Goal: Transaction & Acquisition: Purchase product/service

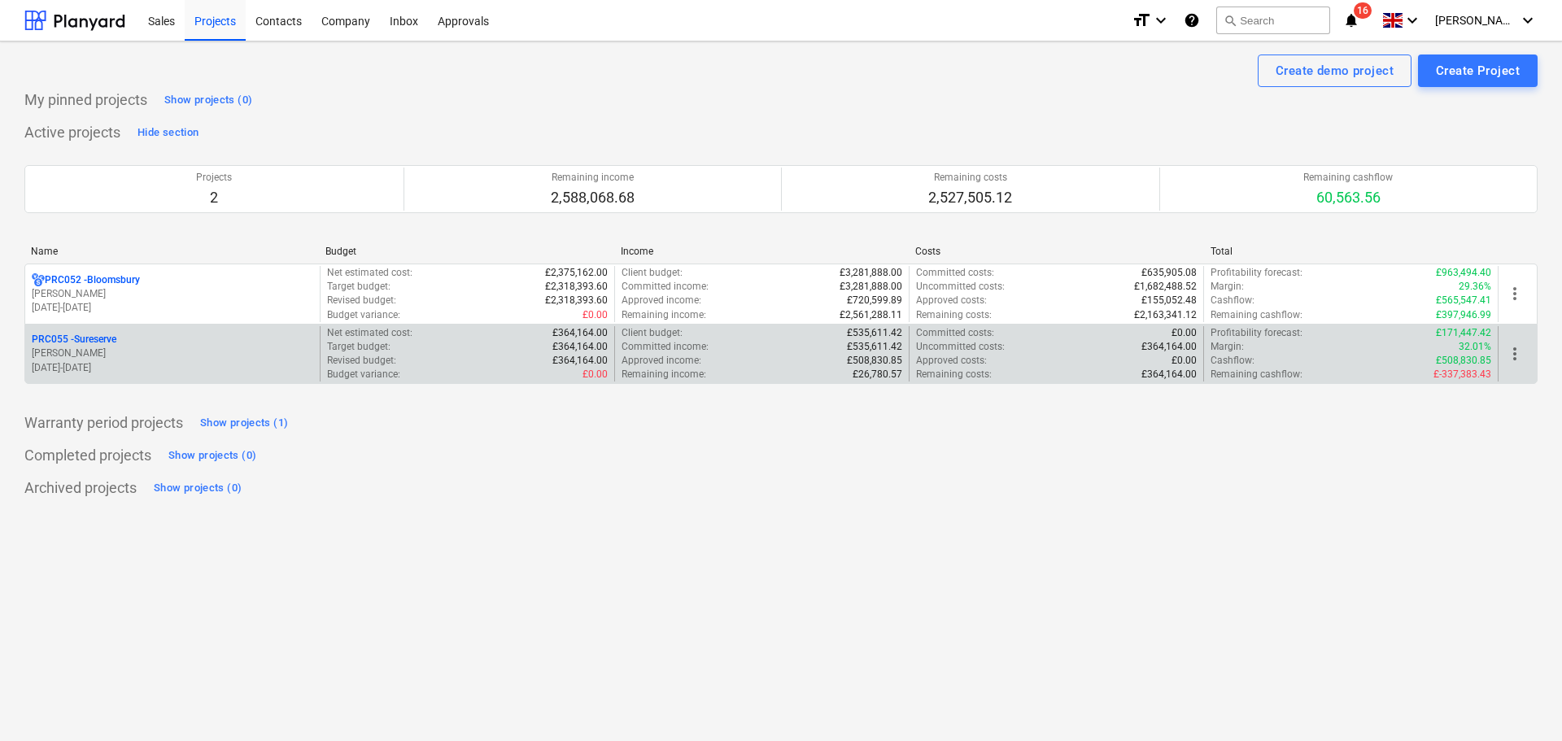
click at [1514, 355] on span "more_vert" at bounding box center [1515, 354] width 20 height 20
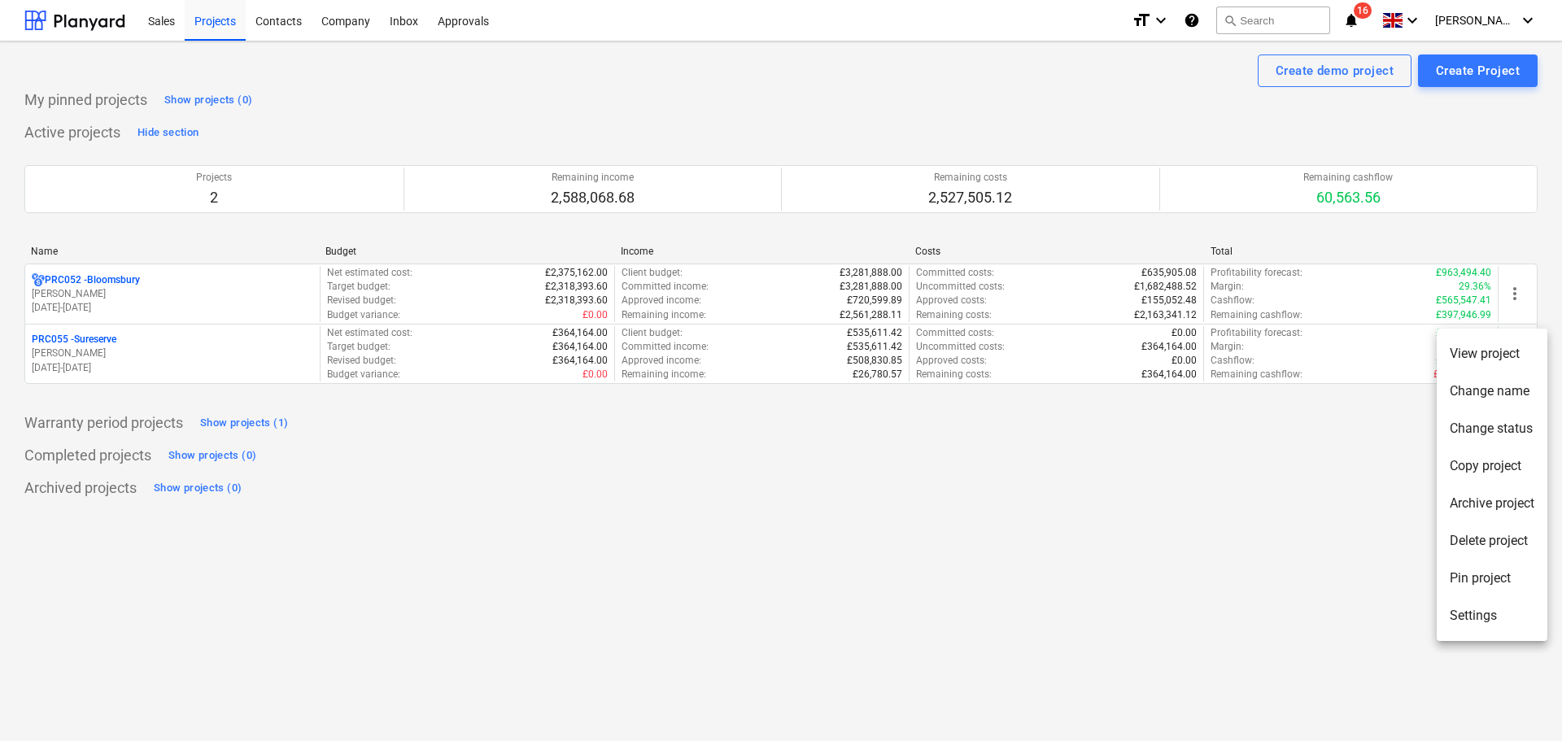
click at [83, 347] on div at bounding box center [781, 370] width 1562 height 741
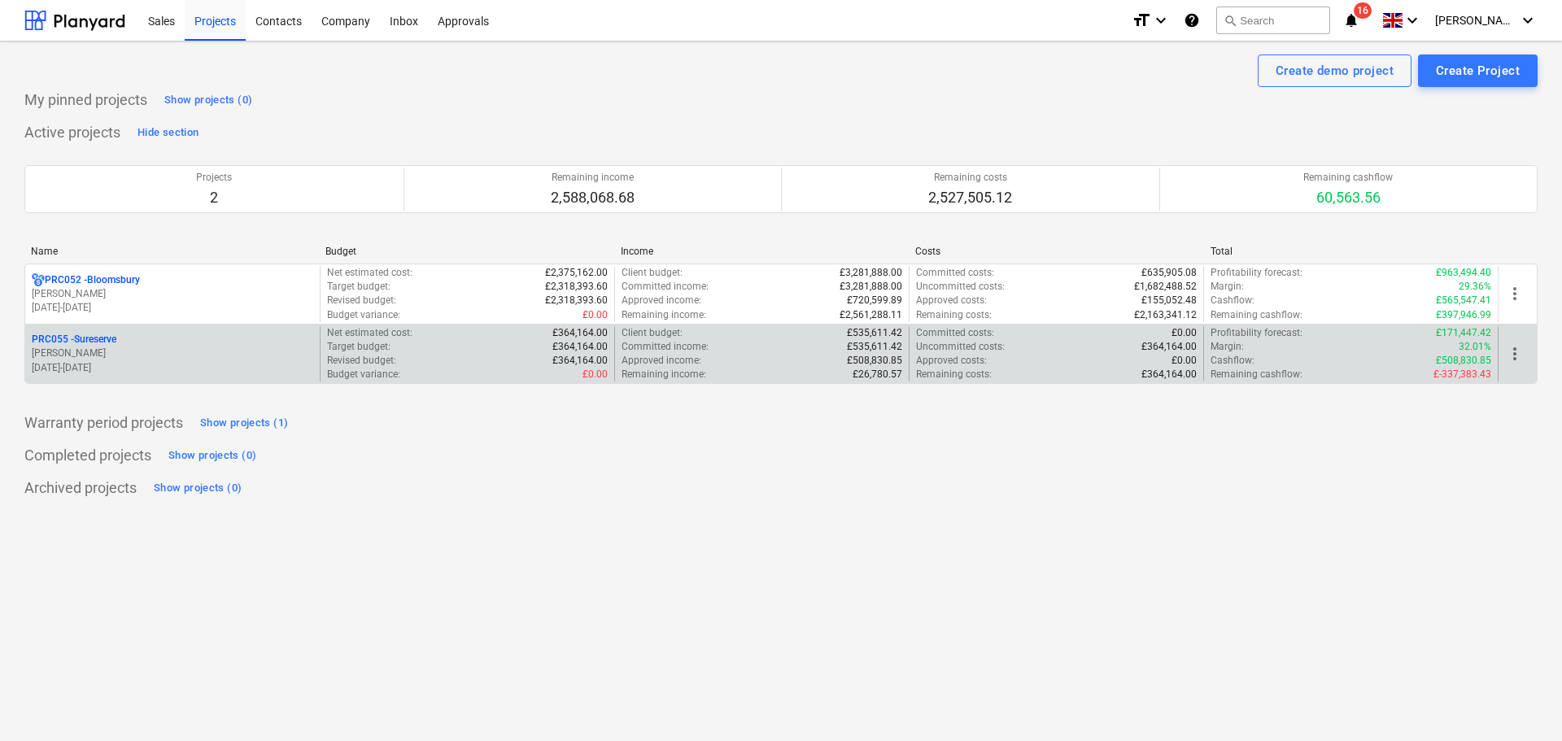
click at [799, 358] on div "Approved income : £508,830.85" at bounding box center [762, 361] width 281 height 14
click at [174, 338] on div "PRC055 - Sureserve" at bounding box center [173, 340] width 282 height 14
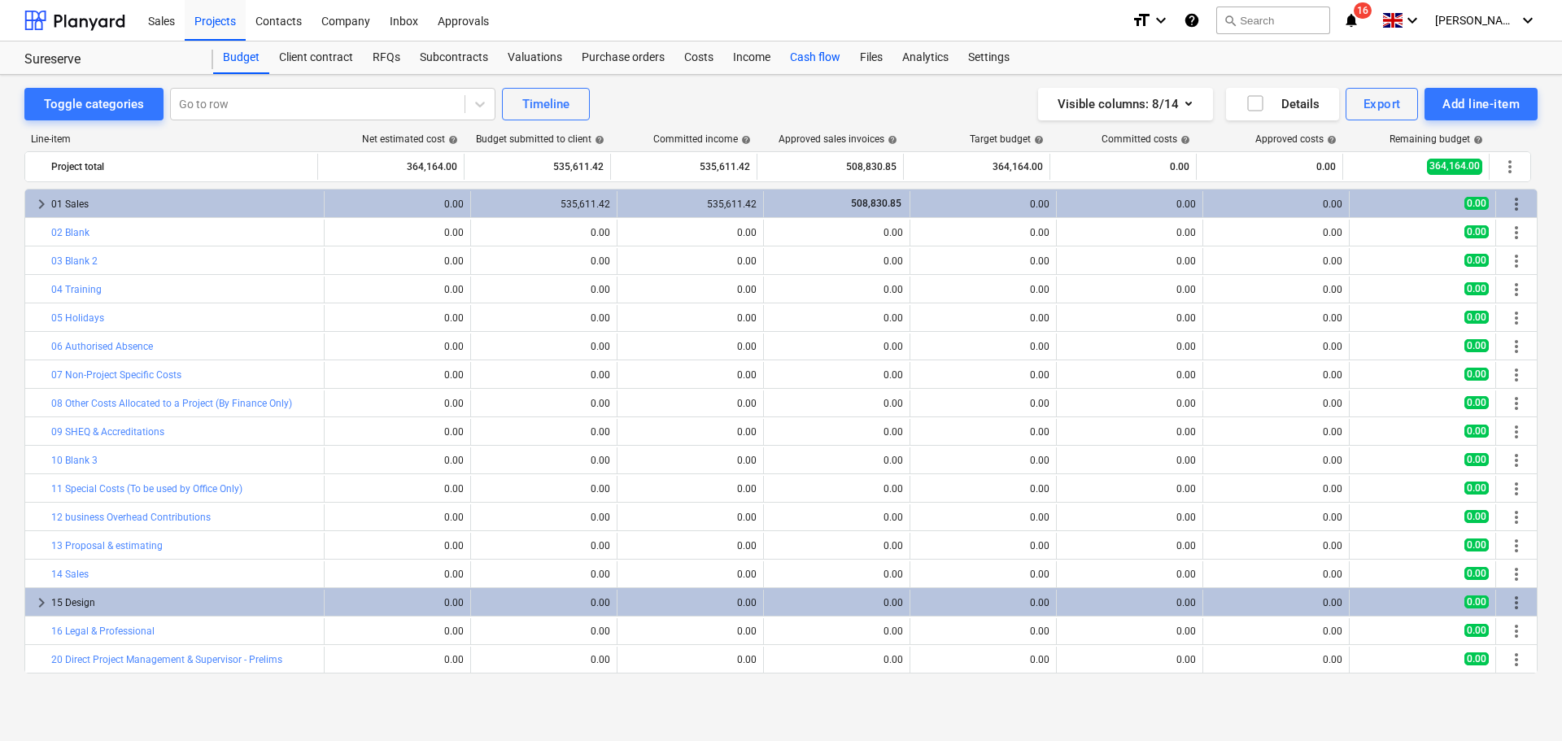
click at [808, 50] on div "Cash flow" at bounding box center [815, 58] width 70 height 33
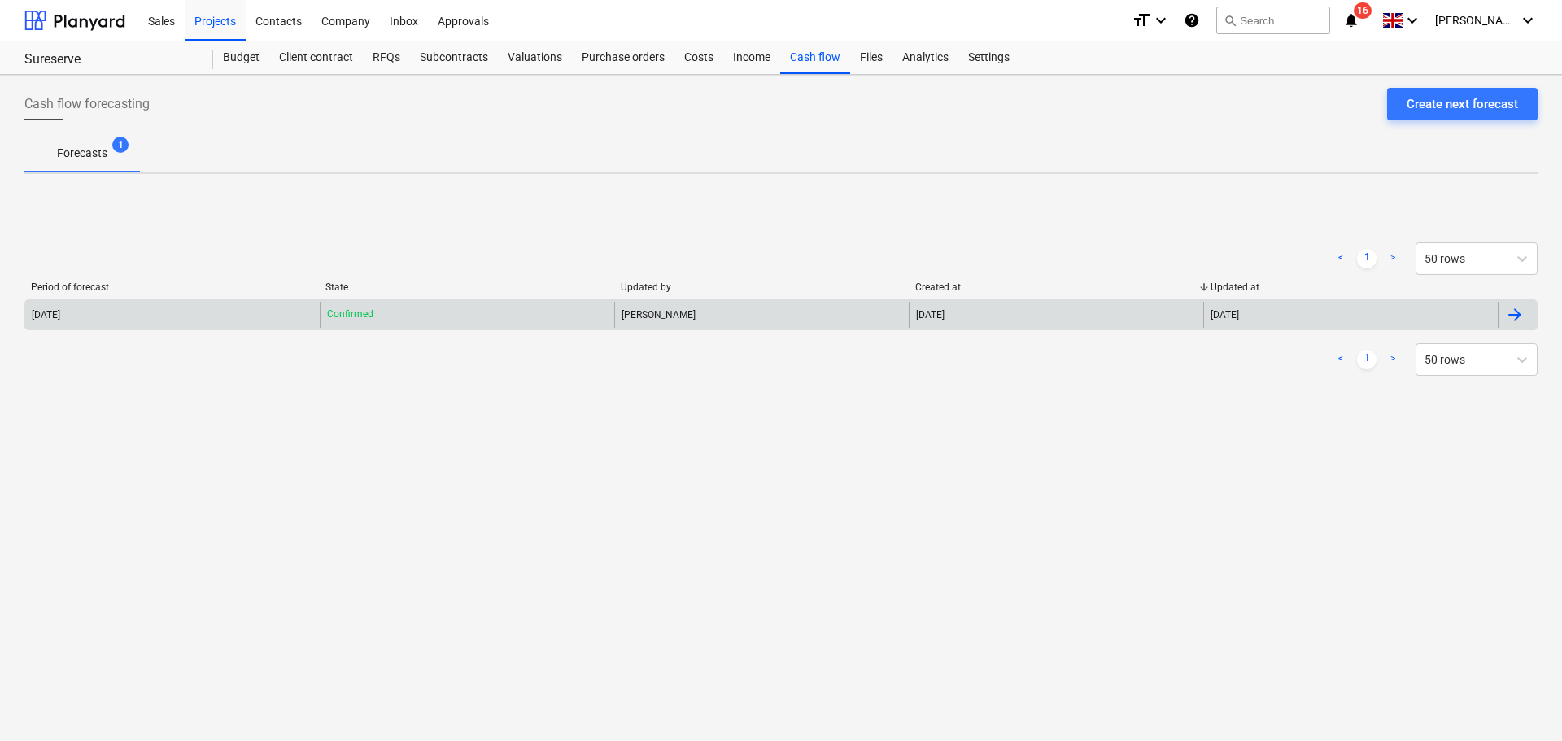
click at [1079, 328] on div "2025 September Confirmed Joanne Meese 15 Sep 2025 15 Sep 2025" at bounding box center [781, 314] width 1514 height 31
click at [1080, 321] on div "[DATE]" at bounding box center [1056, 315] width 295 height 26
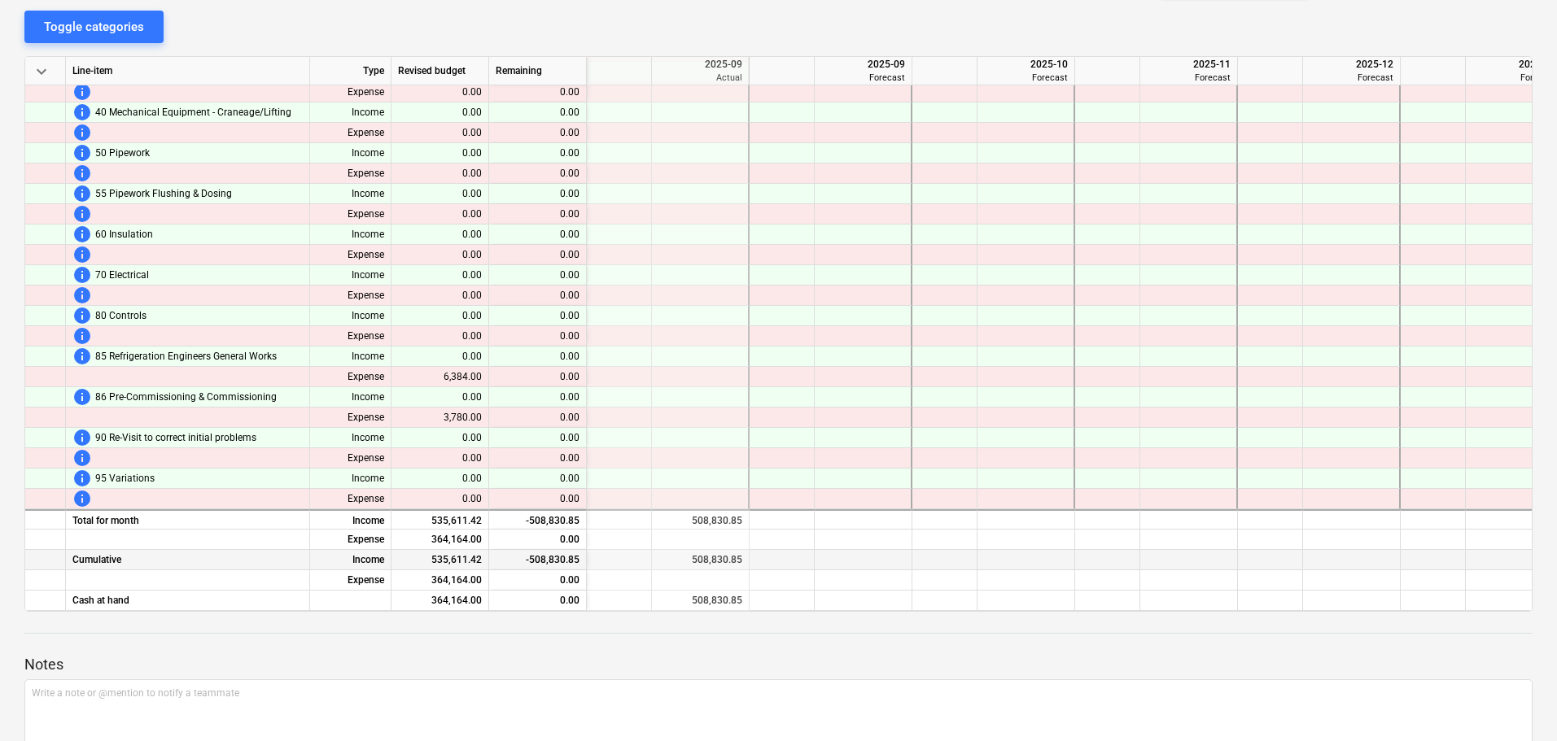
scroll to position [260, 0]
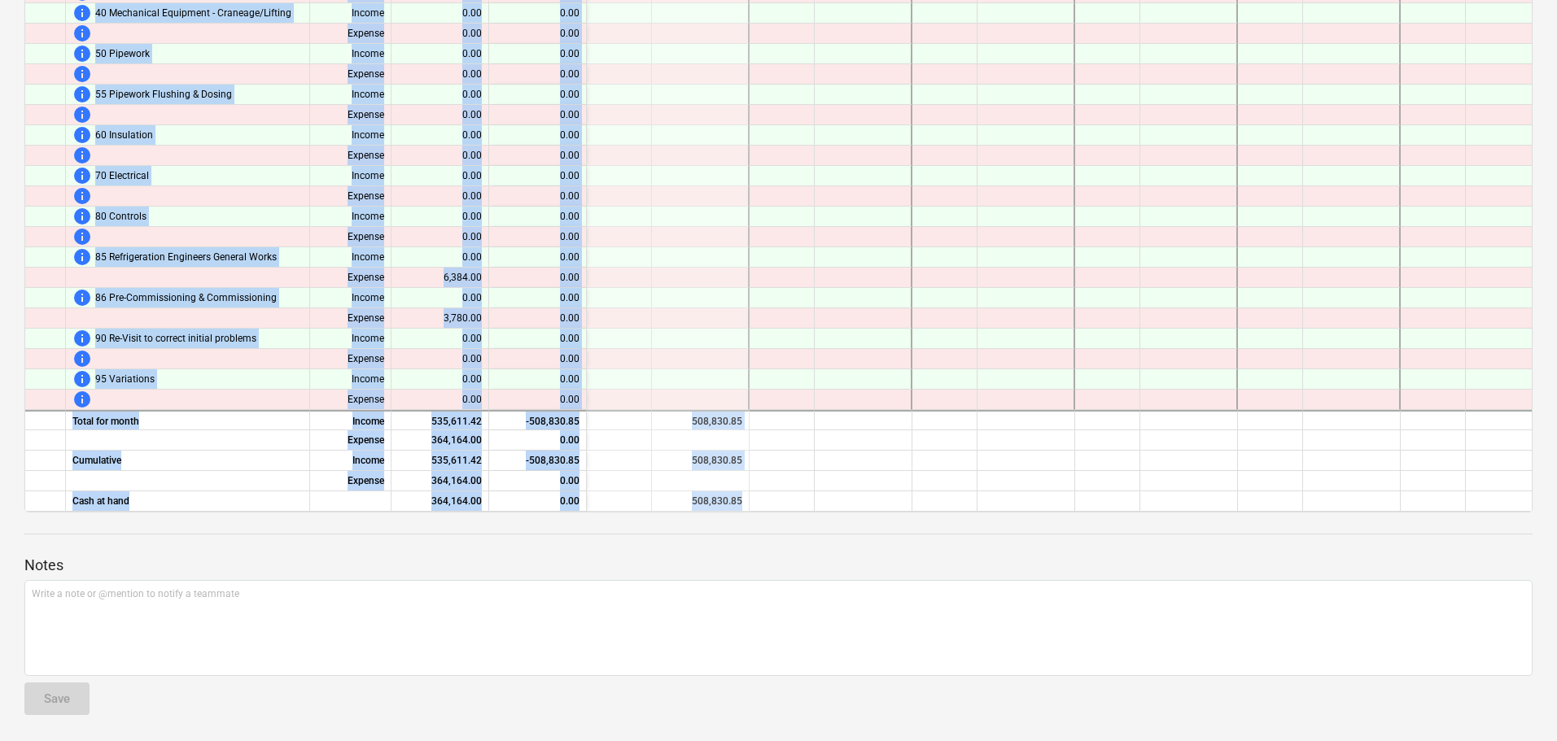
drag, startPoint x: 998, startPoint y: 512, endPoint x: 1426, endPoint y: 555, distance: 430.2
click at [1426, 555] on div "notes Notes edit Change name delete Delete cashflow Cash flow forecasting - 202…" at bounding box center [778, 277] width 1557 height 927
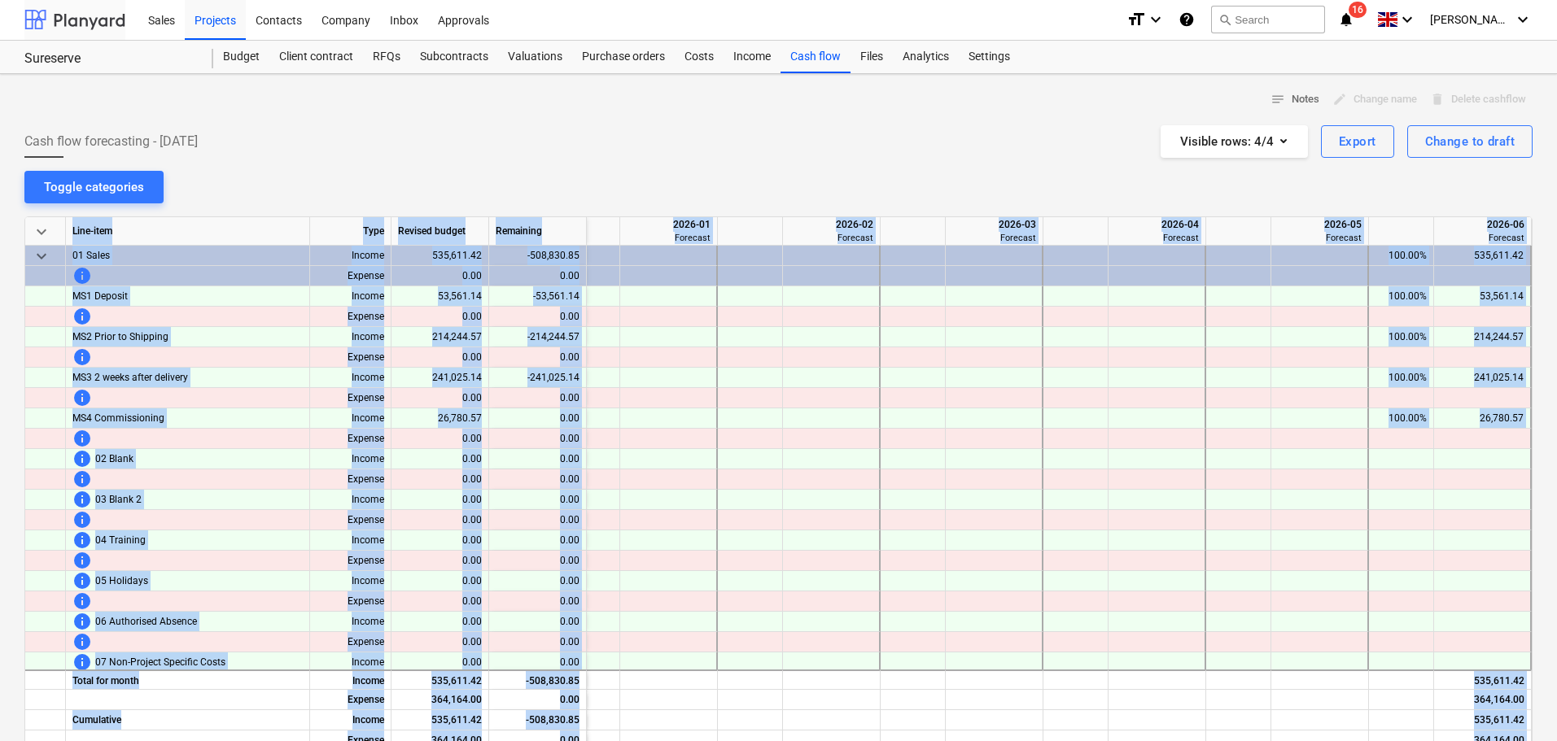
scroll to position [0, 0]
click at [233, 60] on div "Budget" at bounding box center [241, 58] width 56 height 33
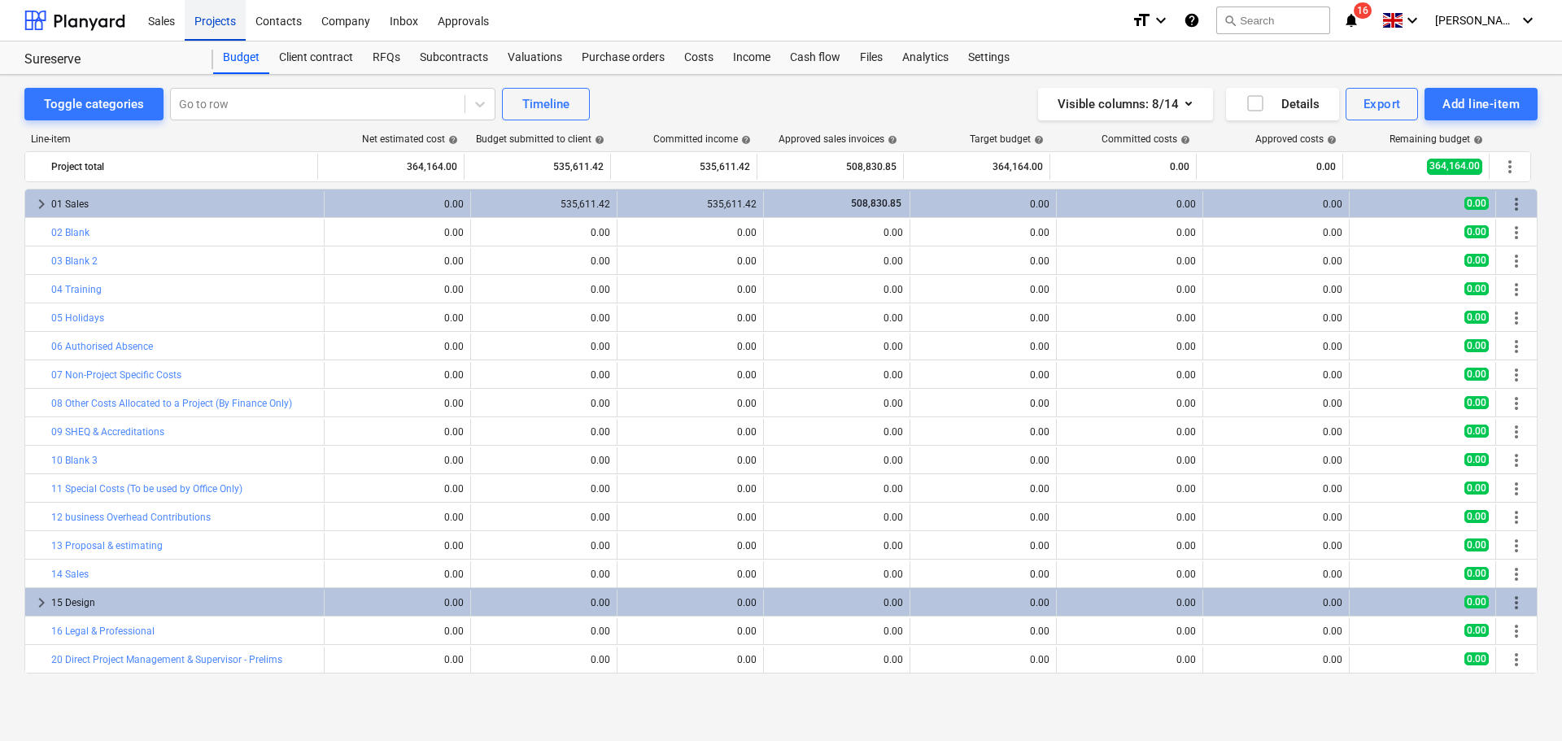
click at [221, 18] on div "Projects" at bounding box center [215, 20] width 61 height 42
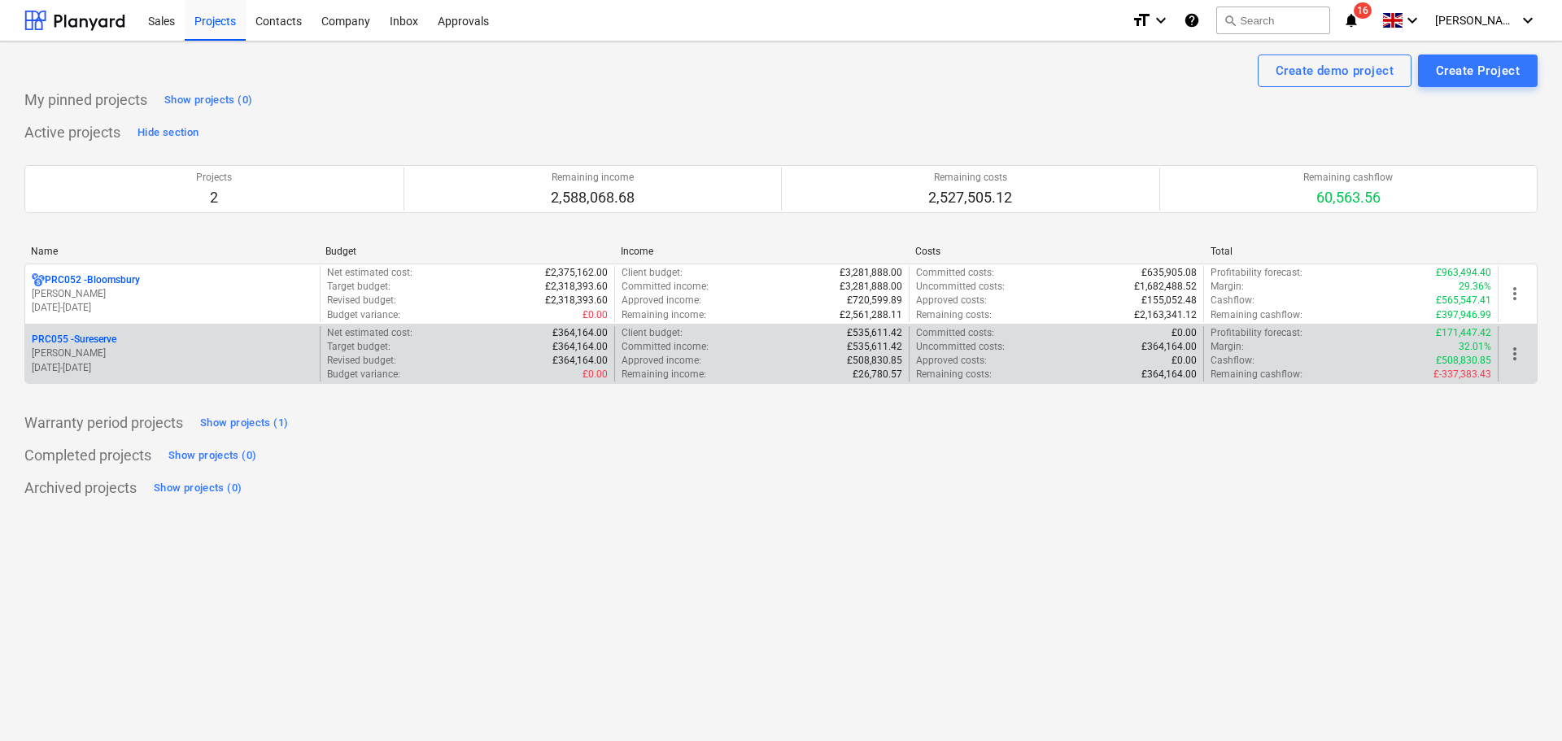
click at [135, 339] on div "PRC055 - Sureserve" at bounding box center [173, 340] width 282 height 14
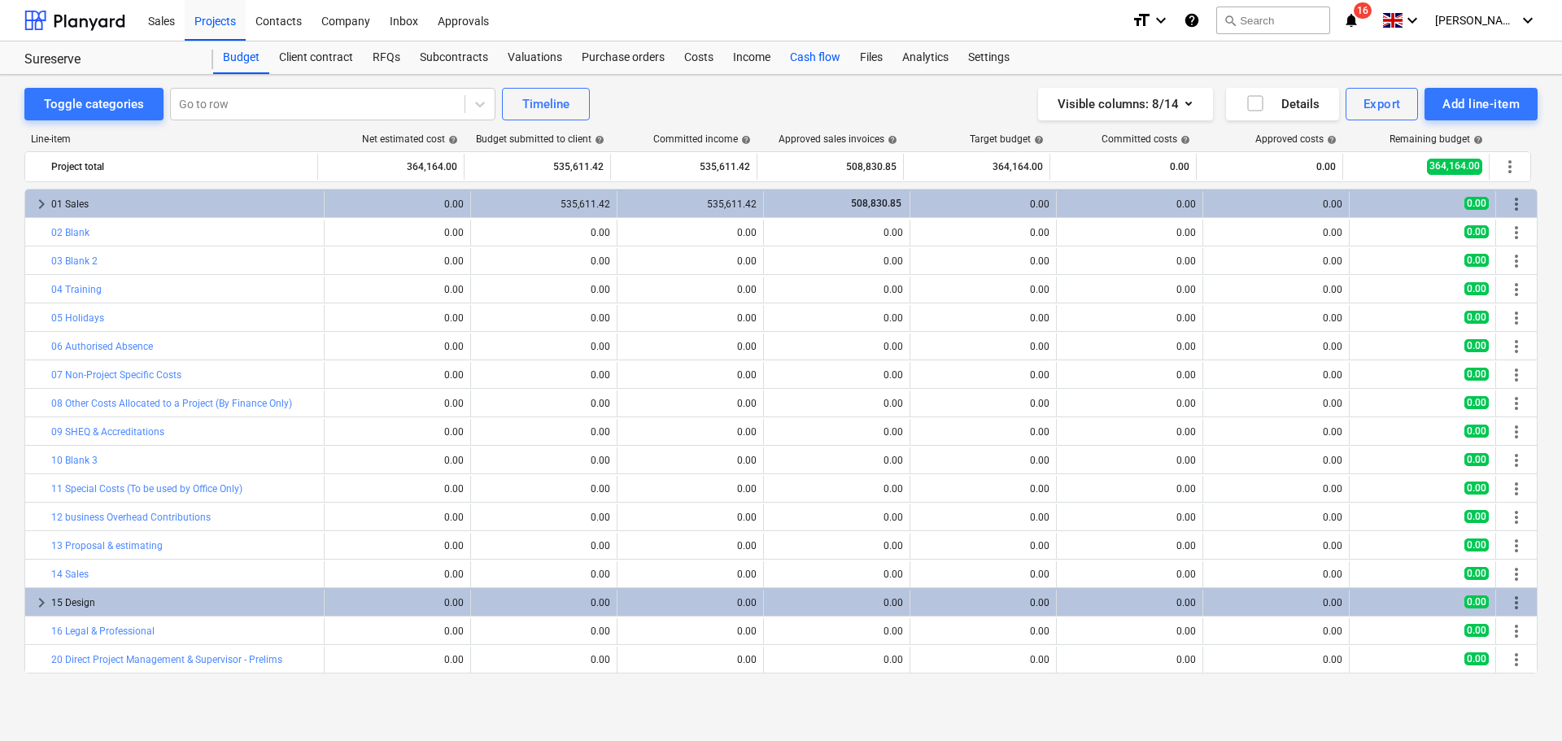
click at [801, 60] on div "Cash flow" at bounding box center [815, 58] width 70 height 33
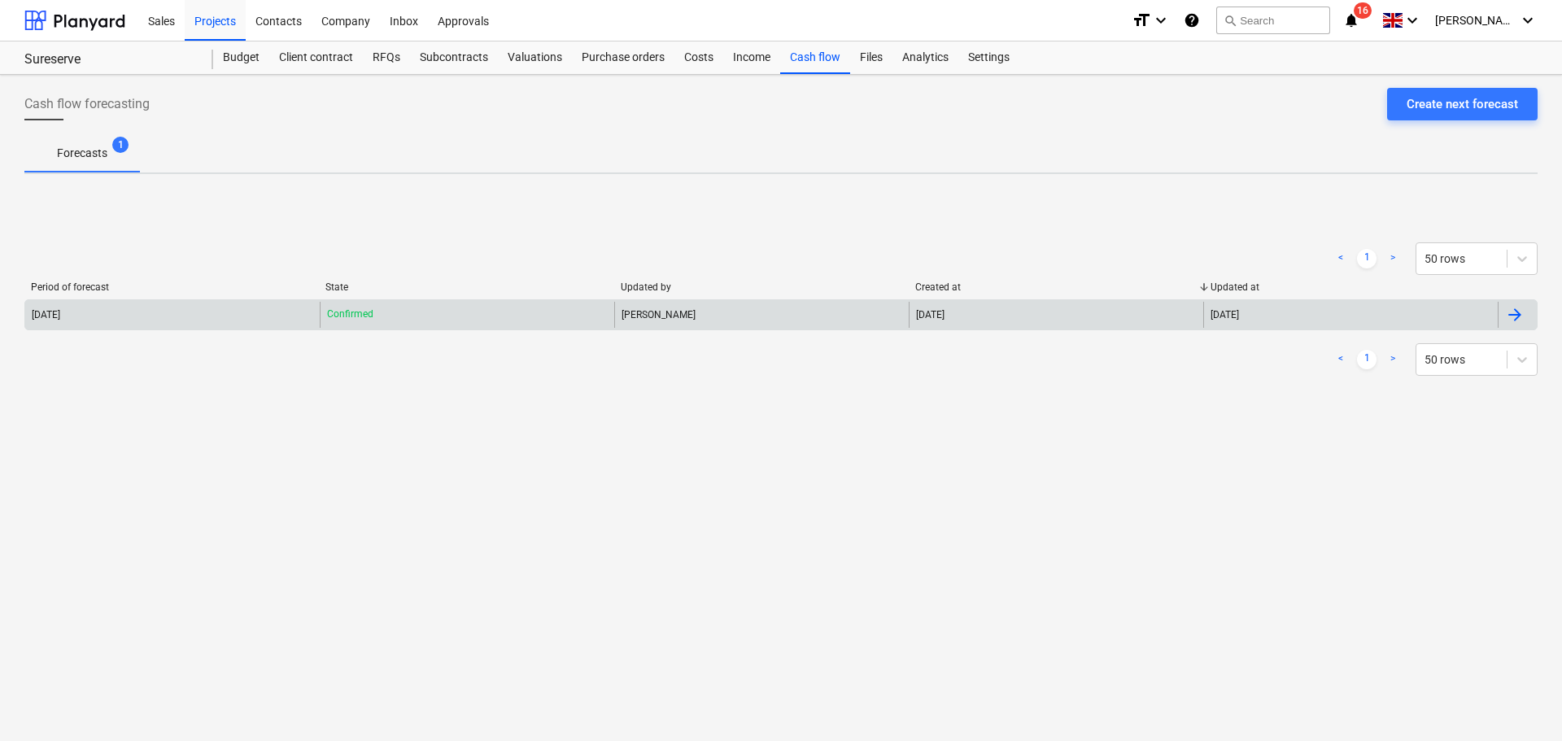
click at [975, 311] on div "[DATE]" at bounding box center [1056, 315] width 295 height 26
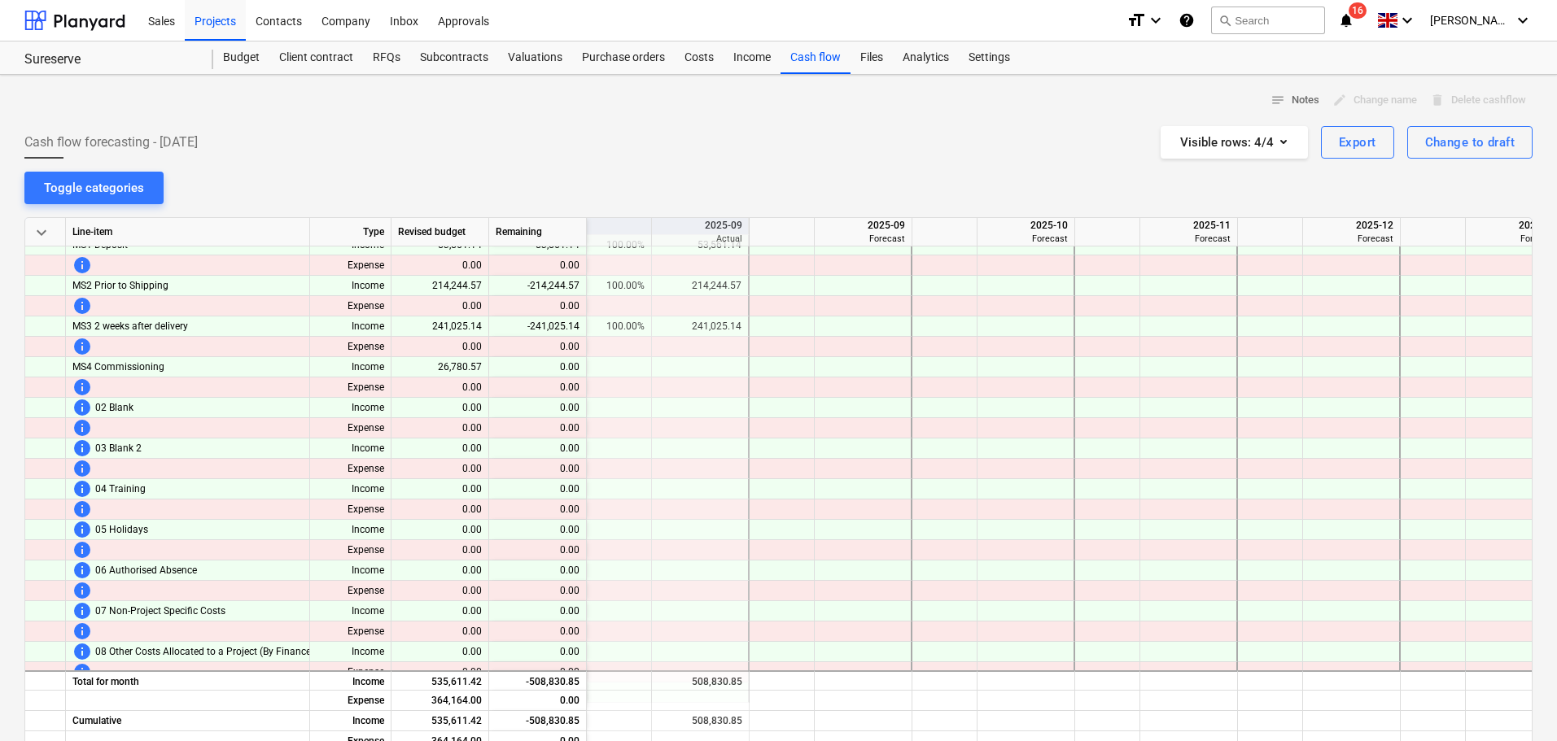
scroll to position [0, 488]
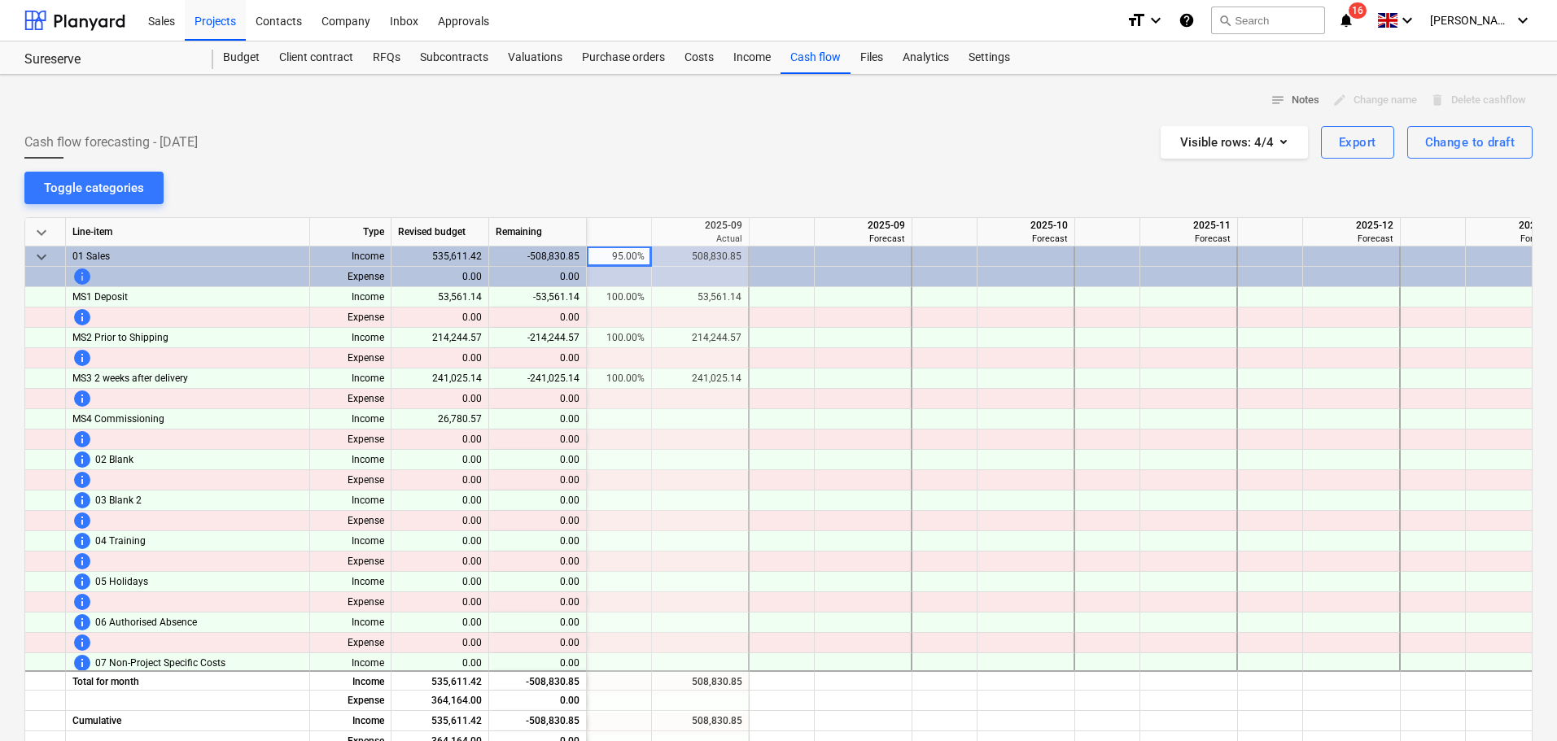
click at [692, 256] on div "508,830.85" at bounding box center [699, 257] width 83 height 20
click at [878, 249] on div at bounding box center [864, 257] width 98 height 20
click at [772, 261] on div at bounding box center [781, 257] width 65 height 20
click at [1446, 132] on div "Change to draft" at bounding box center [1470, 142] width 90 height 21
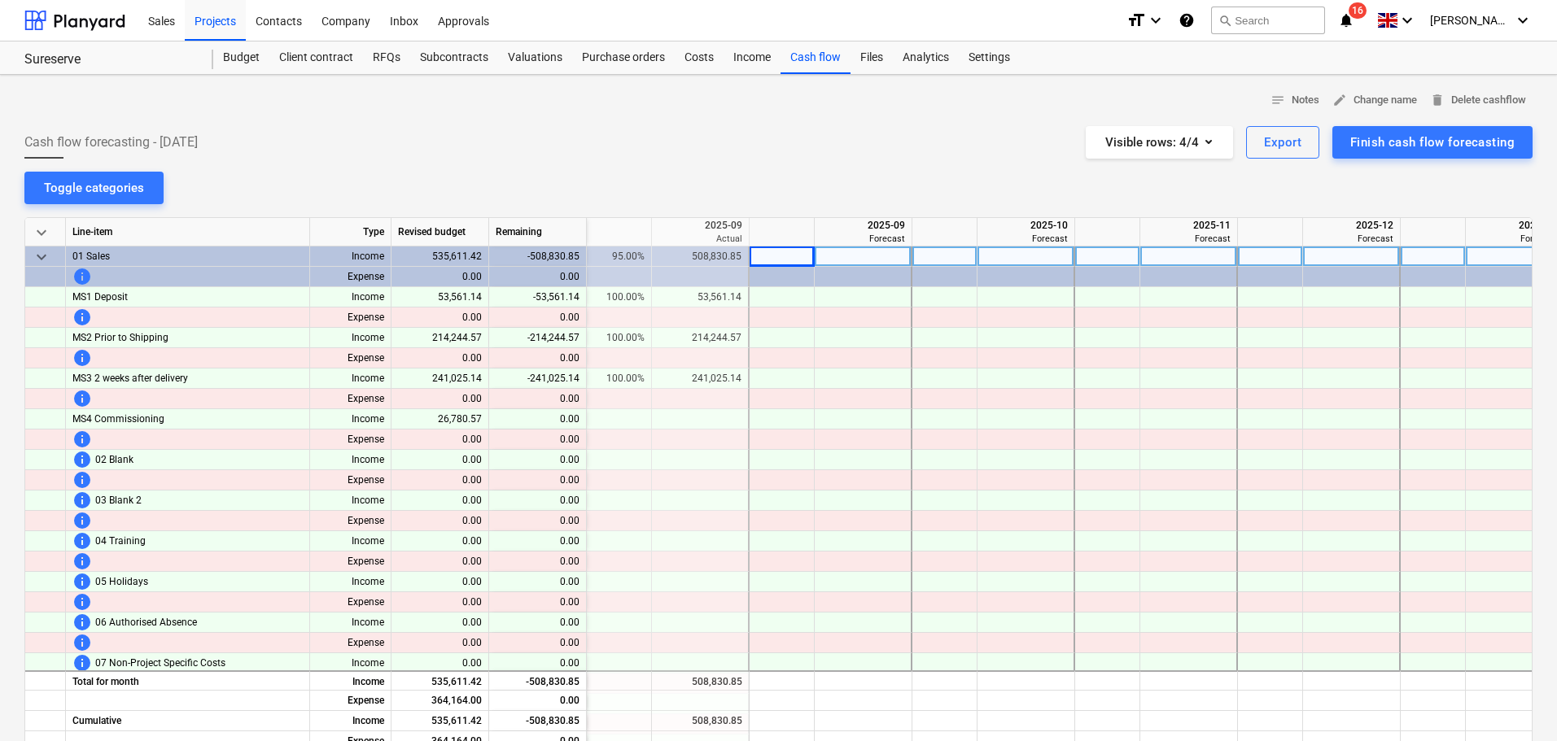
click at [625, 264] on div "95.00%" at bounding box center [618, 257] width 51 height 20
click at [767, 251] on div at bounding box center [781, 257] width 65 height 20
type input "95"
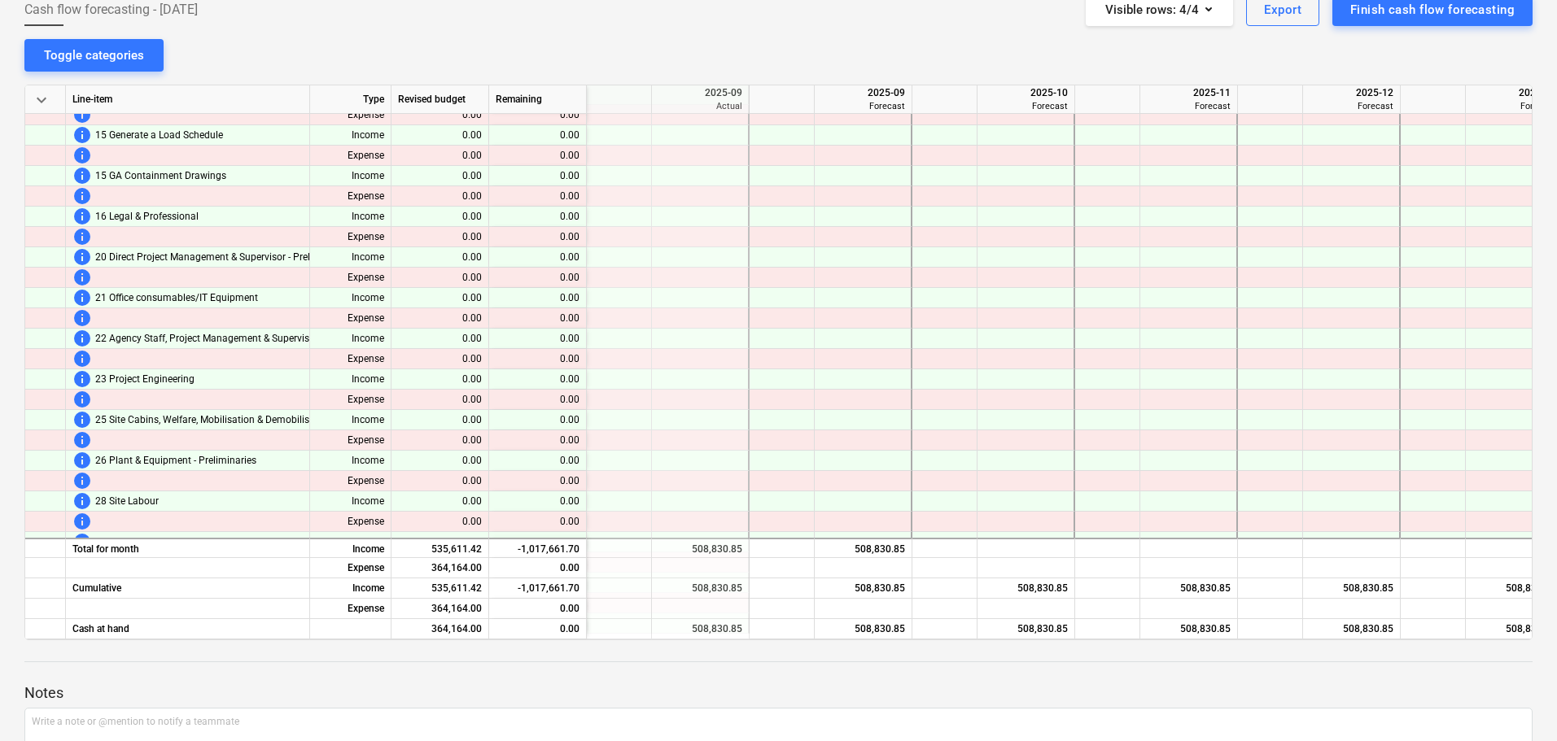
scroll to position [0, 0]
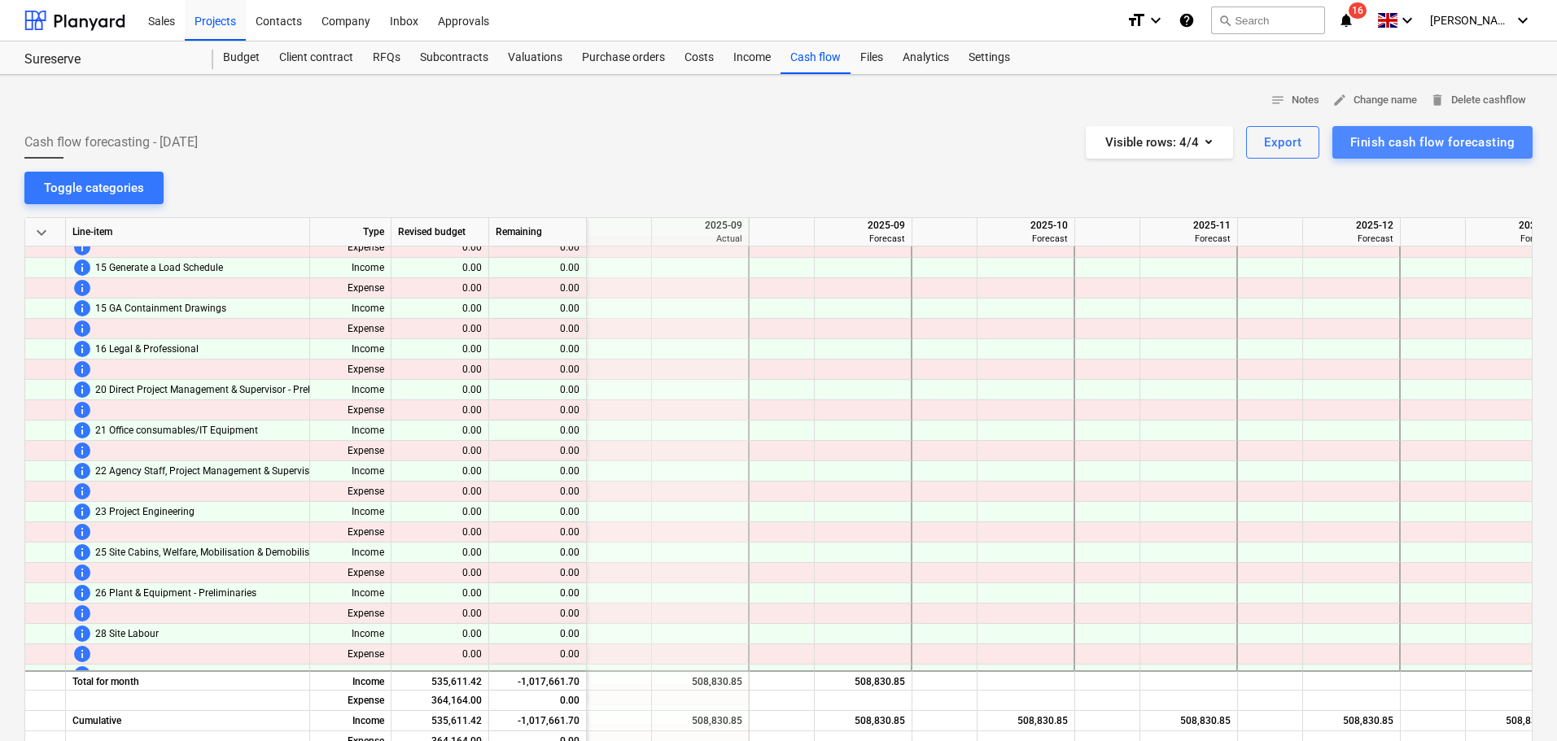
click at [1430, 136] on div "Finish cash flow forecasting" at bounding box center [1432, 142] width 164 height 21
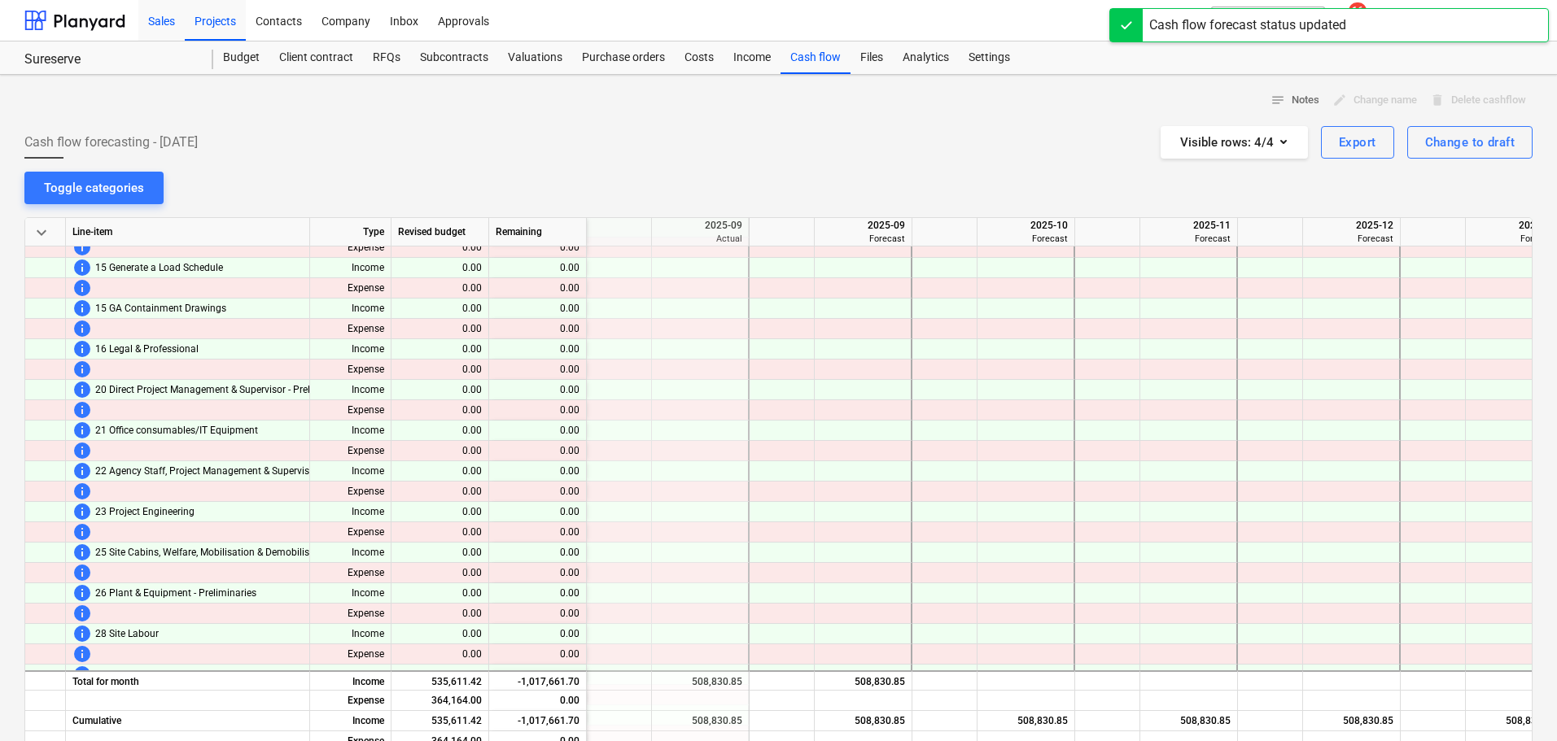
click at [142, 21] on div "Sales" at bounding box center [161, 20] width 46 height 42
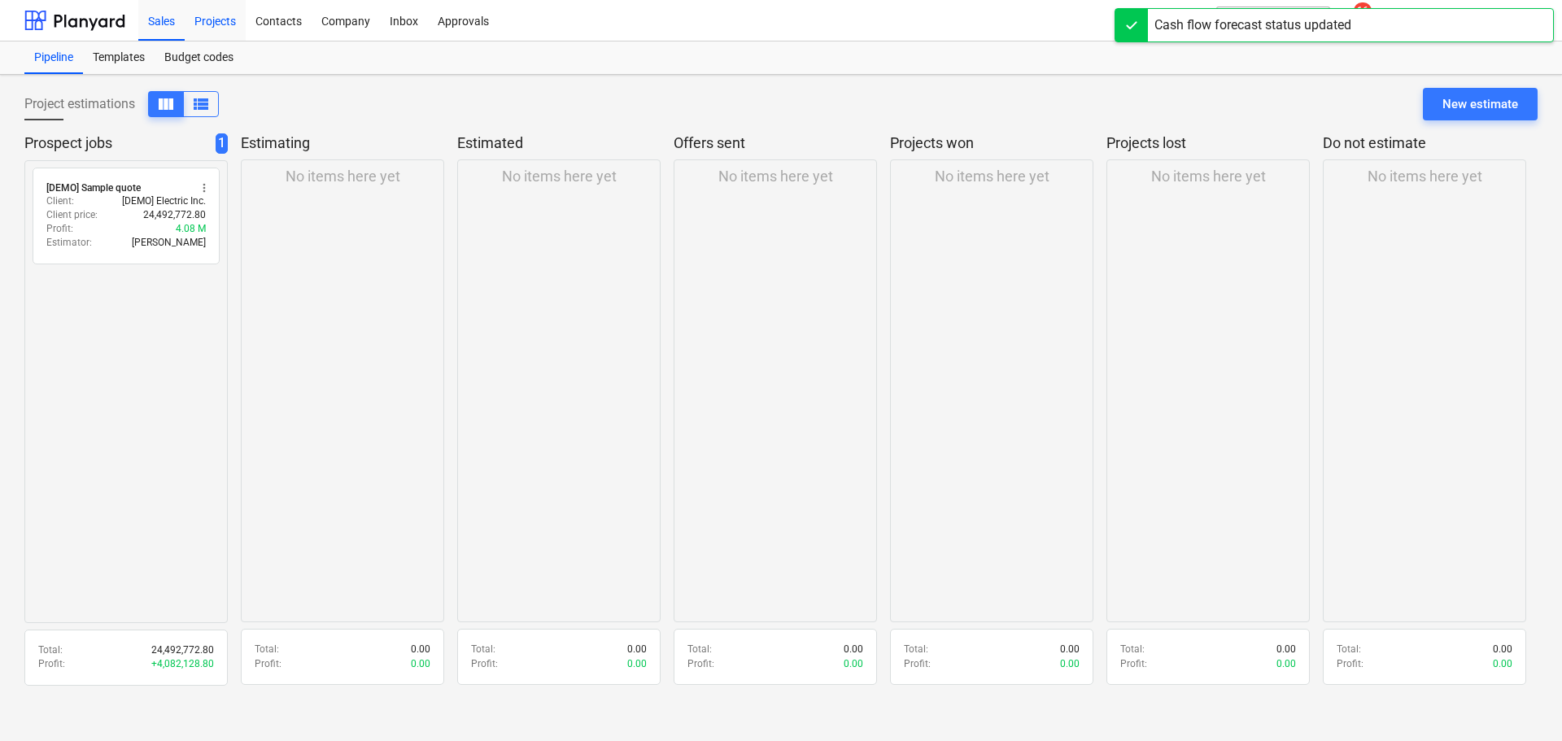
click at [222, 13] on div "Projects" at bounding box center [215, 20] width 61 height 42
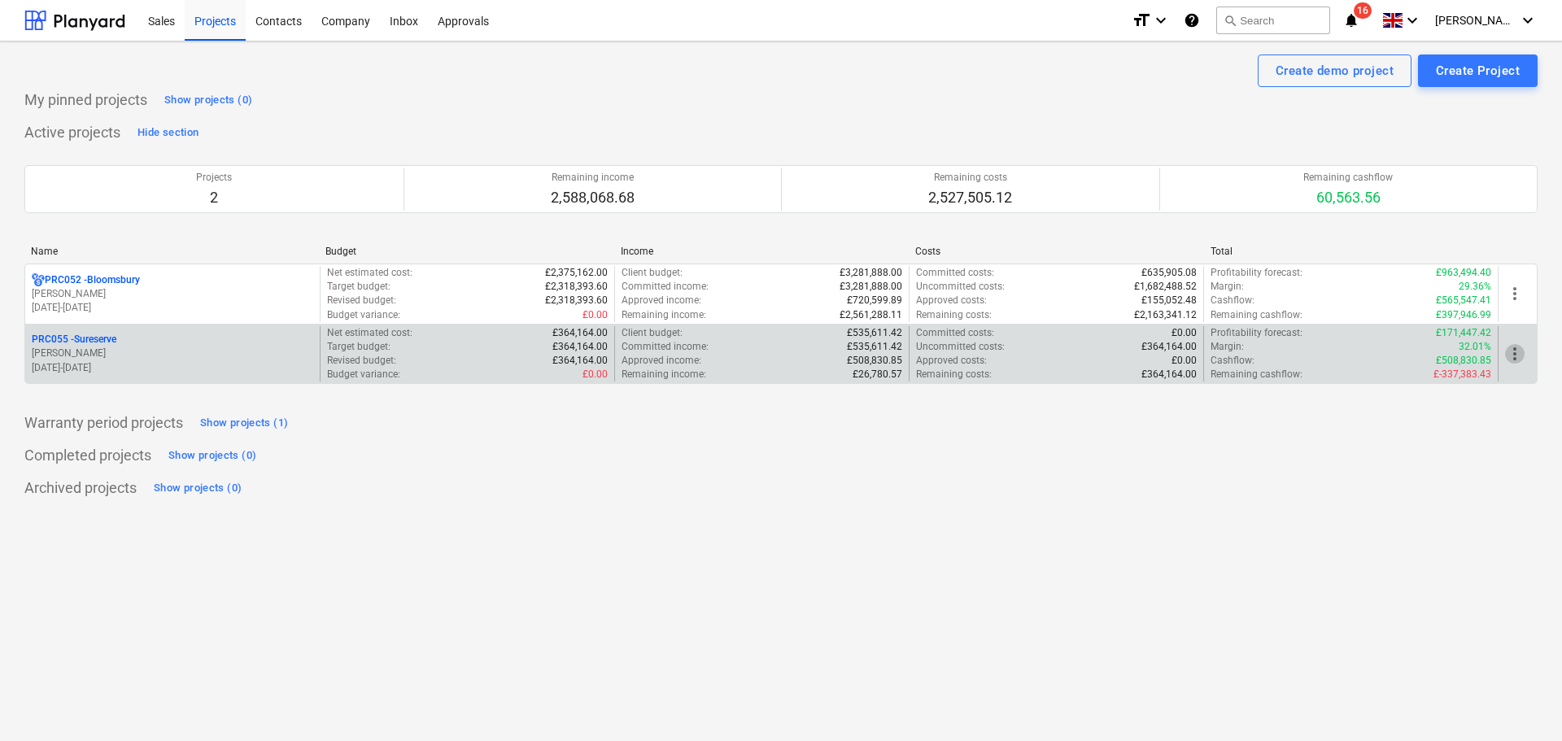
click at [1514, 352] on span "more_vert" at bounding box center [1515, 354] width 20 height 20
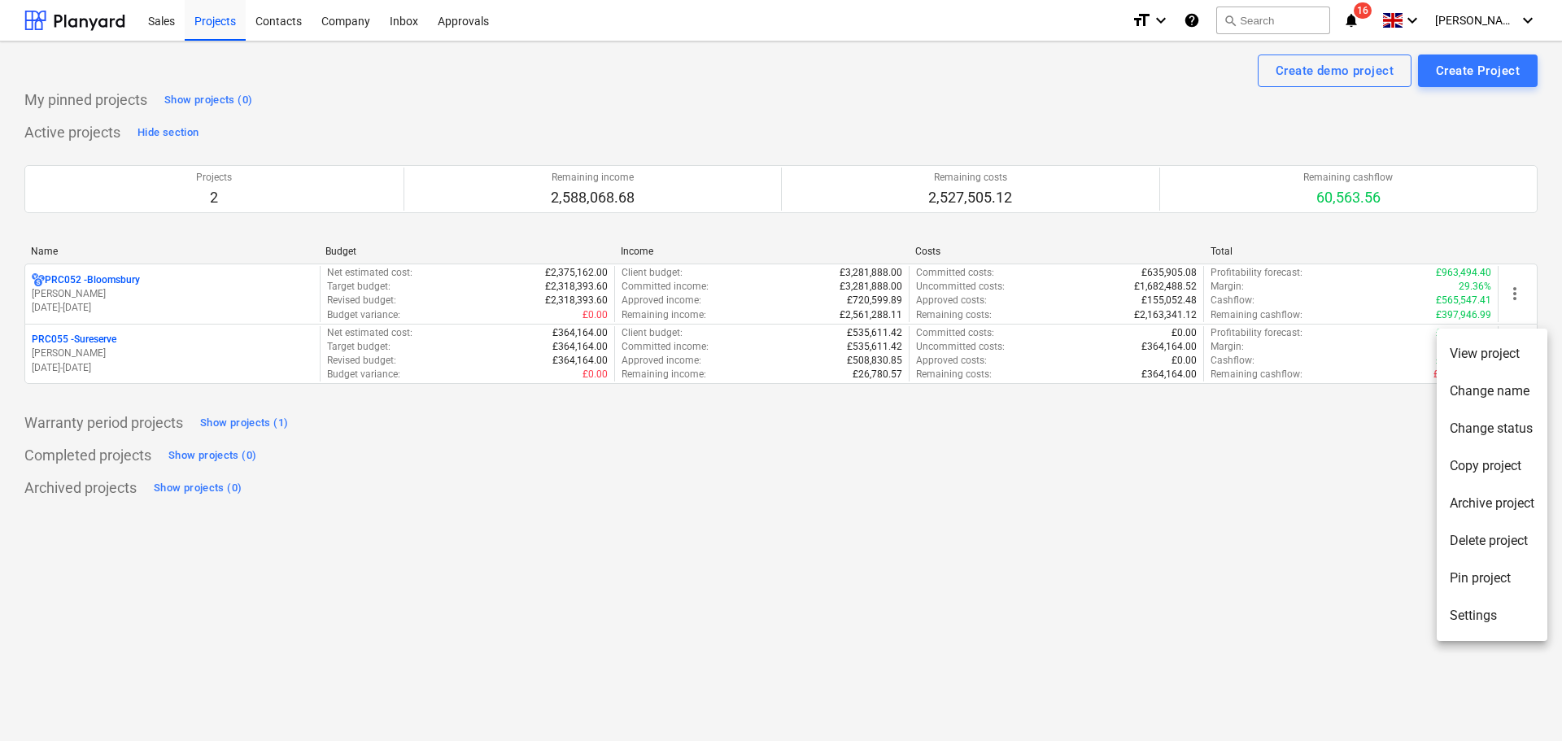
click at [1492, 609] on li "Settings" at bounding box center [1492, 615] width 111 height 37
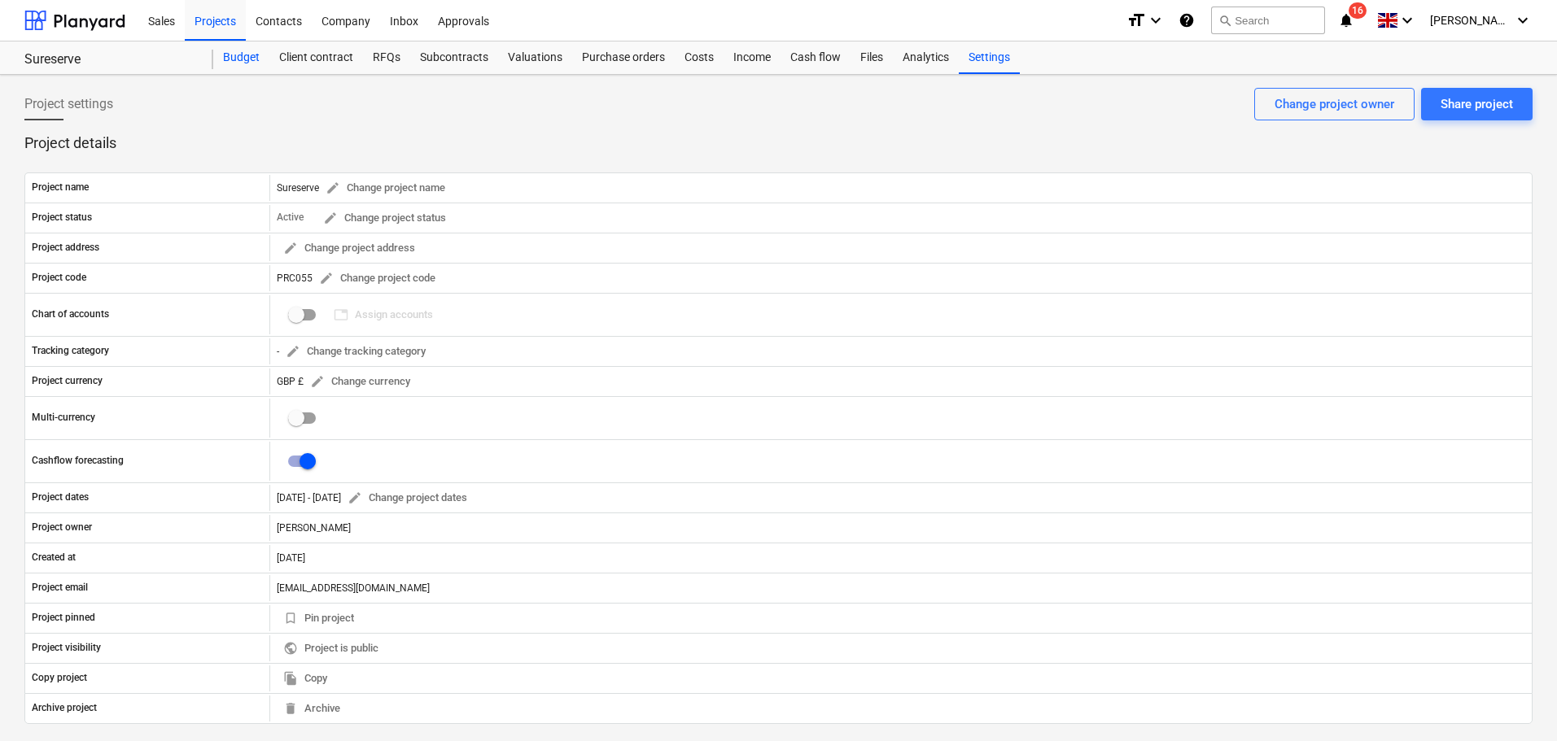
click at [251, 52] on div "Budget" at bounding box center [241, 58] width 56 height 33
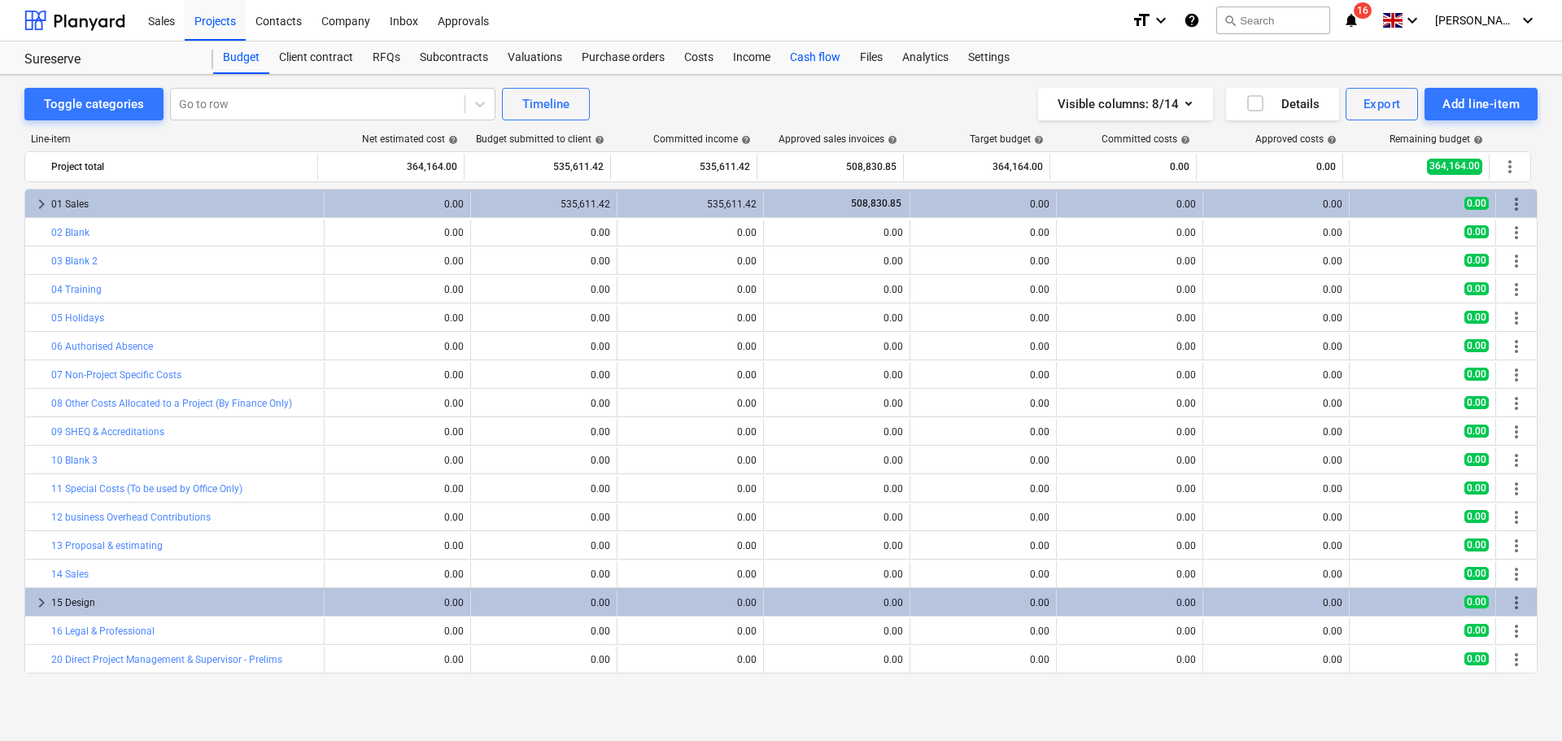
click at [825, 60] on div "Cash flow" at bounding box center [815, 58] width 70 height 33
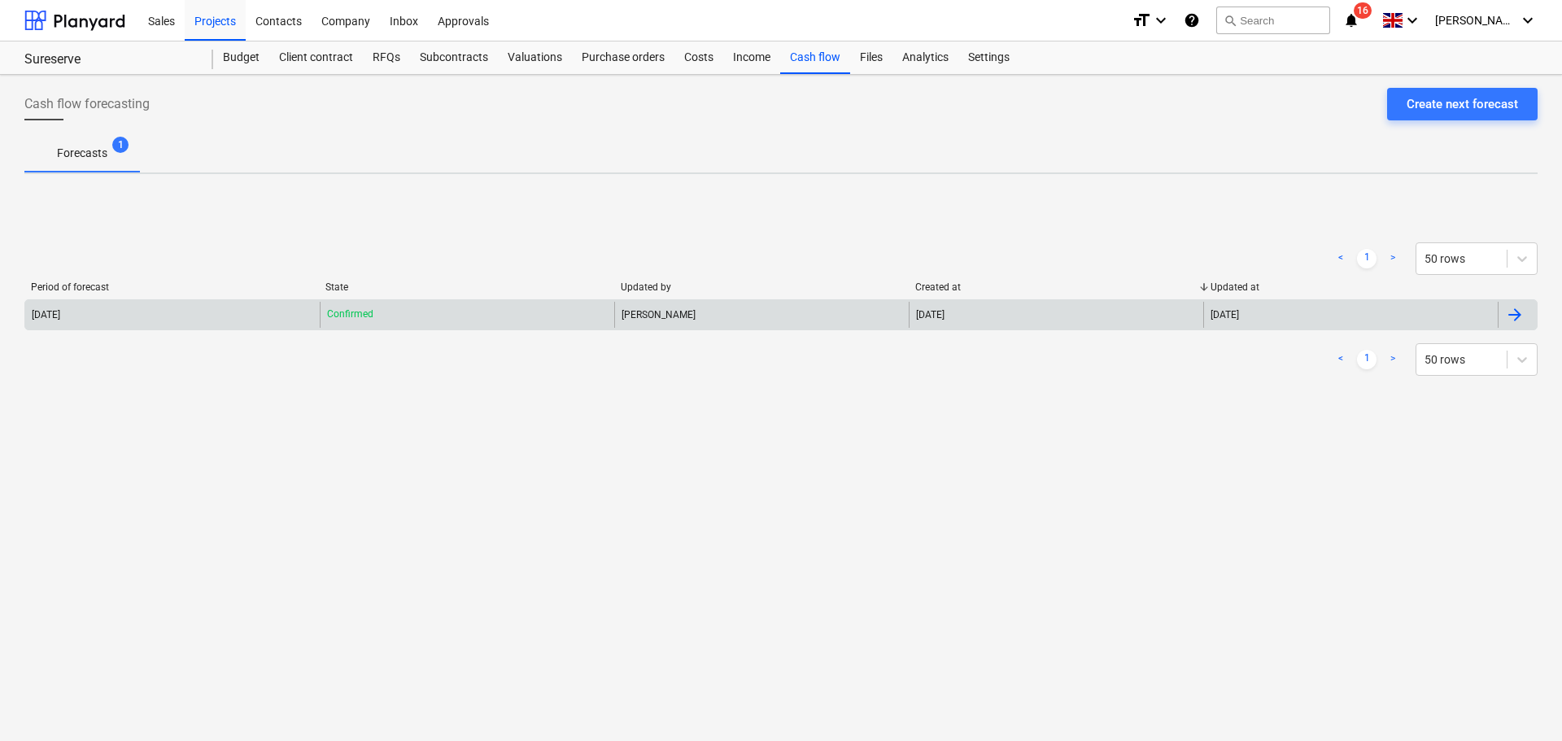
click at [1061, 311] on div "[DATE]" at bounding box center [1056, 315] width 295 height 26
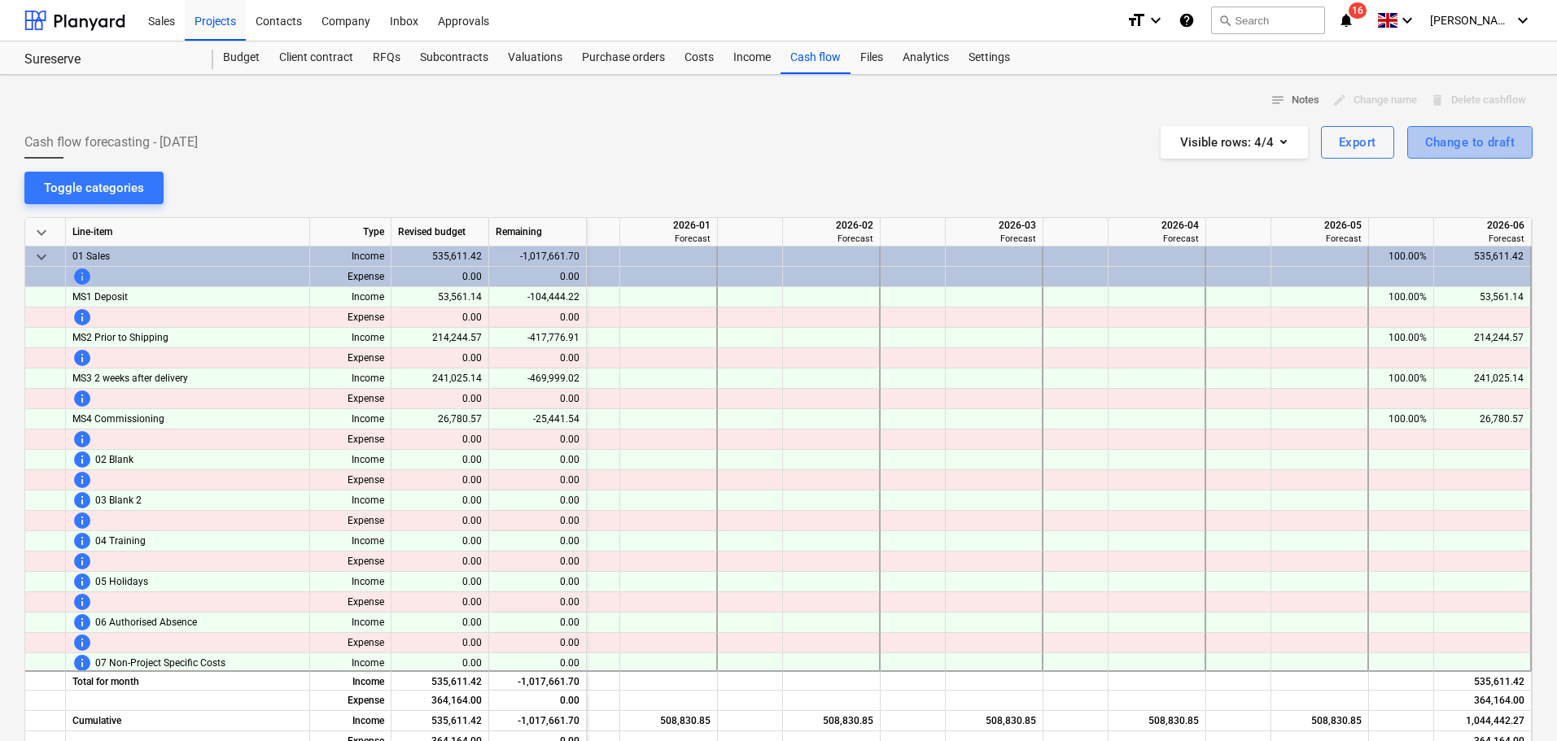
click at [1453, 147] on div "Change to draft" at bounding box center [1470, 142] width 90 height 21
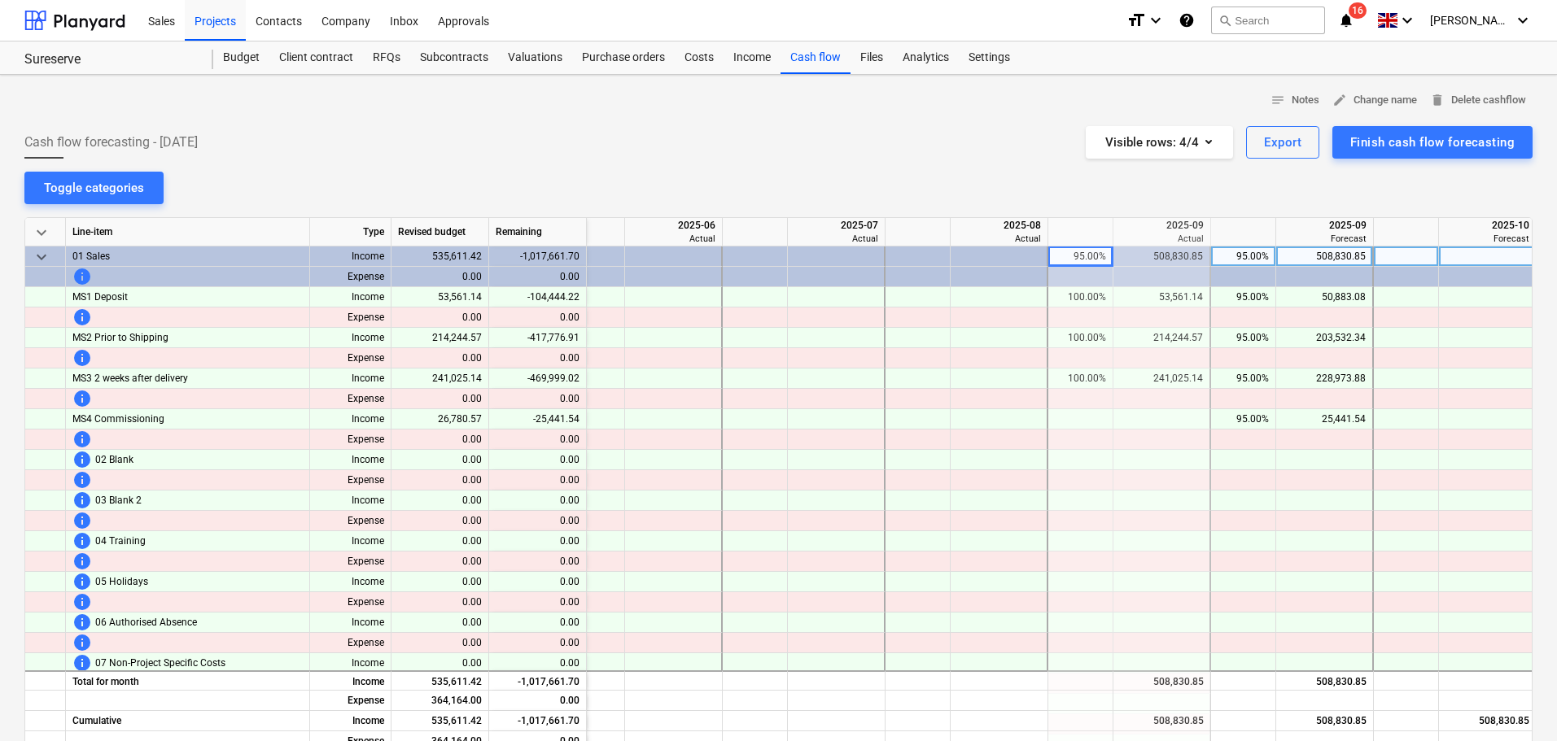
click at [1142, 254] on div "508,830.85" at bounding box center [1161, 257] width 83 height 20
click at [1090, 263] on div "95.00%" at bounding box center [1080, 257] width 51 height 20
click at [1252, 247] on div "95.00%" at bounding box center [1242, 257] width 51 height 20
type input "0"
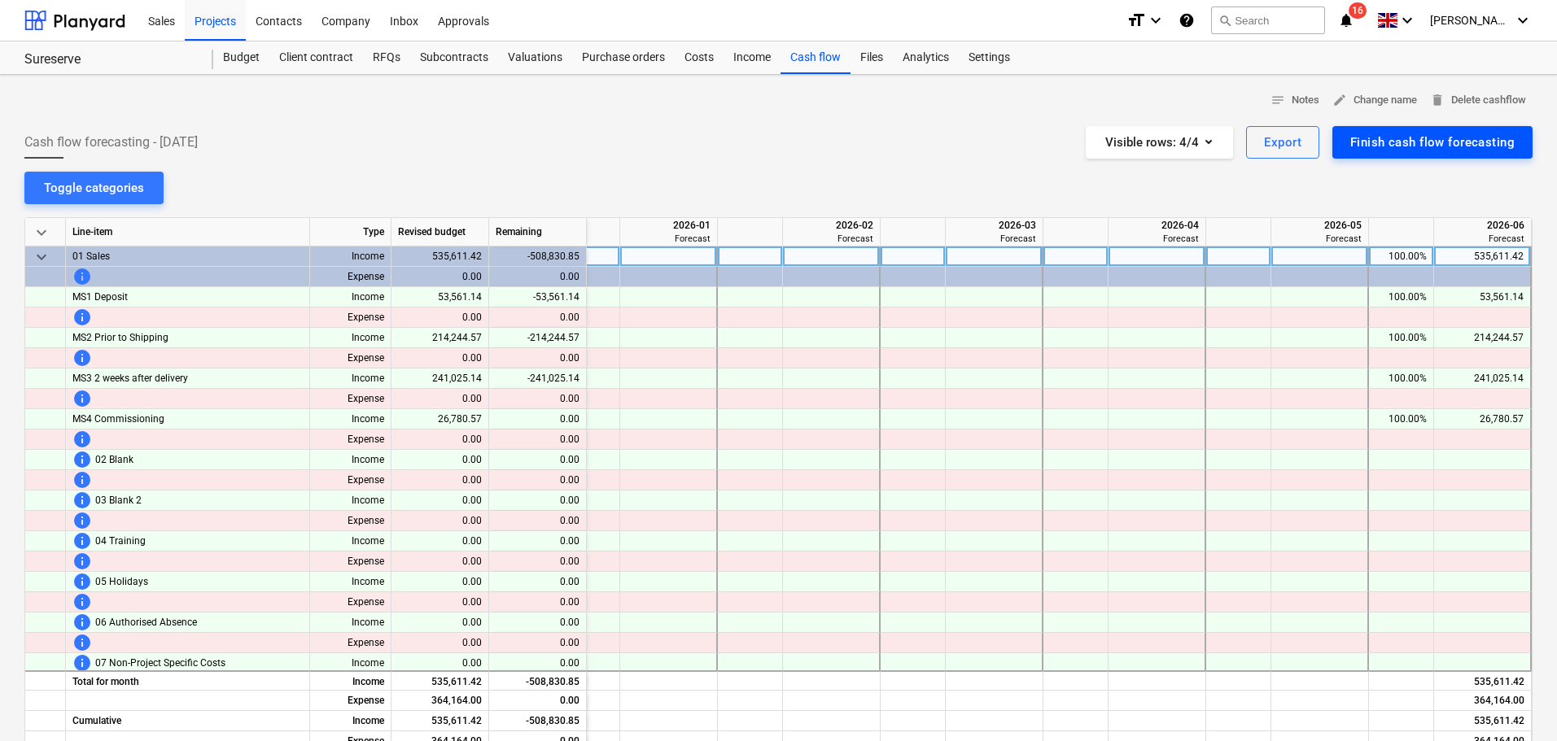
click at [1436, 142] on div "Finish cash flow forecasting" at bounding box center [1432, 142] width 164 height 21
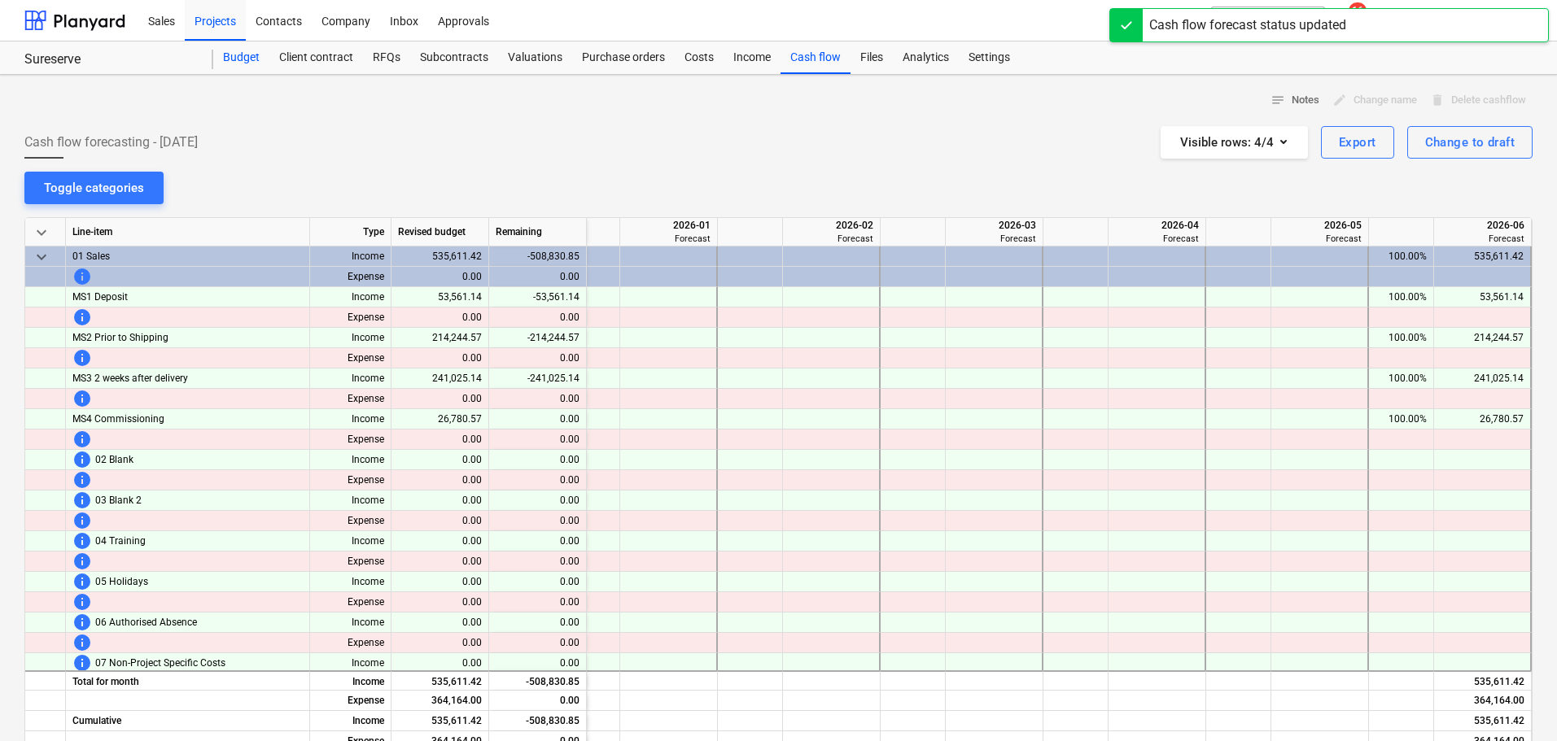
click at [231, 71] on div "Budget" at bounding box center [241, 58] width 56 height 33
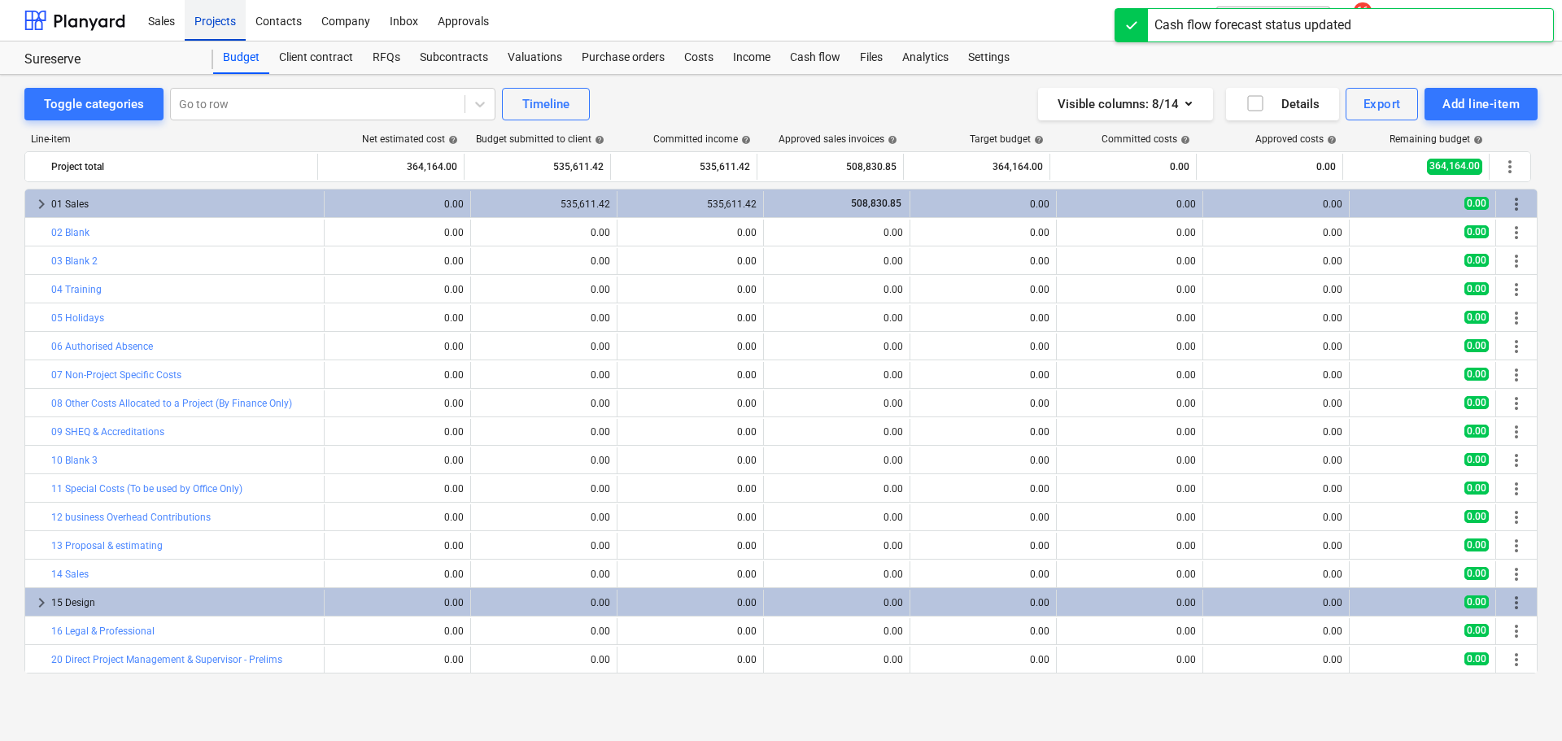
click at [232, 11] on div "Projects" at bounding box center [215, 20] width 61 height 42
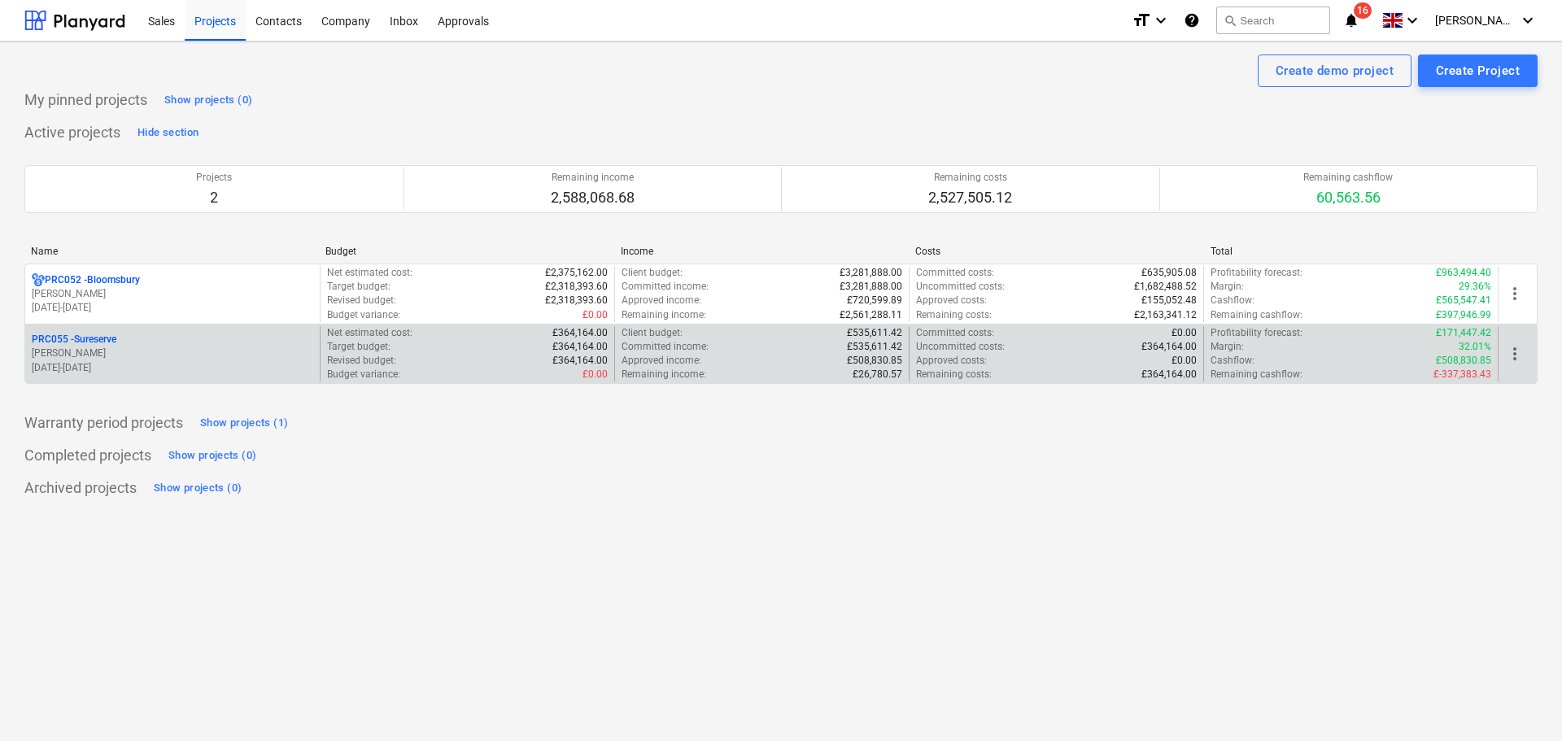
click at [1515, 356] on span "more_vert" at bounding box center [1515, 354] width 20 height 20
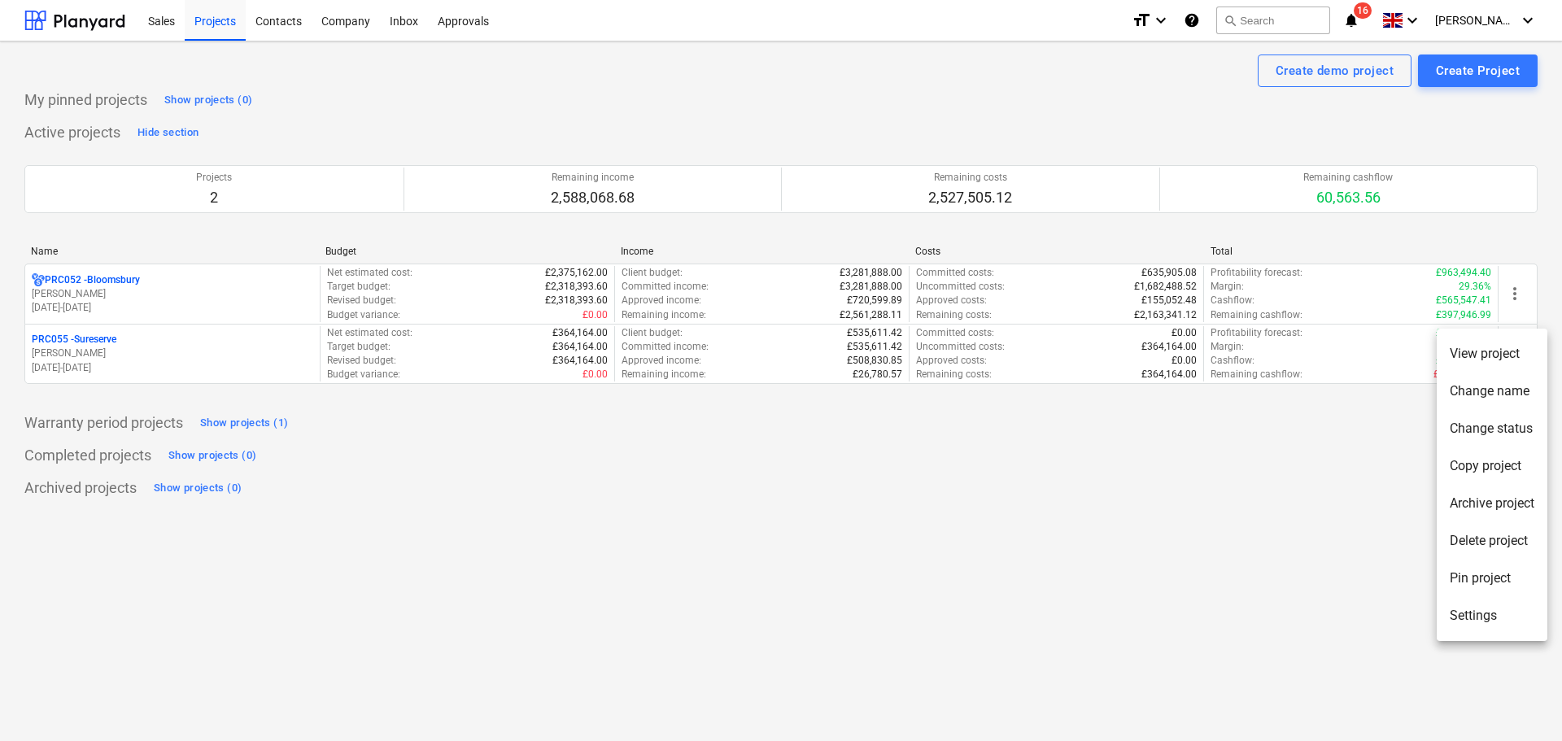
click at [1470, 616] on li "Settings" at bounding box center [1492, 615] width 111 height 37
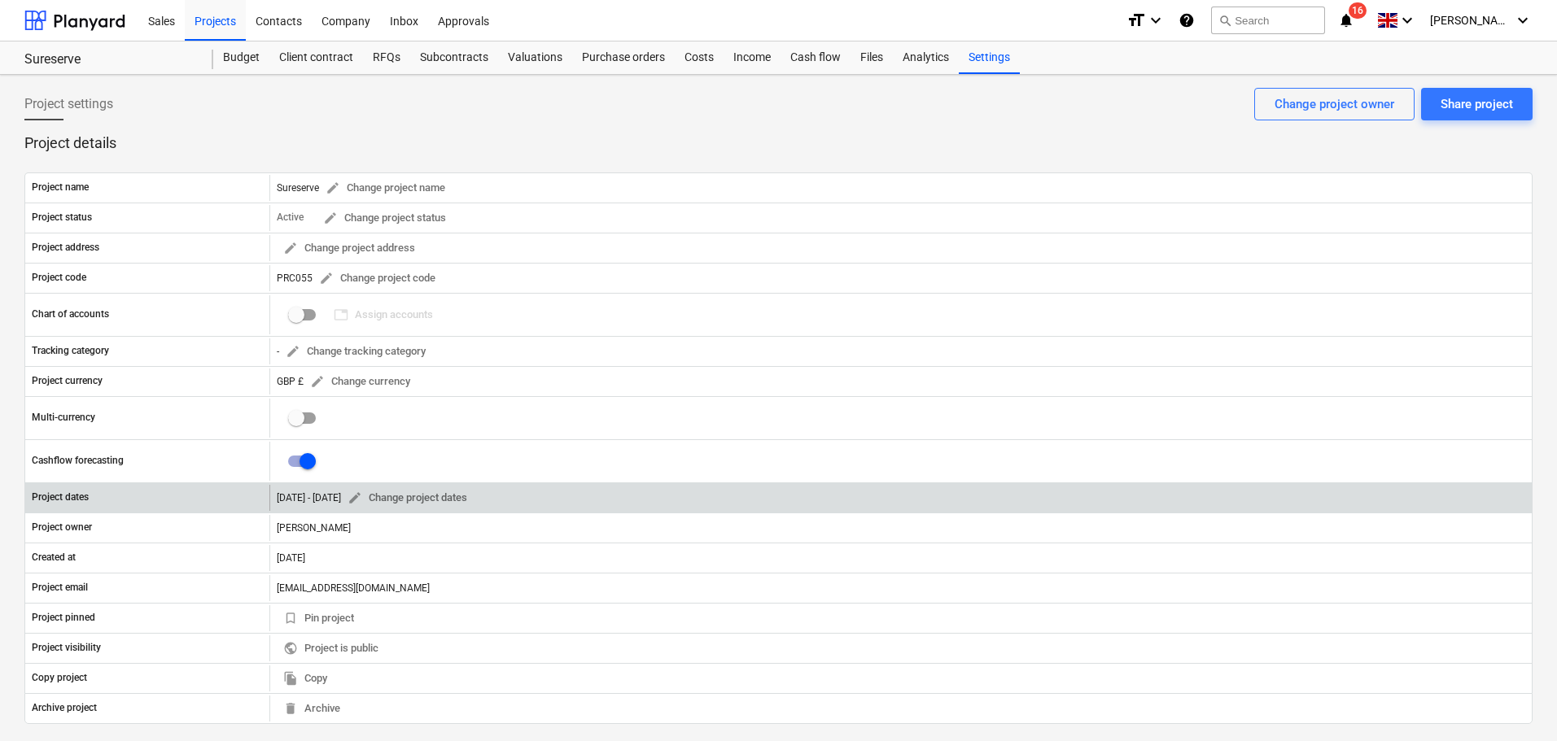
click at [341, 500] on div "02 Jul 2025 - 31 May 2026" at bounding box center [309, 497] width 64 height 11
click at [431, 500] on span "edit Change project dates" at bounding box center [407, 498] width 120 height 19
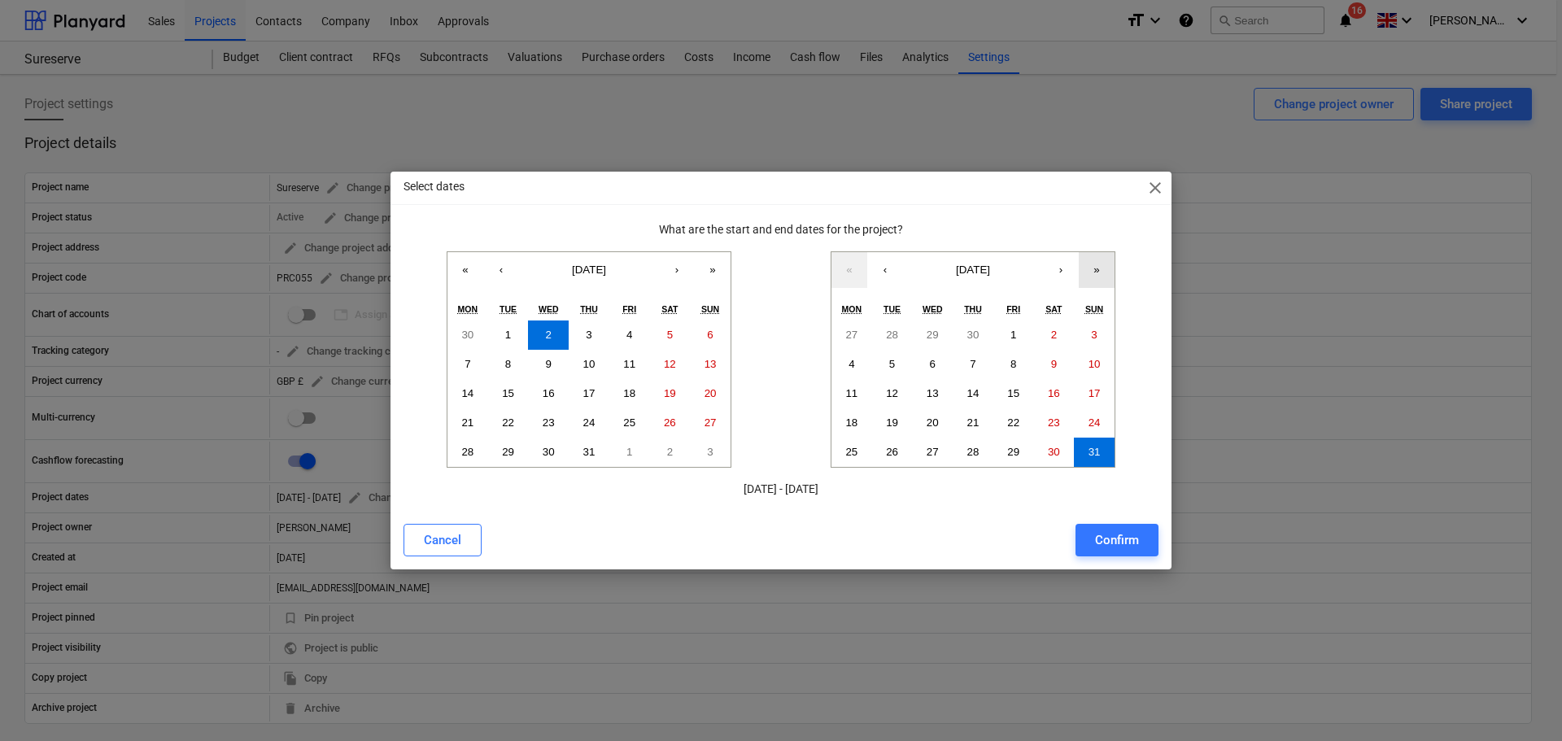
click at [1094, 267] on button "»" at bounding box center [1097, 270] width 36 height 36
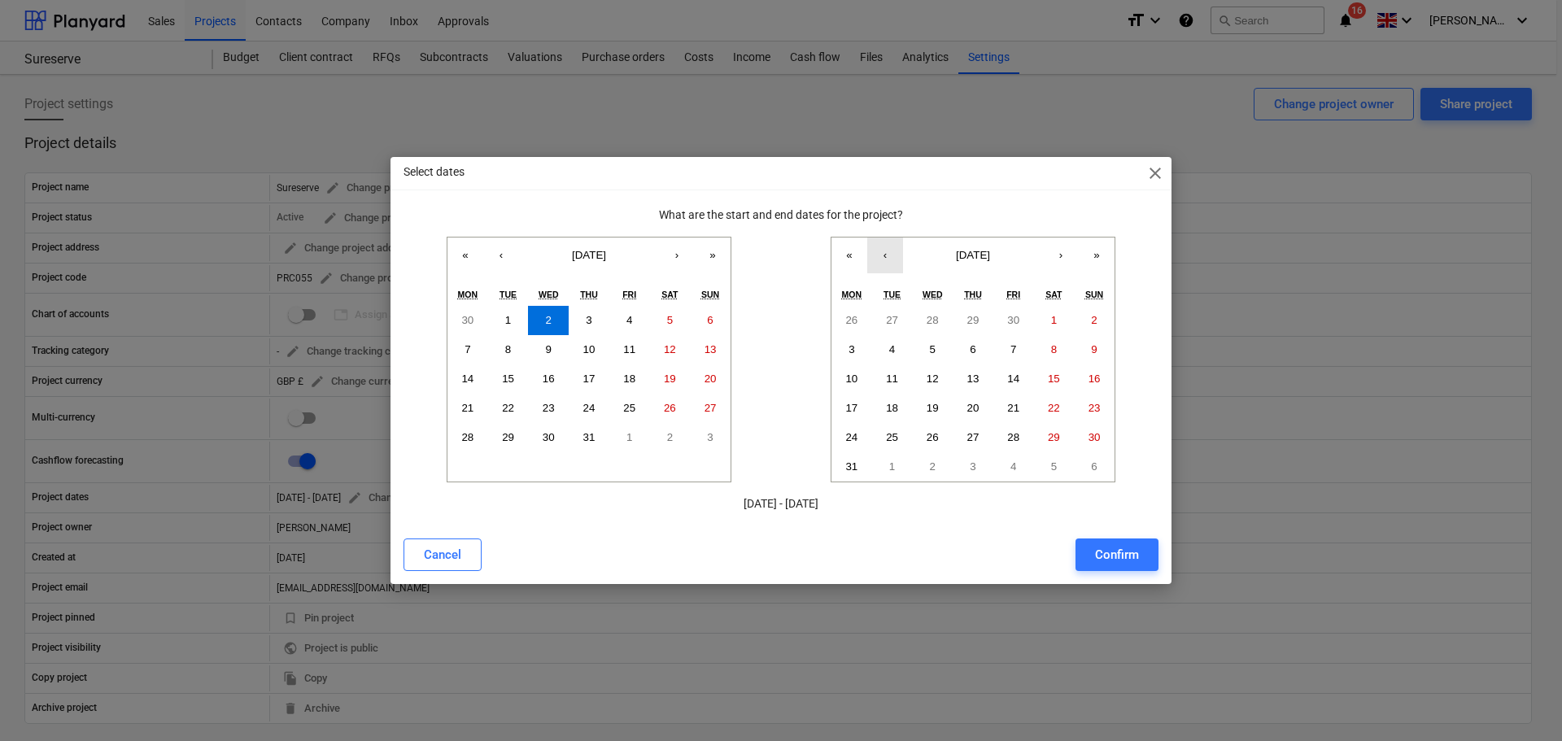
click at [891, 254] on button "‹" at bounding box center [885, 256] width 36 height 36
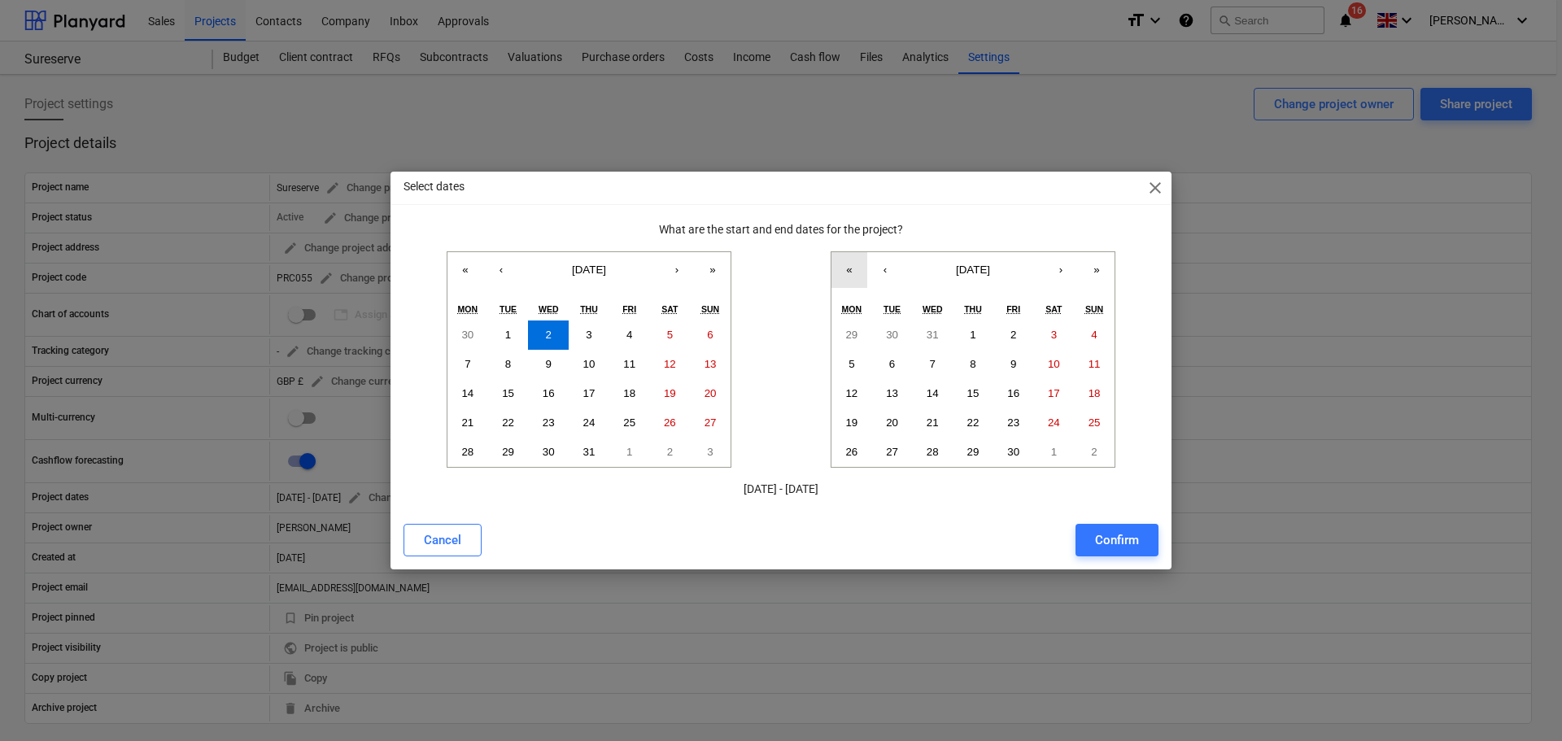
click at [847, 269] on button "«" at bounding box center [850, 270] width 36 height 36
click at [1064, 268] on button "›" at bounding box center [1061, 270] width 36 height 36
click at [893, 448] on abbr "30" at bounding box center [892, 452] width 12 height 12
click at [1107, 531] on div "Confirm" at bounding box center [1117, 540] width 44 height 21
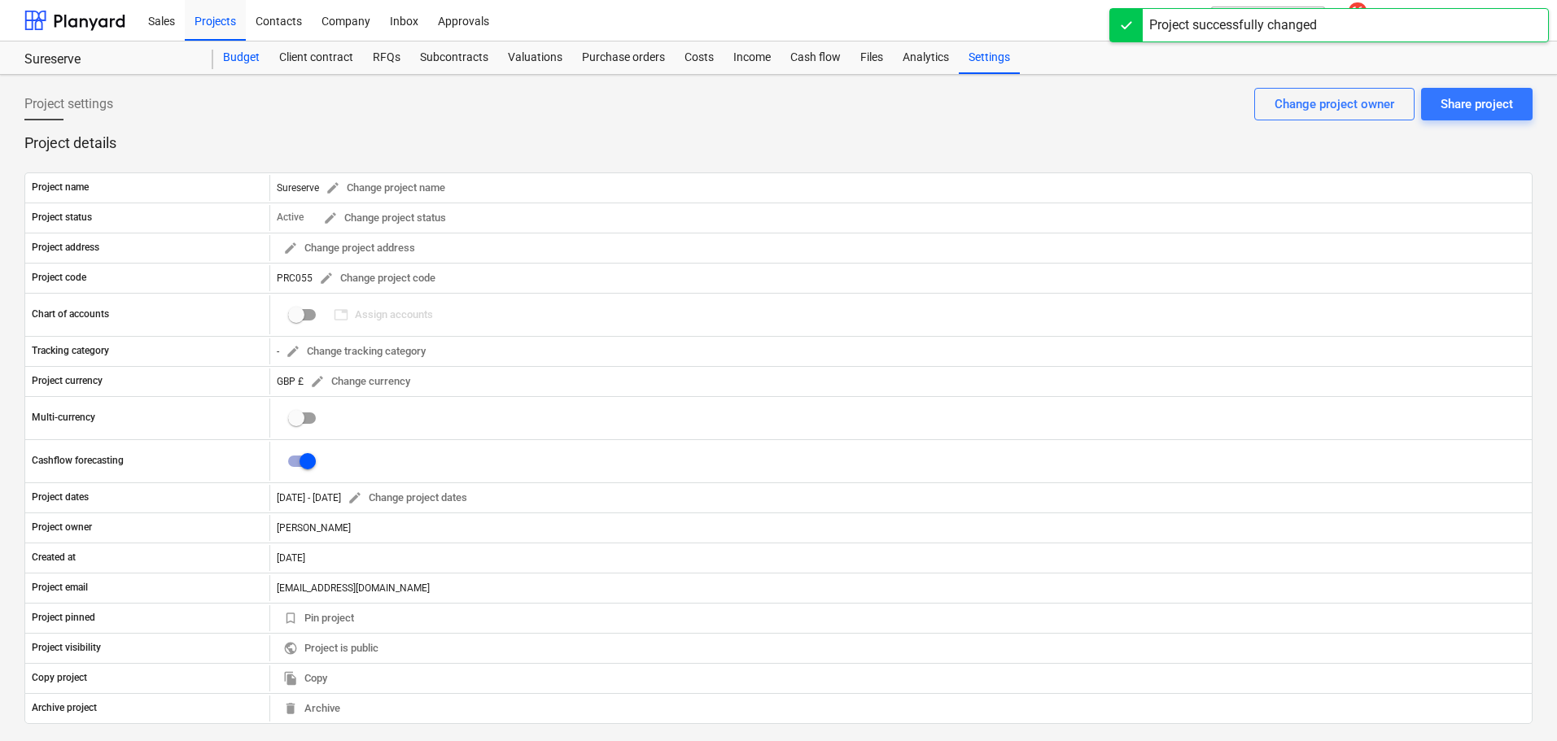
drag, startPoint x: 242, startPoint y: 49, endPoint x: 242, endPoint y: 63, distance: 14.6
click at [242, 49] on div "Budget" at bounding box center [241, 58] width 56 height 33
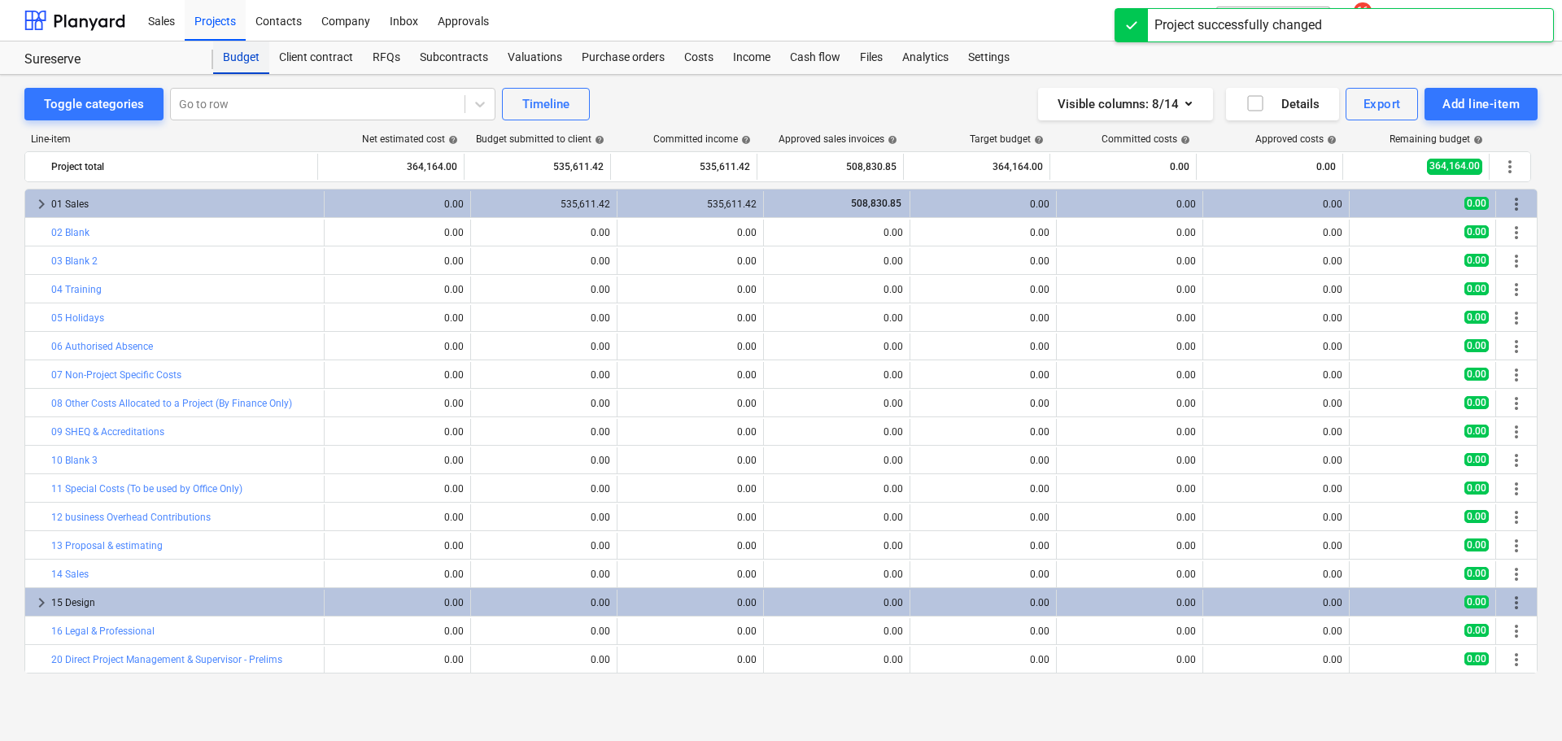
click at [235, 42] on div "Budget" at bounding box center [241, 58] width 56 height 33
click at [235, 27] on div "Projects" at bounding box center [215, 20] width 61 height 42
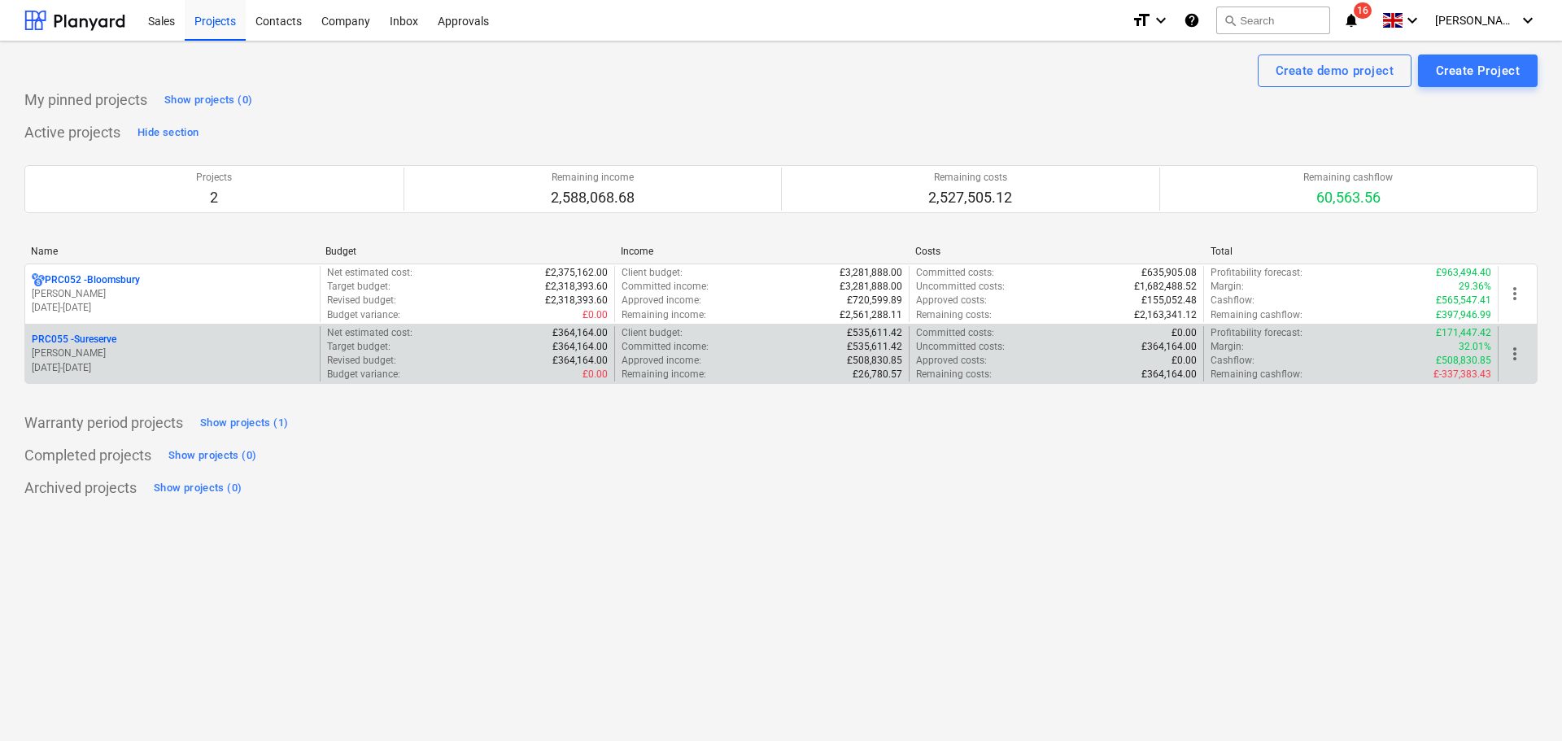
click at [111, 352] on p "[PERSON_NAME]" at bounding box center [173, 354] width 282 height 14
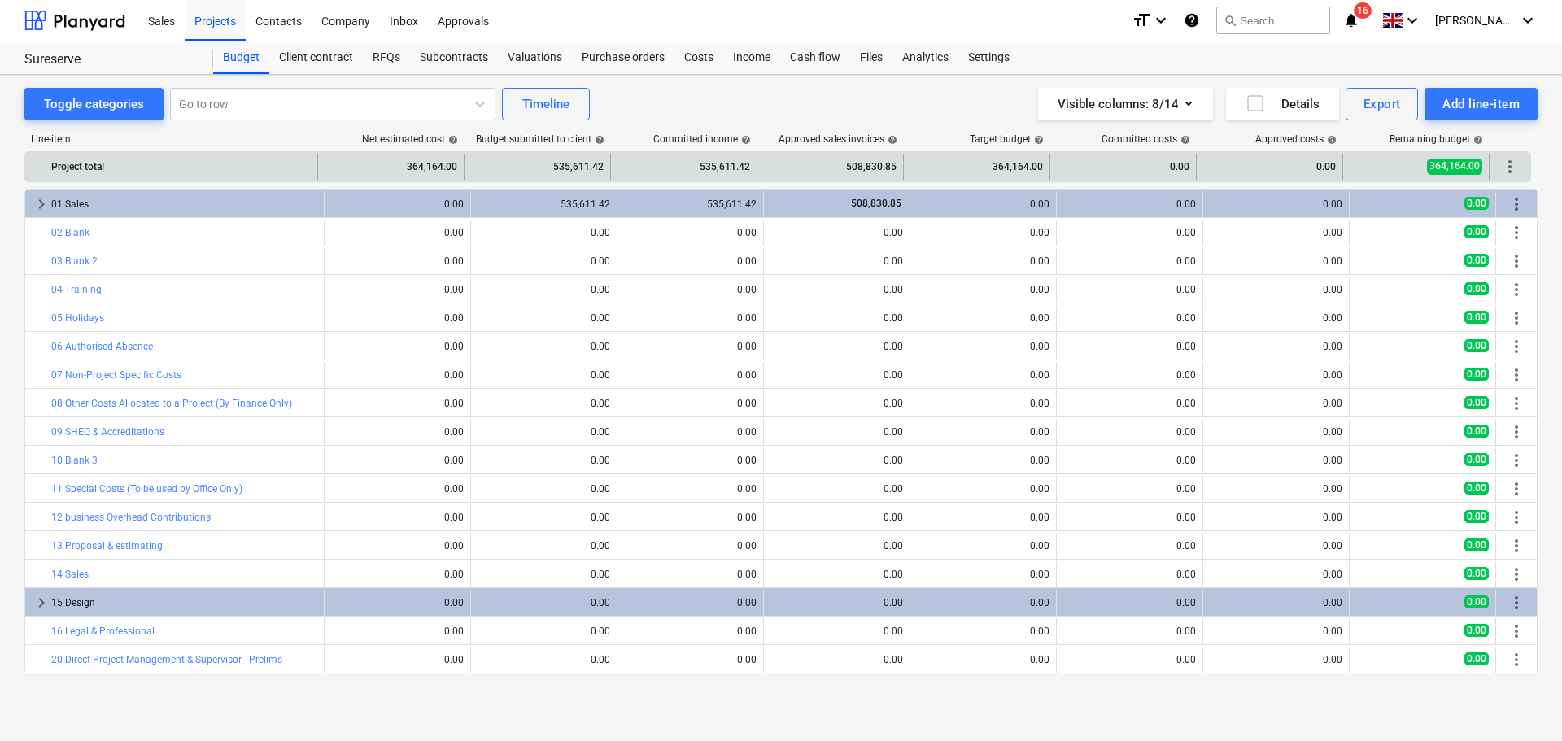
click at [1128, 173] on div "0.00" at bounding box center [1123, 167] width 133 height 26
click at [1177, 165] on div "0.00" at bounding box center [1123, 167] width 133 height 26
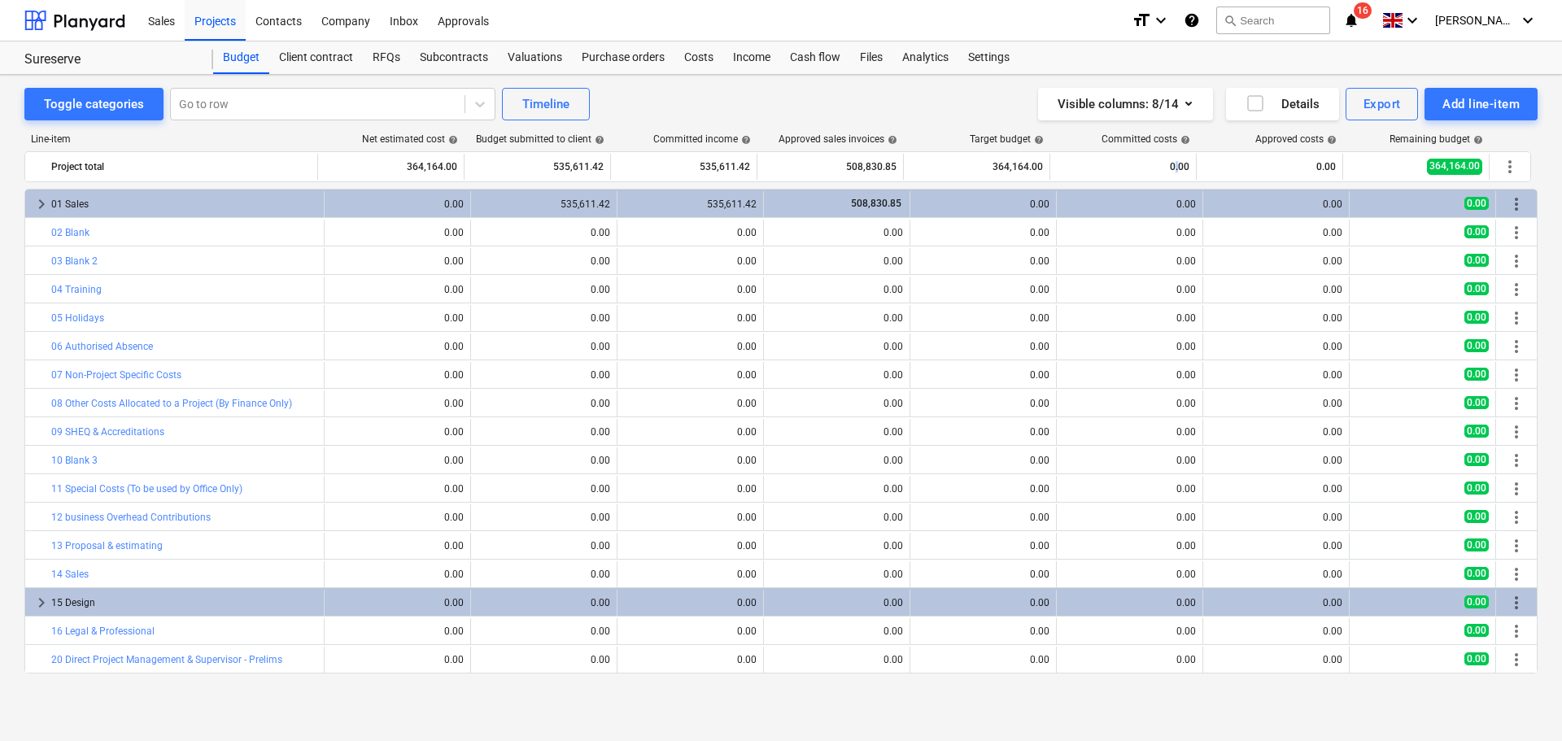
scroll to position [569, 0]
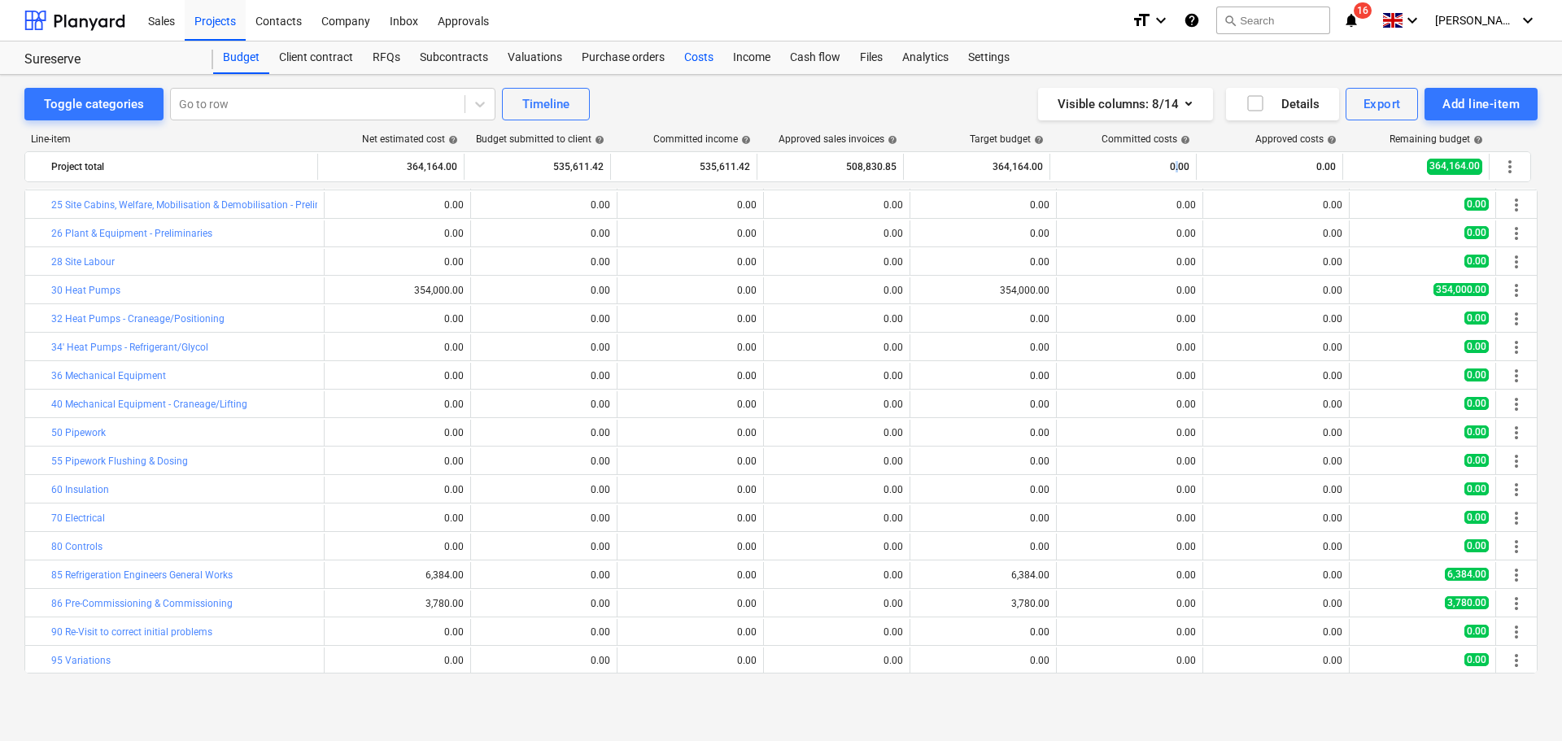
click at [701, 59] on div "Costs" at bounding box center [699, 58] width 49 height 33
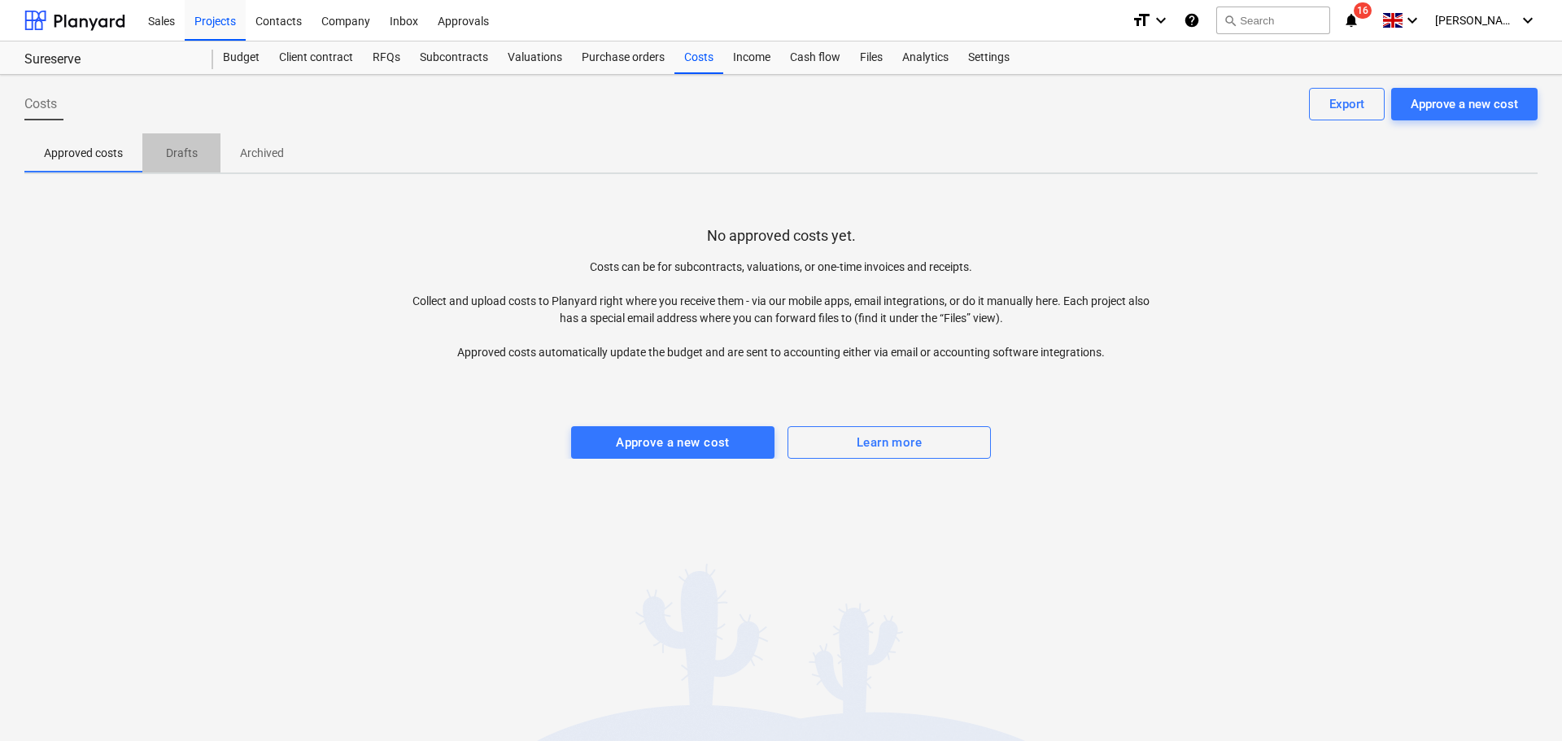
click at [196, 146] on p "Drafts" at bounding box center [181, 153] width 39 height 17
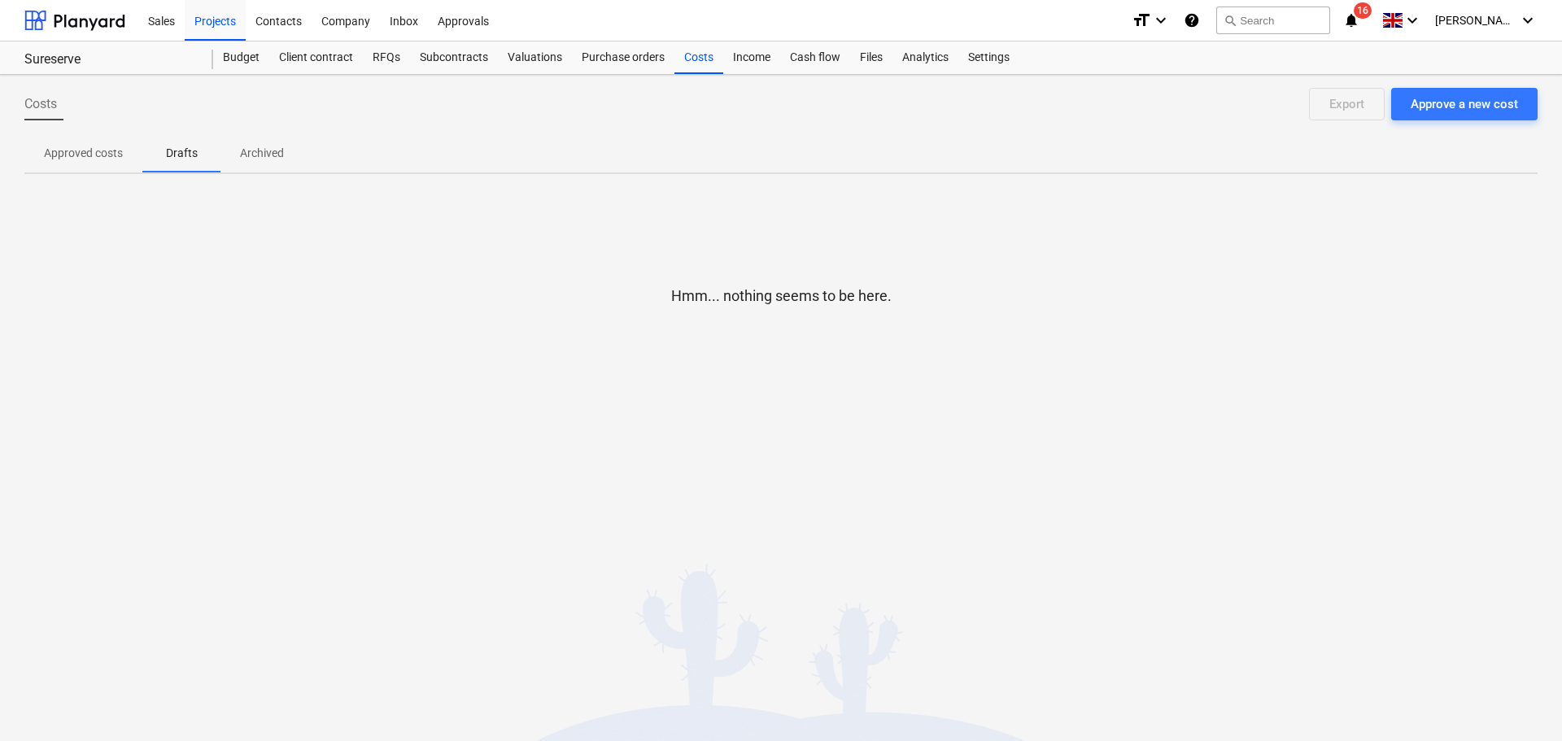
click at [243, 146] on p "Archived" at bounding box center [262, 153] width 44 height 17
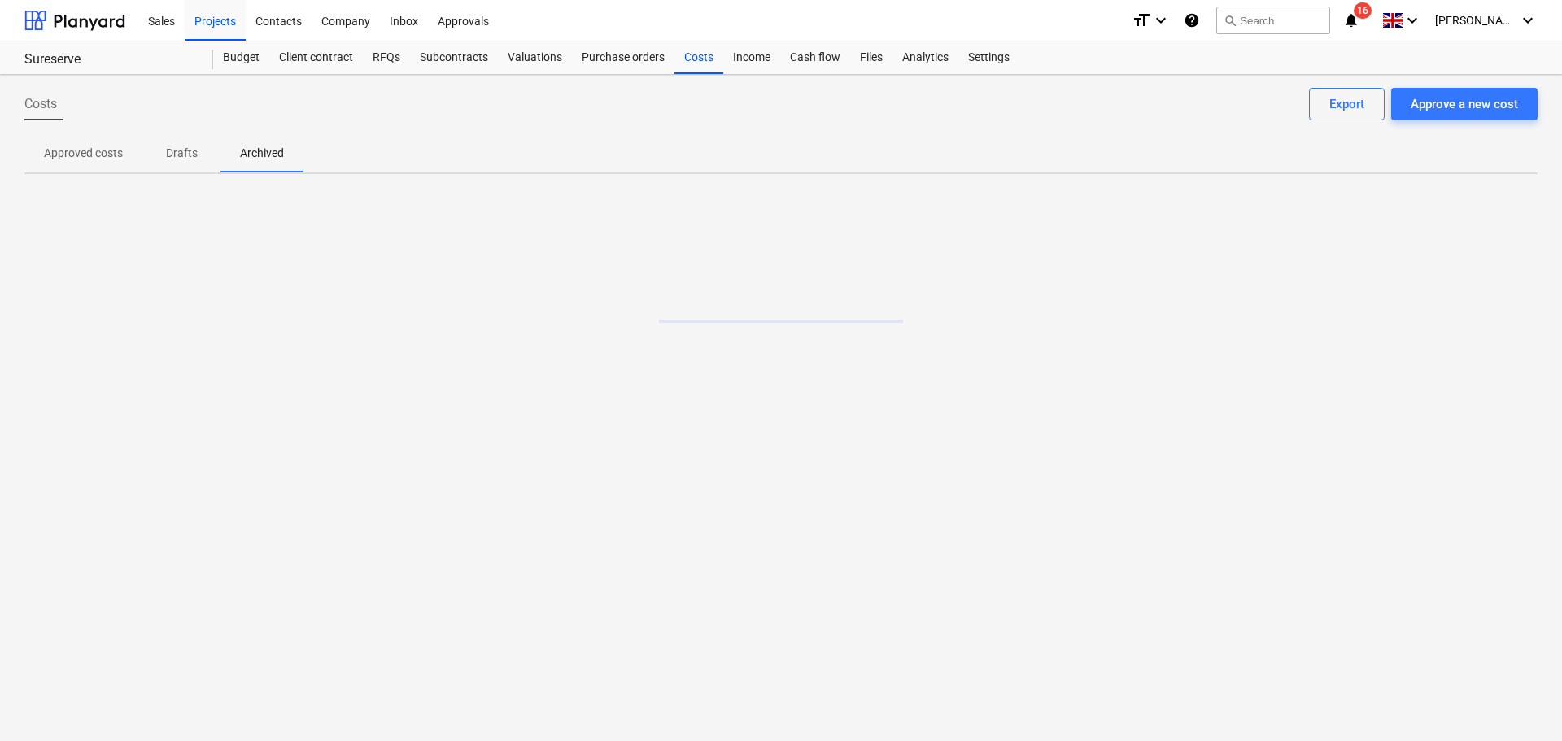
click at [76, 146] on p "Approved costs" at bounding box center [83, 153] width 79 height 17
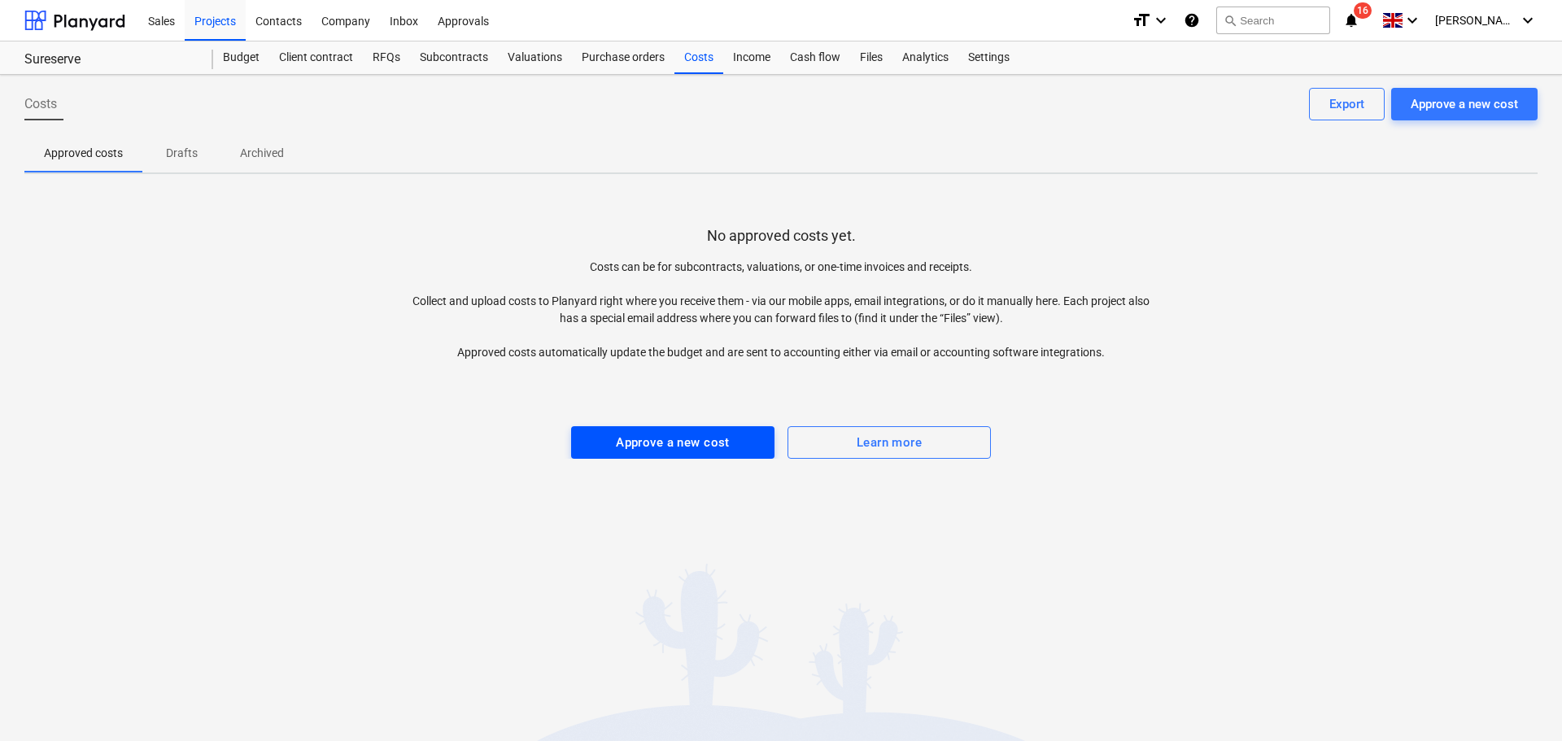
click at [690, 447] on div "Approve a new cost" at bounding box center [673, 442] width 114 height 21
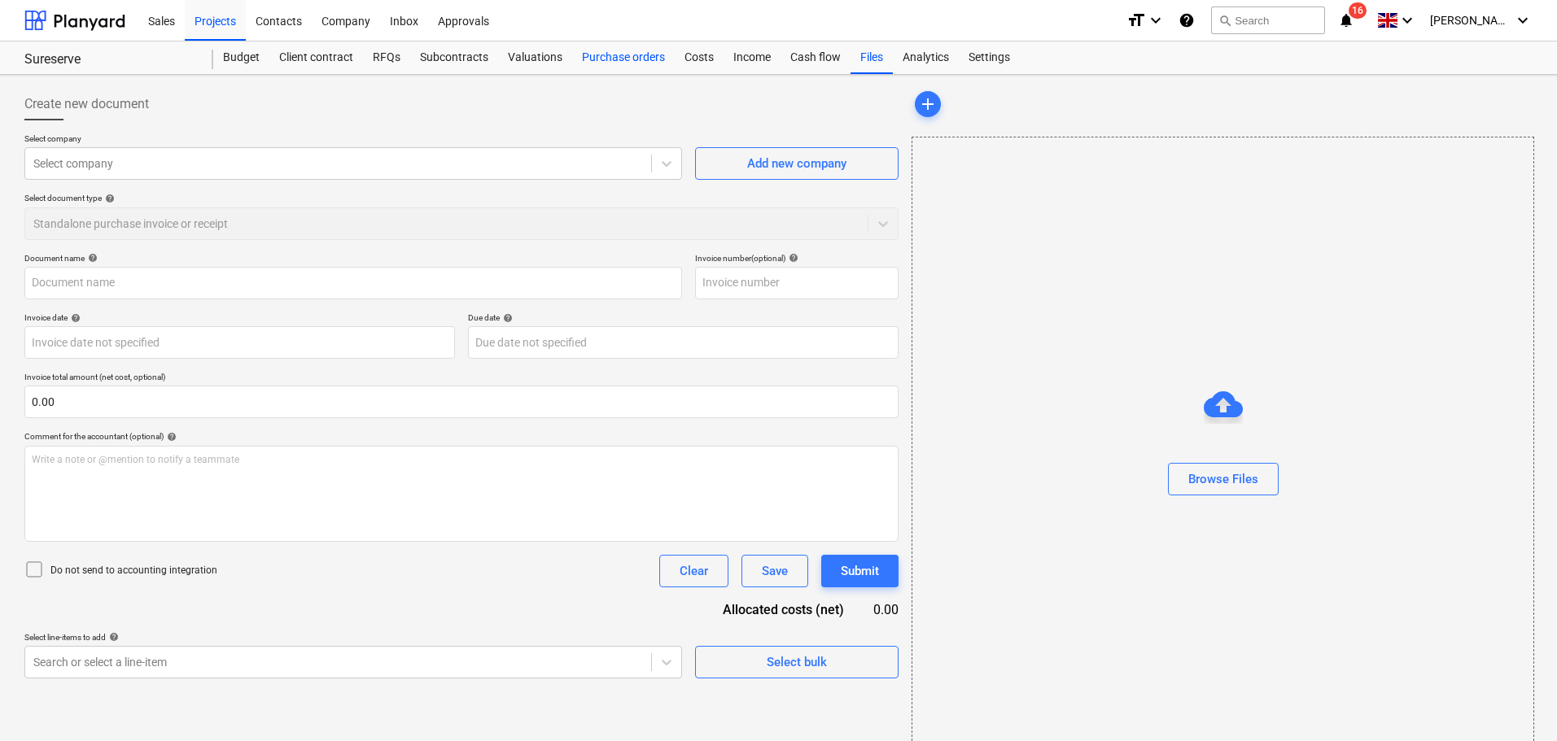
click at [594, 53] on div "Purchase orders" at bounding box center [623, 58] width 103 height 33
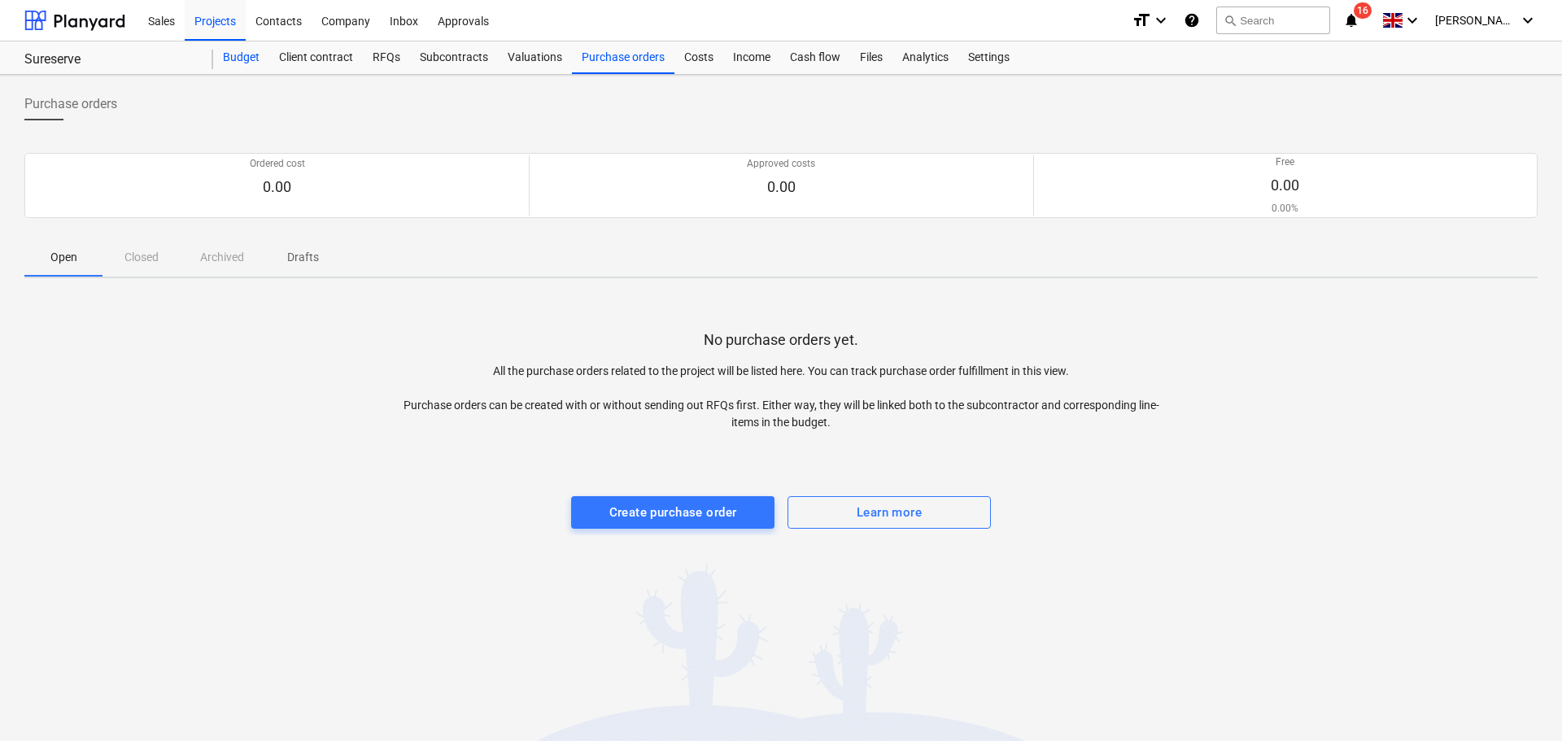
click at [239, 55] on div "Budget" at bounding box center [241, 58] width 56 height 33
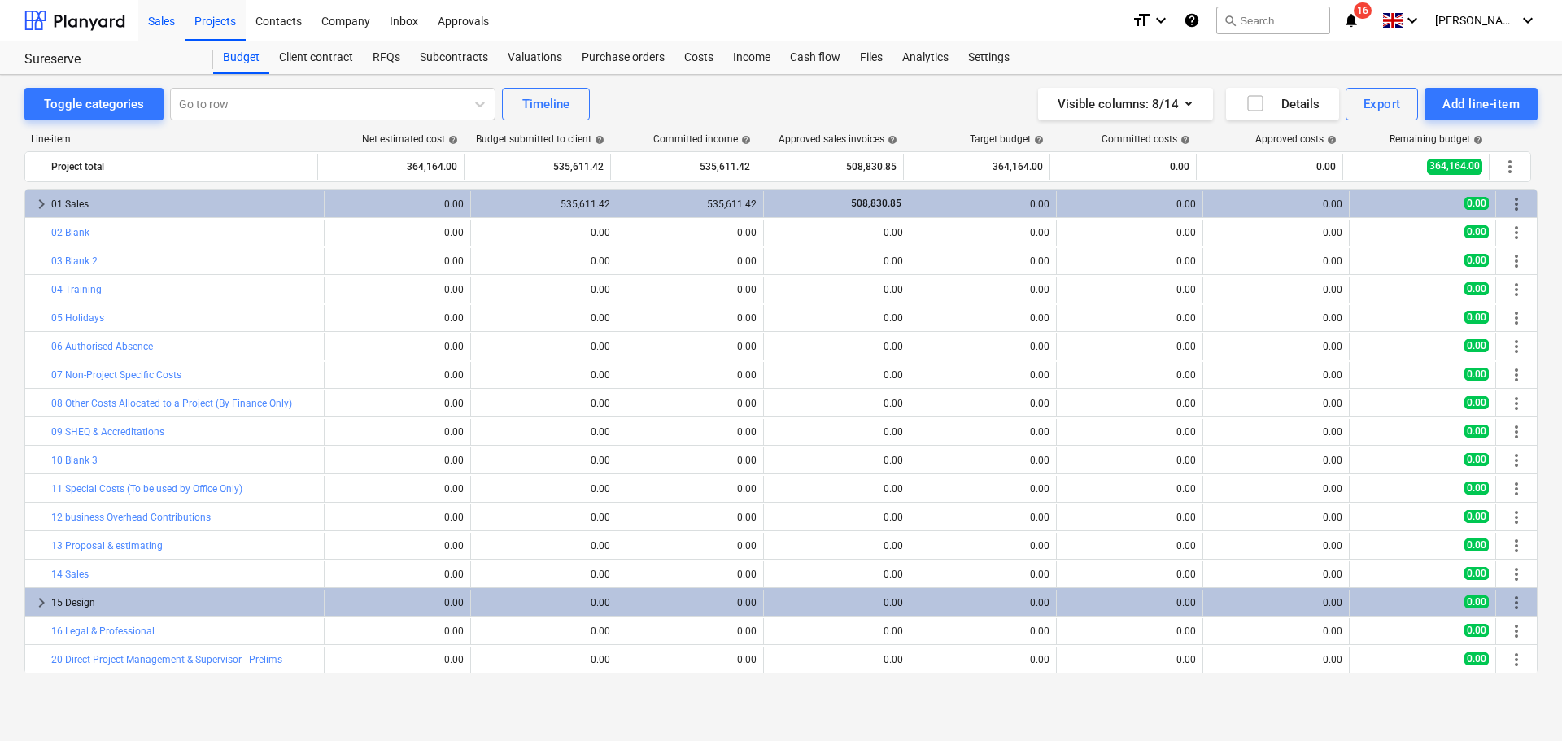
click at [165, 29] on div "Sales" at bounding box center [161, 20] width 46 height 42
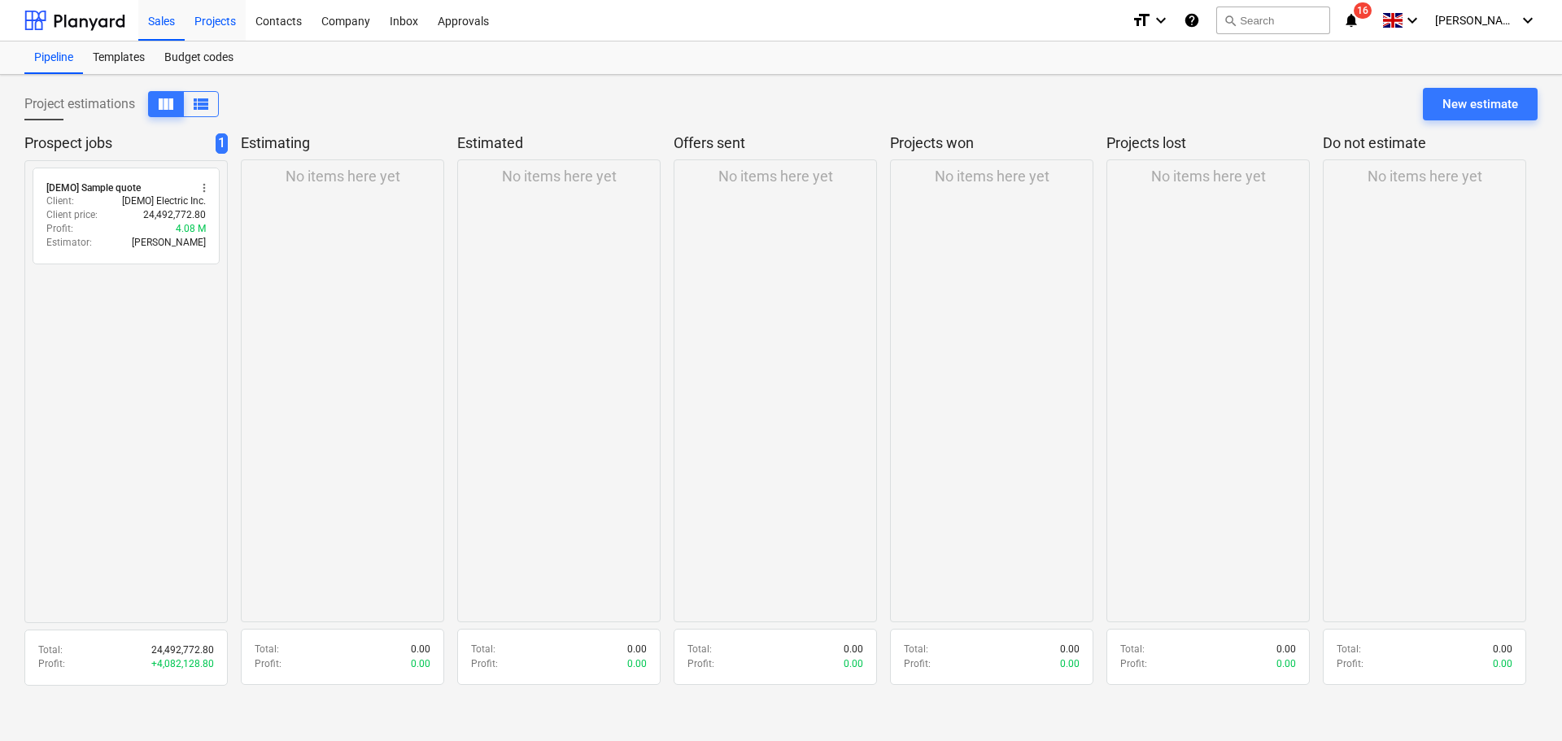
click at [207, 23] on div "Projects" at bounding box center [215, 20] width 61 height 42
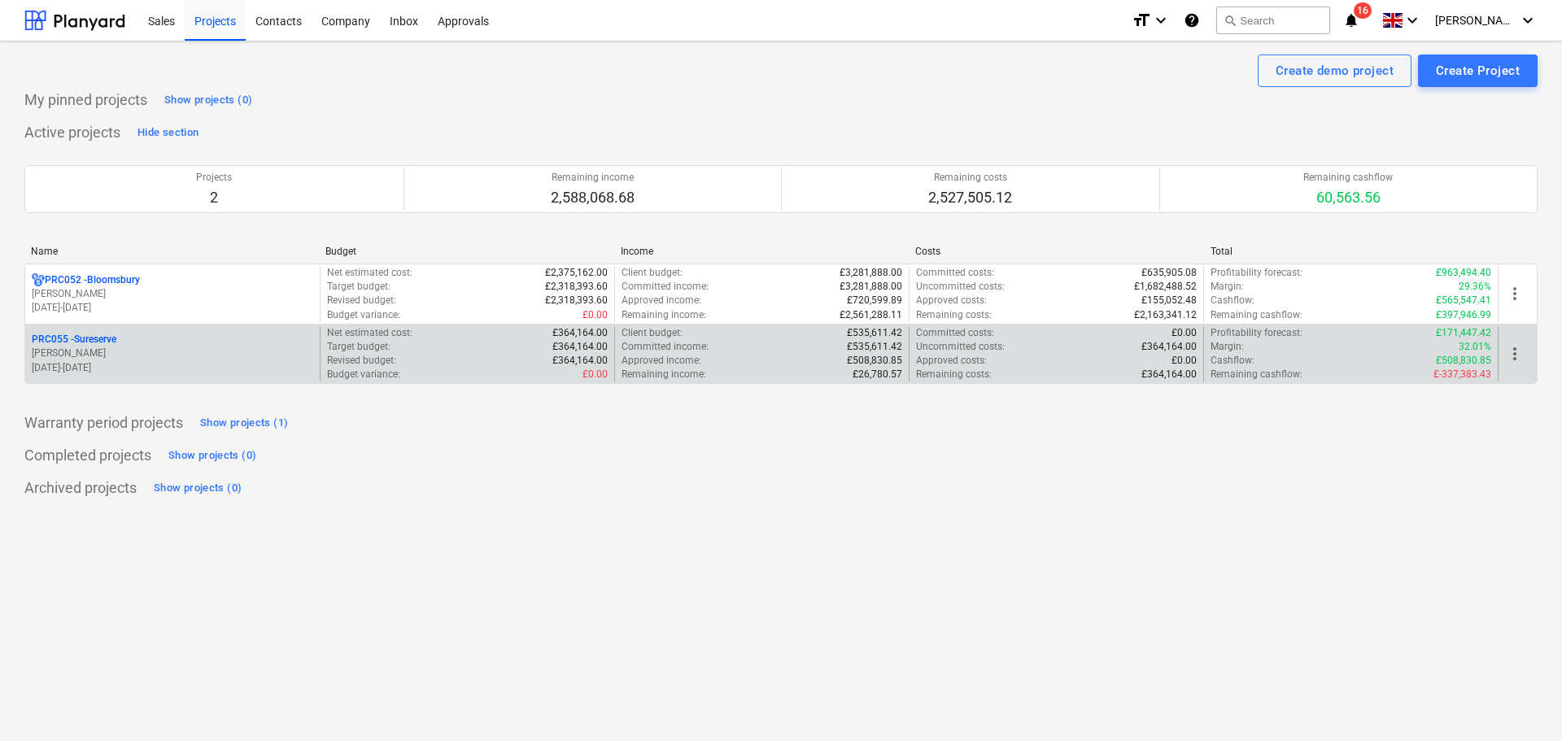
click at [851, 353] on p "£535,611.42" at bounding box center [874, 347] width 55 height 14
click at [147, 344] on div "PRC055 - Sureserve" at bounding box center [173, 340] width 282 height 14
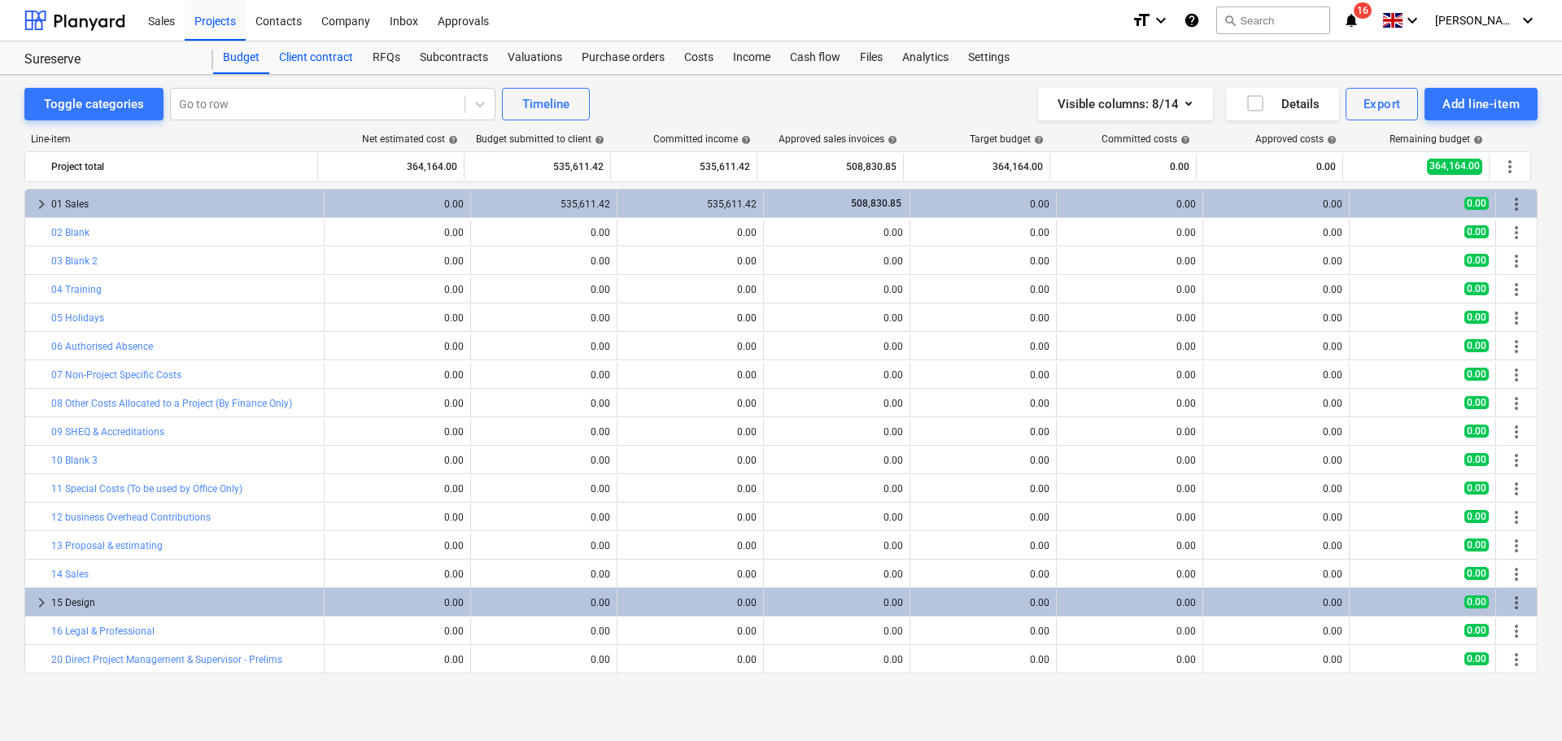
click at [331, 58] on div "Client contract" at bounding box center [316, 58] width 94 height 33
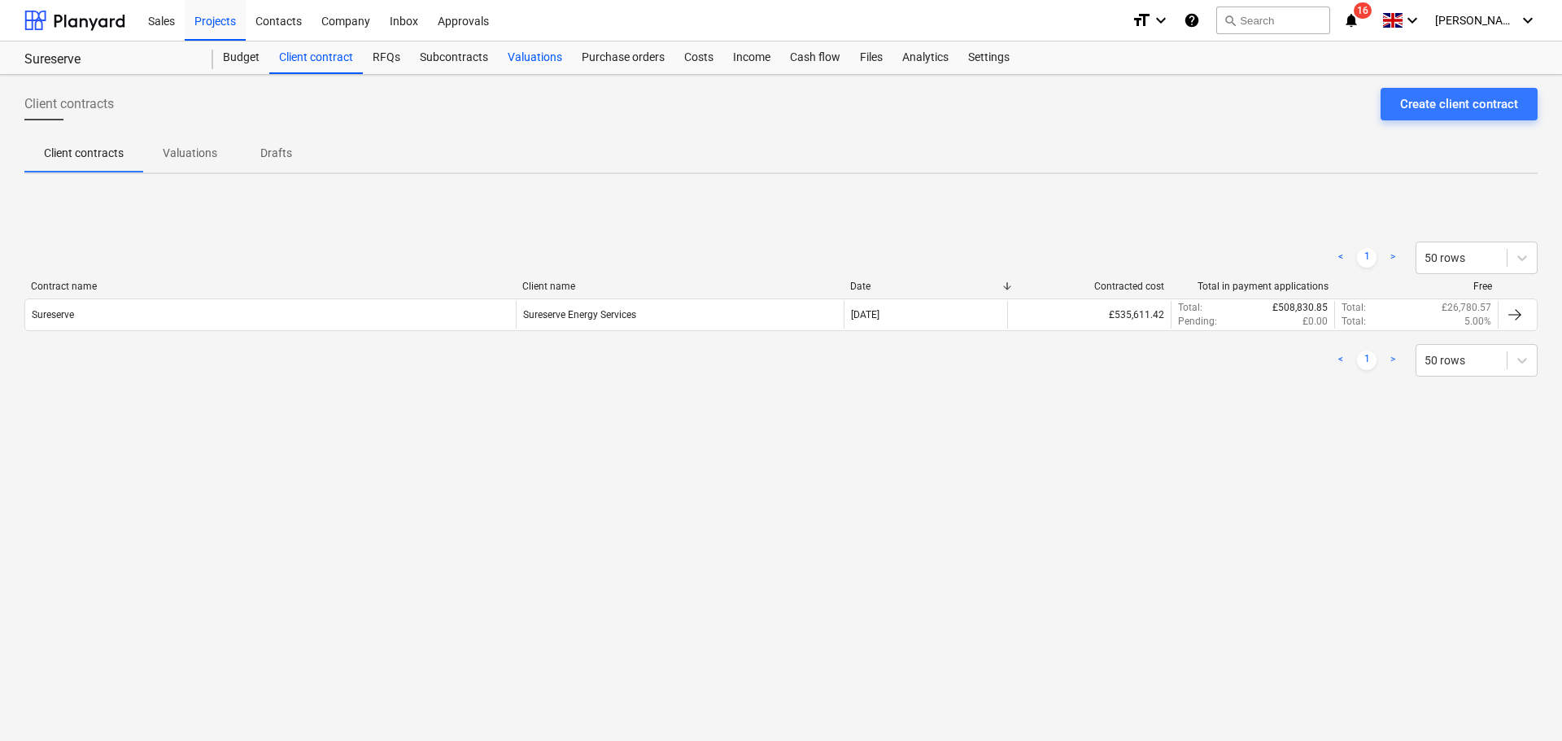
click at [513, 57] on div "Valuations" at bounding box center [535, 58] width 74 height 33
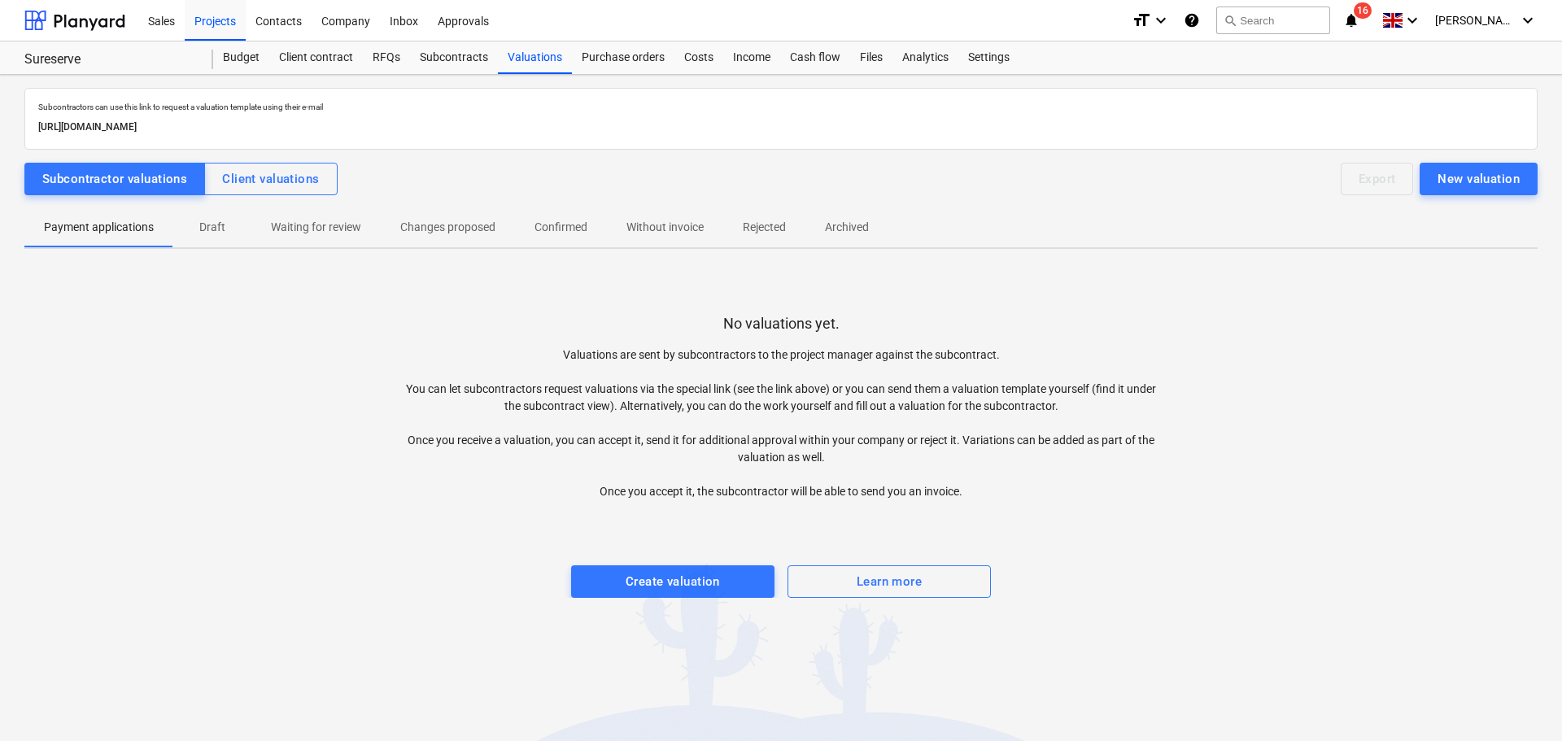
click at [298, 225] on p "Waiting for review" at bounding box center [316, 227] width 90 height 17
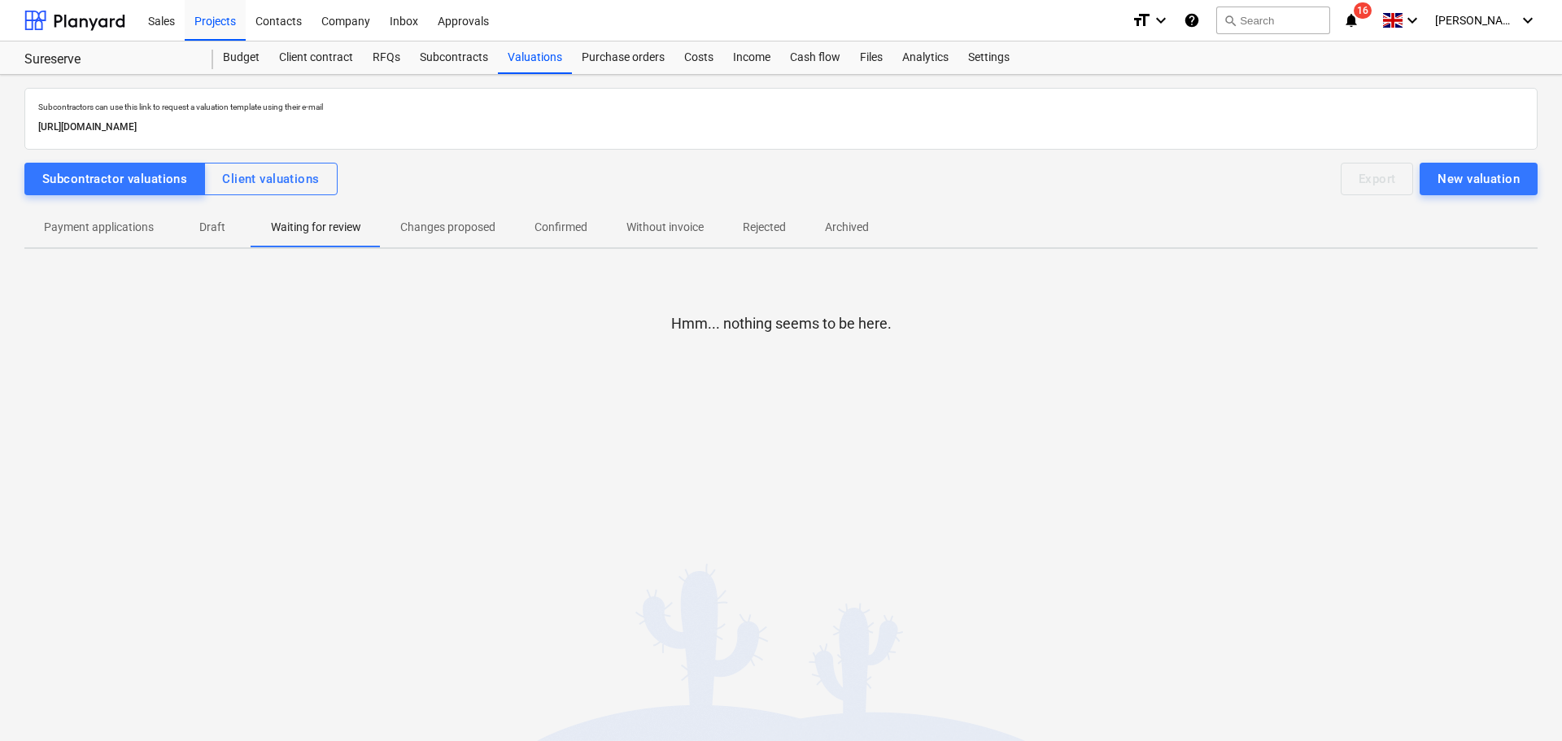
click at [578, 231] on p "Confirmed" at bounding box center [561, 227] width 53 height 17
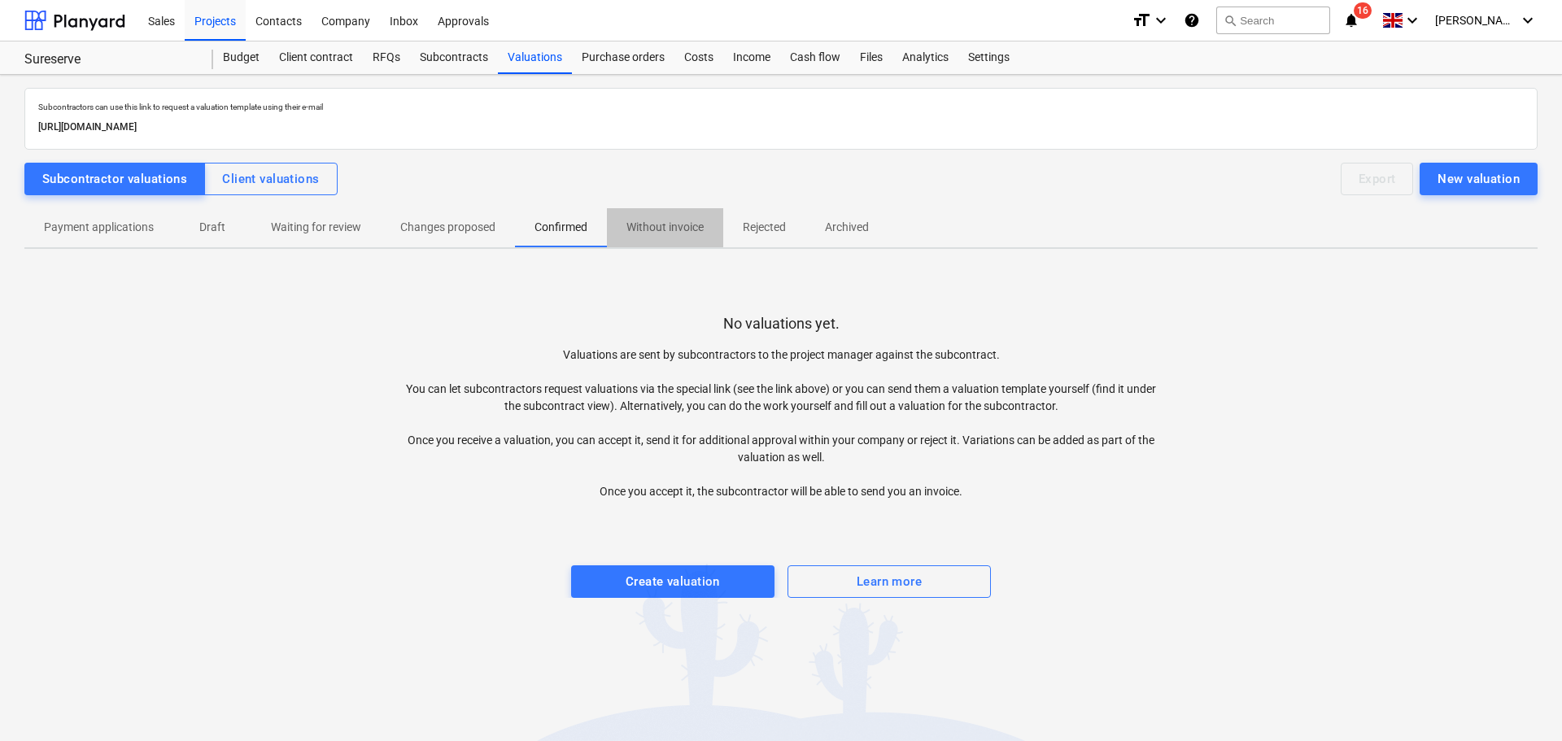
click at [650, 229] on p "Without invoice" at bounding box center [665, 227] width 77 height 17
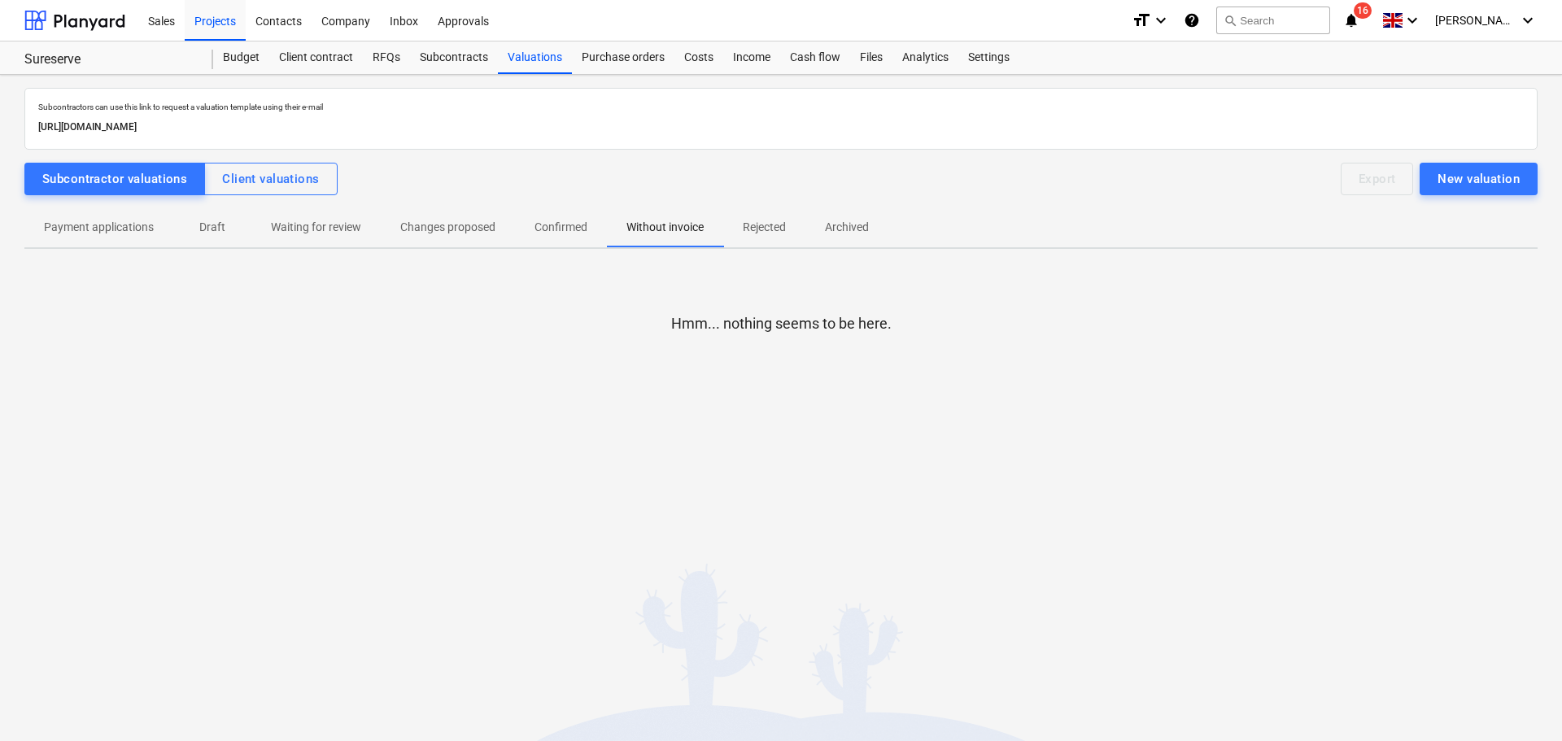
click at [136, 225] on p "Payment applications" at bounding box center [99, 227] width 110 height 17
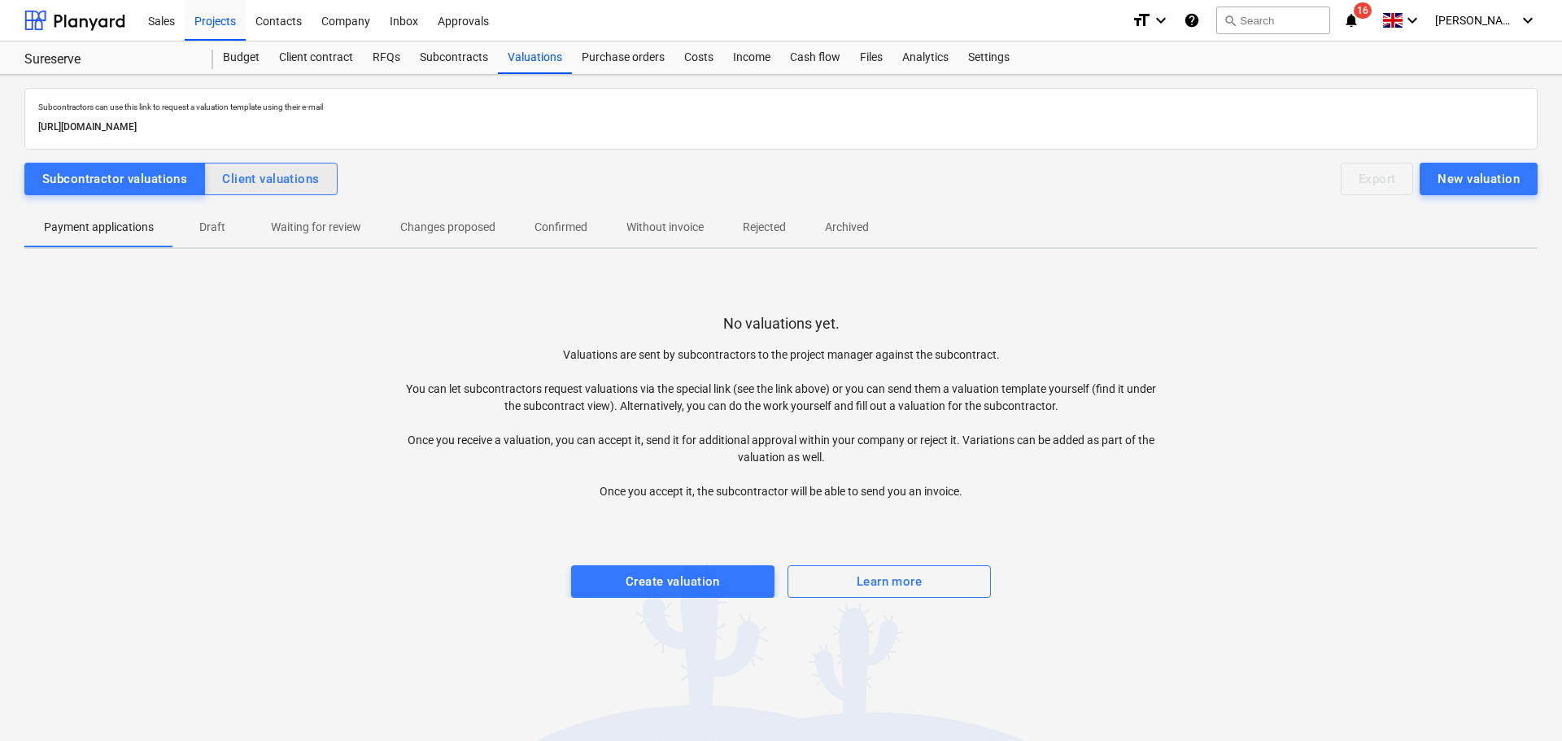
click at [256, 182] on div "Client valuations" at bounding box center [270, 178] width 97 height 21
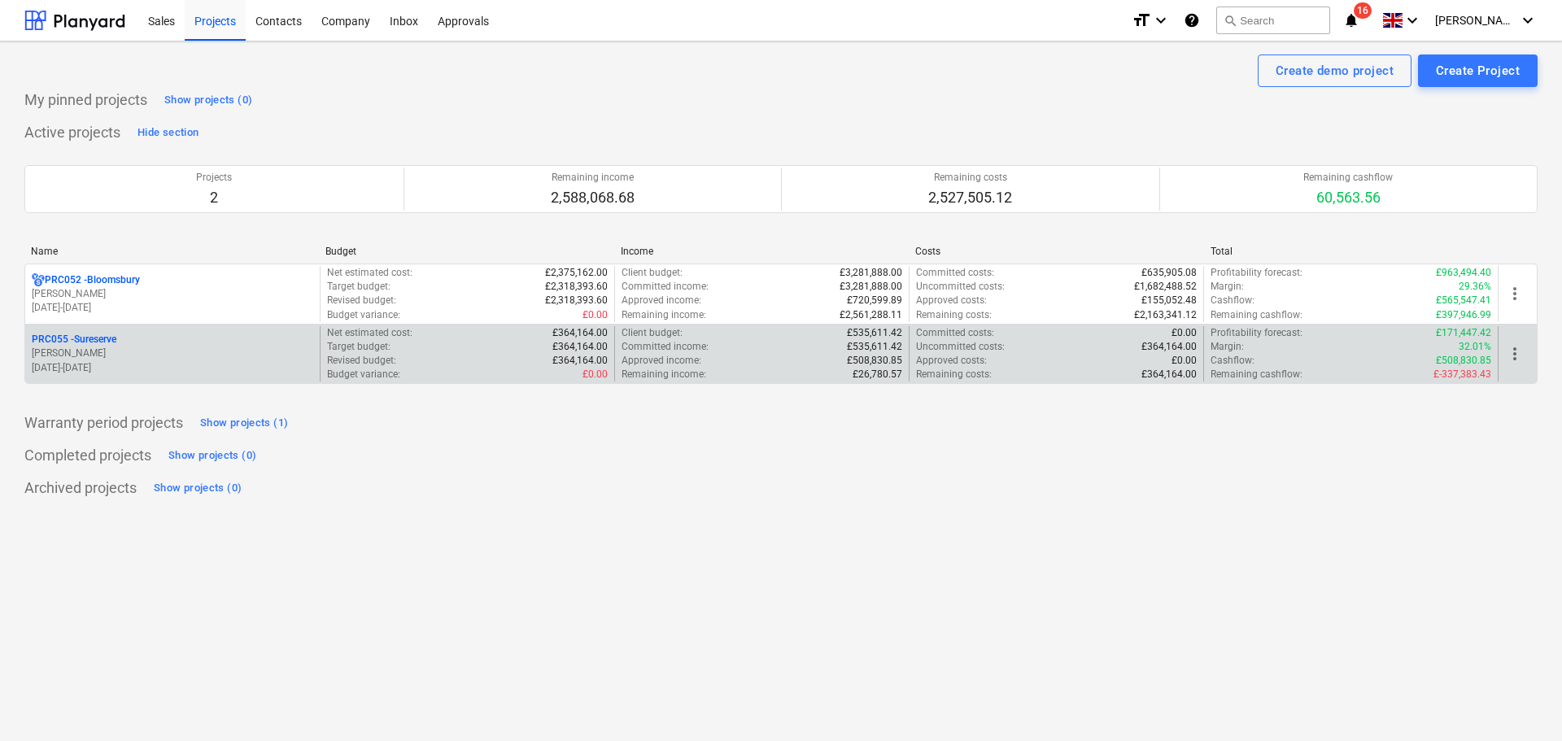
click at [89, 350] on p "[PERSON_NAME]" at bounding box center [173, 354] width 282 height 14
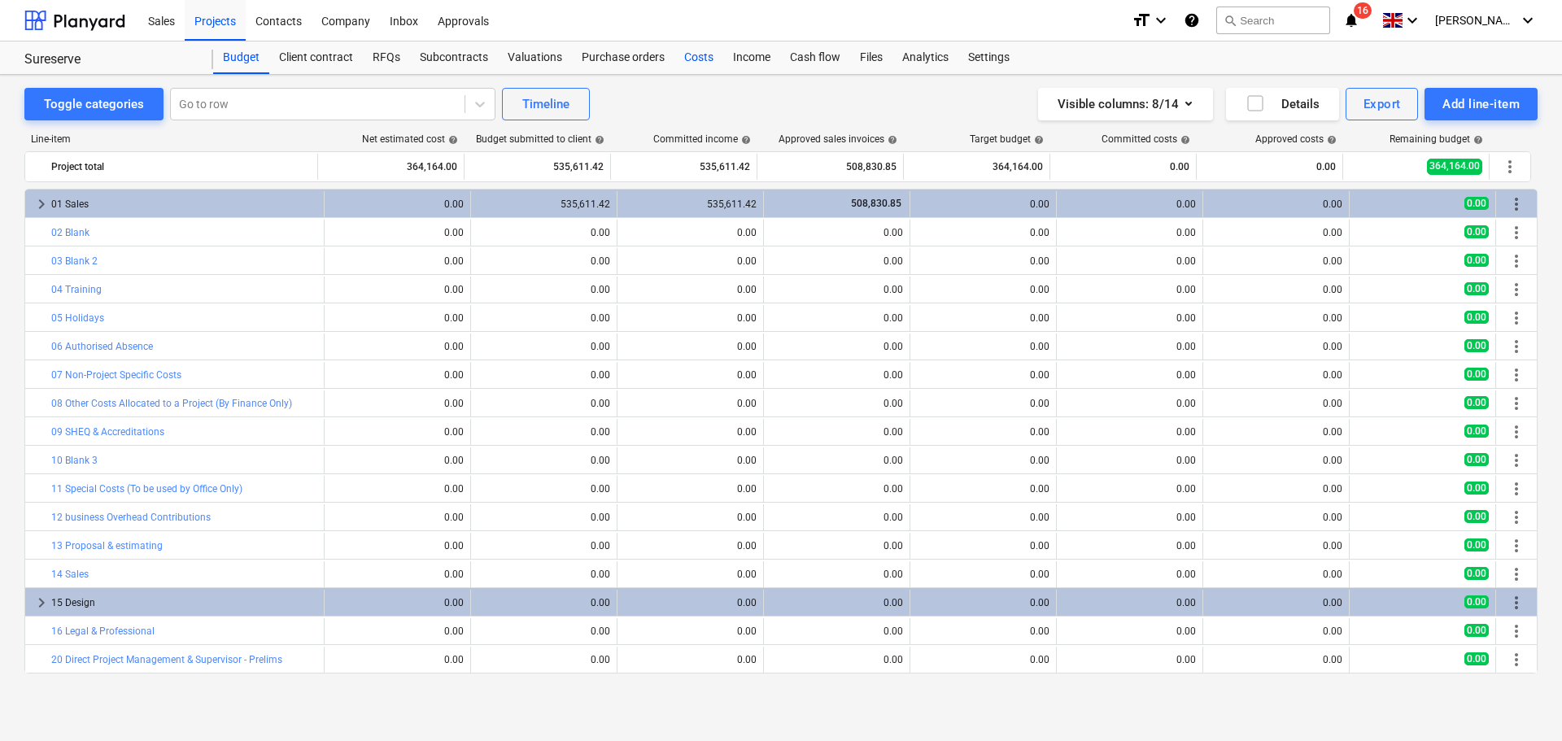
click at [687, 59] on div "Costs" at bounding box center [699, 58] width 49 height 33
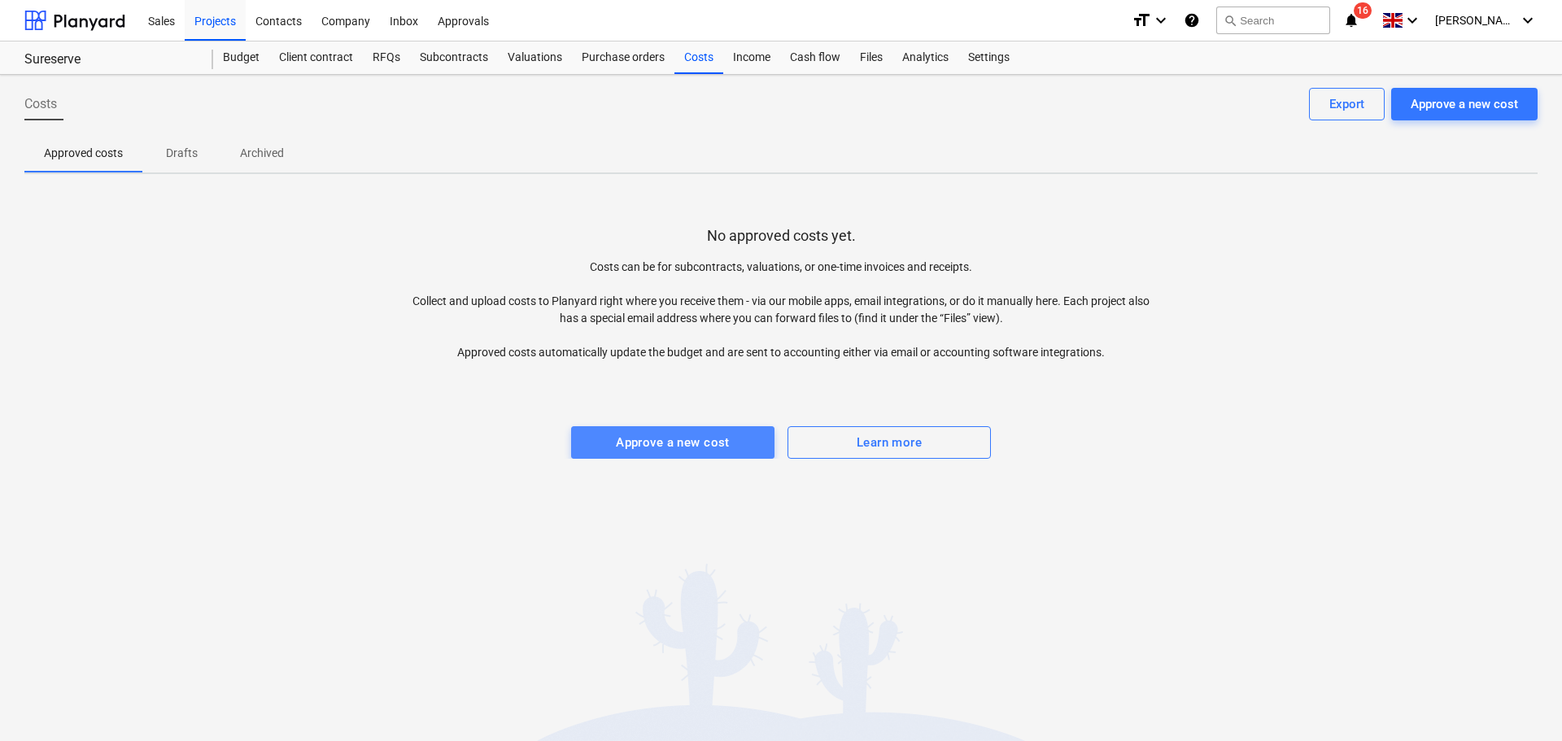
click at [650, 449] on div "Approve a new cost" at bounding box center [673, 442] width 114 height 21
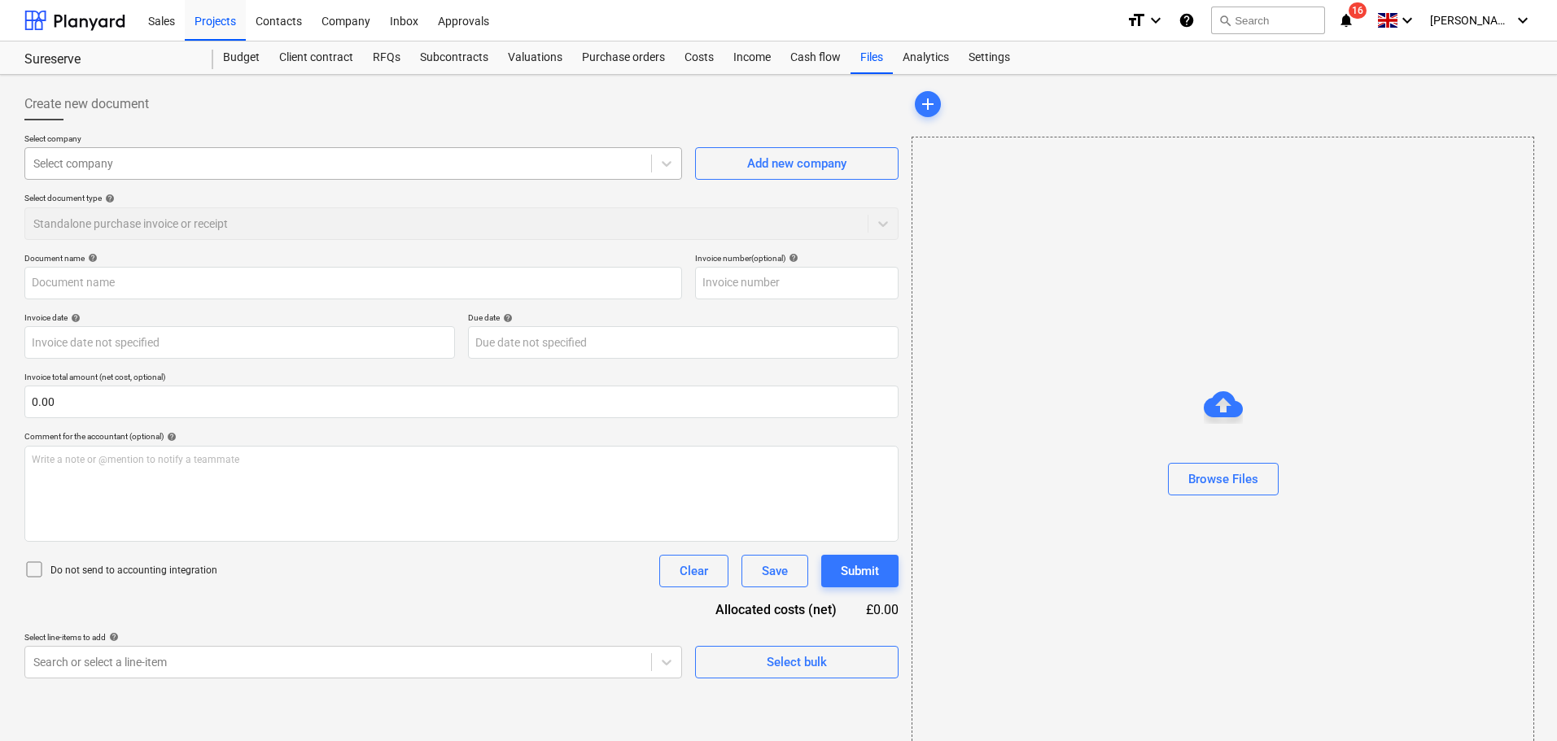
click at [374, 164] on div at bounding box center [337, 163] width 609 height 16
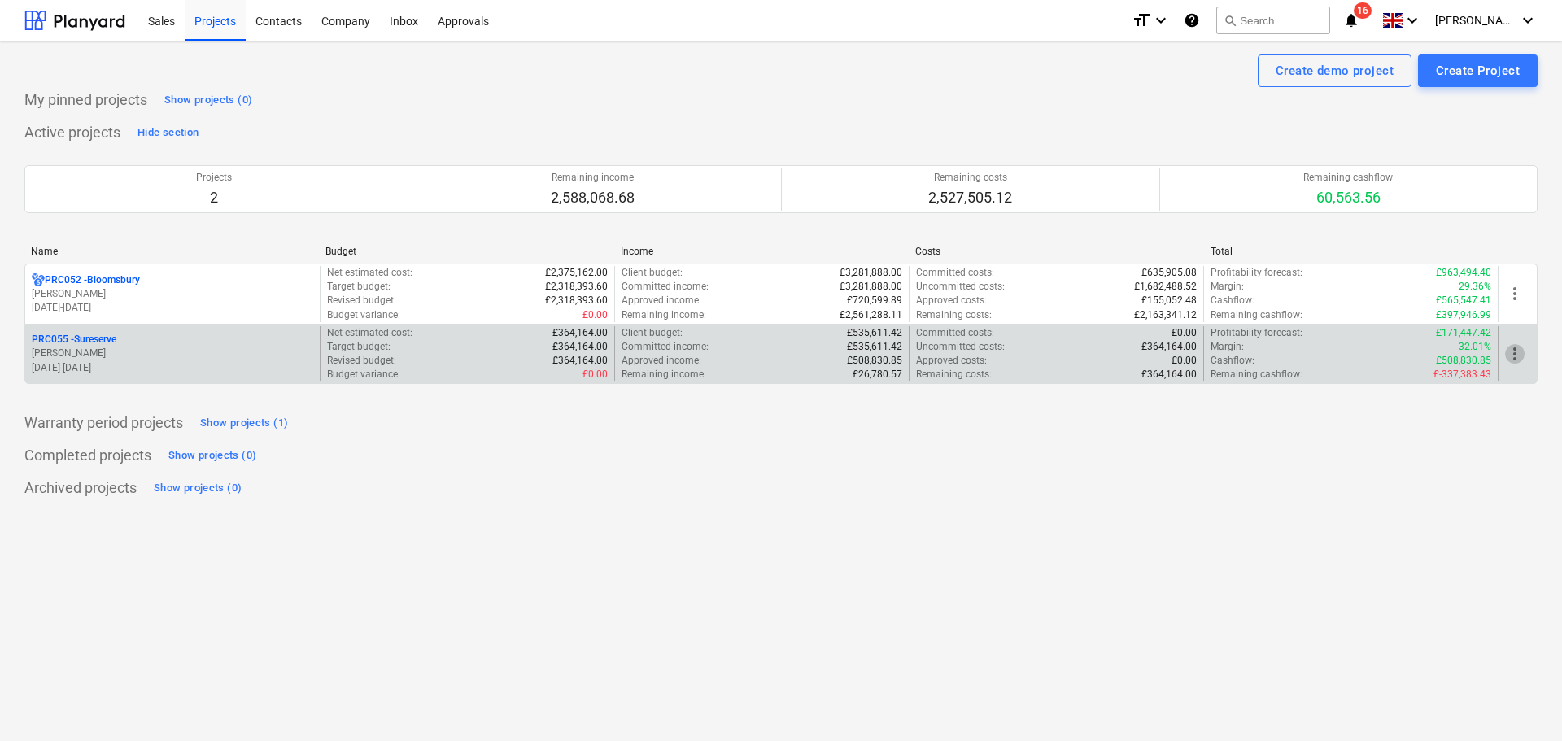
click at [1514, 349] on span "more_vert" at bounding box center [1515, 354] width 20 height 20
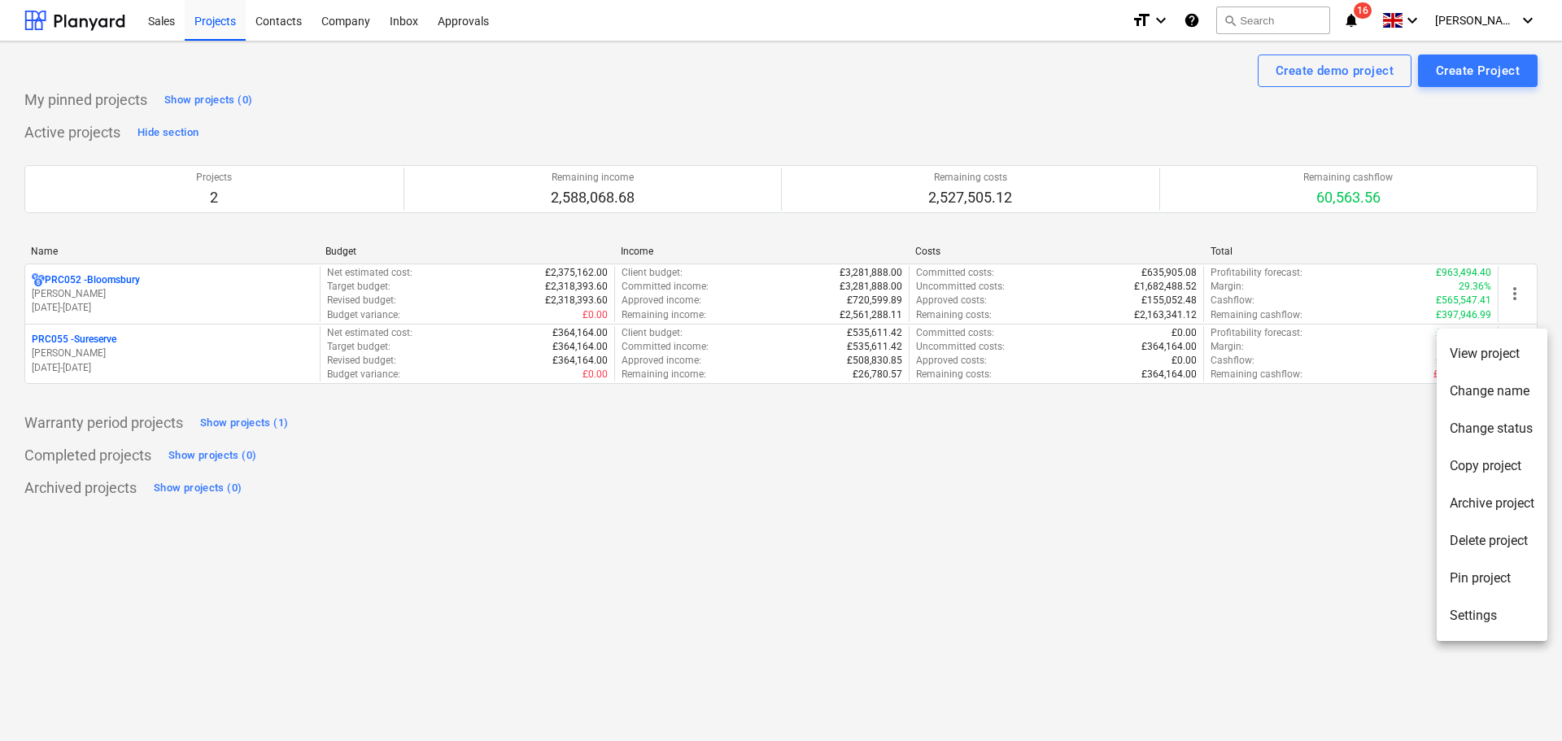
click at [1479, 605] on li "Settings" at bounding box center [1492, 615] width 111 height 37
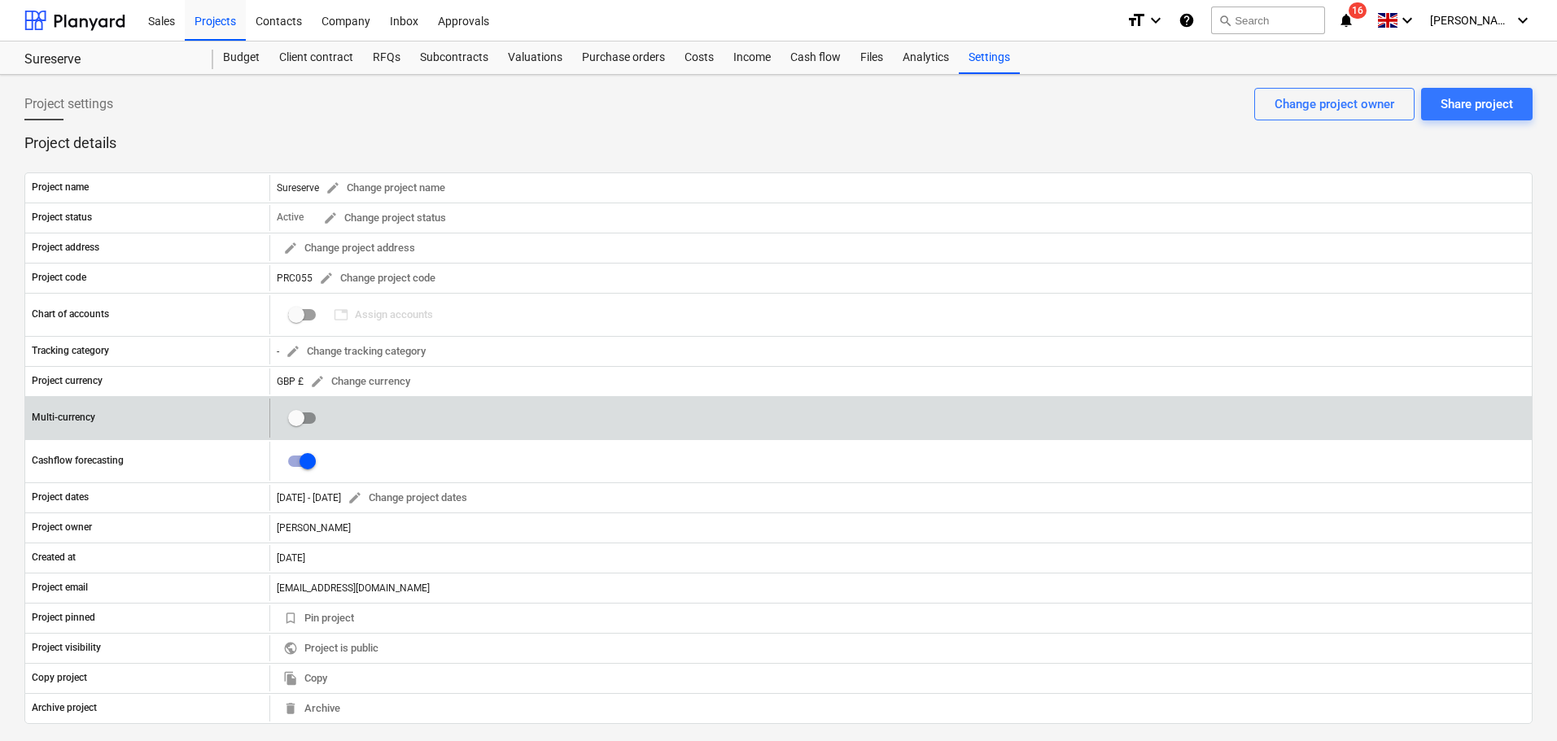
click at [308, 417] on input "checkbox" at bounding box center [296, 418] width 39 height 39
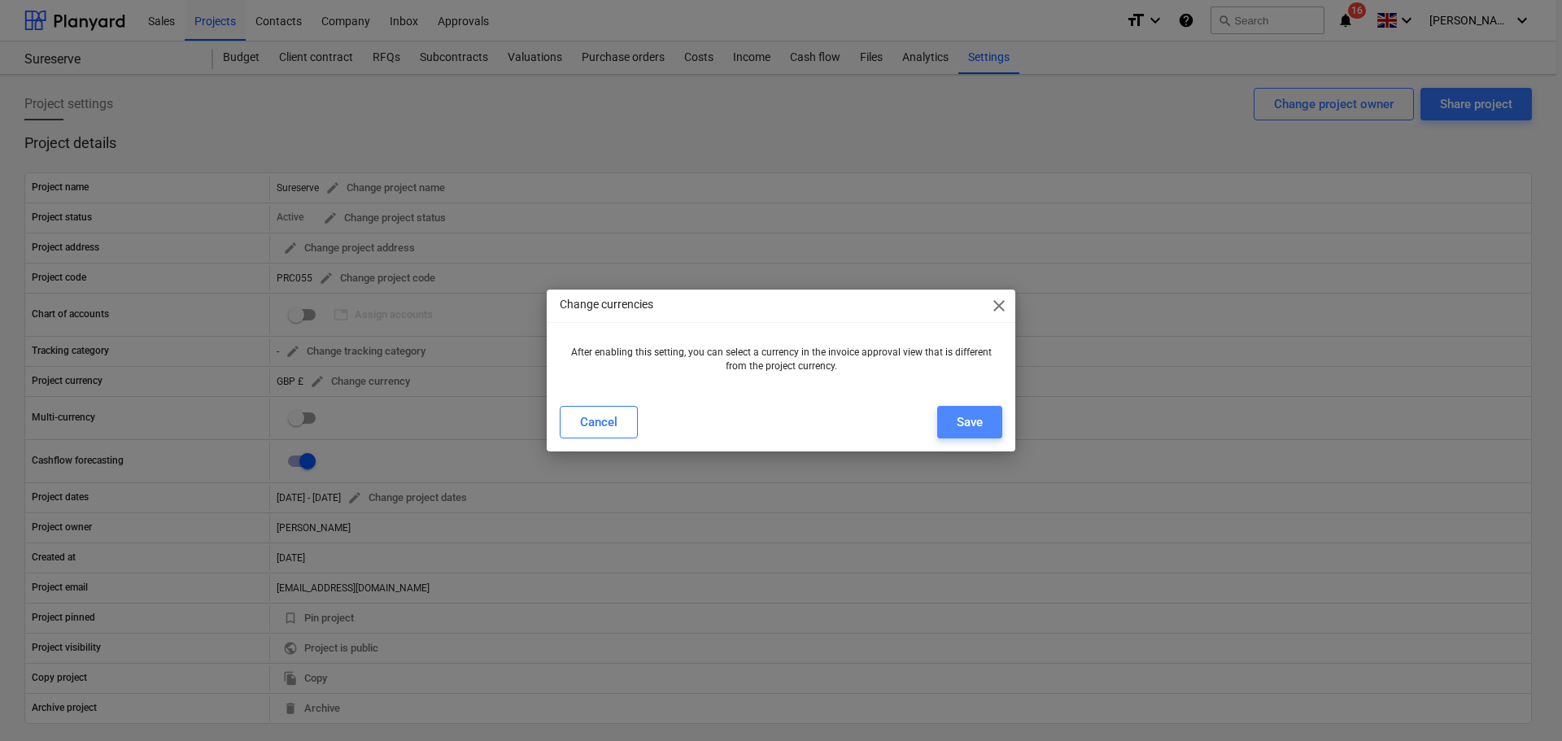
click at [959, 418] on button "Save" at bounding box center [969, 422] width 65 height 33
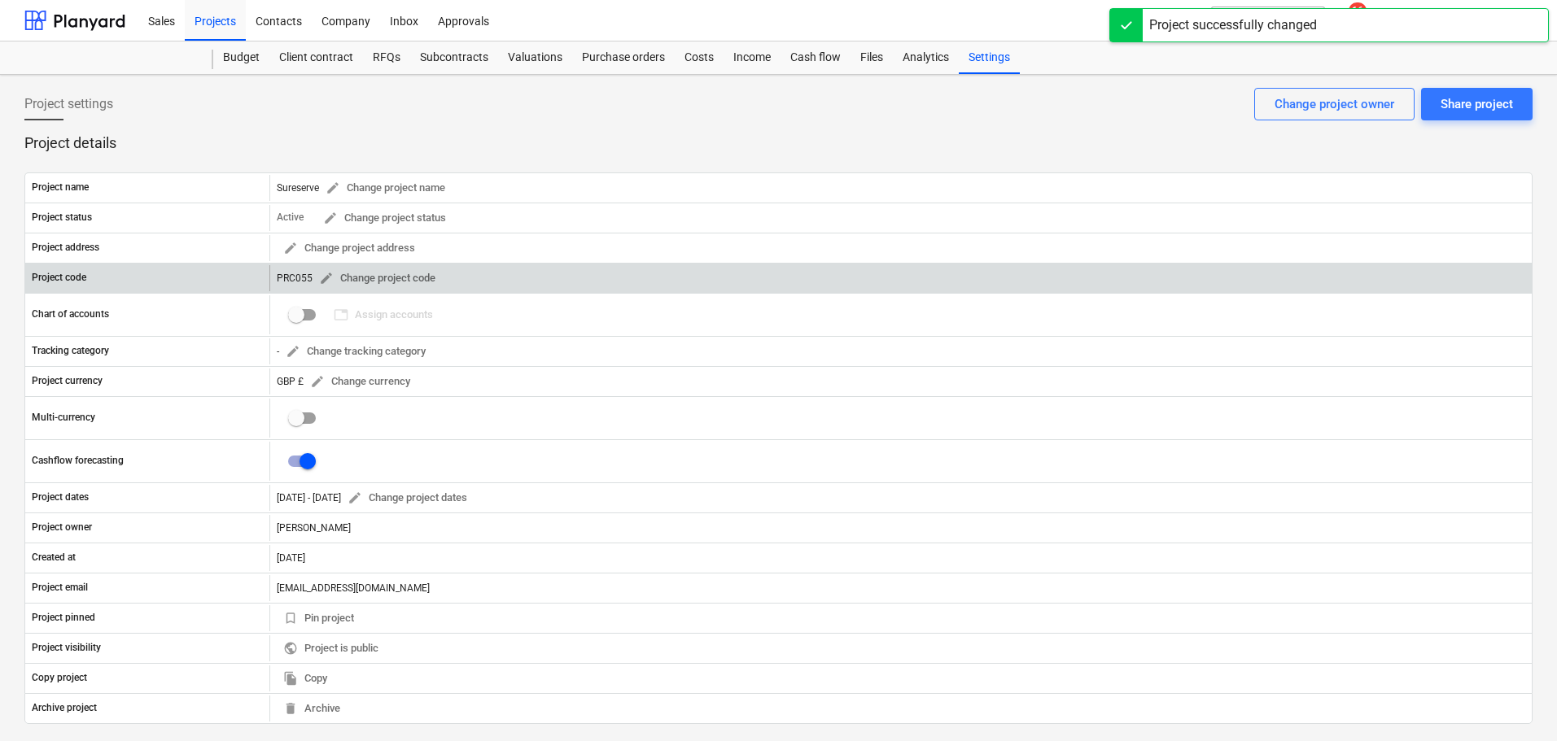
checkbox input "true"
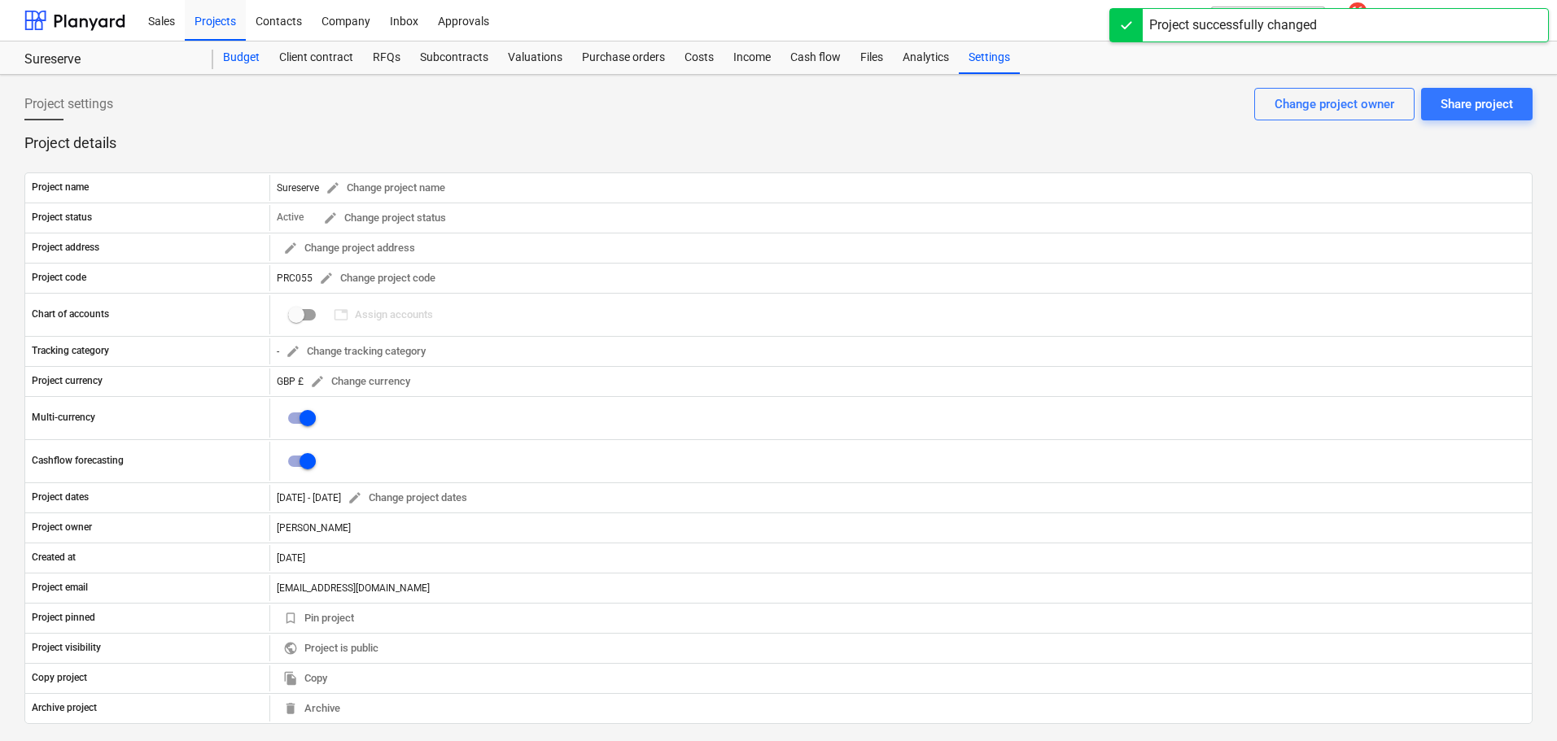
click at [238, 52] on div "Budget" at bounding box center [241, 58] width 56 height 33
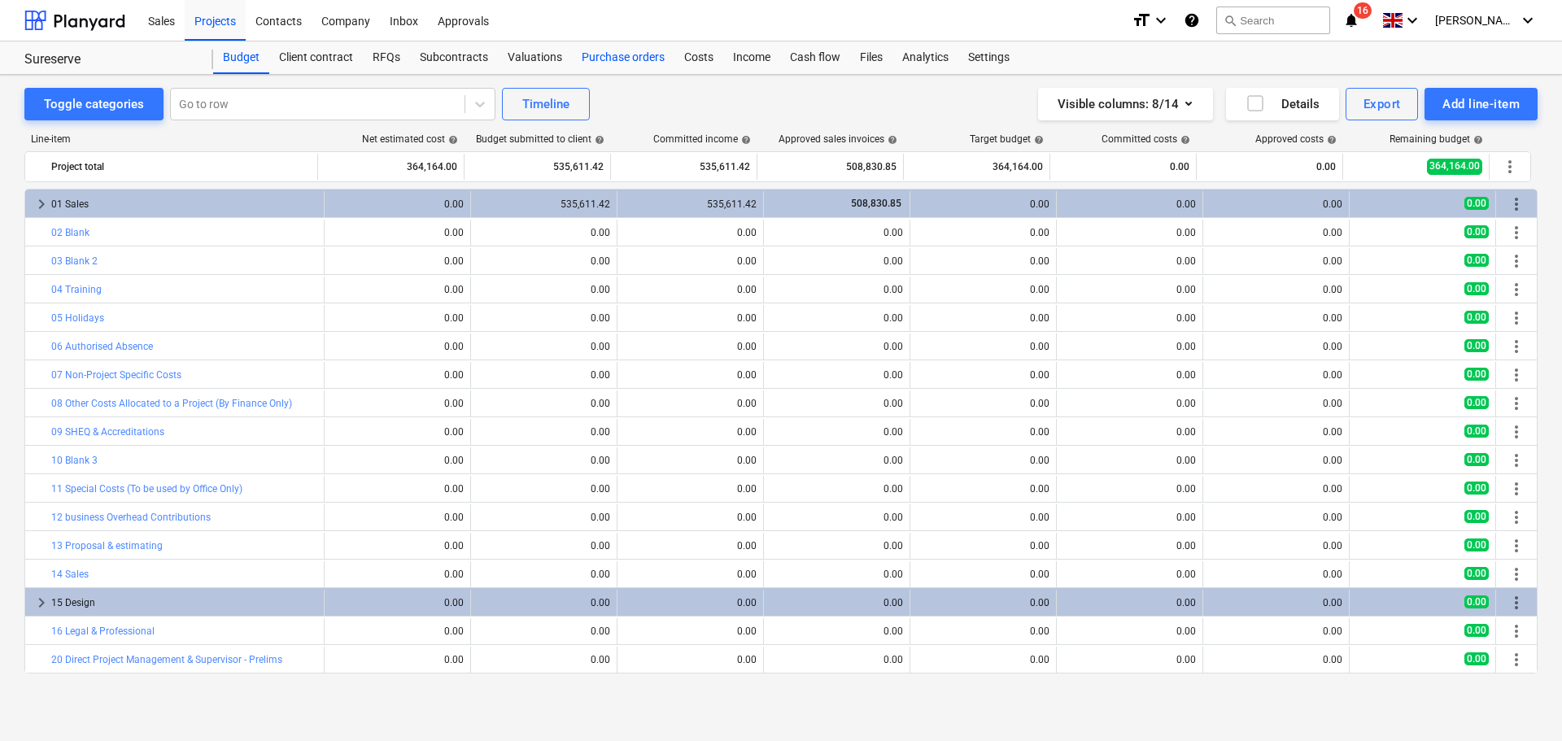
click at [653, 63] on div "Purchase orders" at bounding box center [623, 58] width 103 height 33
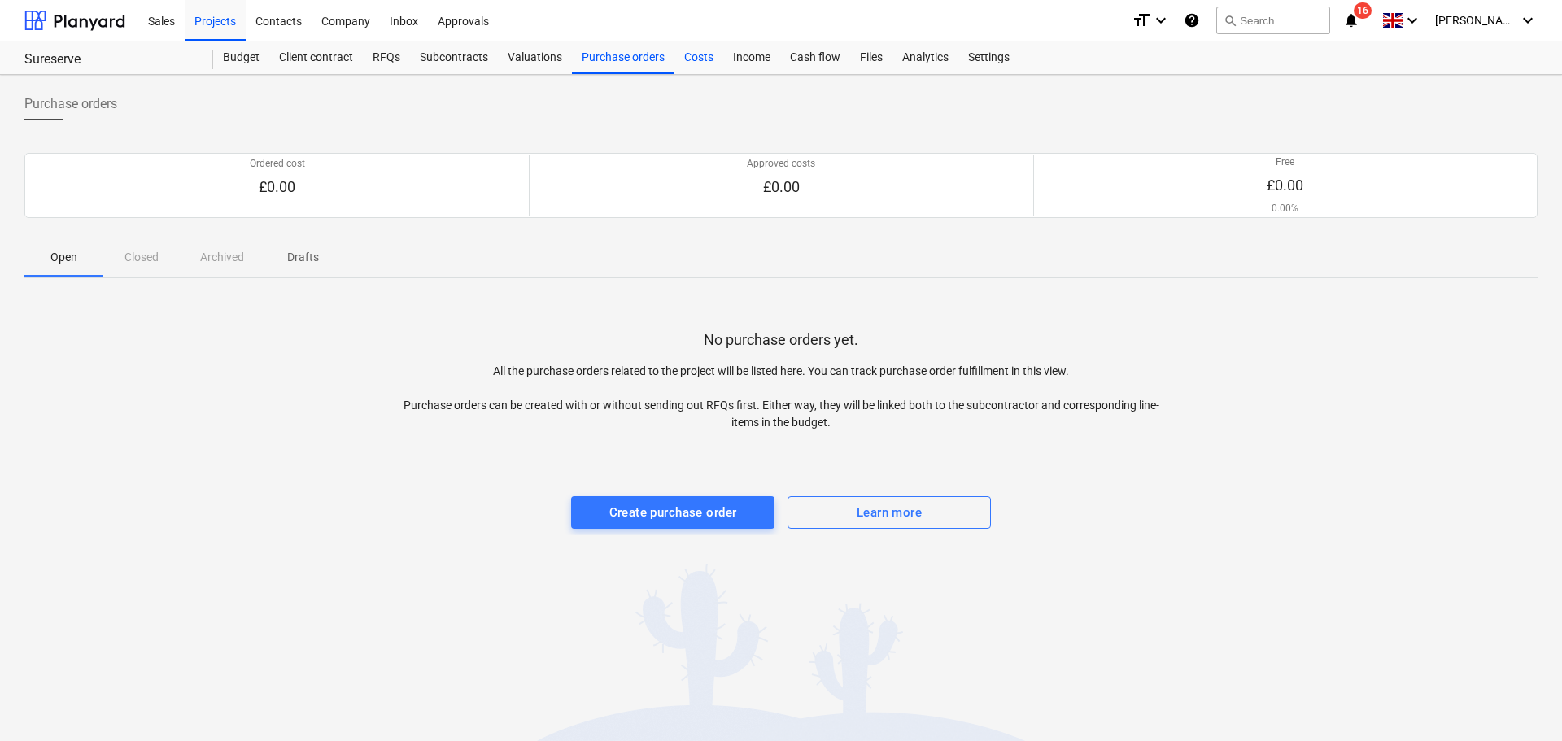
click at [689, 63] on div "Costs" at bounding box center [699, 58] width 49 height 33
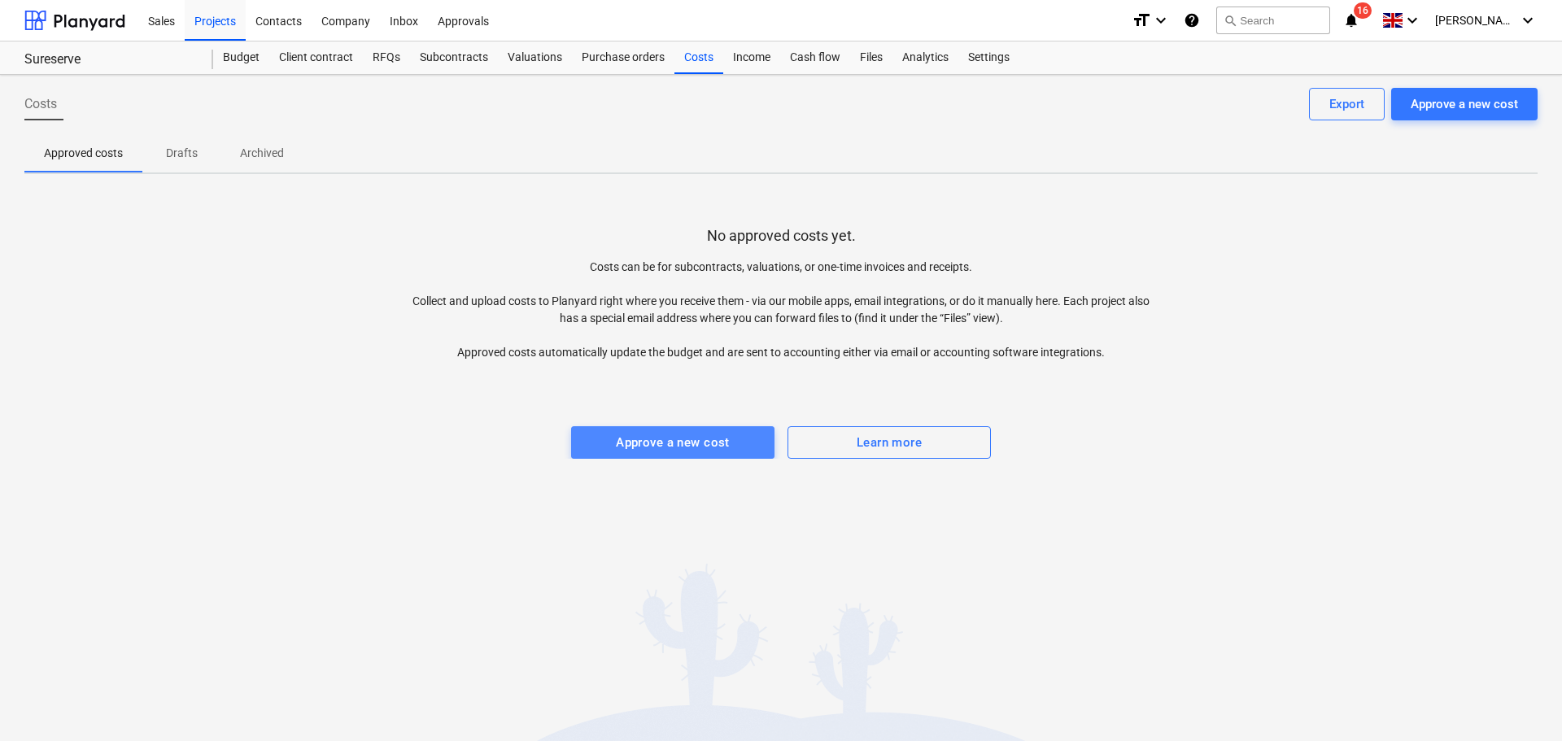
click at [671, 443] on div "Approve a new cost" at bounding box center [673, 442] width 114 height 21
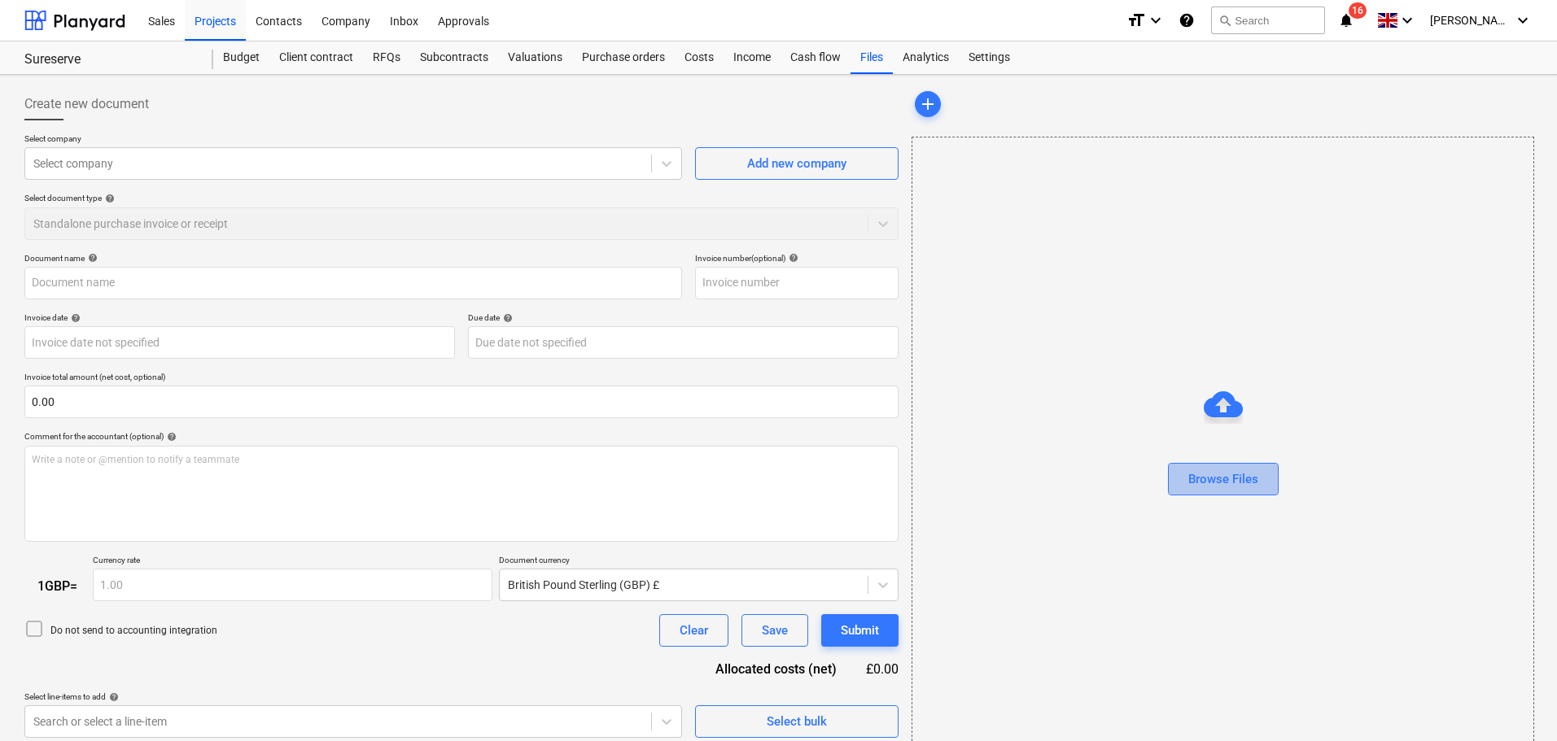
click at [1198, 472] on div "Browse Files" at bounding box center [1223, 479] width 70 height 21
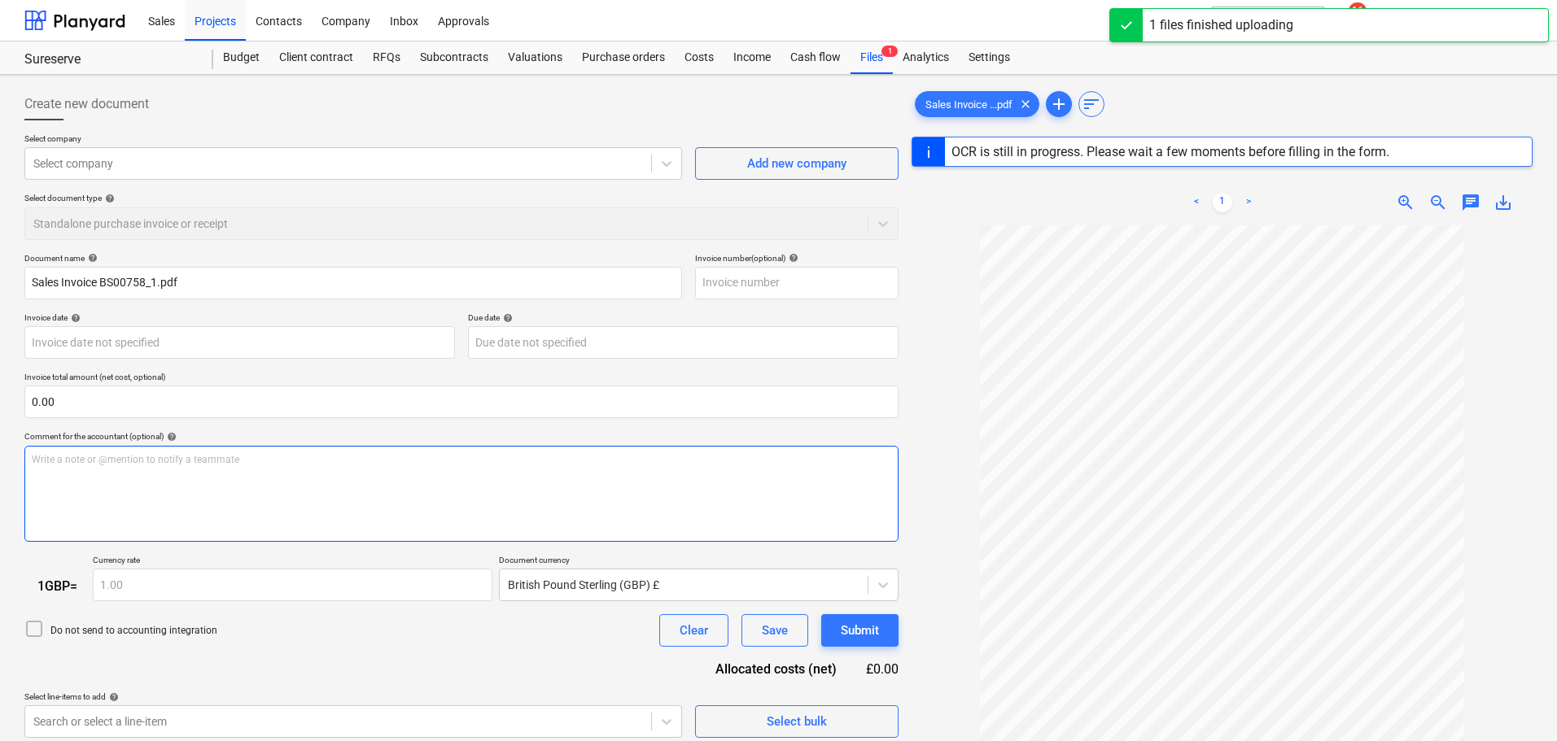
type input "1"
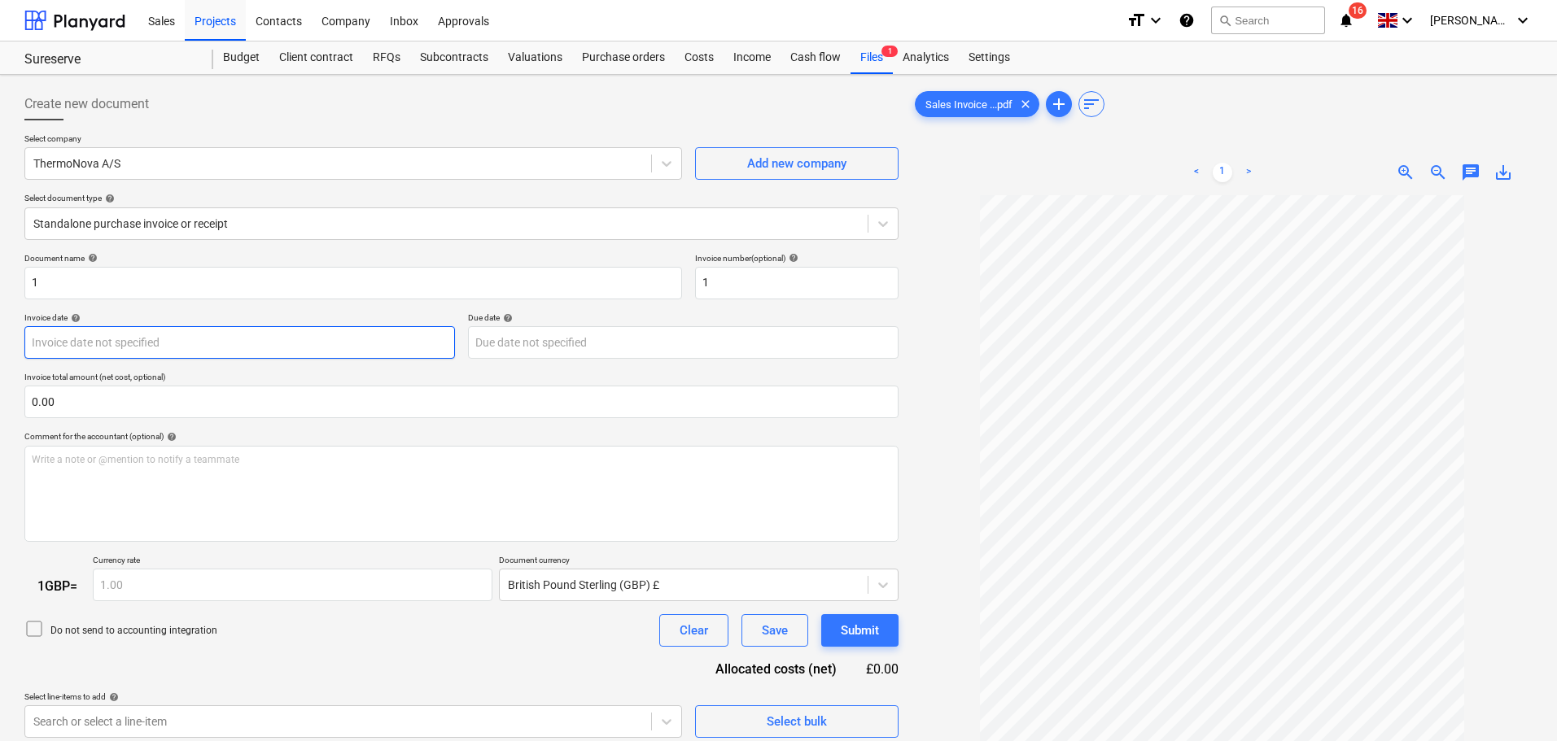
click at [417, 343] on body "Sales Projects Contacts Company Inbox Approvals format_size keyboard_arrow_down…" at bounding box center [778, 370] width 1557 height 741
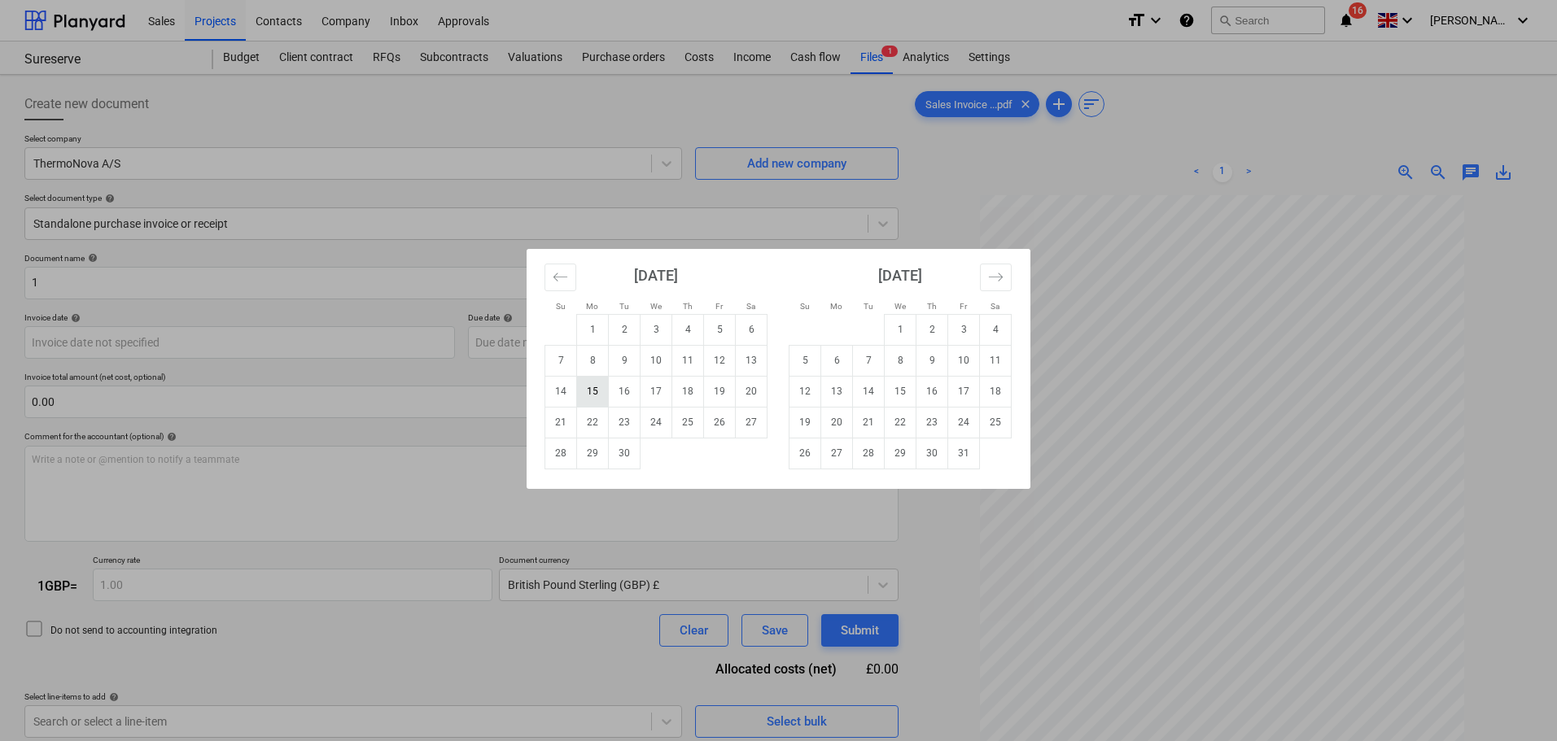
click at [588, 387] on td "15" at bounding box center [593, 391] width 32 height 31
type input "[DATE]"
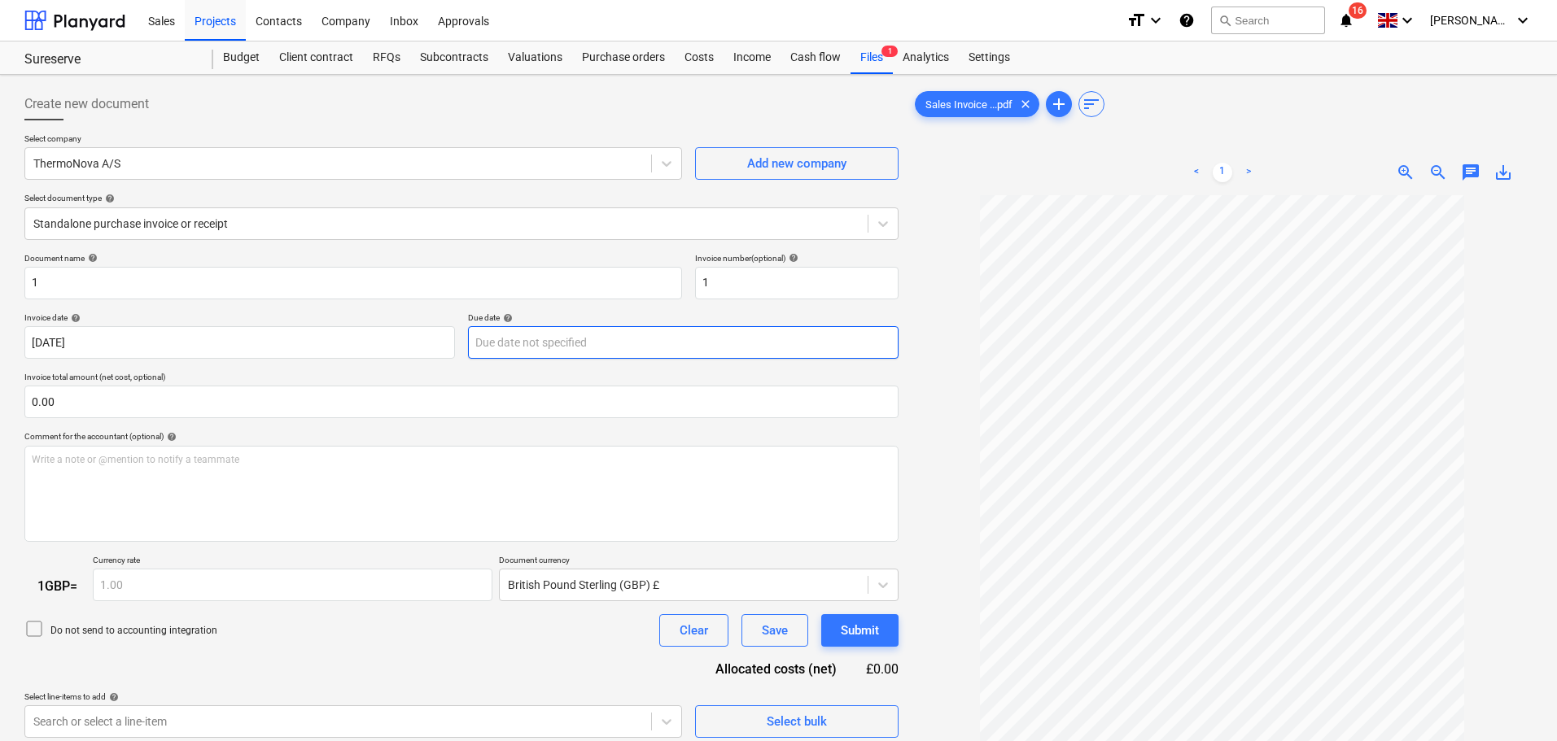
click at [600, 338] on body "Sales Projects Contacts Company Inbox Approvals format_size keyboard_arrow_down…" at bounding box center [778, 370] width 1557 height 741
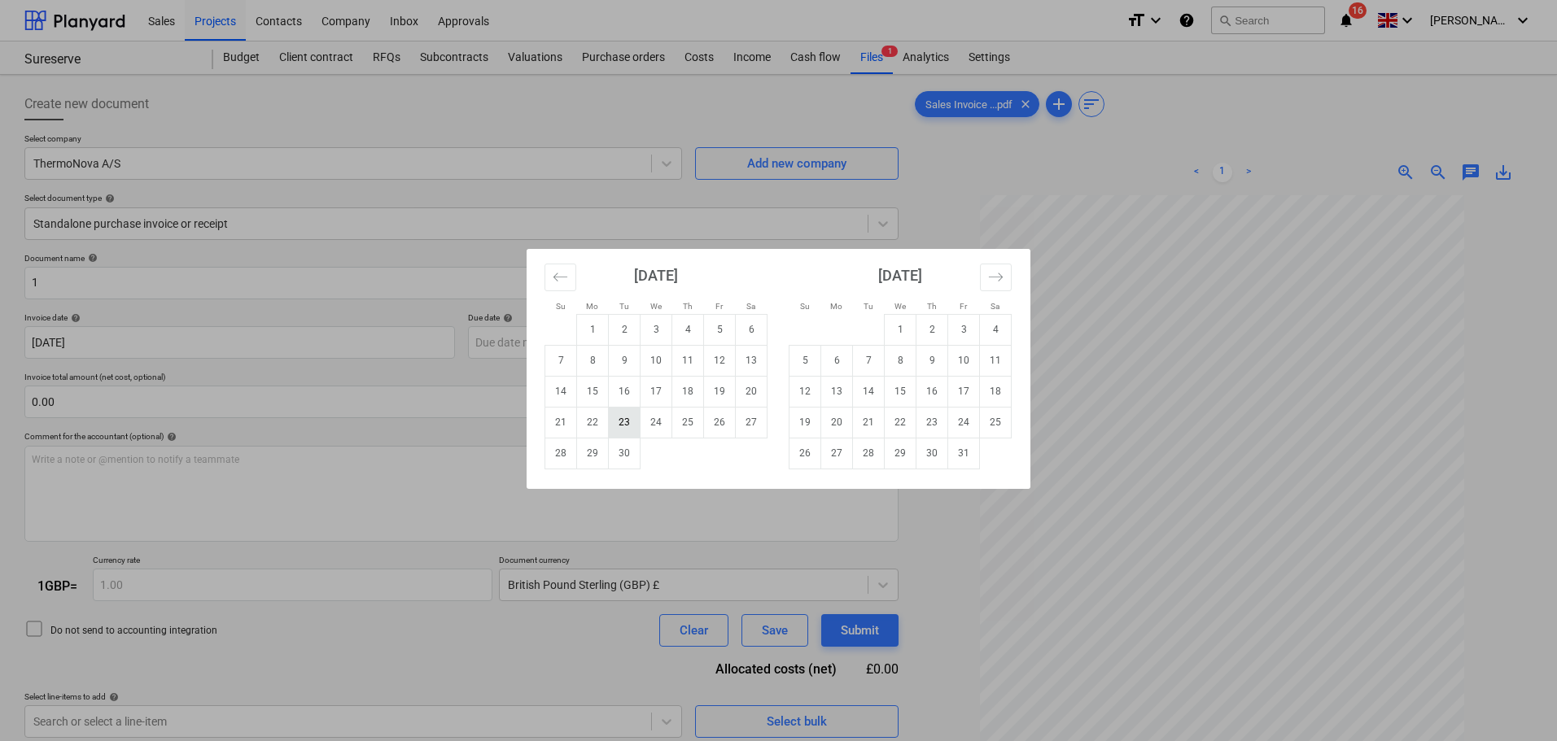
click at [623, 423] on td "23" at bounding box center [625, 422] width 32 height 31
type input "[DATE]"
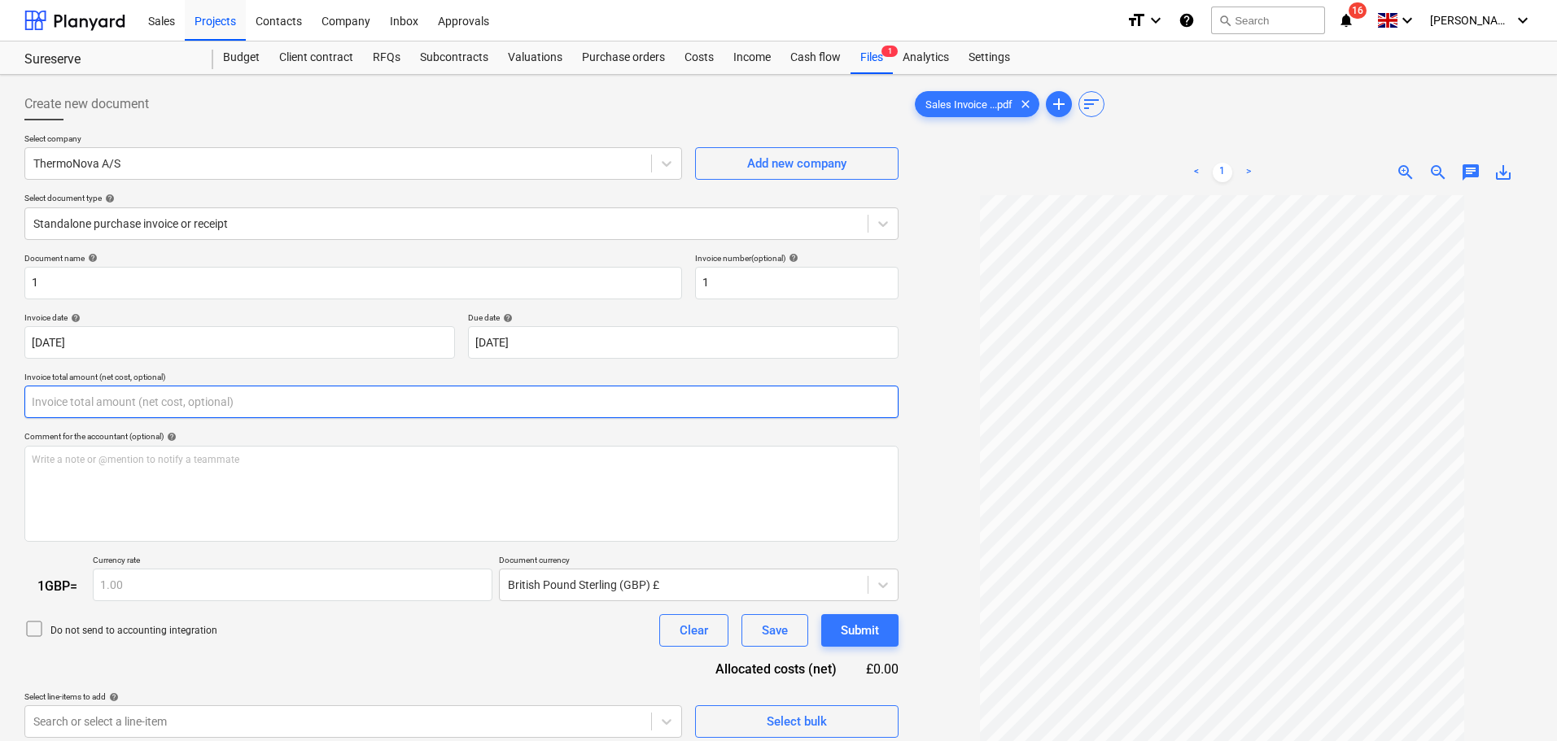
click at [268, 413] on input "text" at bounding box center [461, 402] width 874 height 33
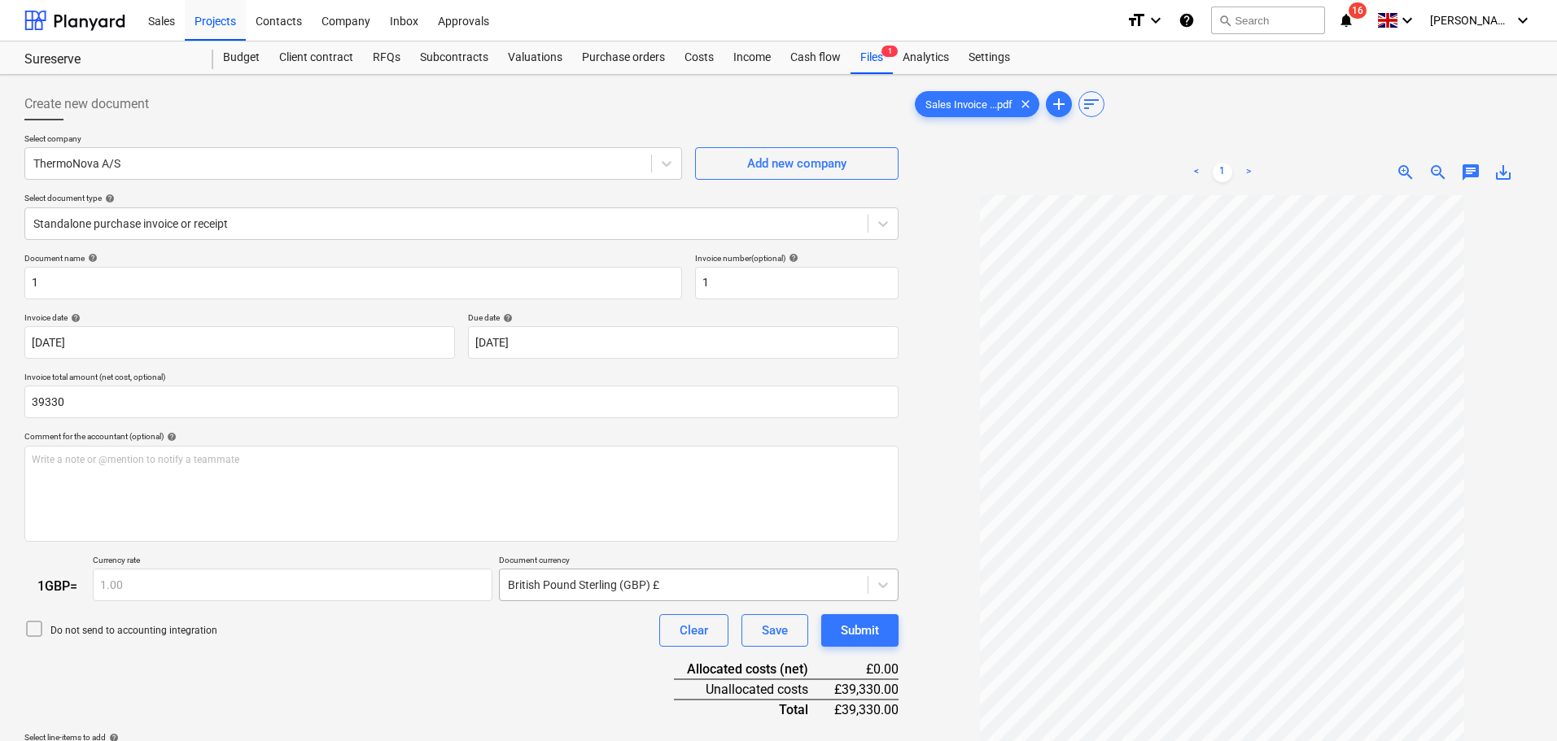
type input "39,330.00"
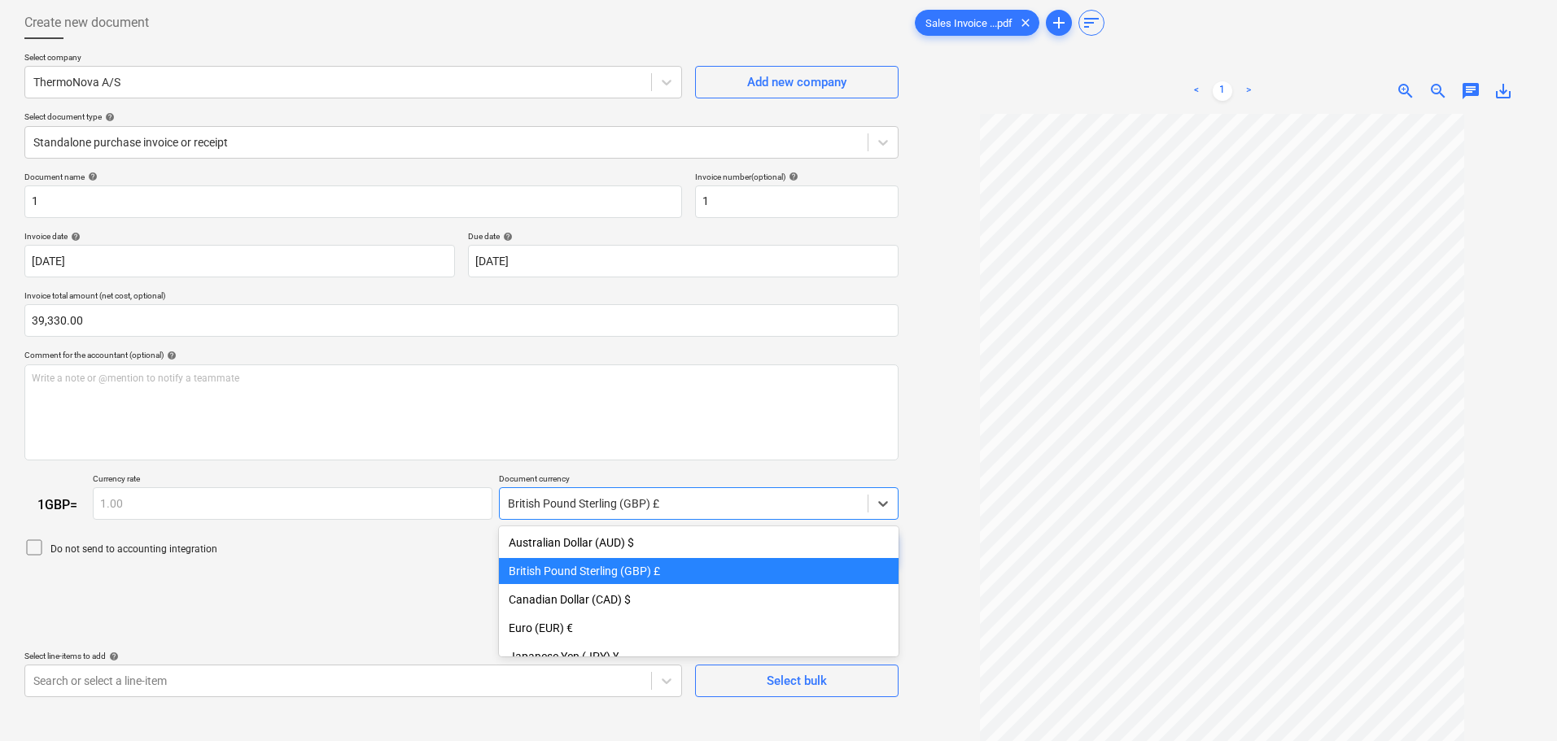
click at [684, 588] on body "Sales Projects Contacts Company Inbox Approvals format_size keyboard_arrow_down…" at bounding box center [778, 289] width 1557 height 741
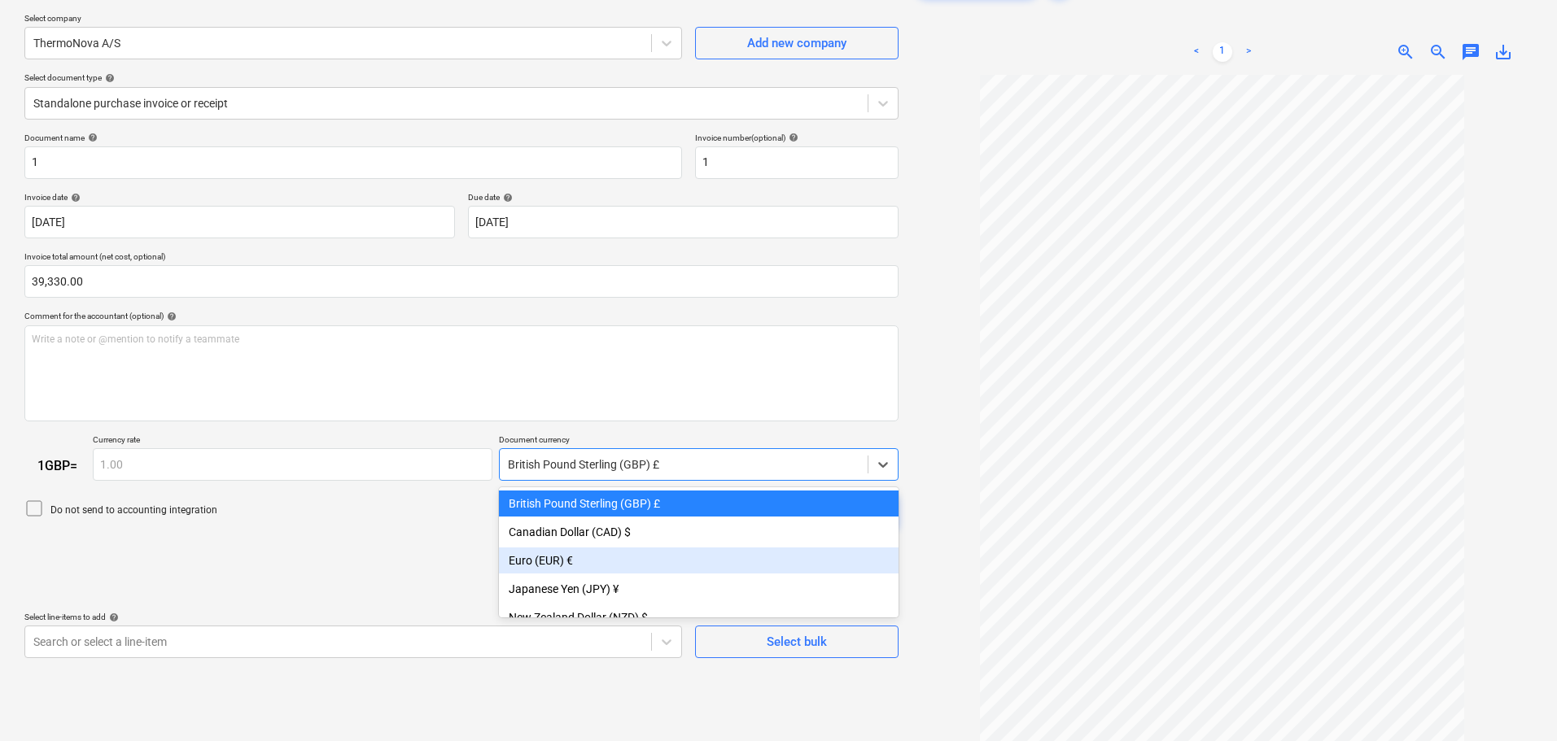
click at [567, 555] on div "Euro (EUR) €" at bounding box center [699, 561] width 400 height 26
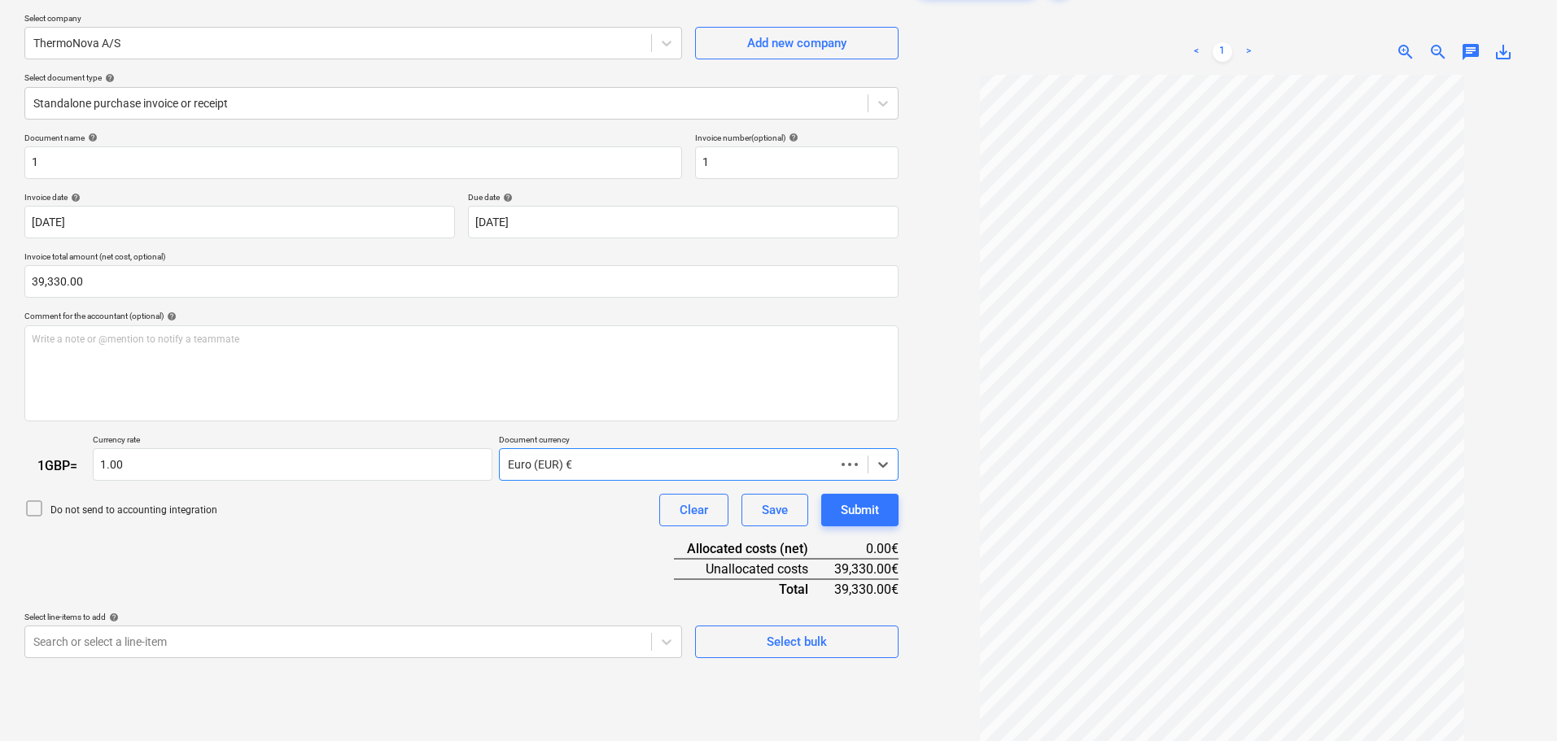
type input "1.15"
click at [179, 509] on p "Do not send to accounting integration" at bounding box center [133, 511] width 167 height 14
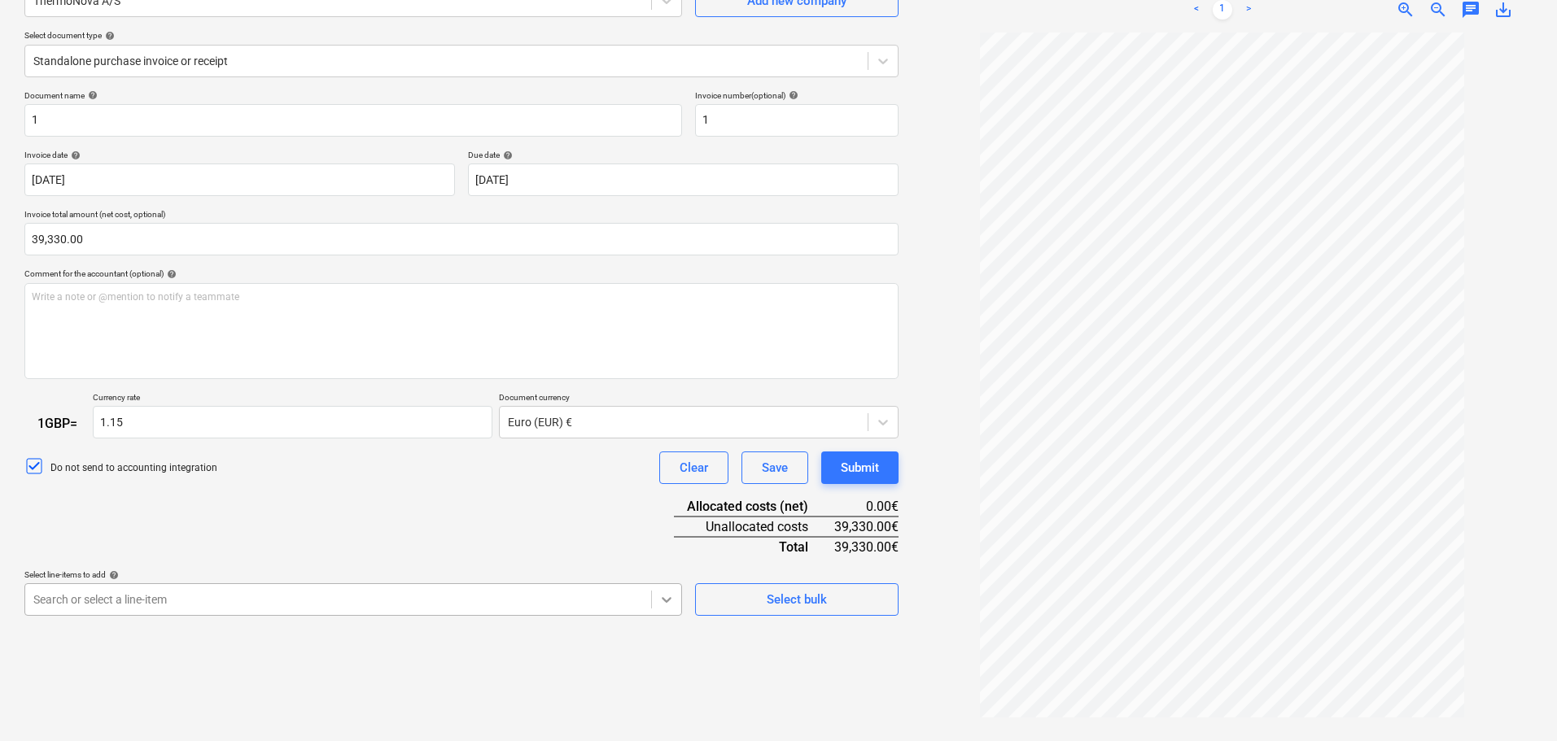
scroll to position [291, 0]
click at [670, 579] on body "Sales Projects Contacts Company Inbox Approvals format_size keyboard_arrow_down…" at bounding box center [778, 207] width 1557 height 741
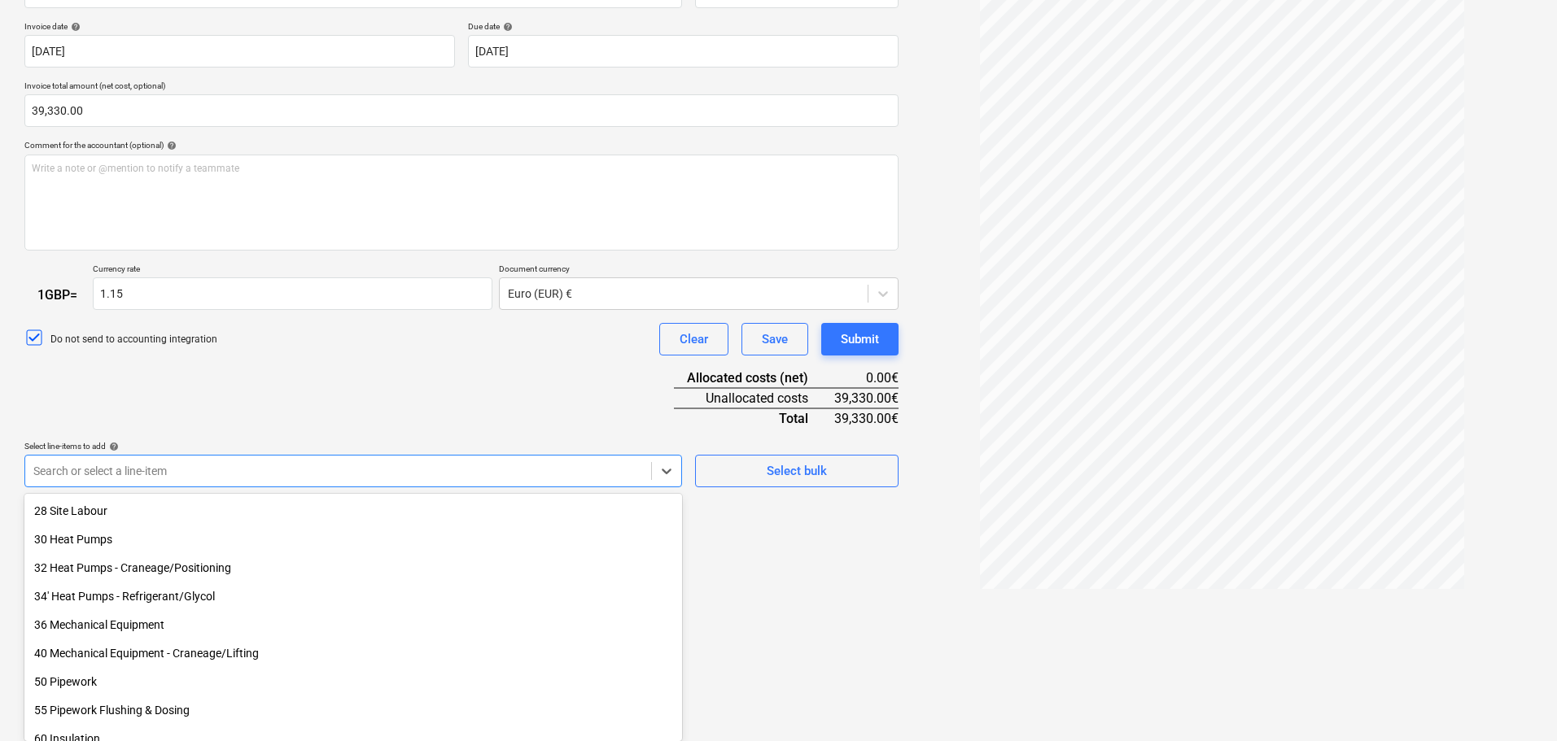
scroll to position [1058, 0]
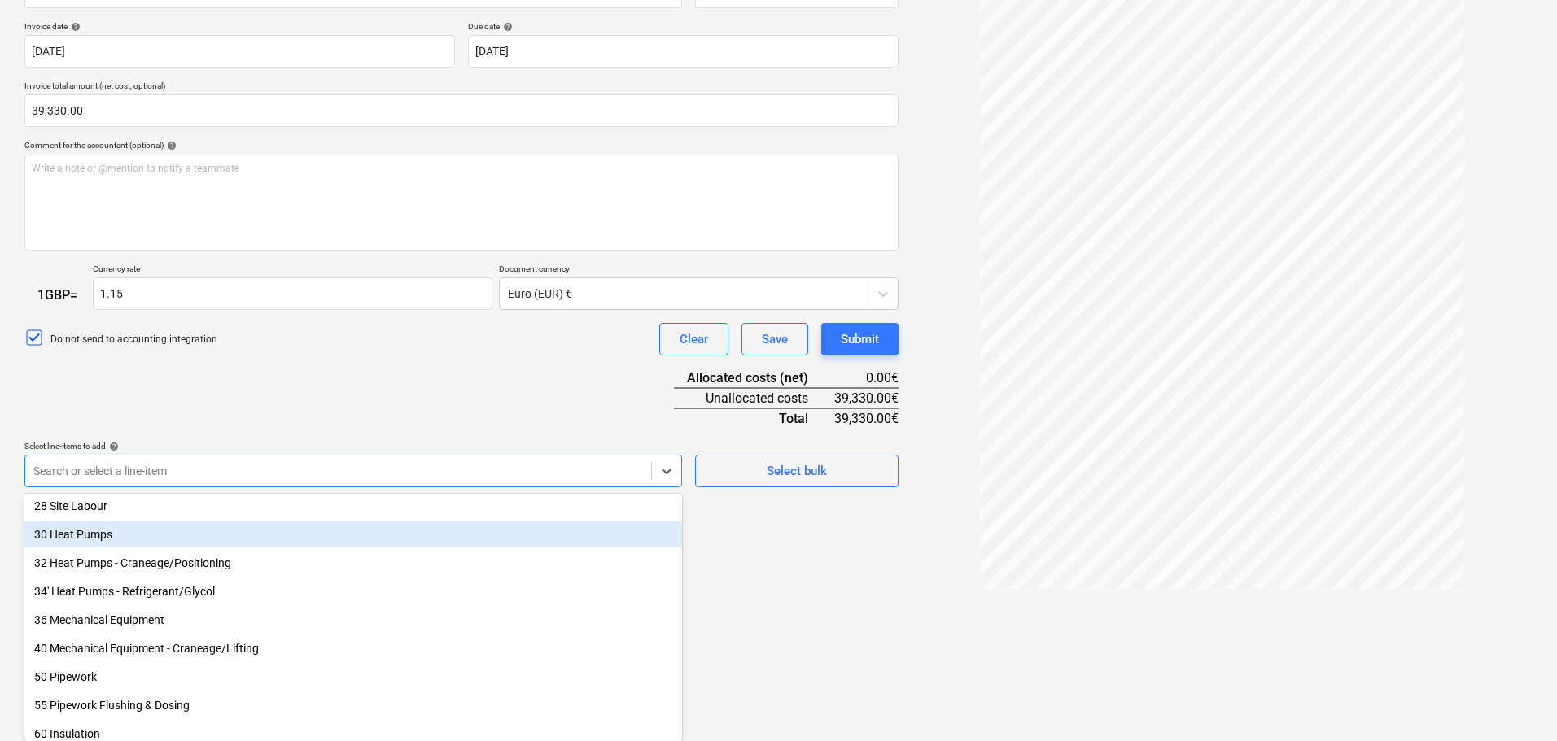
click at [89, 533] on div "30 Heat Pumps" at bounding box center [353, 535] width 658 height 26
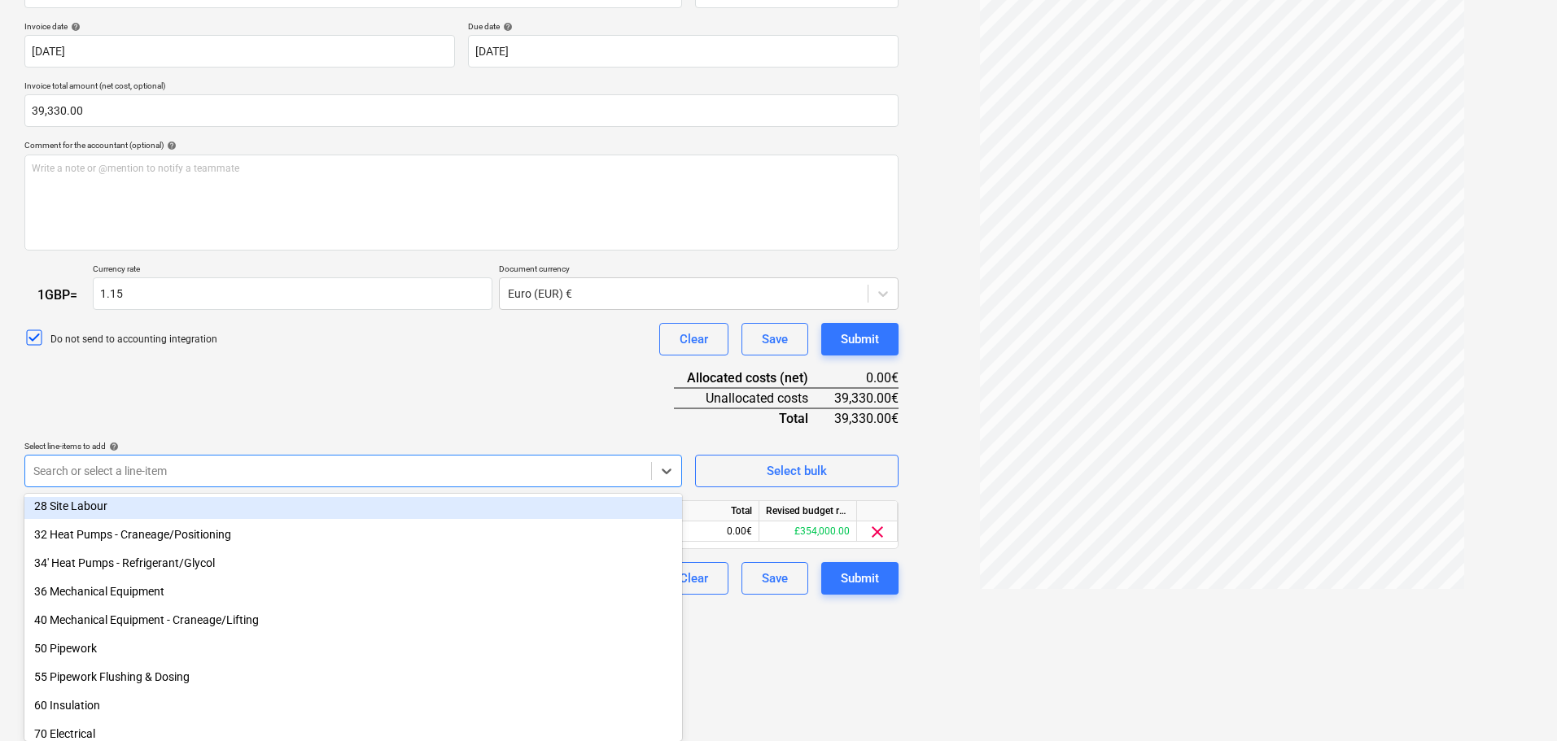
click at [509, 425] on div "Document name help 1 Invoice number (optional) help 1 Invoice date help [DATE] …" at bounding box center [461, 279] width 874 height 634
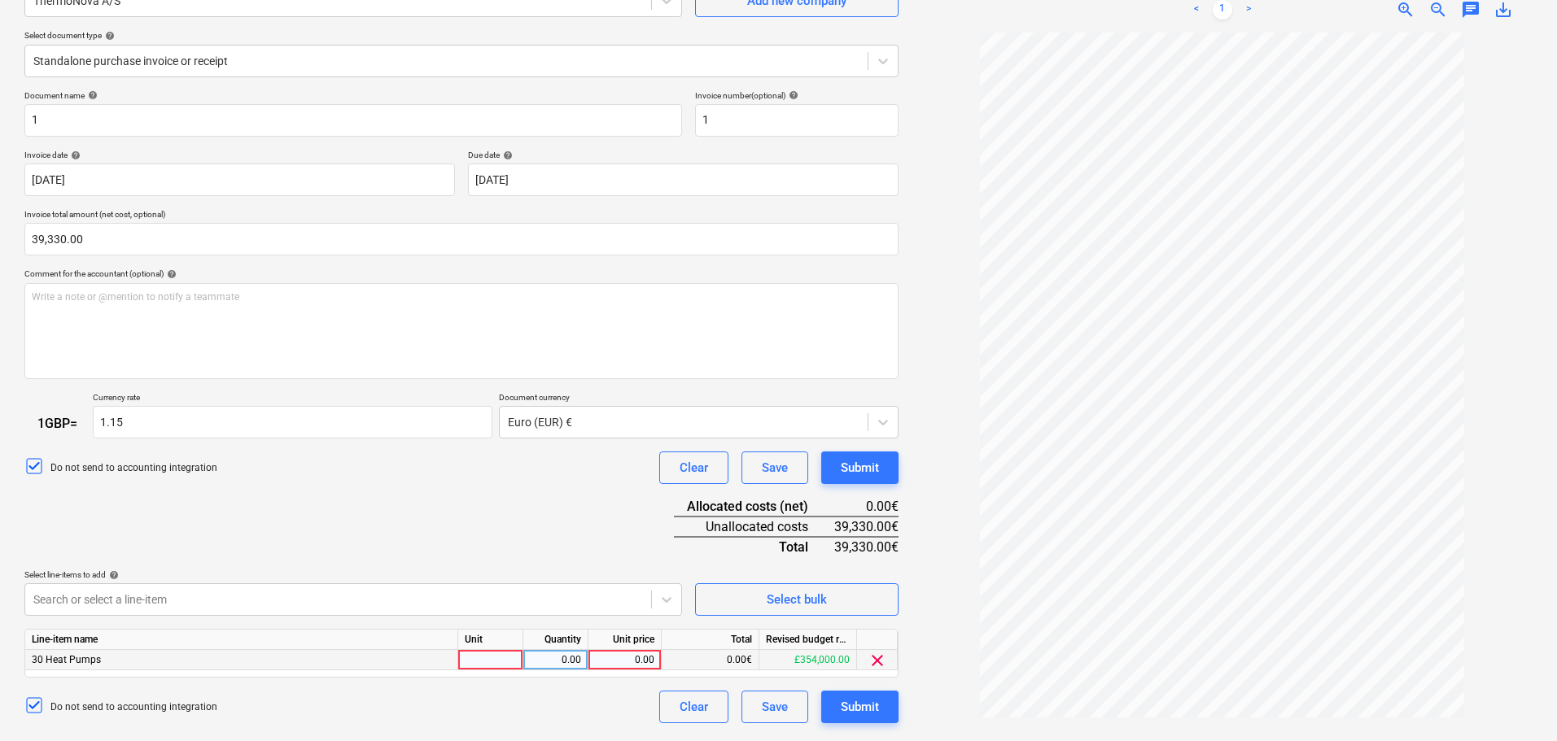
click at [603, 664] on div "0.00" at bounding box center [624, 660] width 59 height 20
type input "39330"
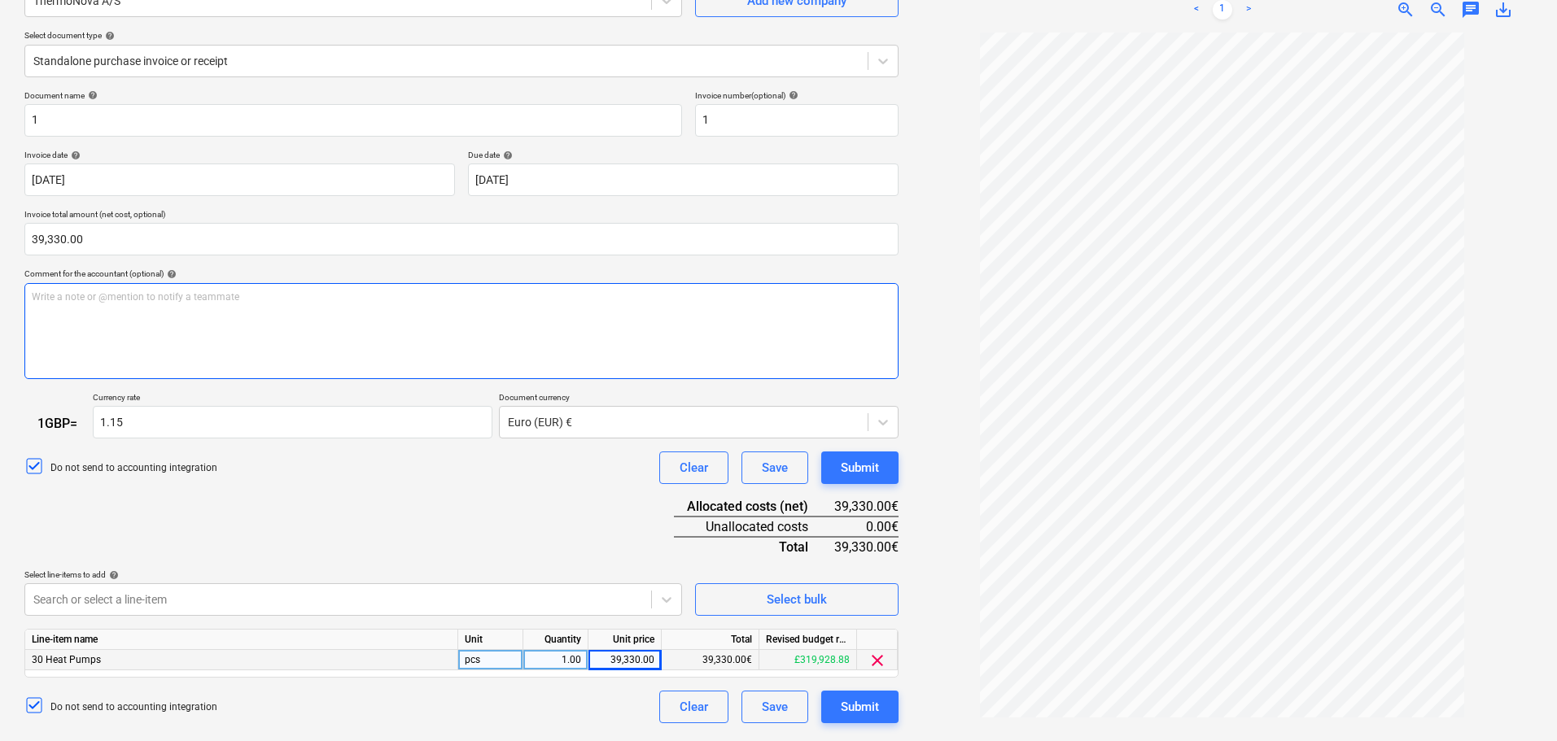
click at [205, 321] on div "Write a note or @mention to notify a teammate [PERSON_NAME]" at bounding box center [461, 331] width 874 height 96
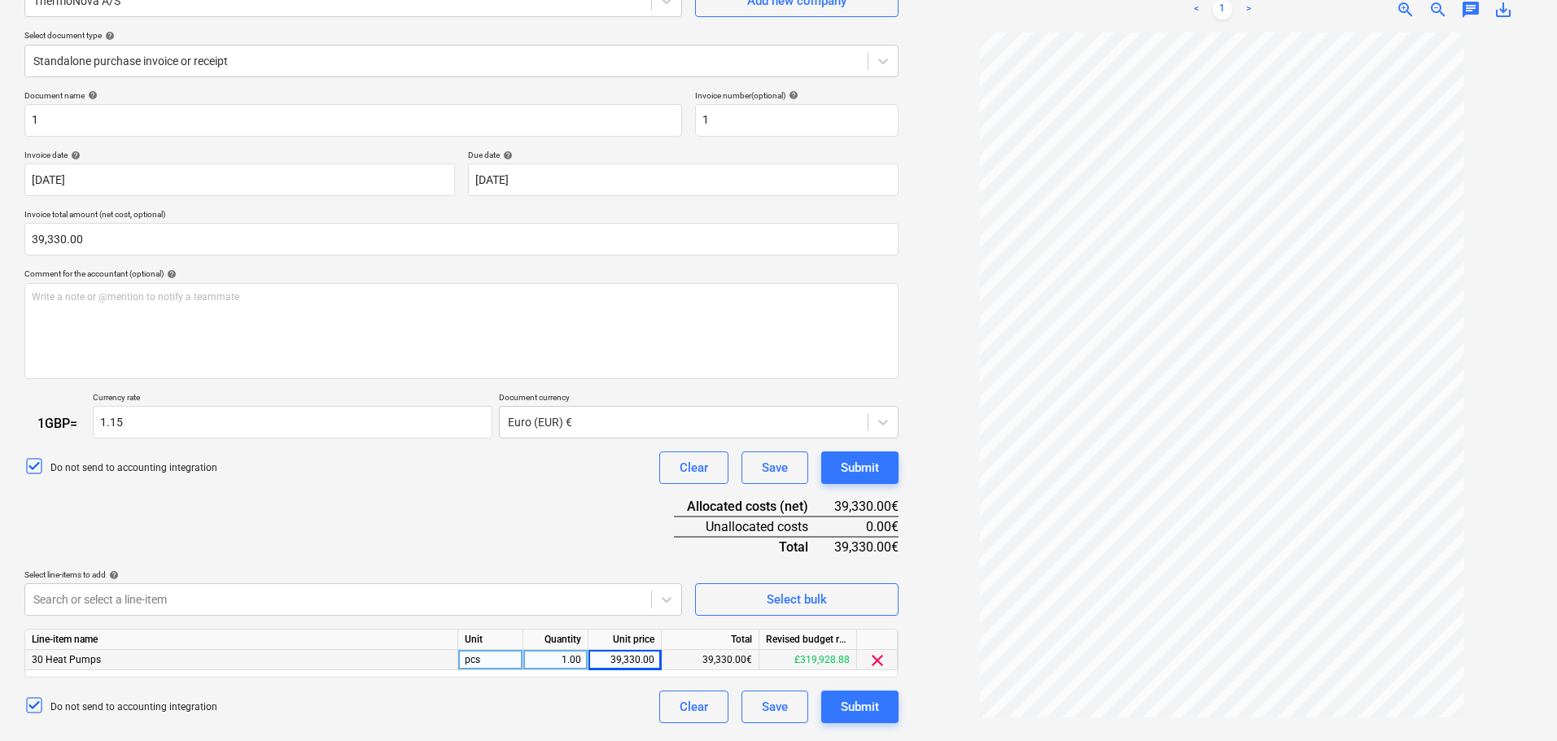
drag, startPoint x: 234, startPoint y: 581, endPoint x: 229, endPoint y: 561, distance: 20.3
click at [234, 581] on p "Select line-items to add help" at bounding box center [353, 577] width 658 height 14
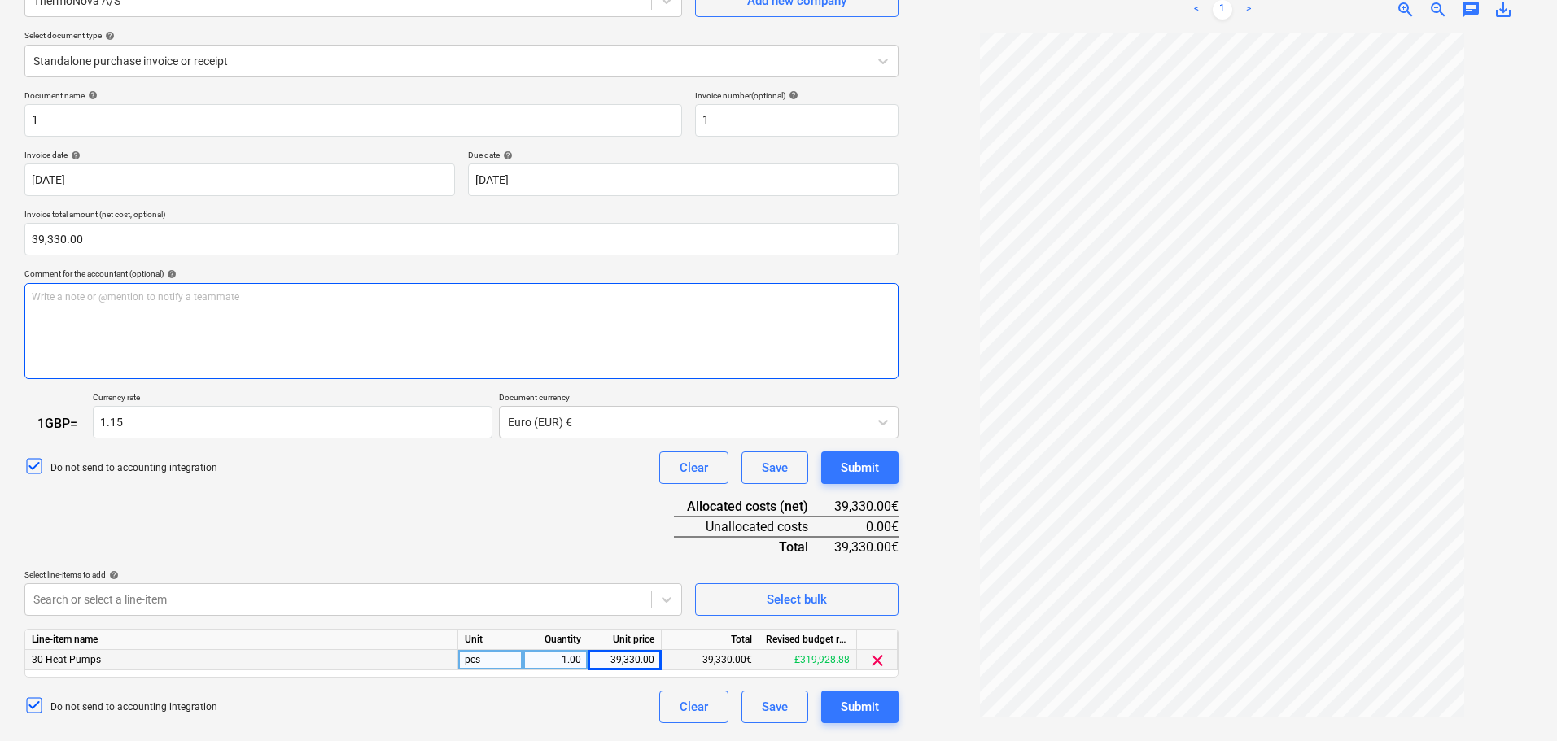
click at [194, 317] on div "Write a note or @mention to notify a teammate [PERSON_NAME]" at bounding box center [461, 331] width 874 height 96
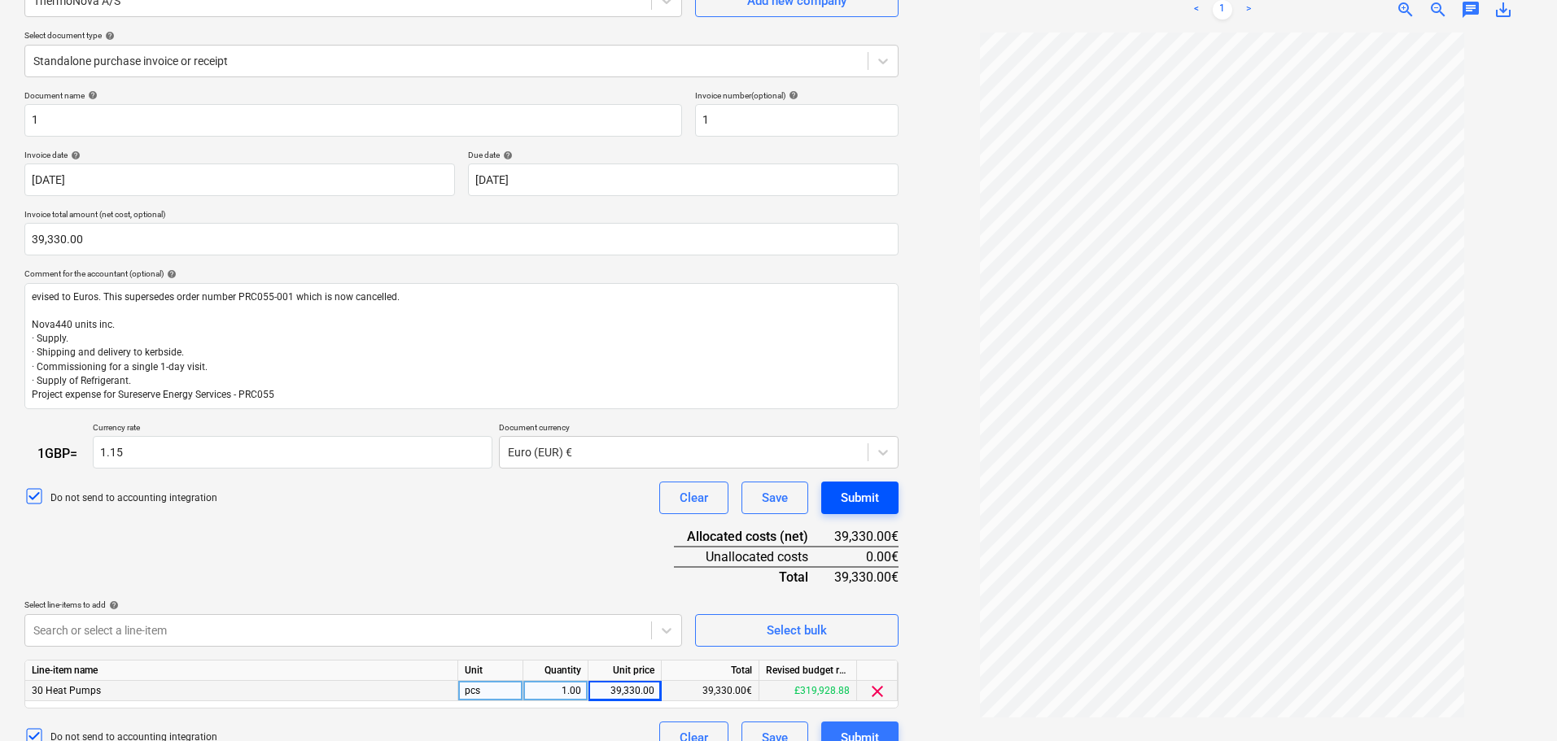
click at [871, 496] on div "Submit" at bounding box center [860, 497] width 38 height 21
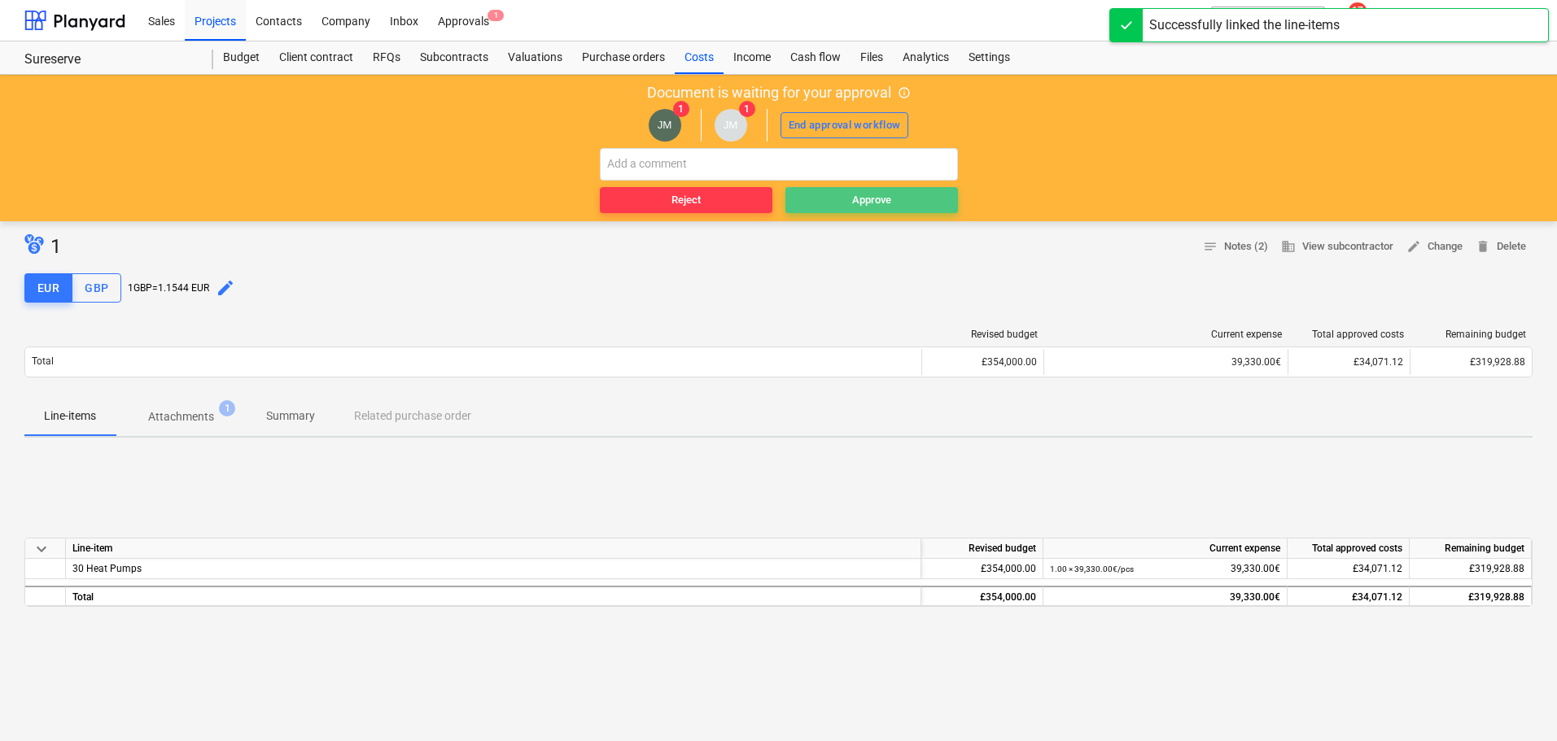
click at [853, 202] on div "Approve" at bounding box center [871, 200] width 39 height 19
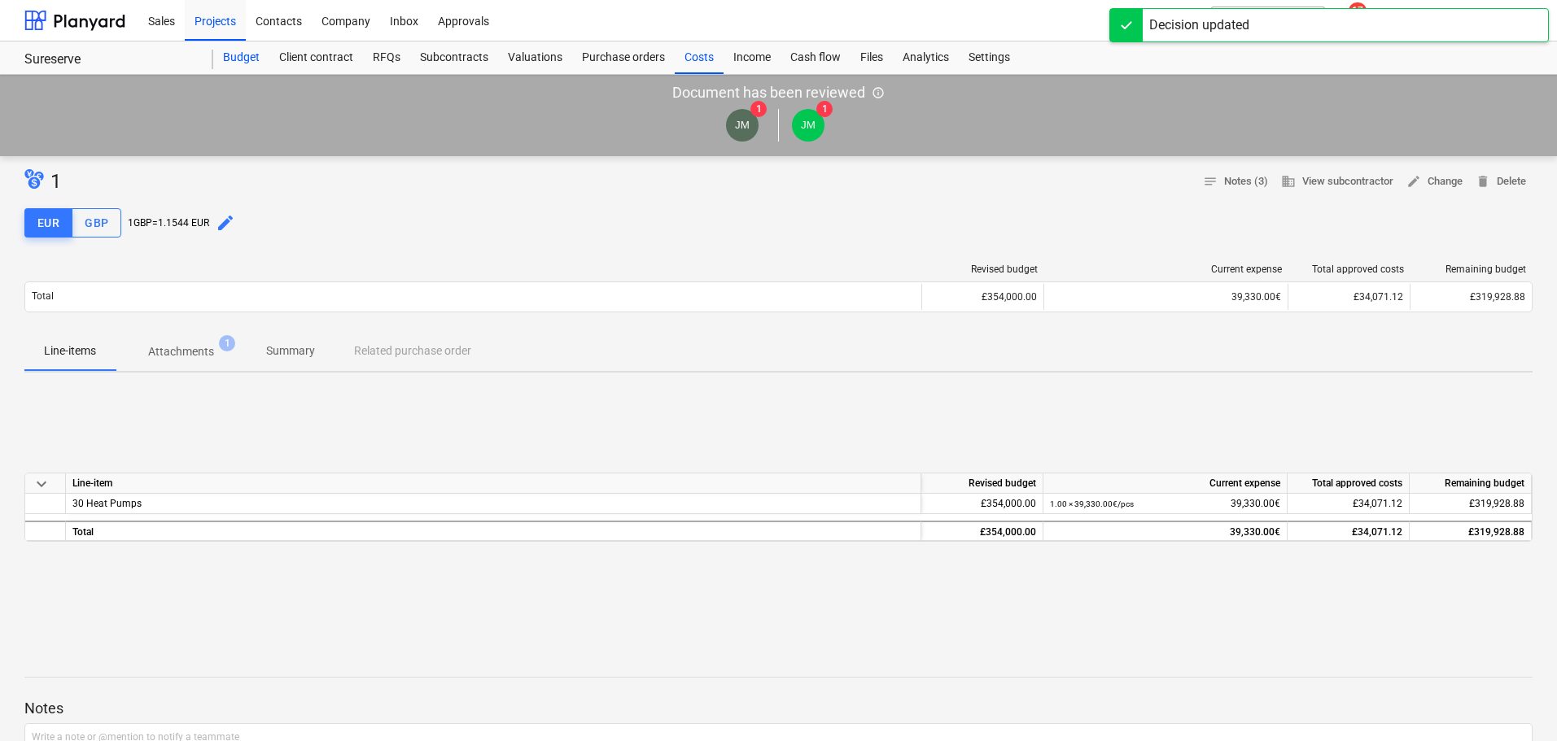
click at [242, 54] on div "Budget" at bounding box center [241, 58] width 56 height 33
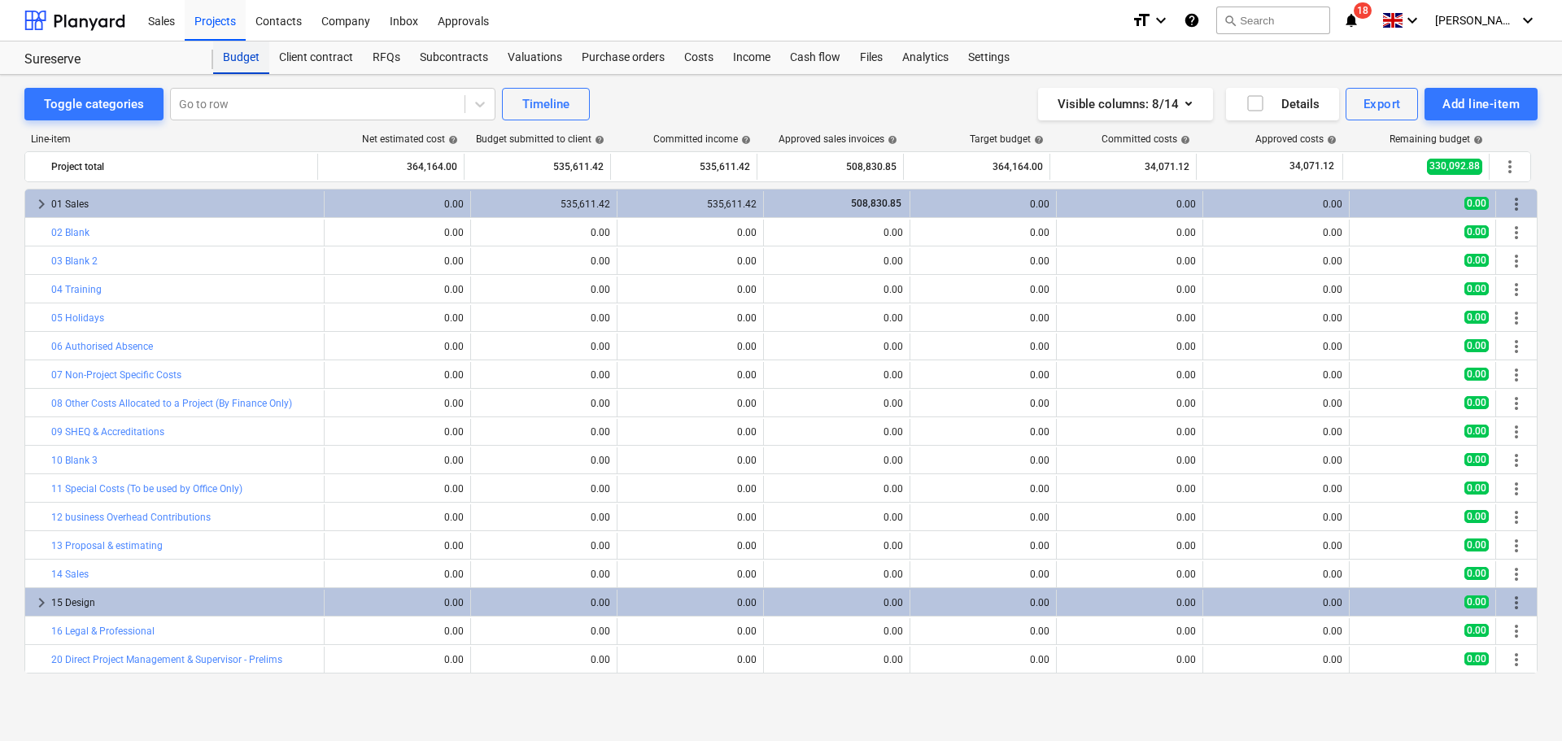
scroll to position [569, 0]
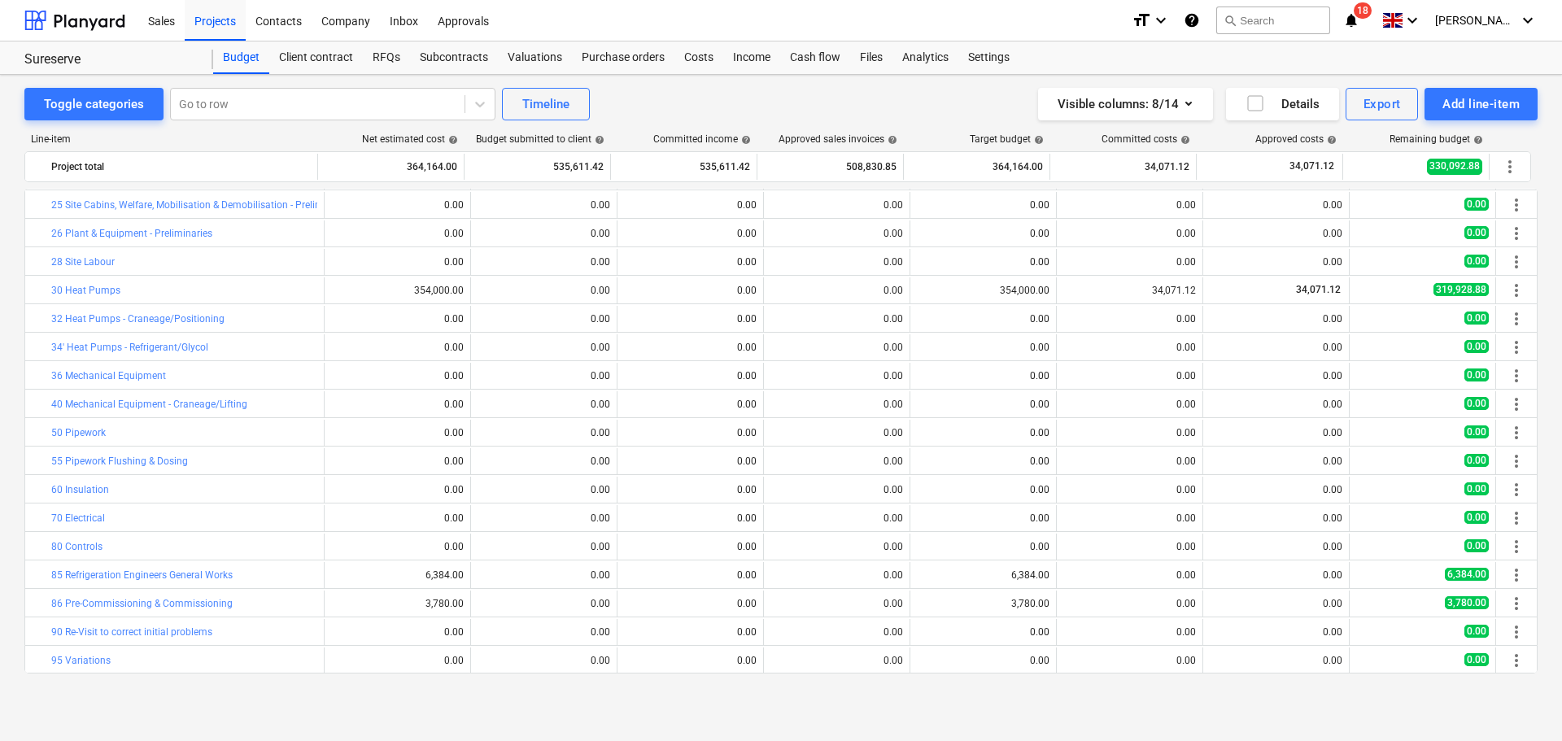
click at [141, 50] on div "Sureserve Sureserve" at bounding box center [118, 58] width 189 height 33
click at [154, 63] on div "Sureserve" at bounding box center [108, 59] width 169 height 17
click at [238, 55] on div "Budget" at bounding box center [241, 58] width 56 height 33
click at [216, 23] on div "Projects" at bounding box center [215, 20] width 61 height 42
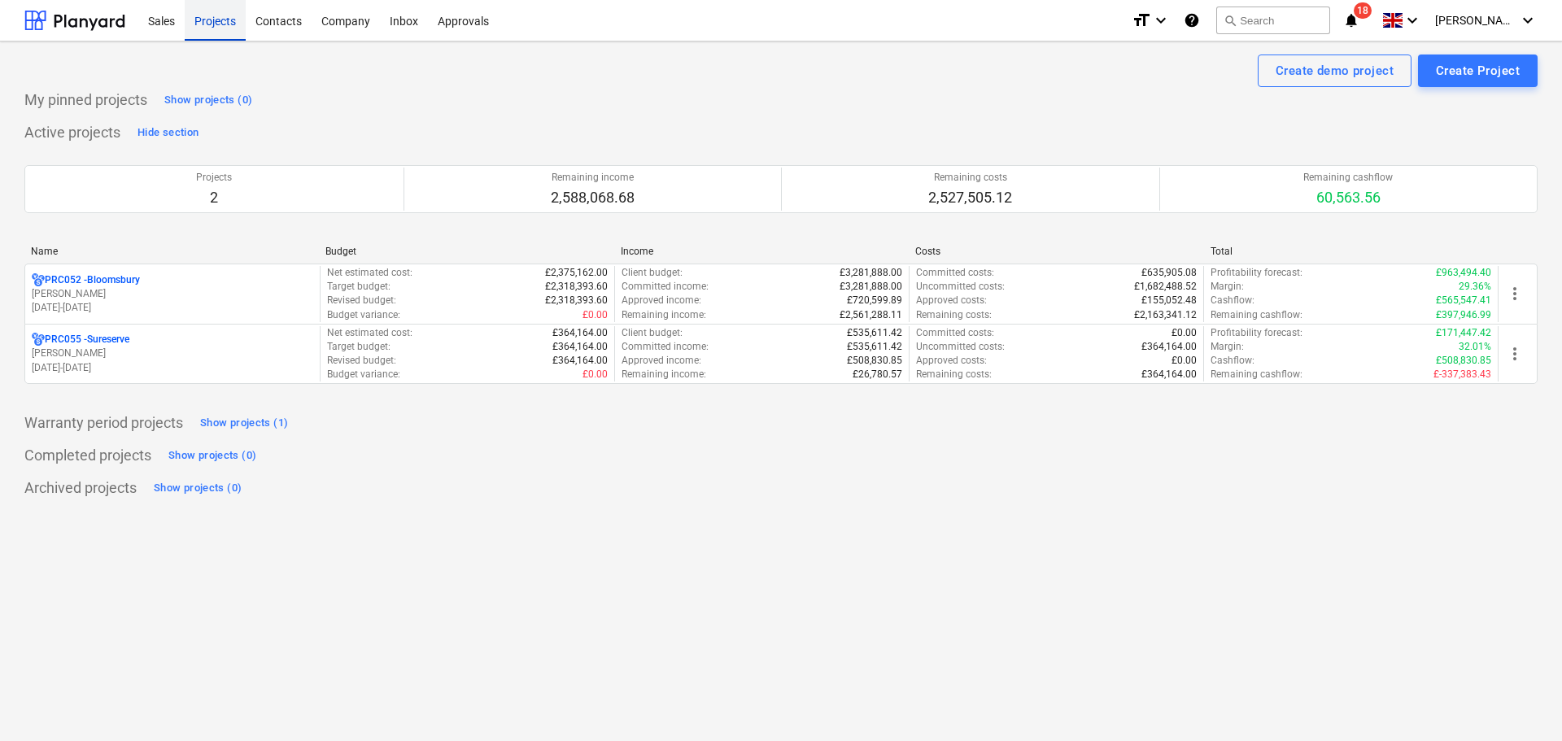
click at [220, 24] on div "Projects" at bounding box center [215, 20] width 61 height 42
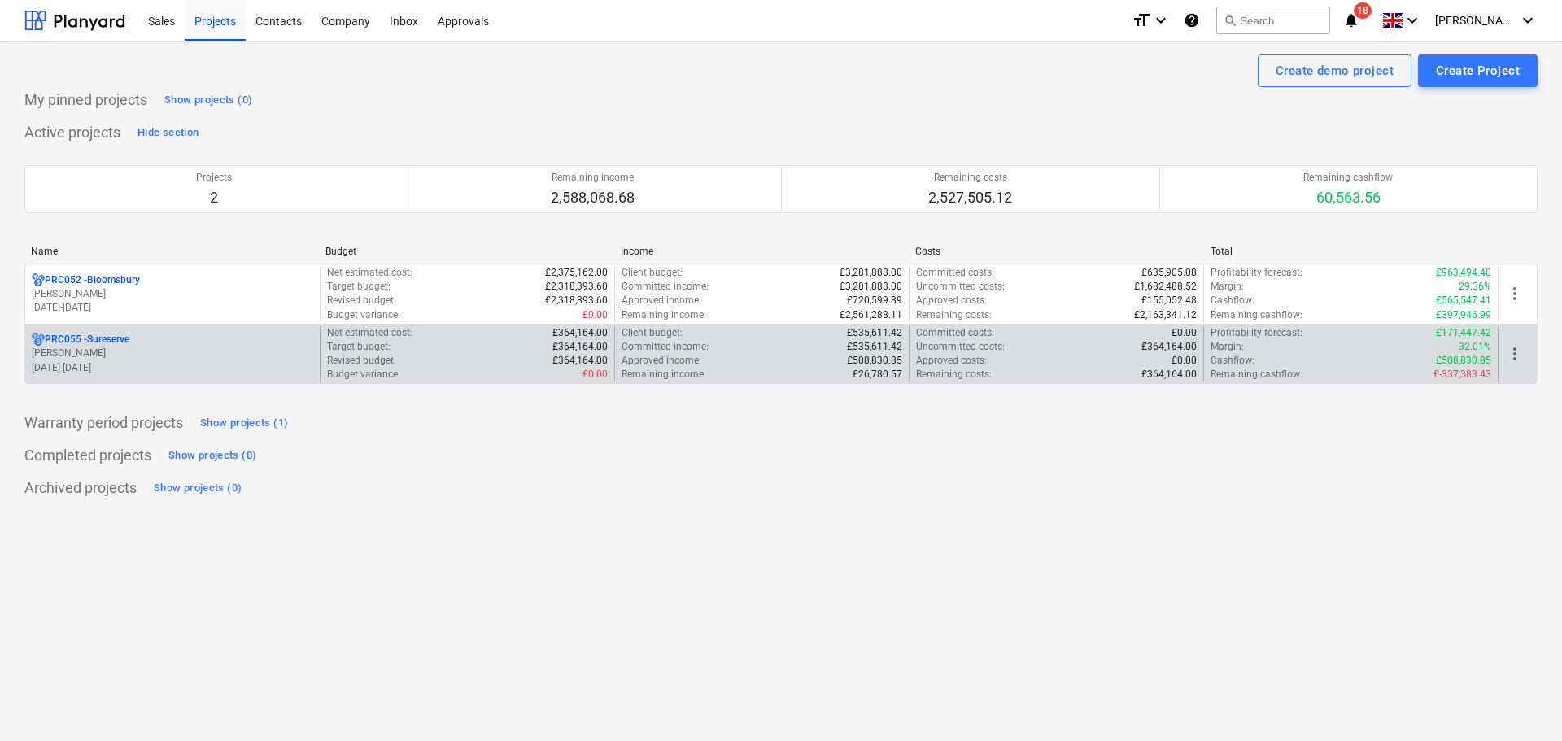
click at [124, 357] on p "[PERSON_NAME]" at bounding box center [173, 354] width 282 height 14
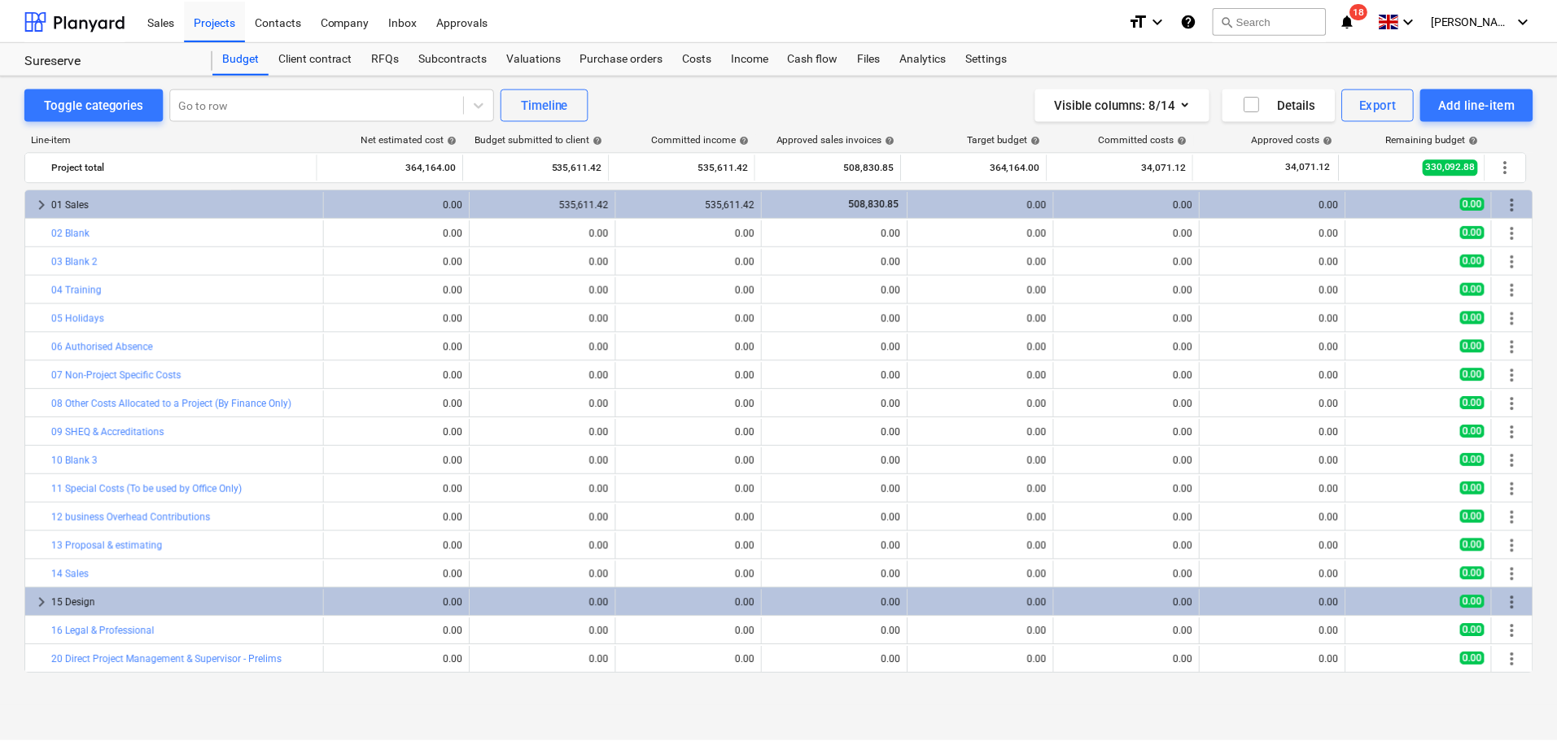
scroll to position [569, 0]
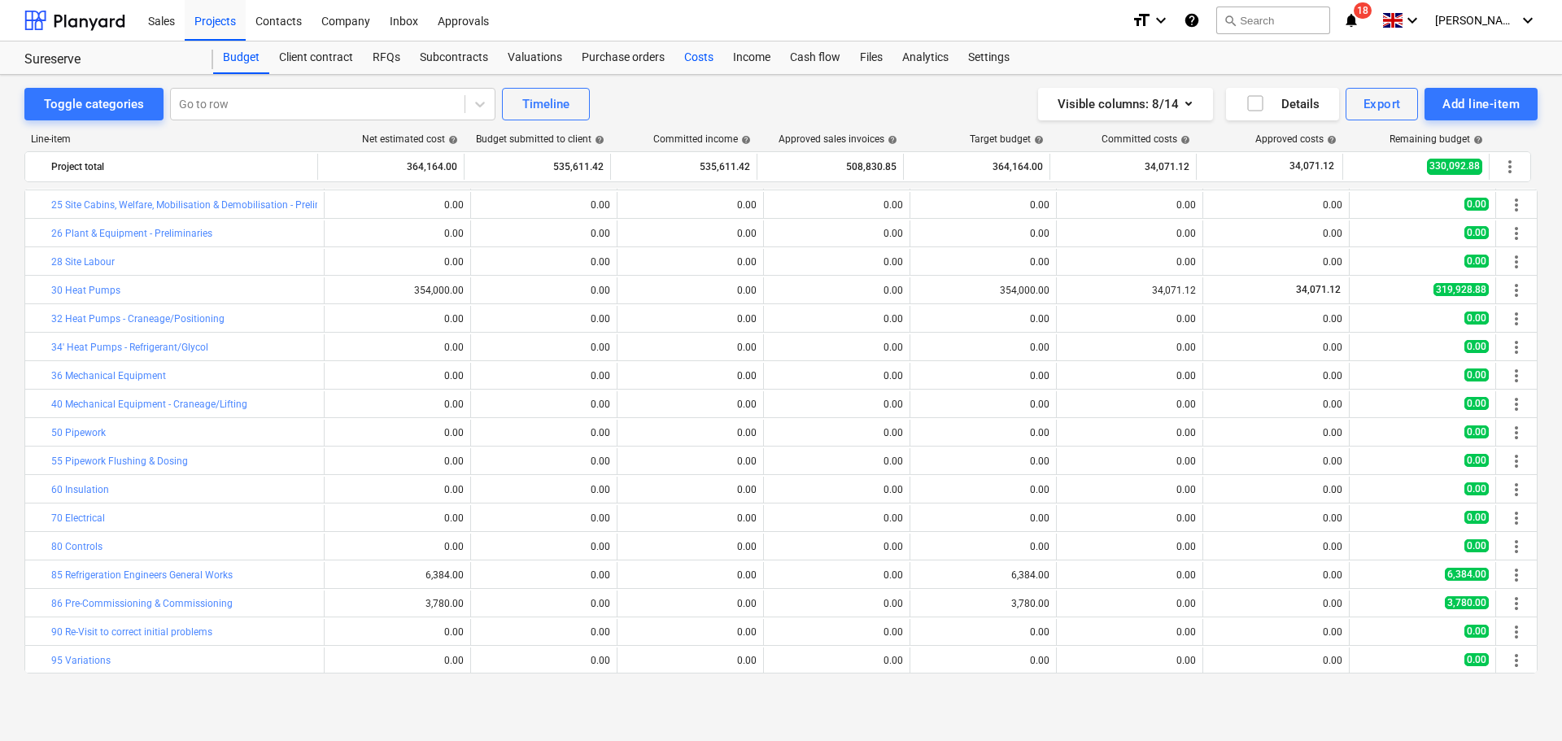
drag, startPoint x: 697, startPoint y: 53, endPoint x: 705, endPoint y: 63, distance: 12.2
click at [697, 53] on div "Costs" at bounding box center [699, 58] width 49 height 33
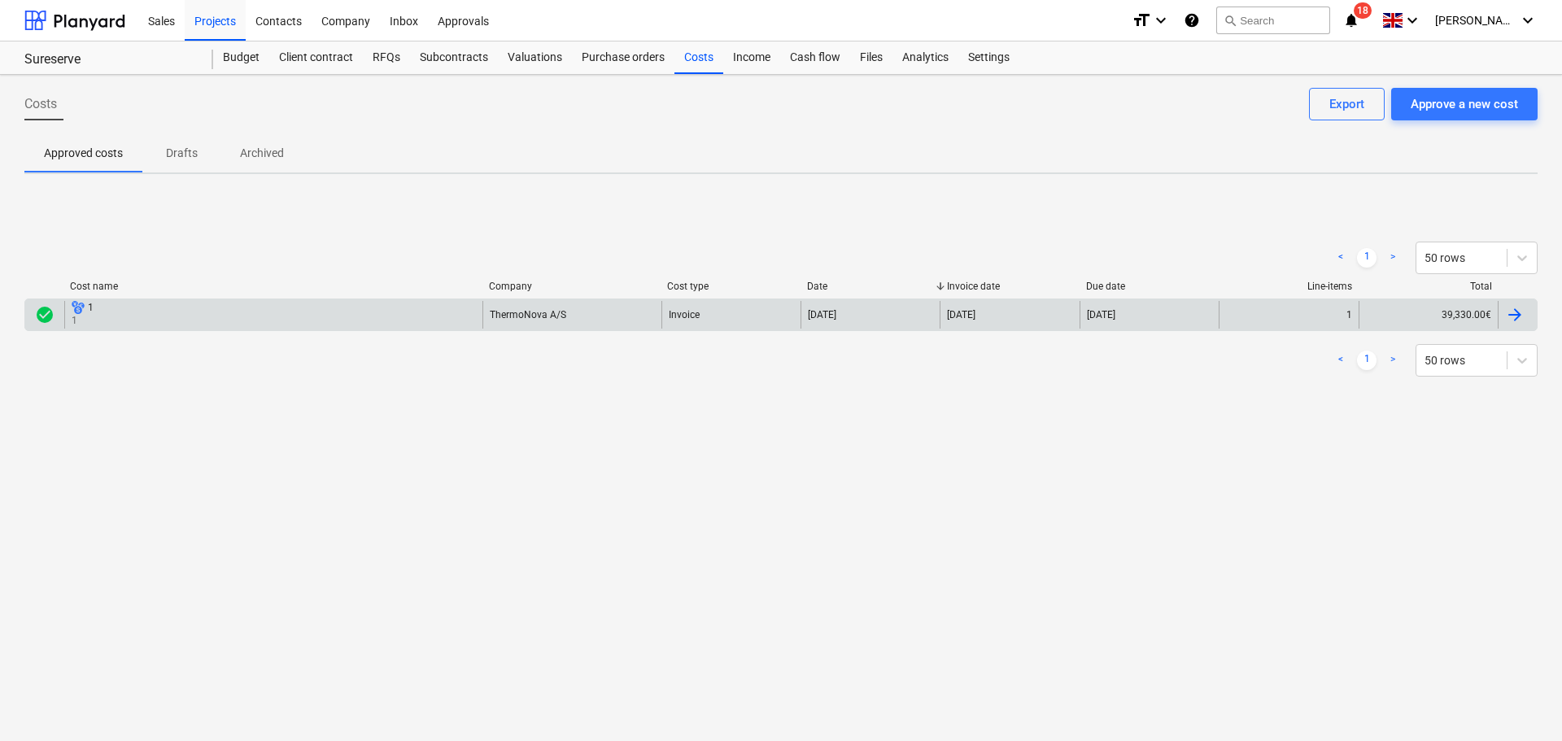
click at [1147, 309] on div "[DATE]" at bounding box center [1149, 314] width 139 height 27
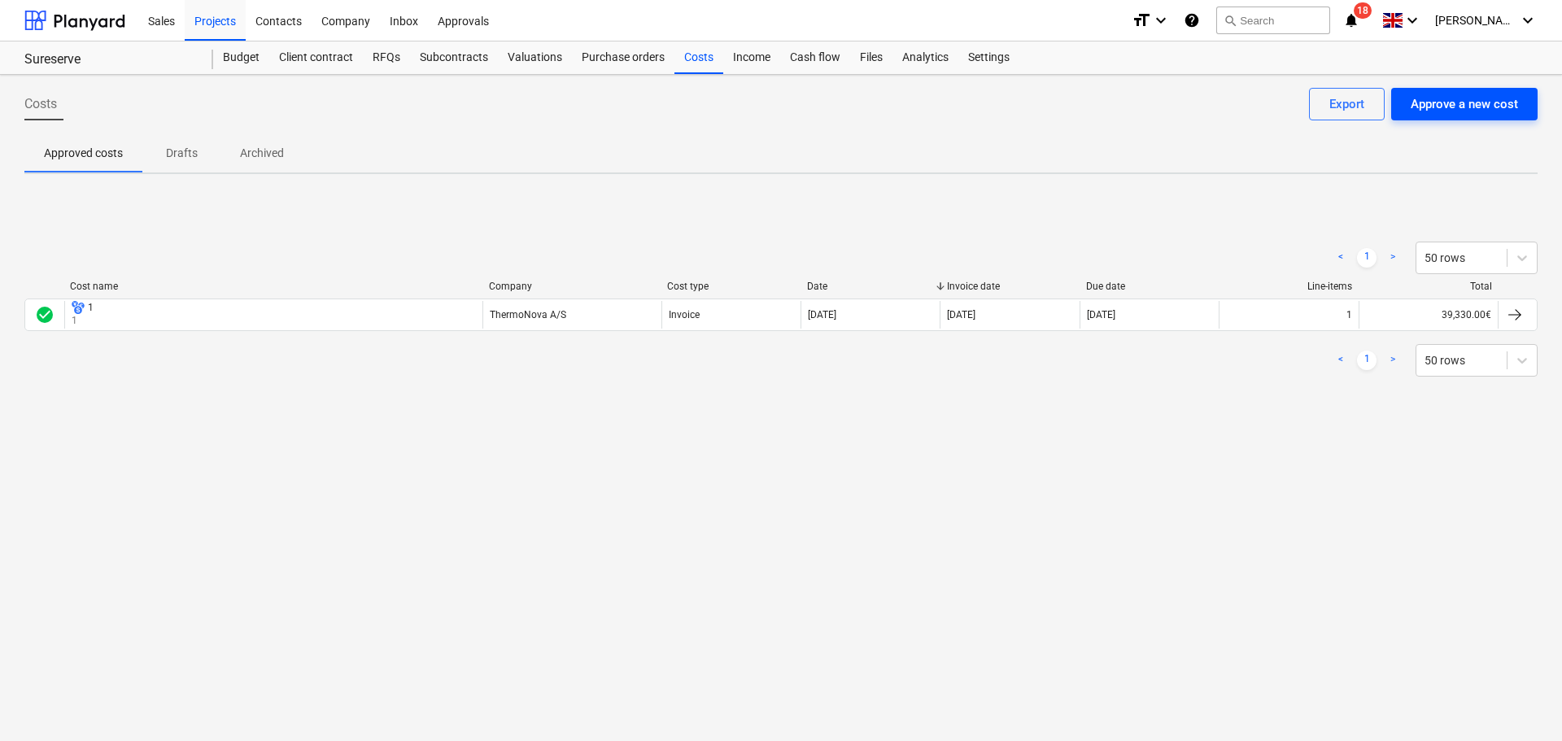
click at [1457, 102] on div "Approve a new cost" at bounding box center [1464, 104] width 107 height 21
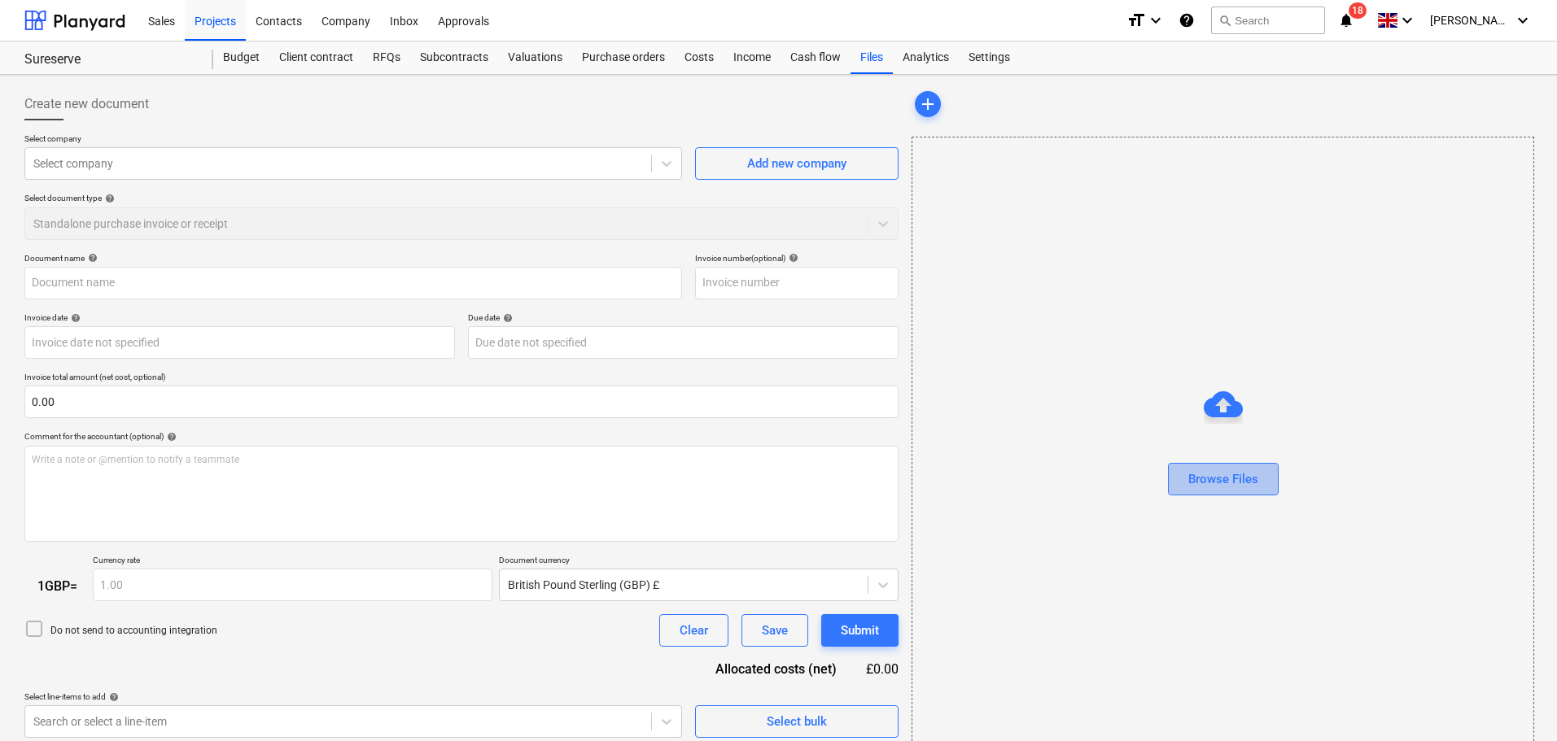
click at [1202, 481] on div "Browse Files" at bounding box center [1223, 479] width 70 height 21
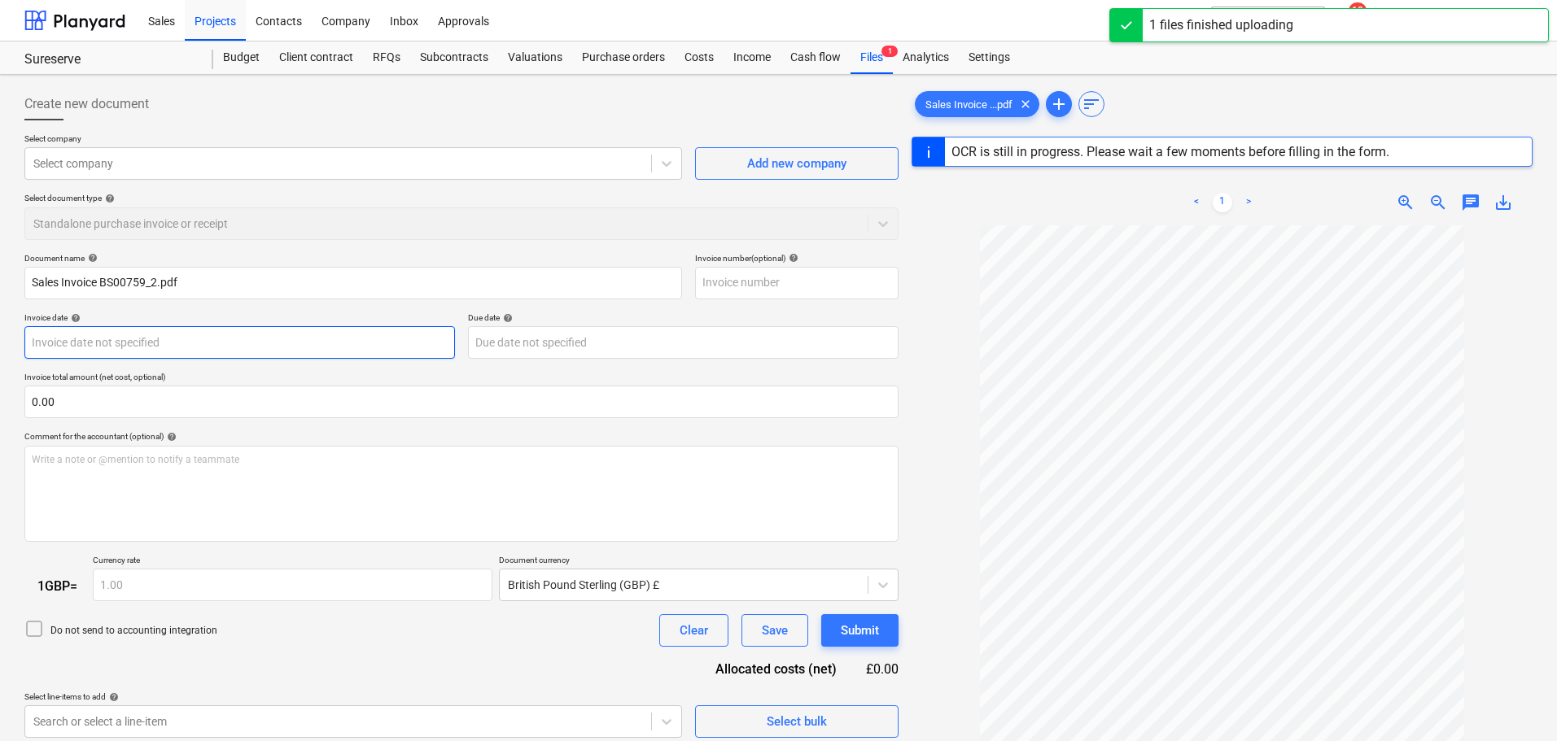
click at [439, 334] on body "Sales Projects Contacts Company Inbox Approvals format_size keyboard_arrow_down…" at bounding box center [778, 370] width 1557 height 741
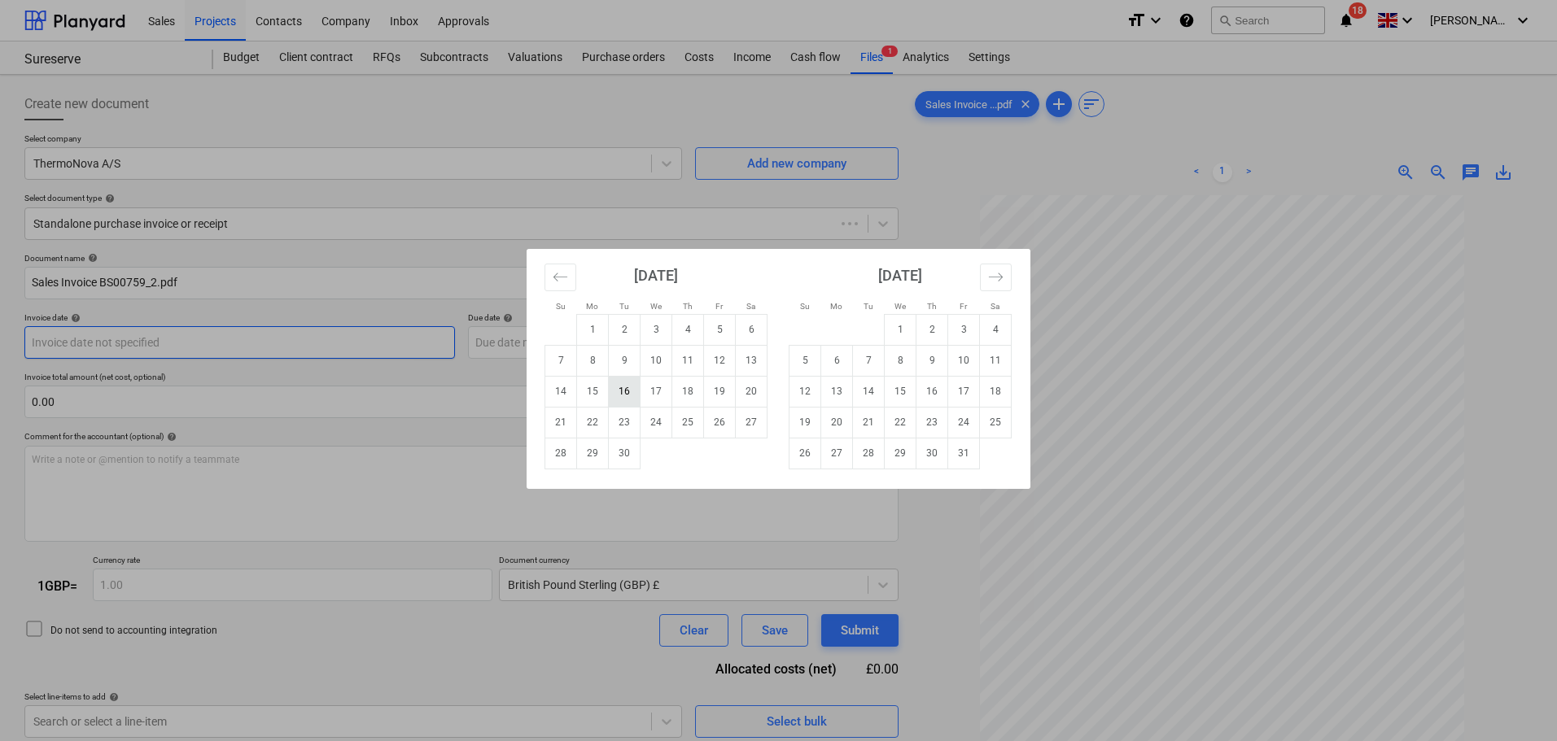
type input "BS00759-2"
click at [627, 397] on td "16" at bounding box center [625, 391] width 32 height 31
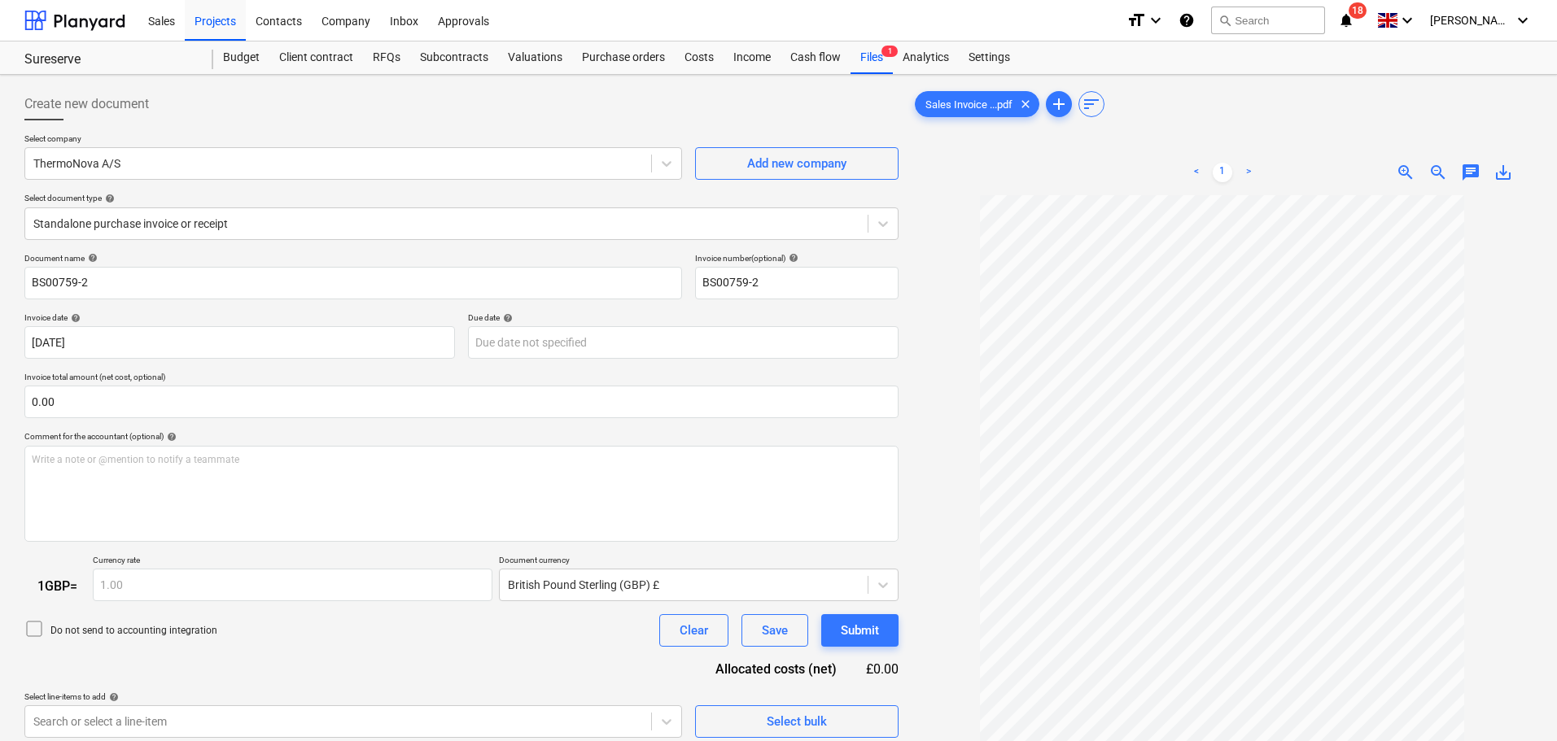
click at [246, 316] on div "Invoice date help" at bounding box center [239, 317] width 430 height 11
click at [249, 338] on body "Sales Projects Contacts Company Inbox Approvals format_size keyboard_arrow_down…" at bounding box center [778, 370] width 1557 height 741
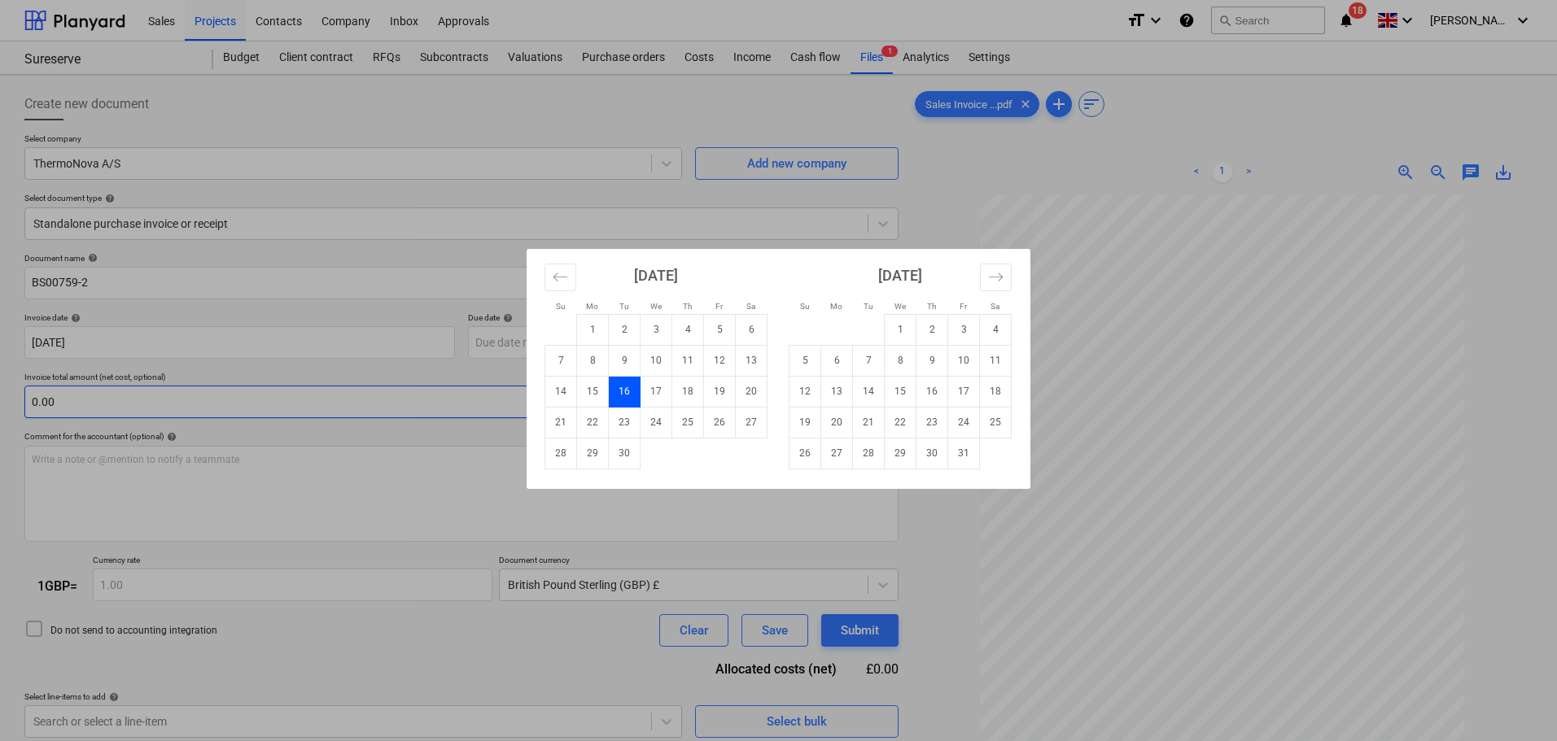
click at [593, 391] on td "15" at bounding box center [593, 391] width 32 height 31
type input "[DATE]"
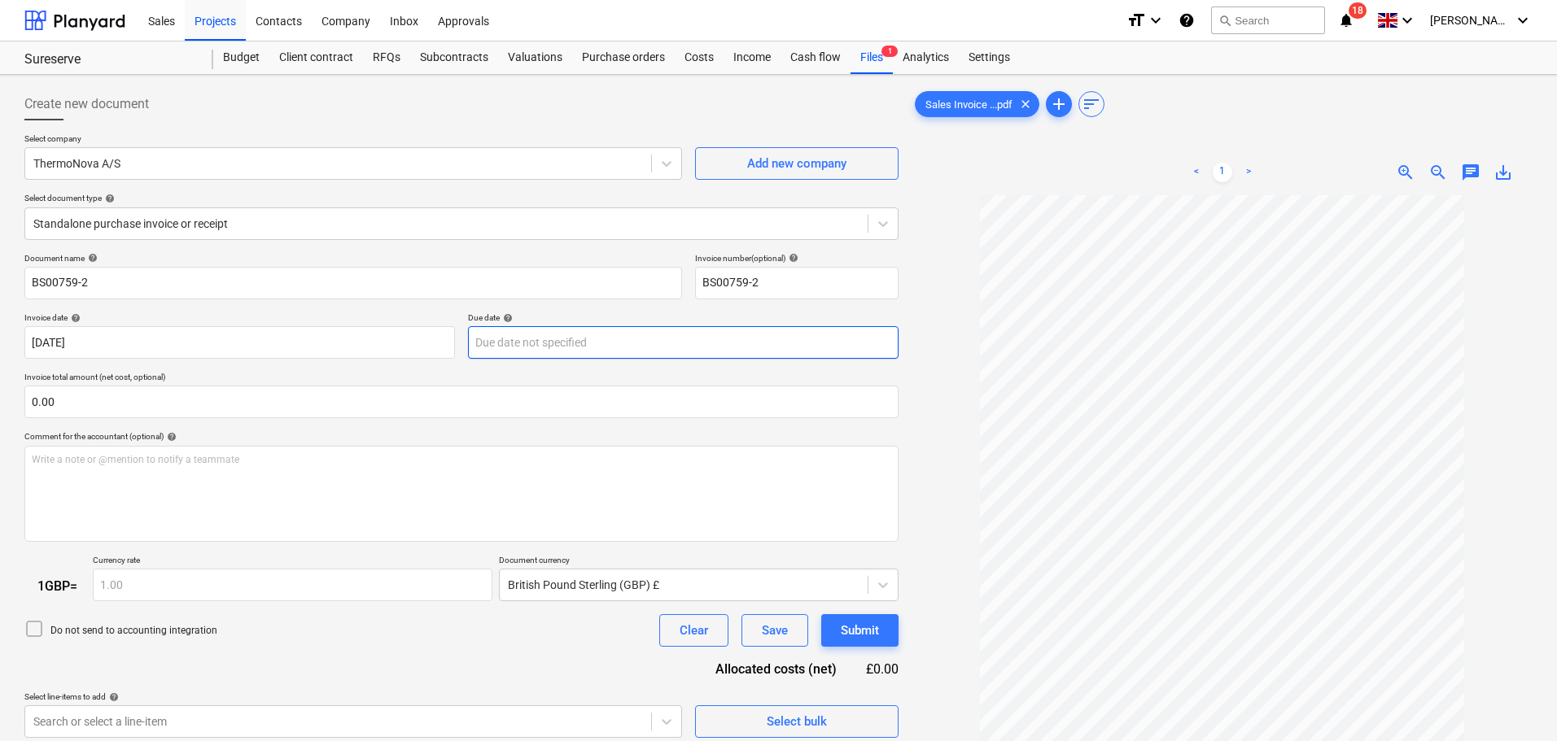
click at [591, 340] on body "Sales Projects Contacts Company Inbox Approvals format_size keyboard_arrow_down…" at bounding box center [778, 370] width 1557 height 741
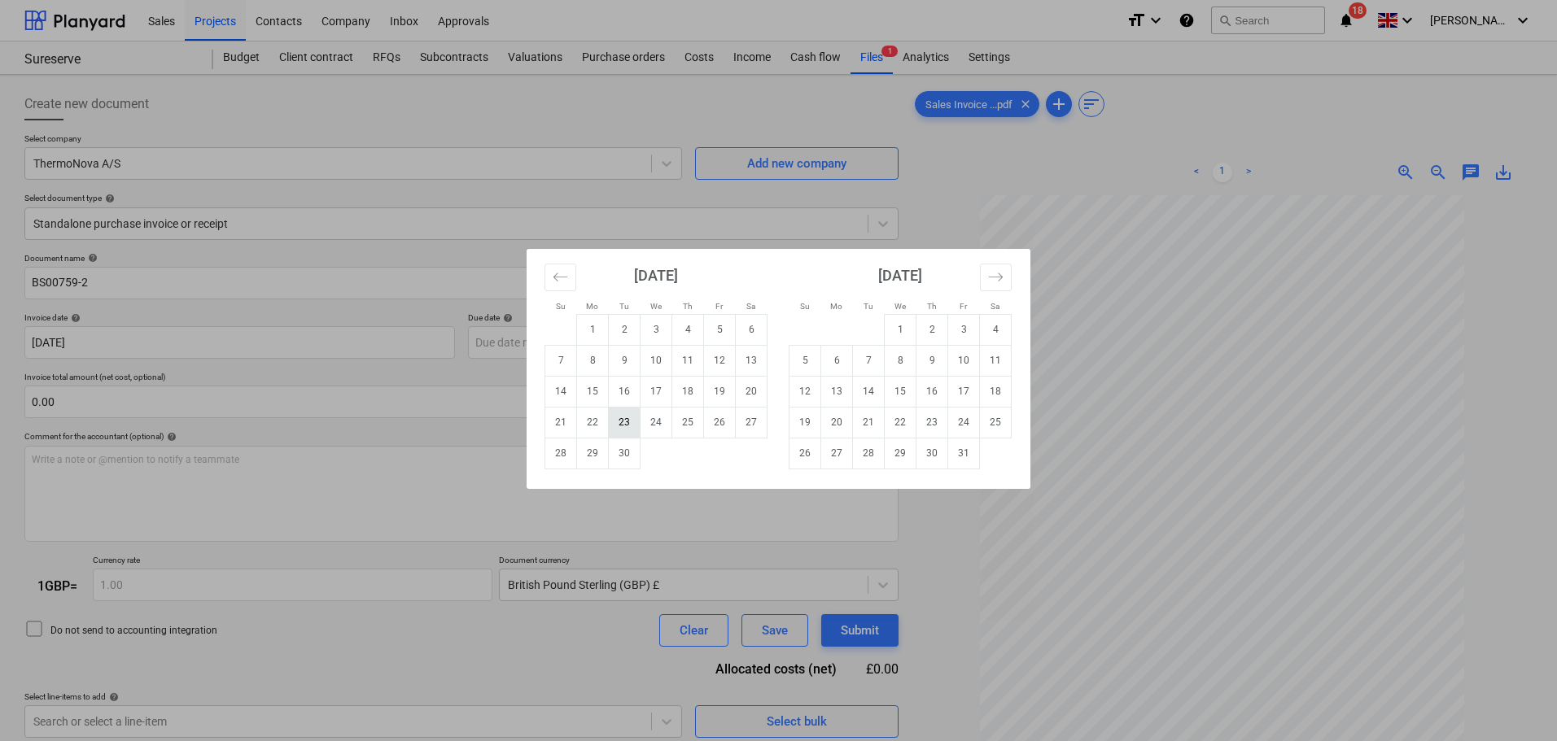
click at [623, 415] on td "23" at bounding box center [625, 422] width 32 height 31
type input "[DATE]"
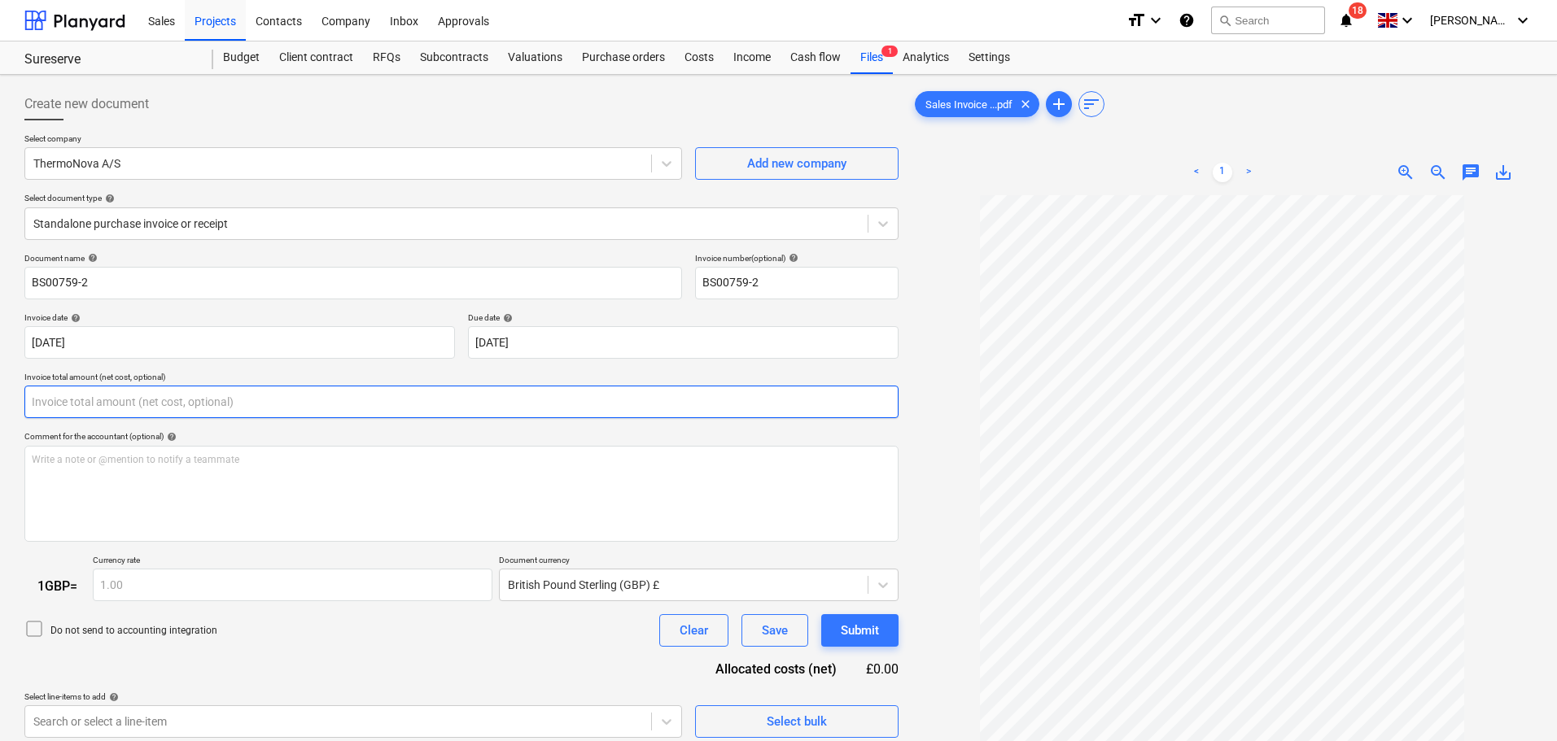
click at [259, 404] on input "text" at bounding box center [461, 402] width 874 height 33
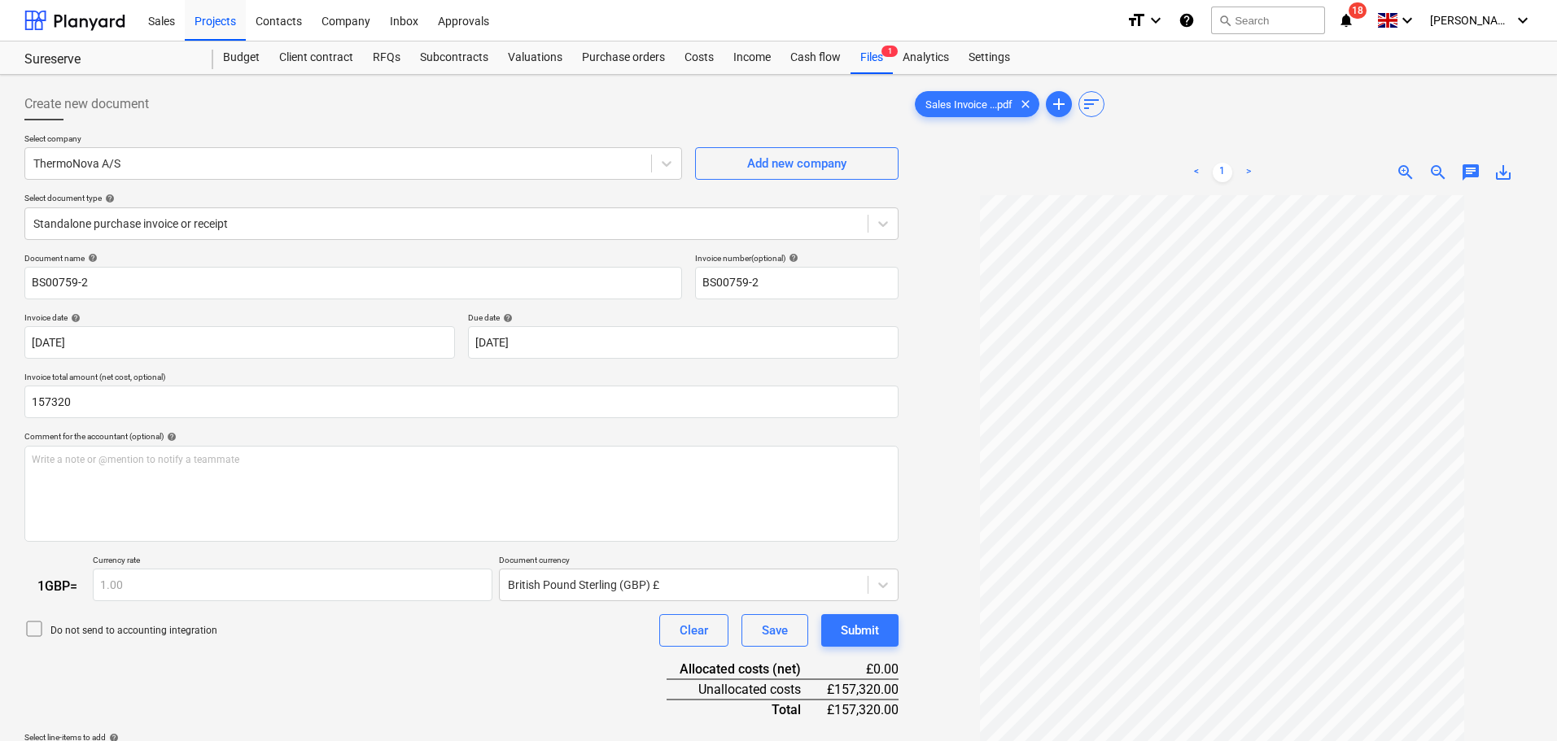
type input "157,320.00"
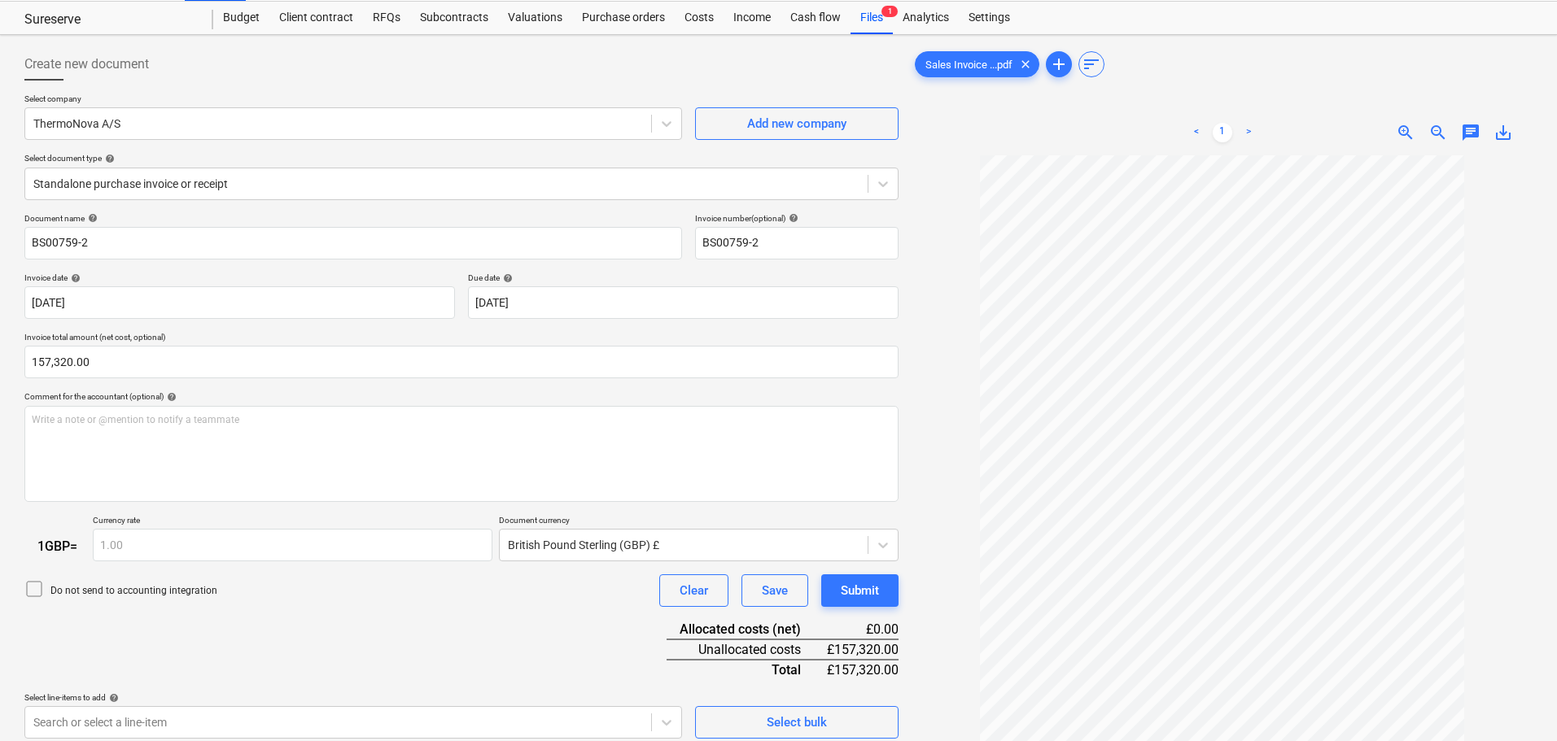
click at [535, 584] on body "Sales Projects Contacts Company Inbox Approvals format_size keyboard_arrow_down…" at bounding box center [778, 330] width 1557 height 741
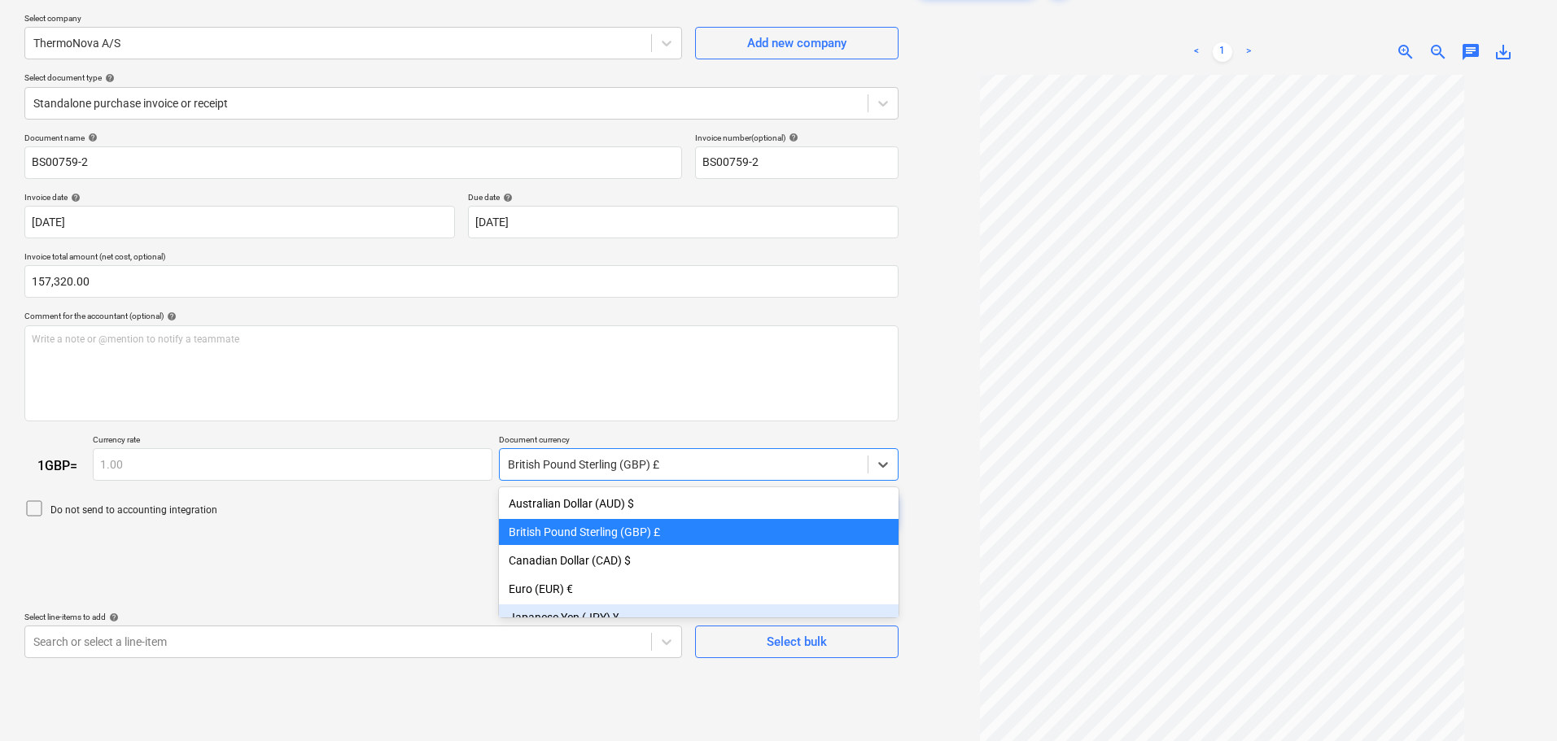
scroll to position [28, 0]
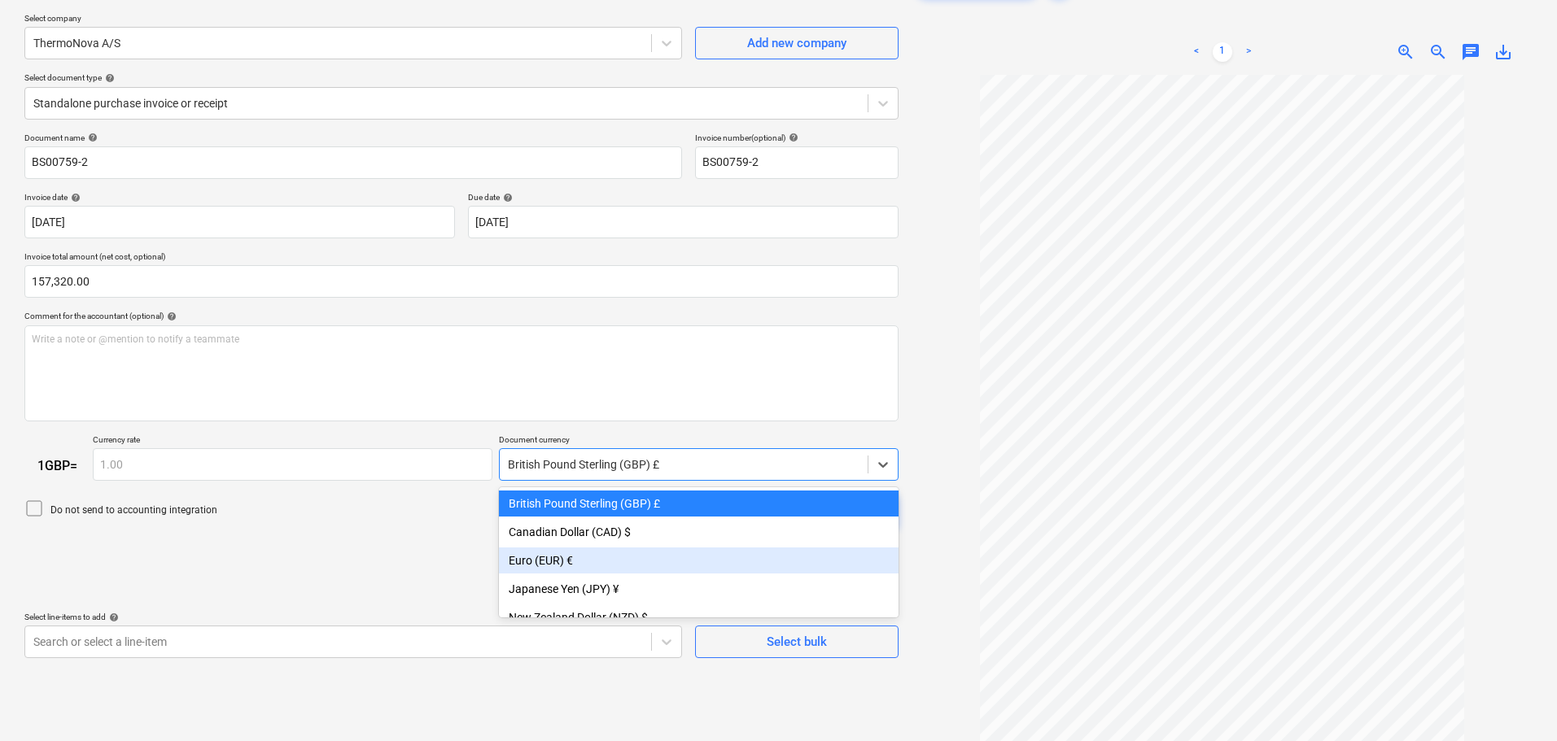
click at [542, 562] on div "Euro (EUR) €" at bounding box center [699, 561] width 400 height 26
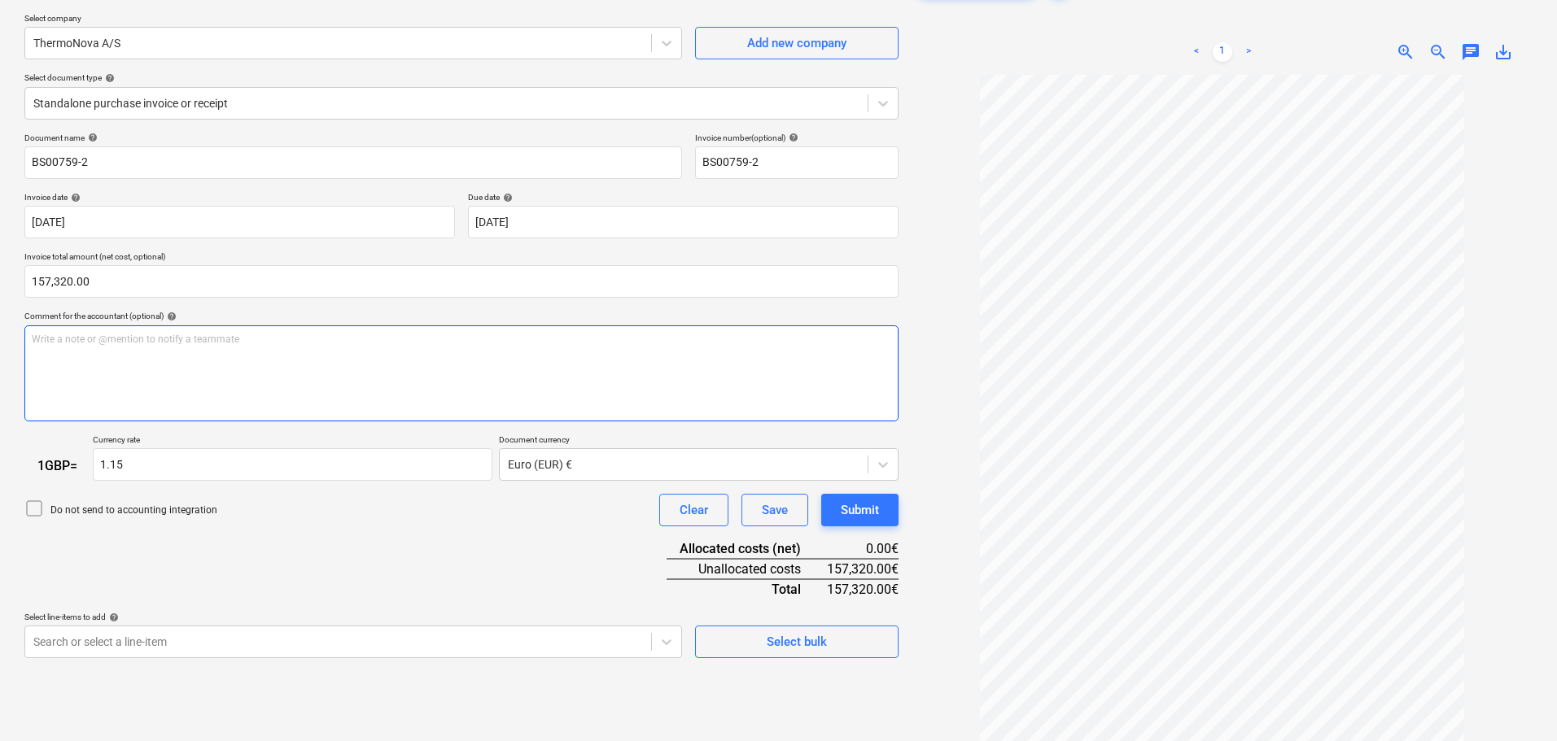
click at [148, 361] on div "Write a note or @mention to notify a teammate [PERSON_NAME]" at bounding box center [461, 373] width 874 height 96
click at [450, 553] on div "Document name help BS00759-2 Invoice number (optional) help BS00759-2 Invoice d…" at bounding box center [461, 396] width 874 height 526
click at [245, 357] on div "Write a note or @mention to notify a teammate [PERSON_NAME]" at bounding box center [461, 373] width 874 height 96
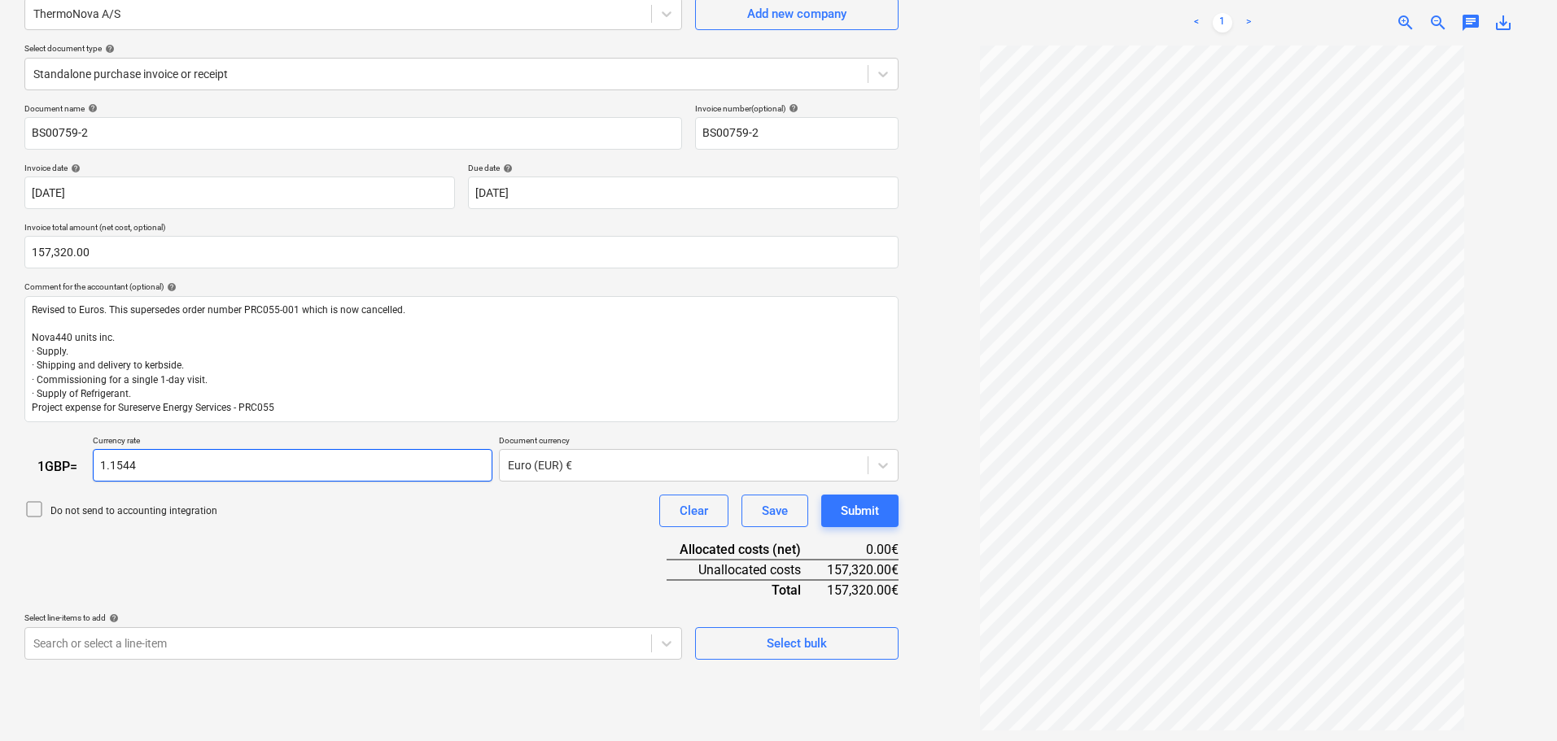
scroll to position [163, 0]
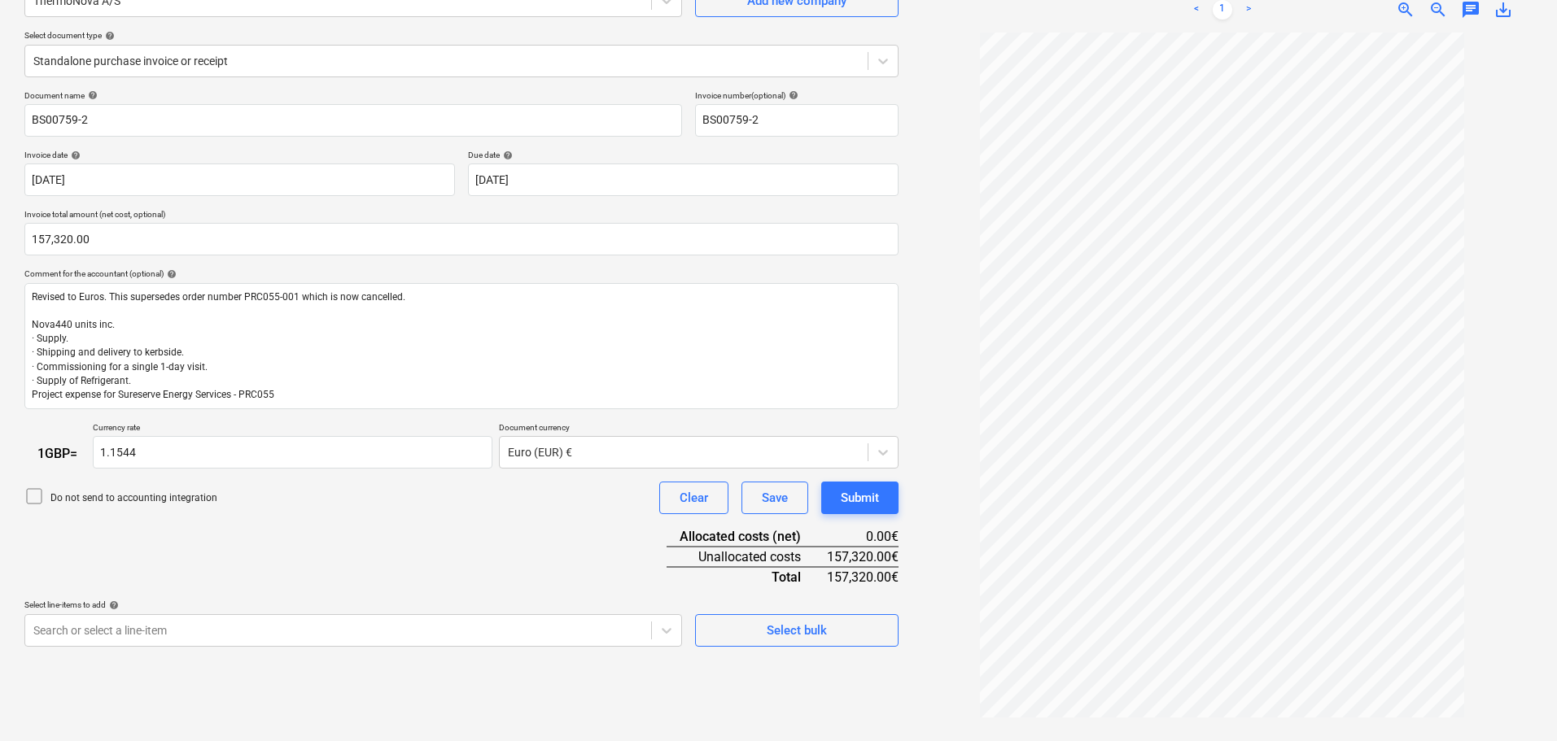
type input "1.15"
click at [68, 505] on div "Do not send to accounting integration" at bounding box center [120, 498] width 193 height 23
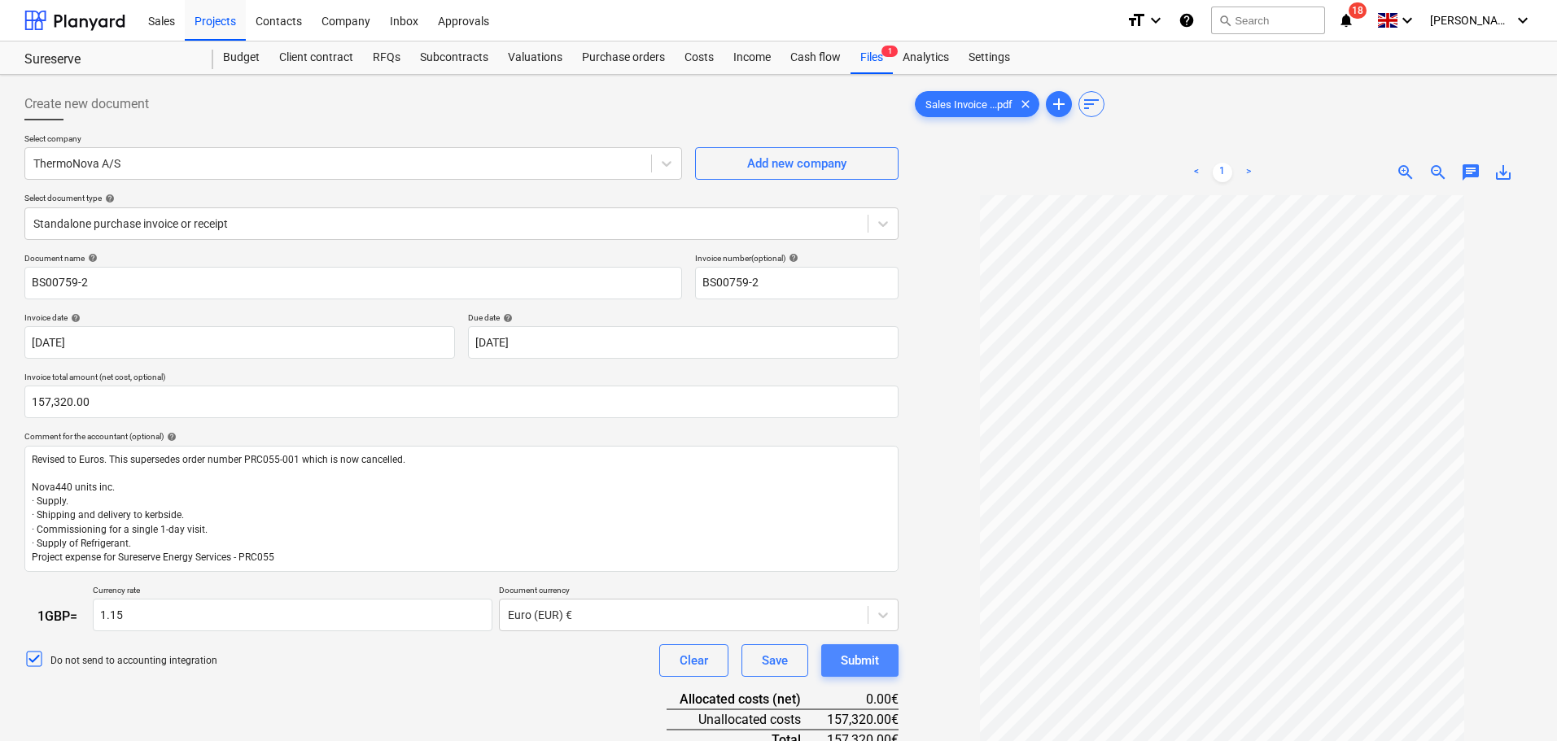
click at [848, 654] on div "Submit" at bounding box center [860, 660] width 38 height 21
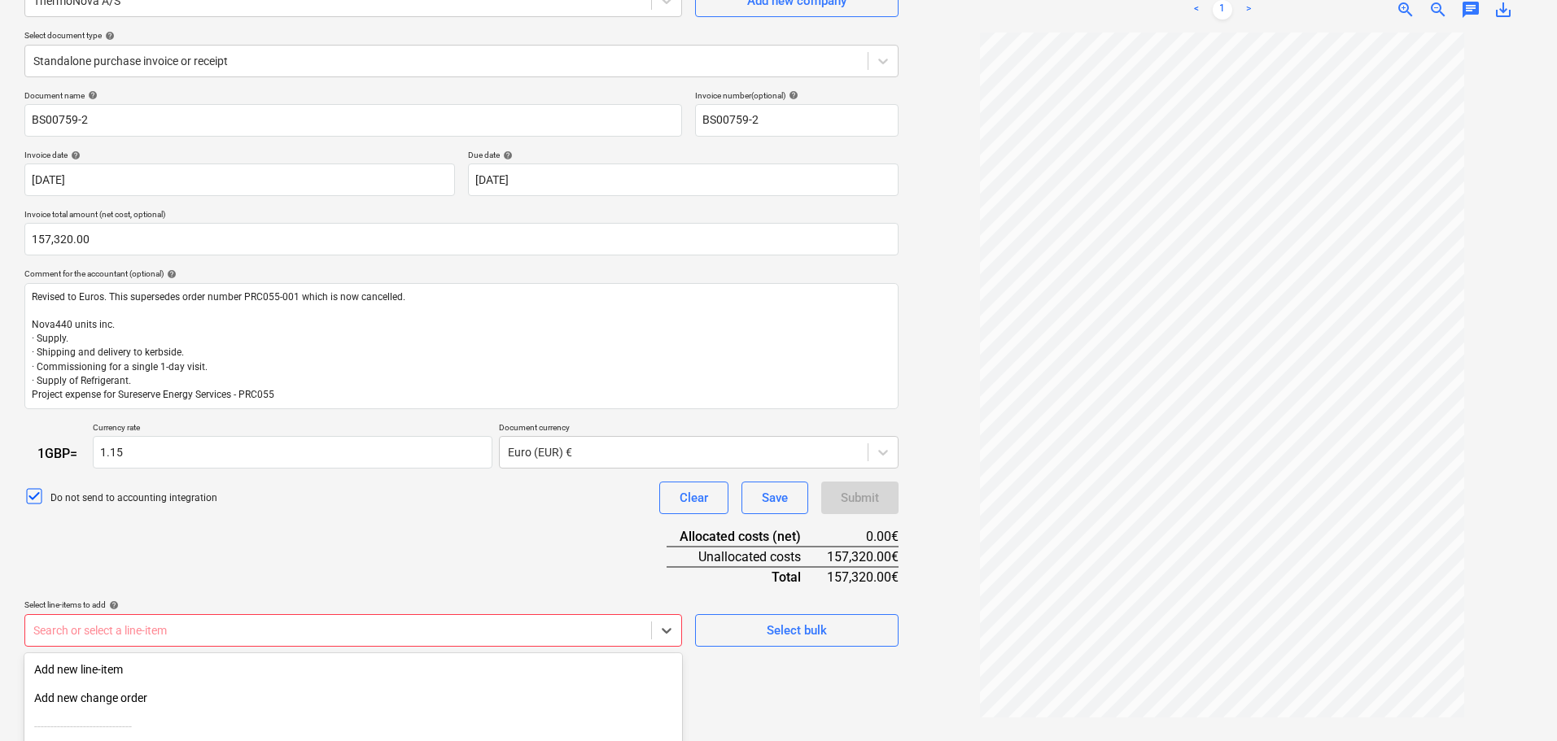
scroll to position [322, 0]
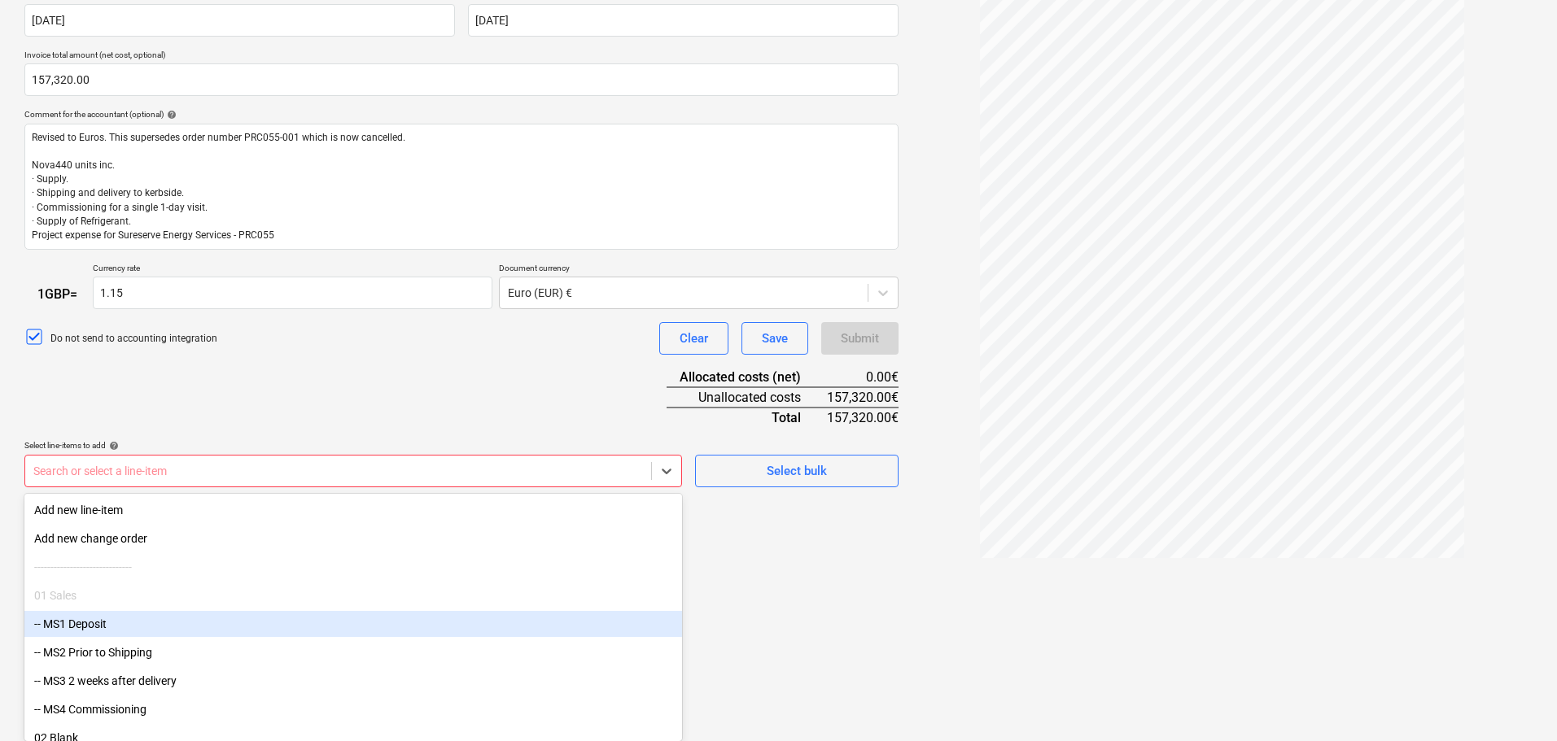
click at [395, 419] on body "Sales Projects Contacts Company Inbox Approvals format_size keyboard_arrow_down…" at bounding box center [778, 48] width 1557 height 741
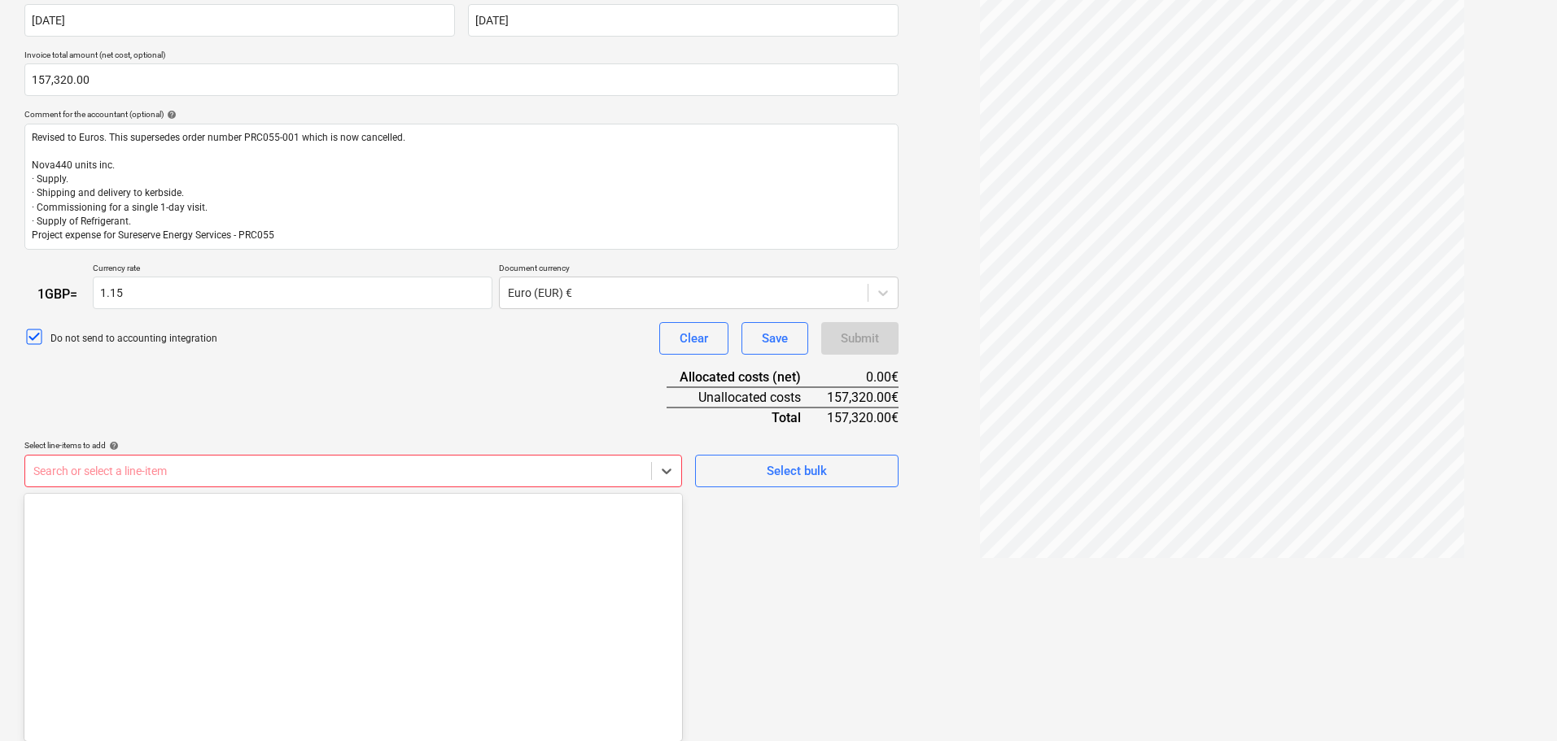
scroll to position [488, 0]
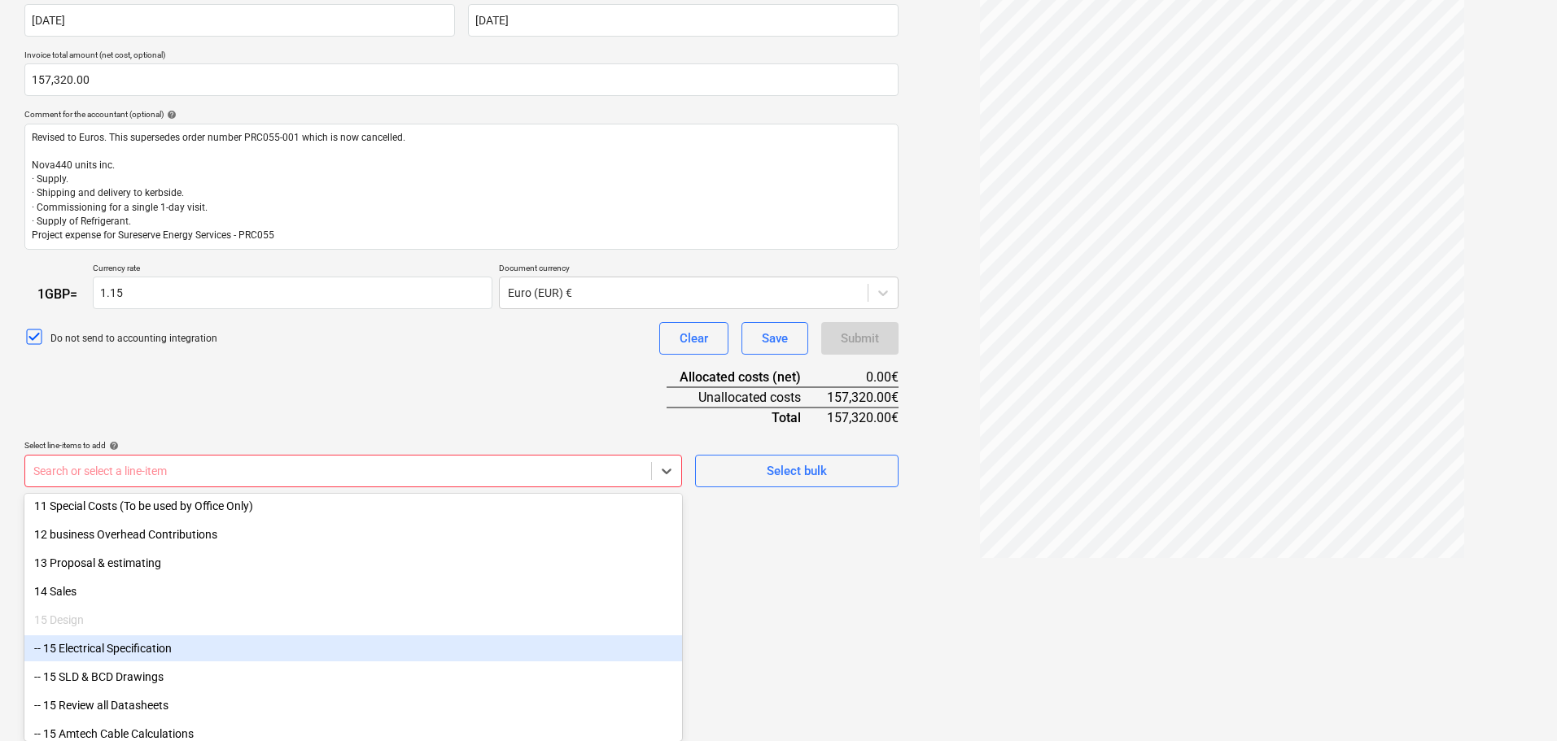
click at [131, 642] on div "-- 15 Electrical Specification" at bounding box center [353, 649] width 658 height 26
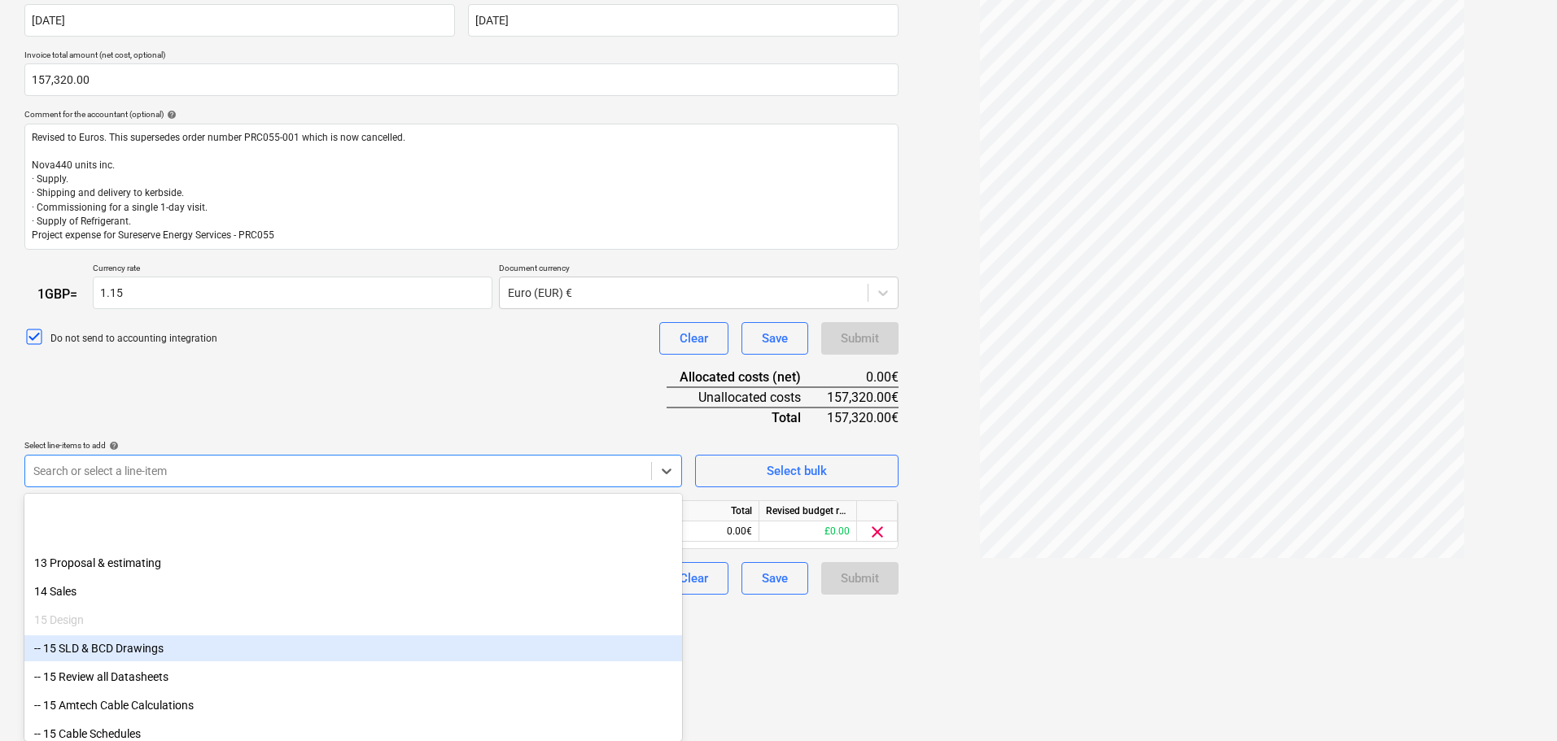
scroll to position [976, 0]
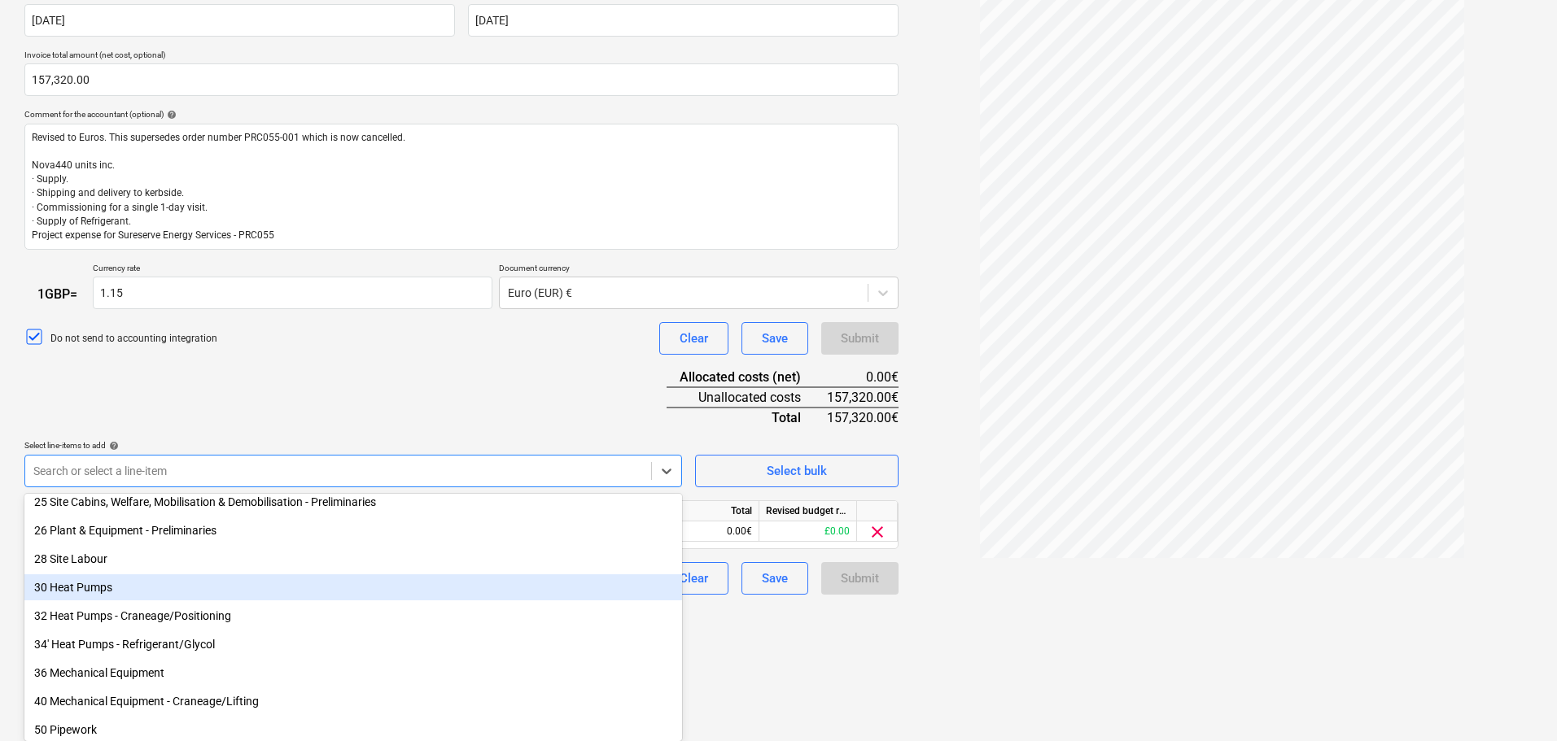
click at [98, 595] on div "30 Heat Pumps" at bounding box center [353, 588] width 658 height 26
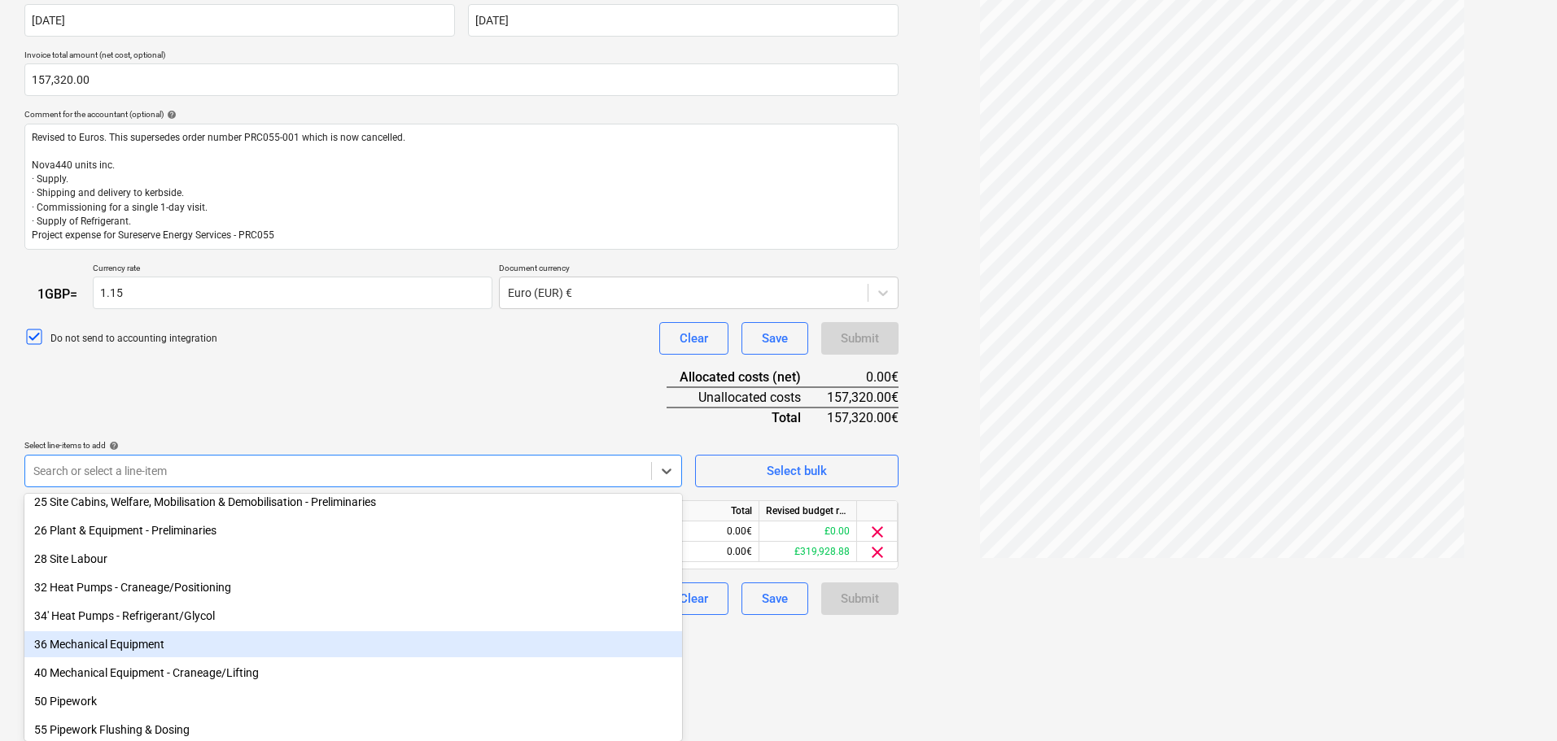
click at [777, 419] on html "Sales Projects Contacts Company Inbox Approvals format_size keyboard_arrow_down…" at bounding box center [778, 48] width 1557 height 741
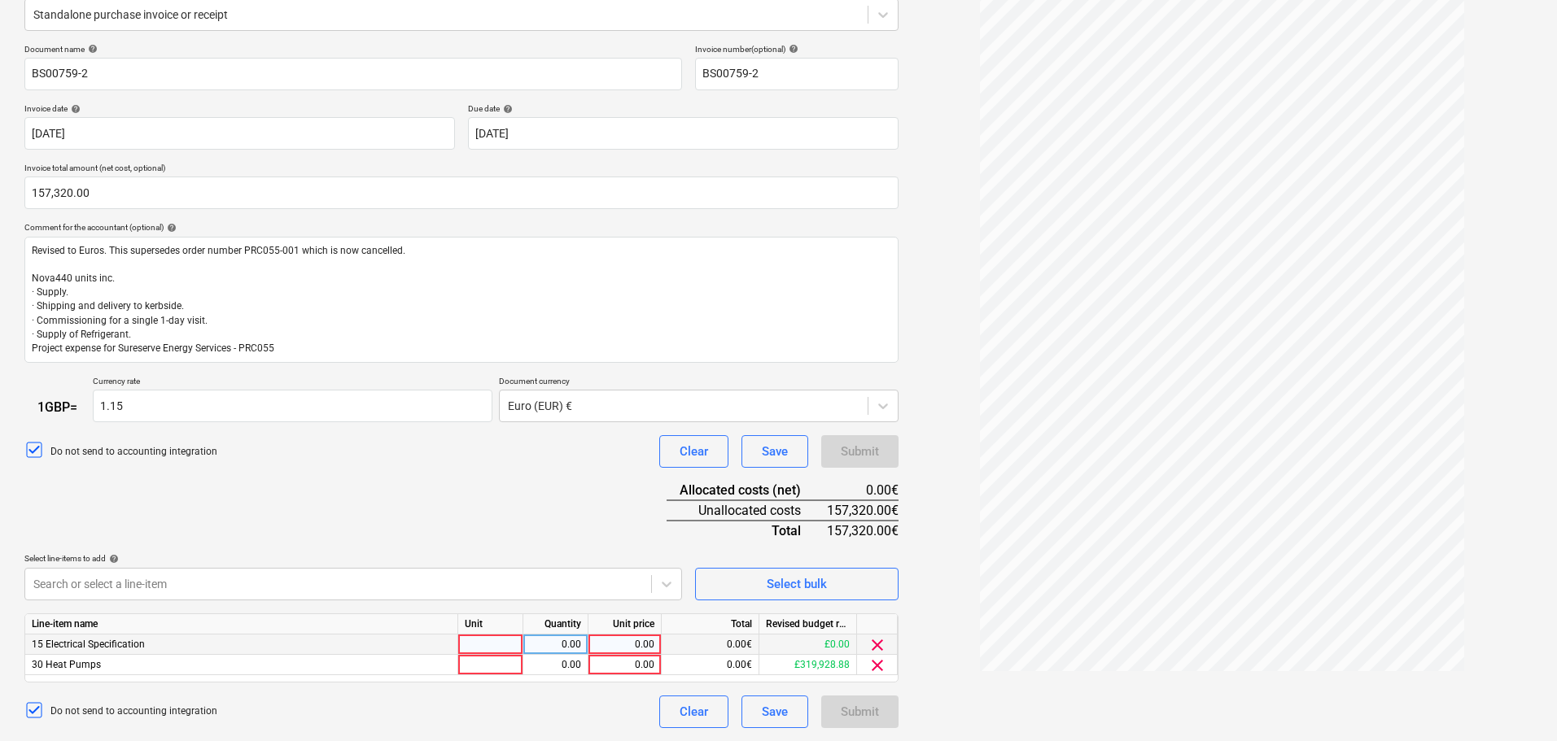
click at [667, 637] on div "0.00€" at bounding box center [711, 645] width 98 height 20
click at [874, 666] on span "clear" at bounding box center [877, 665] width 20 height 20
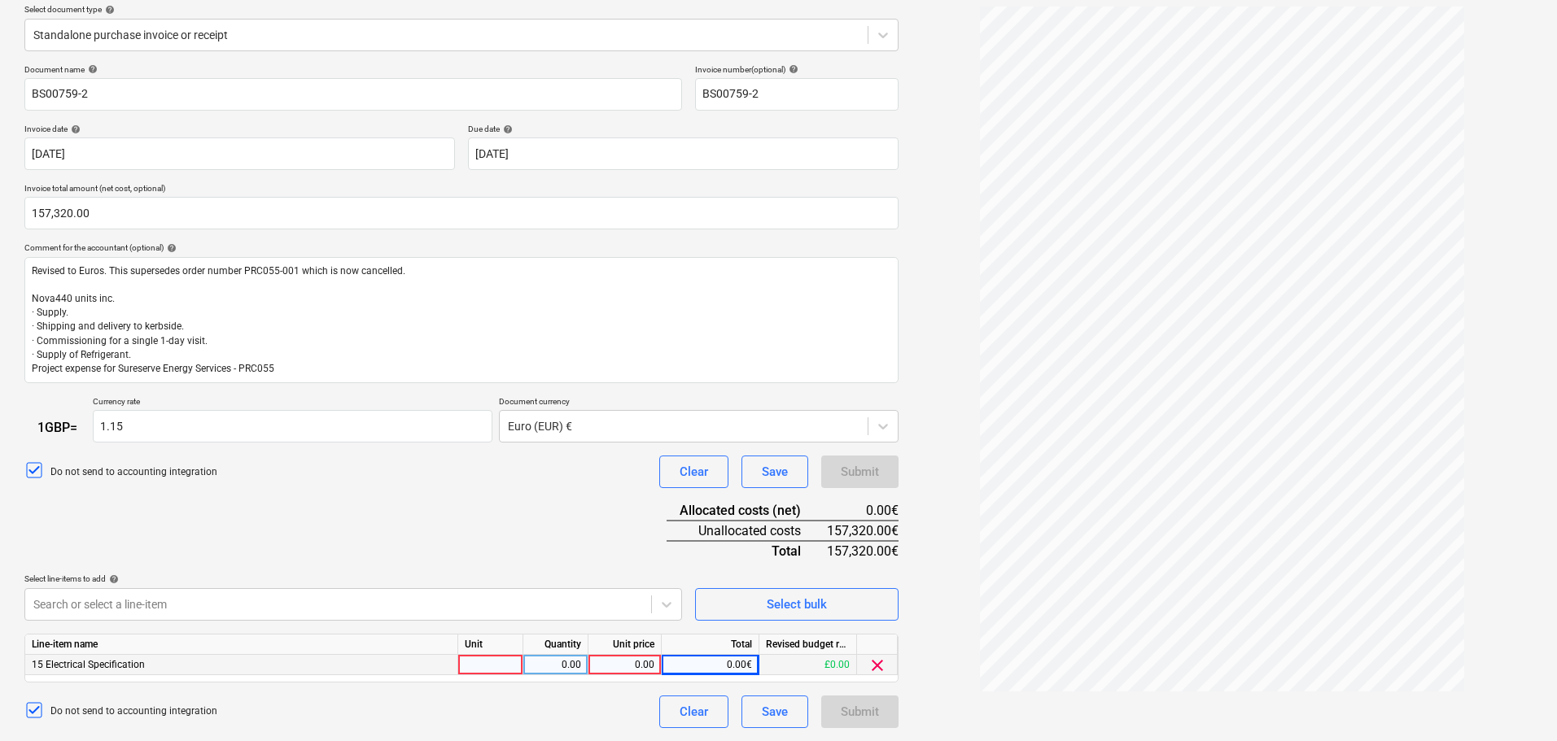
click at [705, 661] on div "0.00€" at bounding box center [711, 665] width 98 height 20
drag, startPoint x: 698, startPoint y: 666, endPoint x: 816, endPoint y: 650, distance: 119.0
click at [0, 0] on div "15 Electrical Specification 0.00 0.00 0.00€ £0.00 clear" at bounding box center [0, 0] width 0 height 0
click at [382, 662] on div "15 Electrical Specification" at bounding box center [241, 665] width 433 height 20
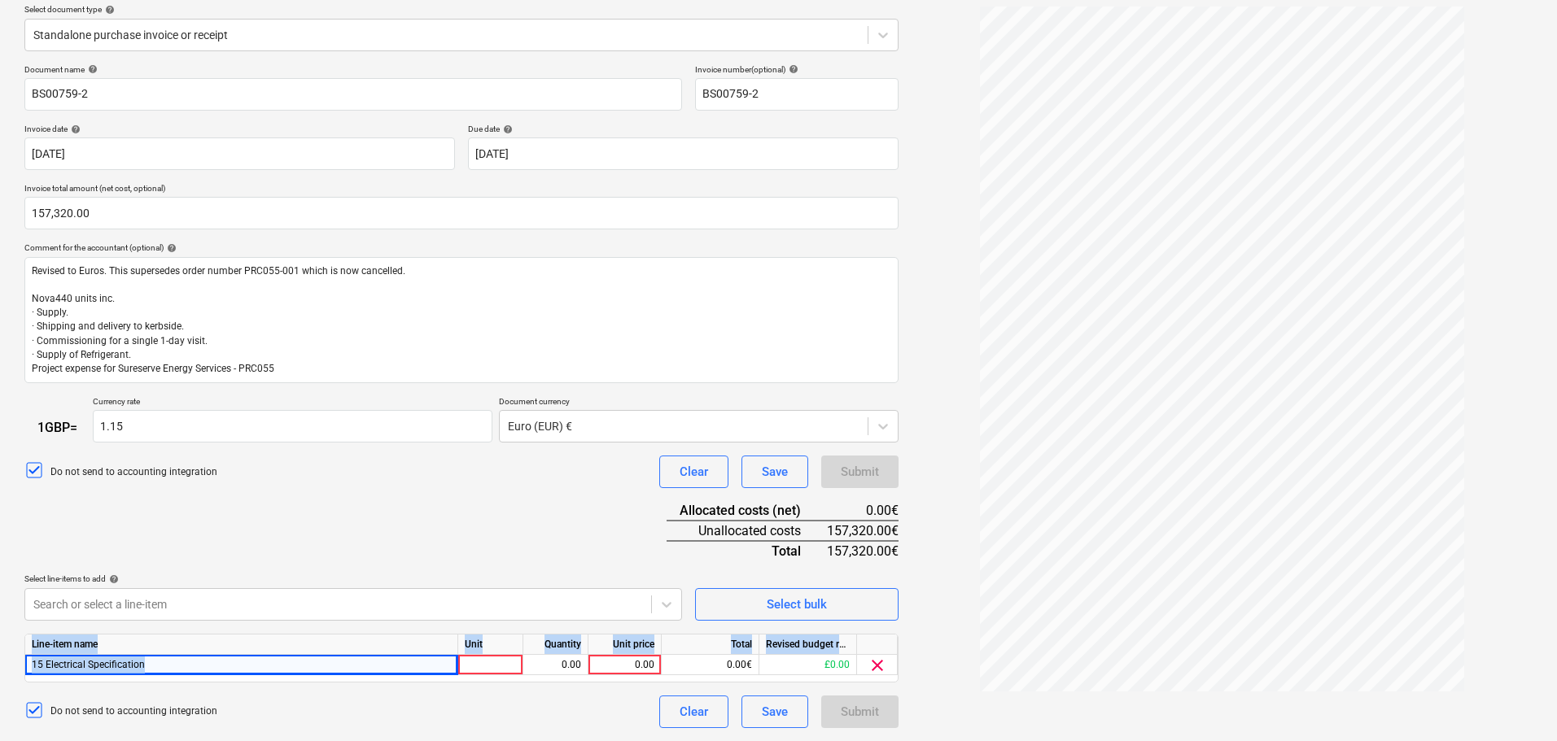
drag, startPoint x: 335, startPoint y: 665, endPoint x: -28, endPoint y: 660, distance: 363.0
click at [0, 553] on html "Sales Projects Contacts Company Inbox Approvals format_size keyboard_arrow_down…" at bounding box center [778, 181] width 1557 height 741
click at [223, 659] on div "15 Electrical Specification" at bounding box center [241, 665] width 433 height 20
drag, startPoint x: 197, startPoint y: 667, endPoint x: -57, endPoint y: 663, distance: 253.9
click at [0, 553] on html "Sales Projects Contacts Company Inbox Approvals format_size keyboard_arrow_down…" at bounding box center [778, 181] width 1557 height 741
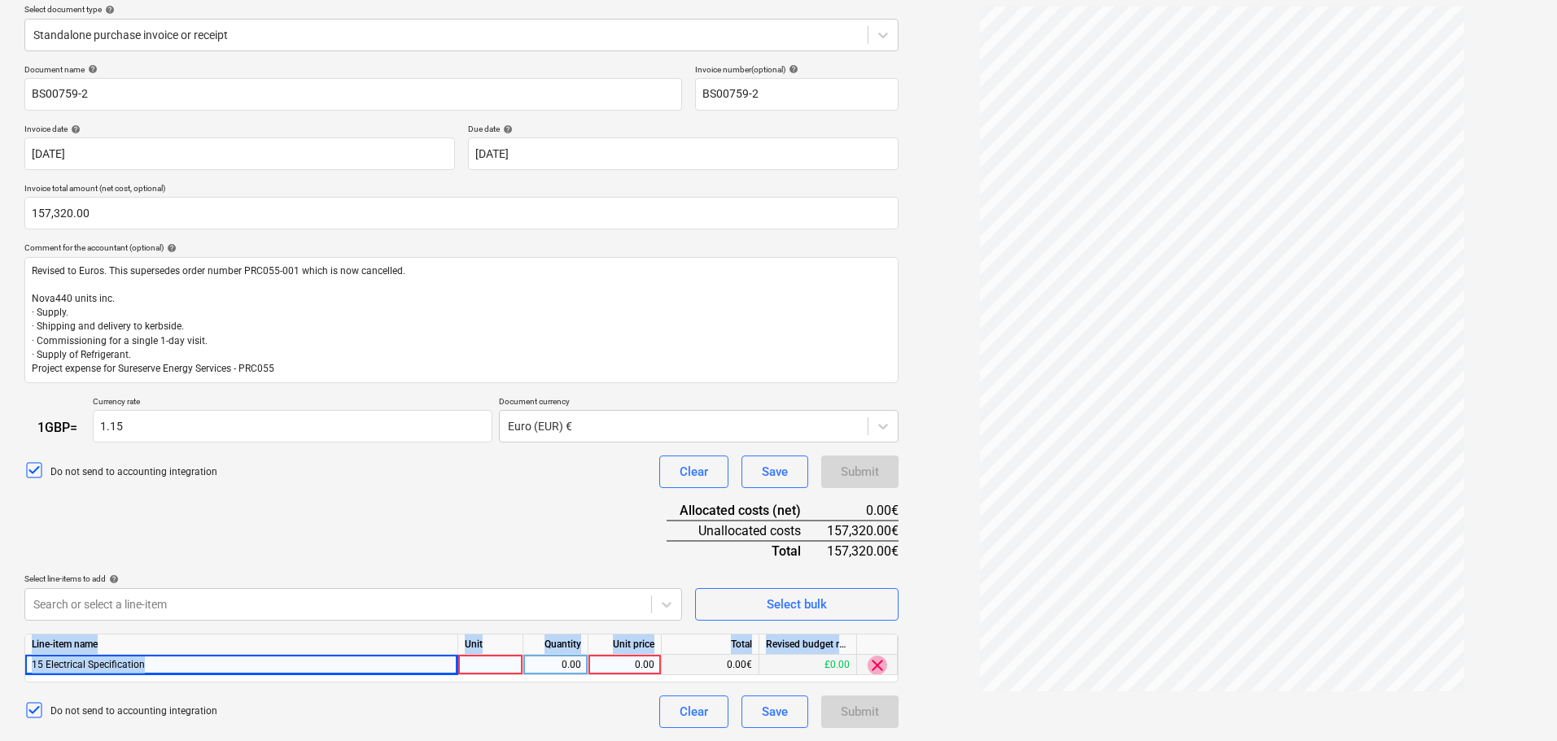
click at [886, 664] on span "clear" at bounding box center [877, 665] width 20 height 20
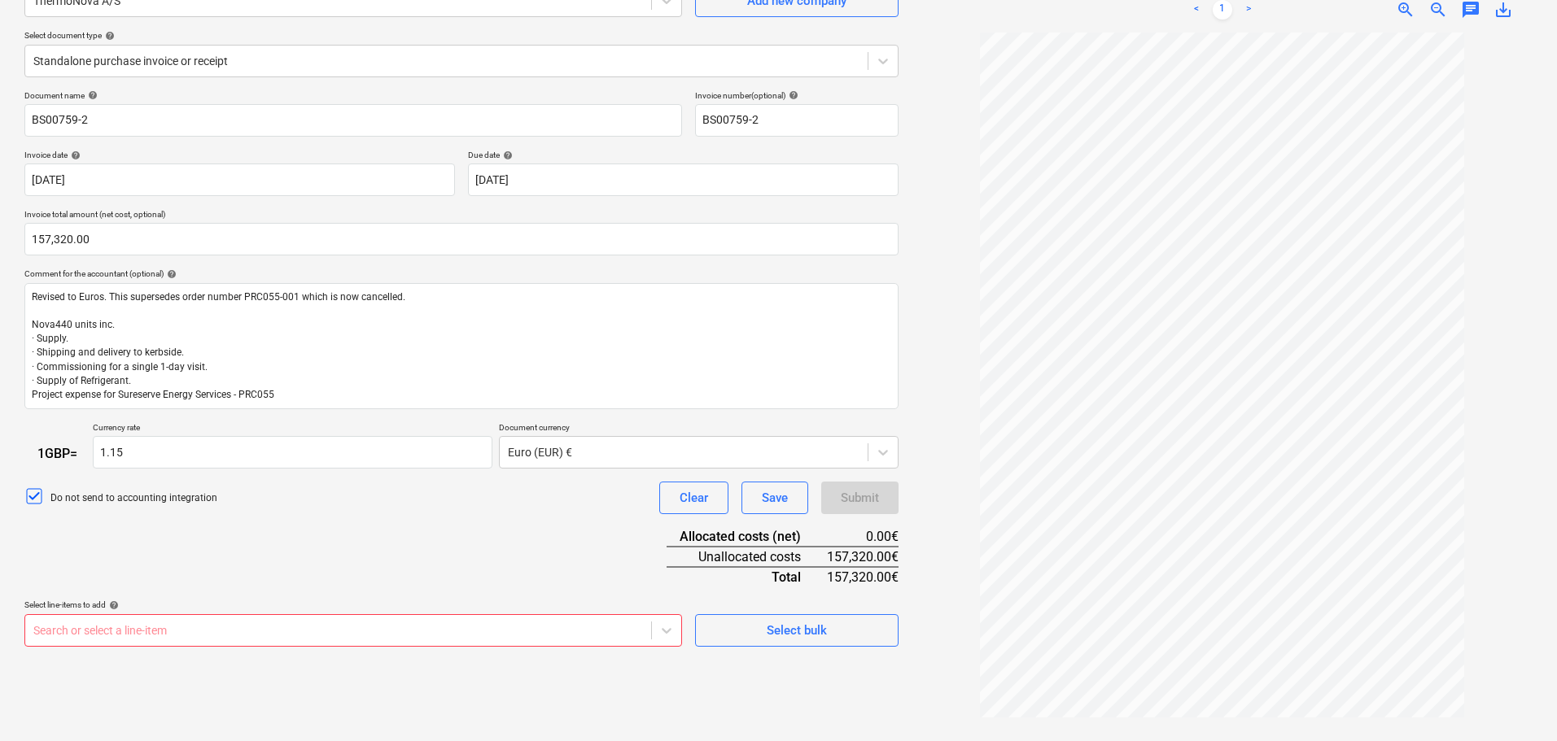
scroll to position [322, 0]
click at [150, 579] on body "Sales Projects Contacts Company Inbox Approvals format_size keyboard_arrow_down…" at bounding box center [778, 207] width 1557 height 741
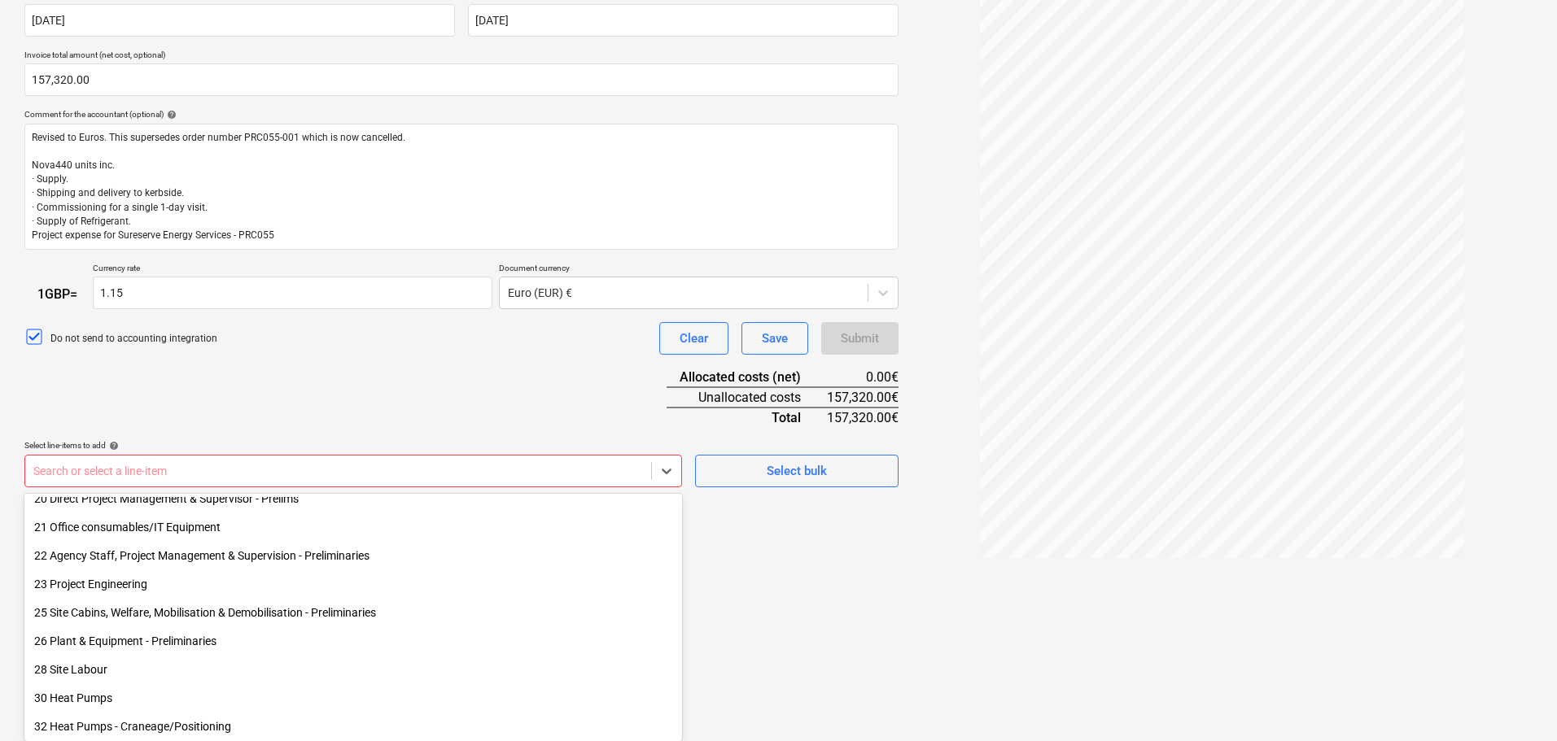
scroll to position [895, 0]
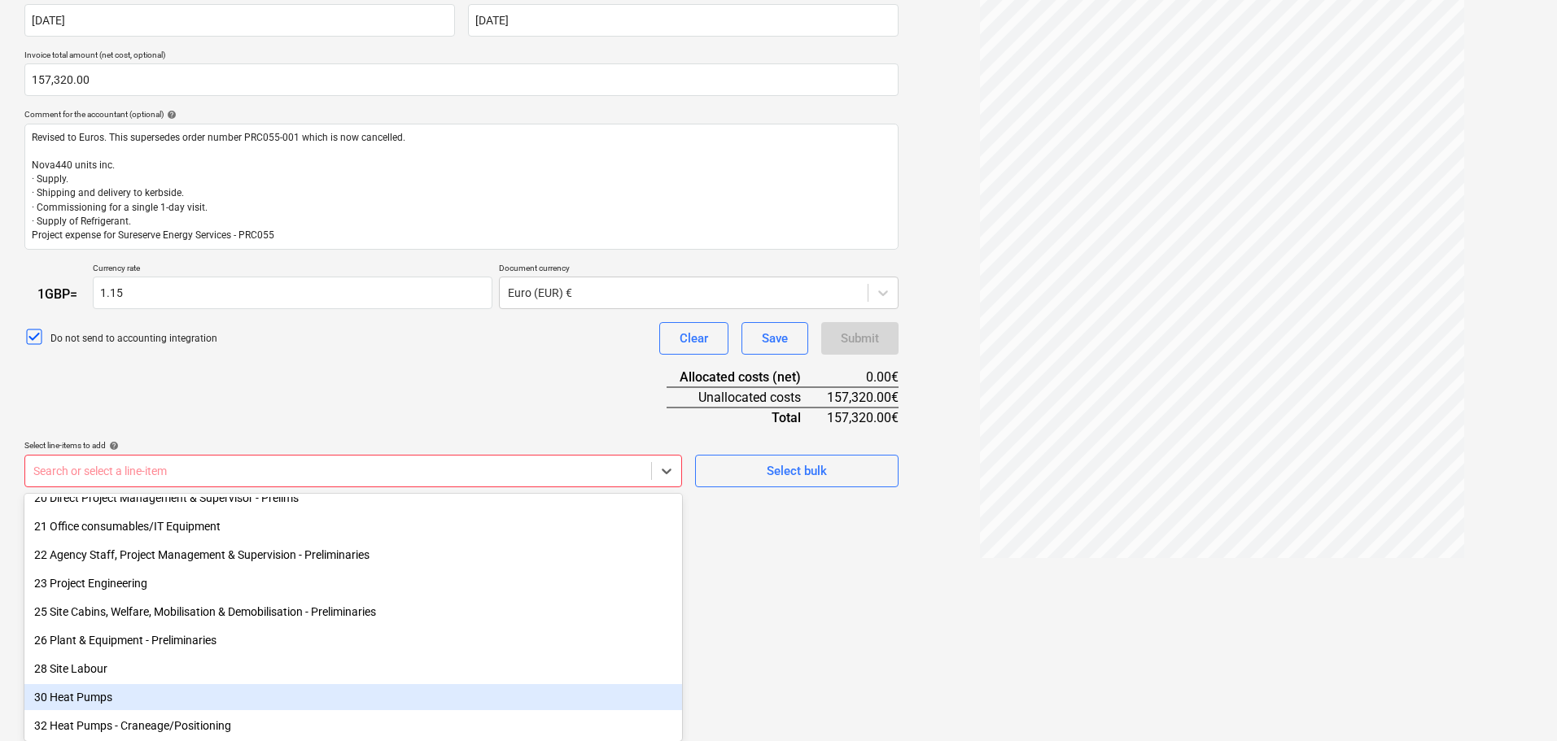
click at [65, 692] on div "30 Heat Pumps" at bounding box center [353, 697] width 658 height 26
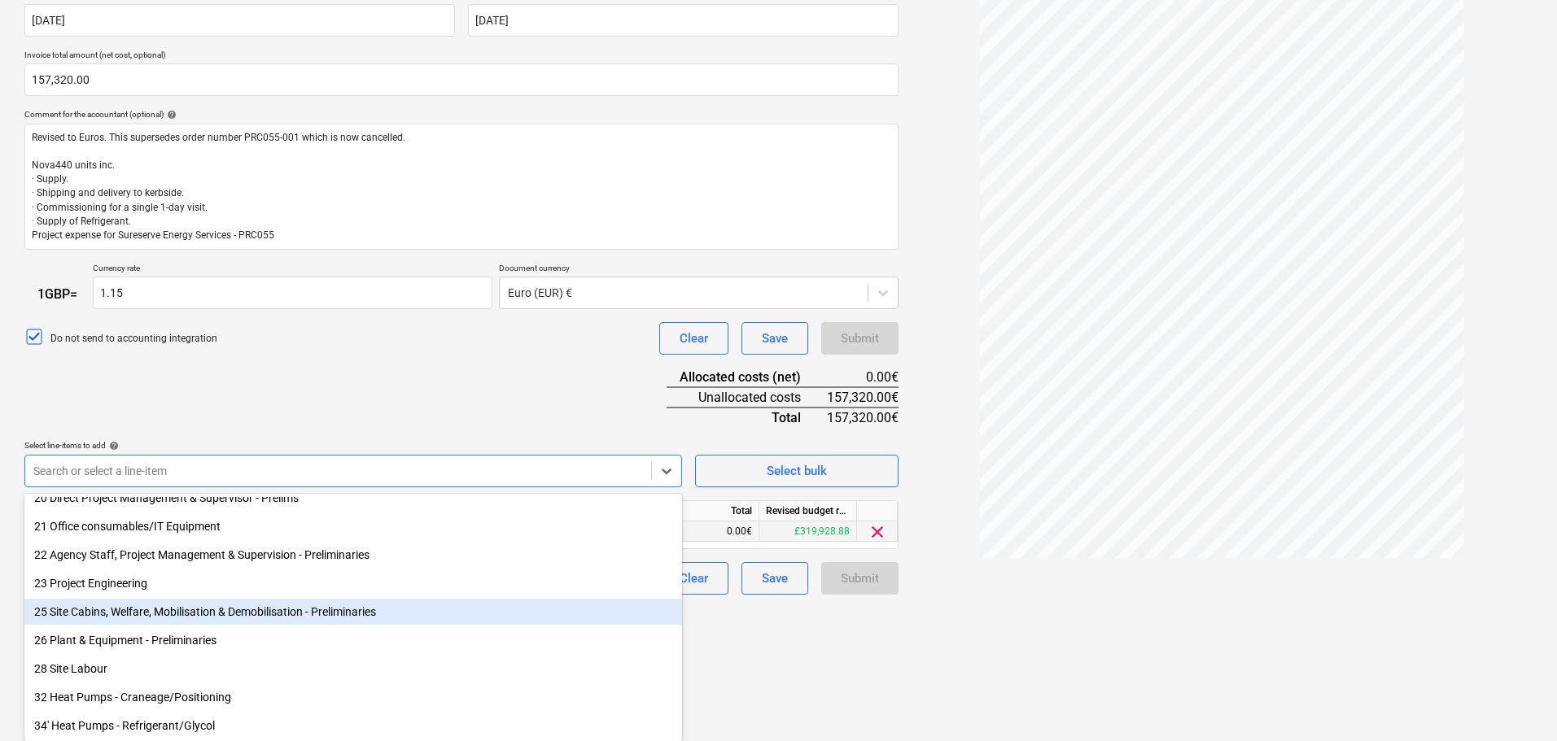
click at [727, 536] on div "Document name help BS00759-2 Invoice number (optional) help BS00759-2 Invoice d…" at bounding box center [461, 263] width 874 height 664
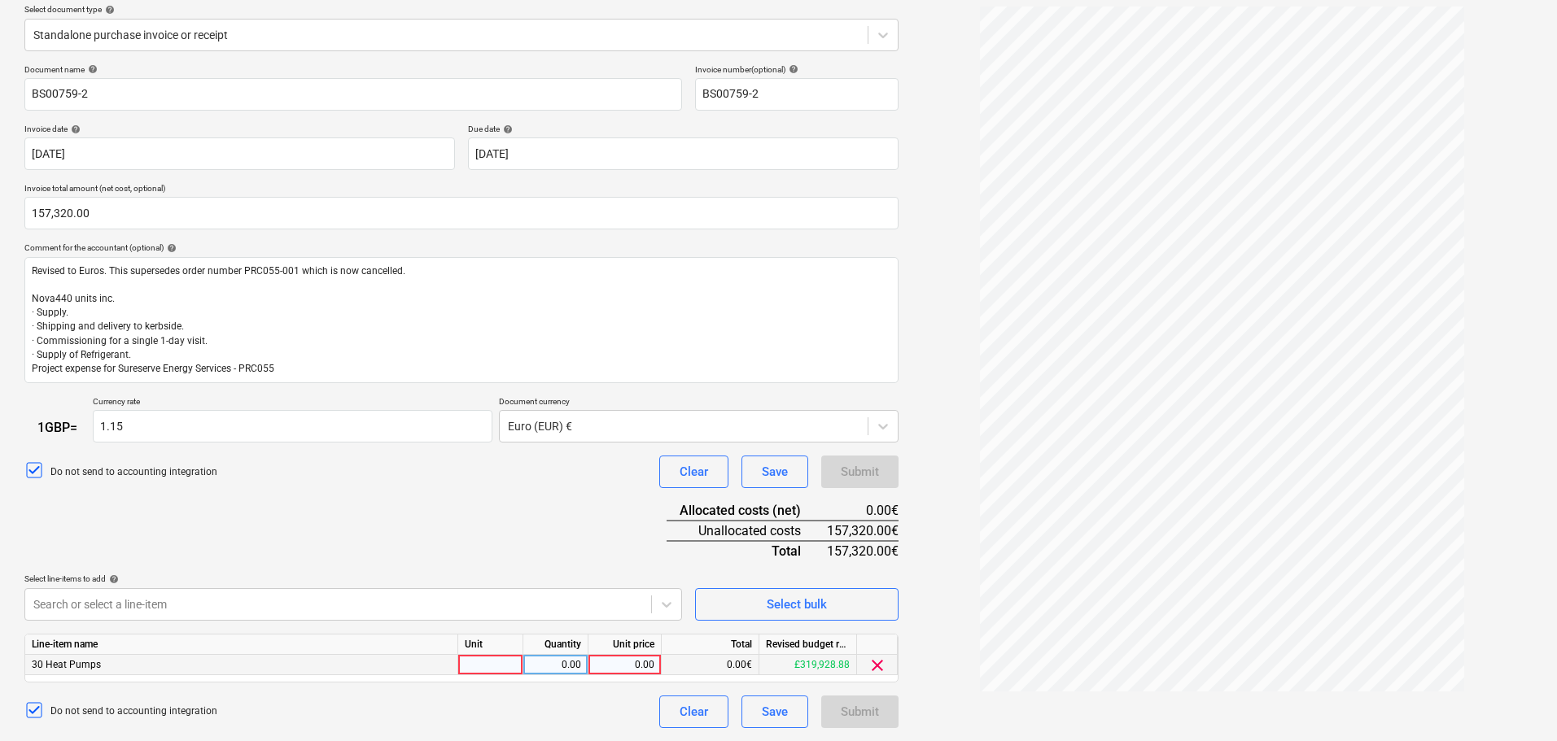
click at [623, 666] on div "0.00" at bounding box center [624, 665] width 59 height 20
type input "157320"
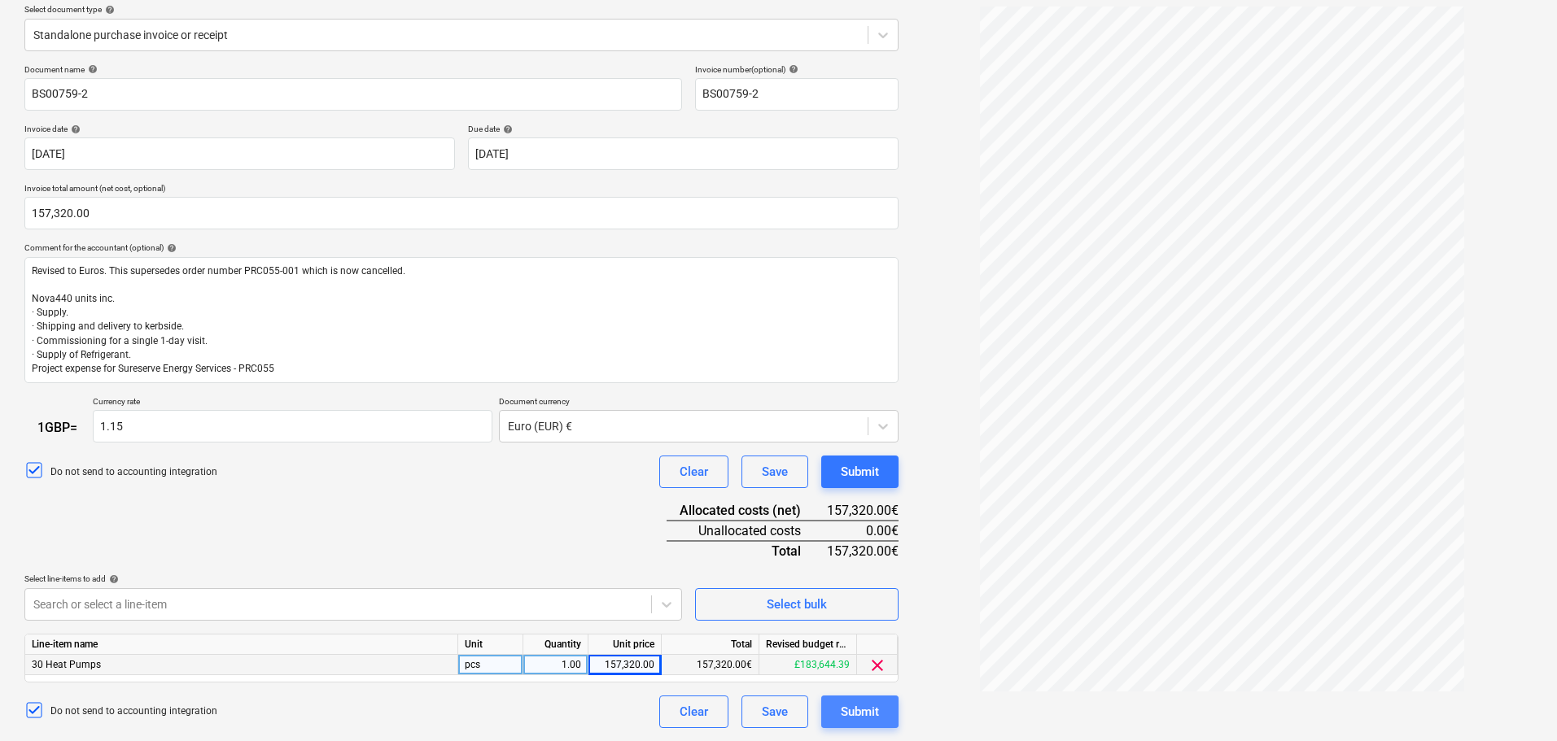
click at [869, 715] on div "Submit" at bounding box center [860, 711] width 38 height 21
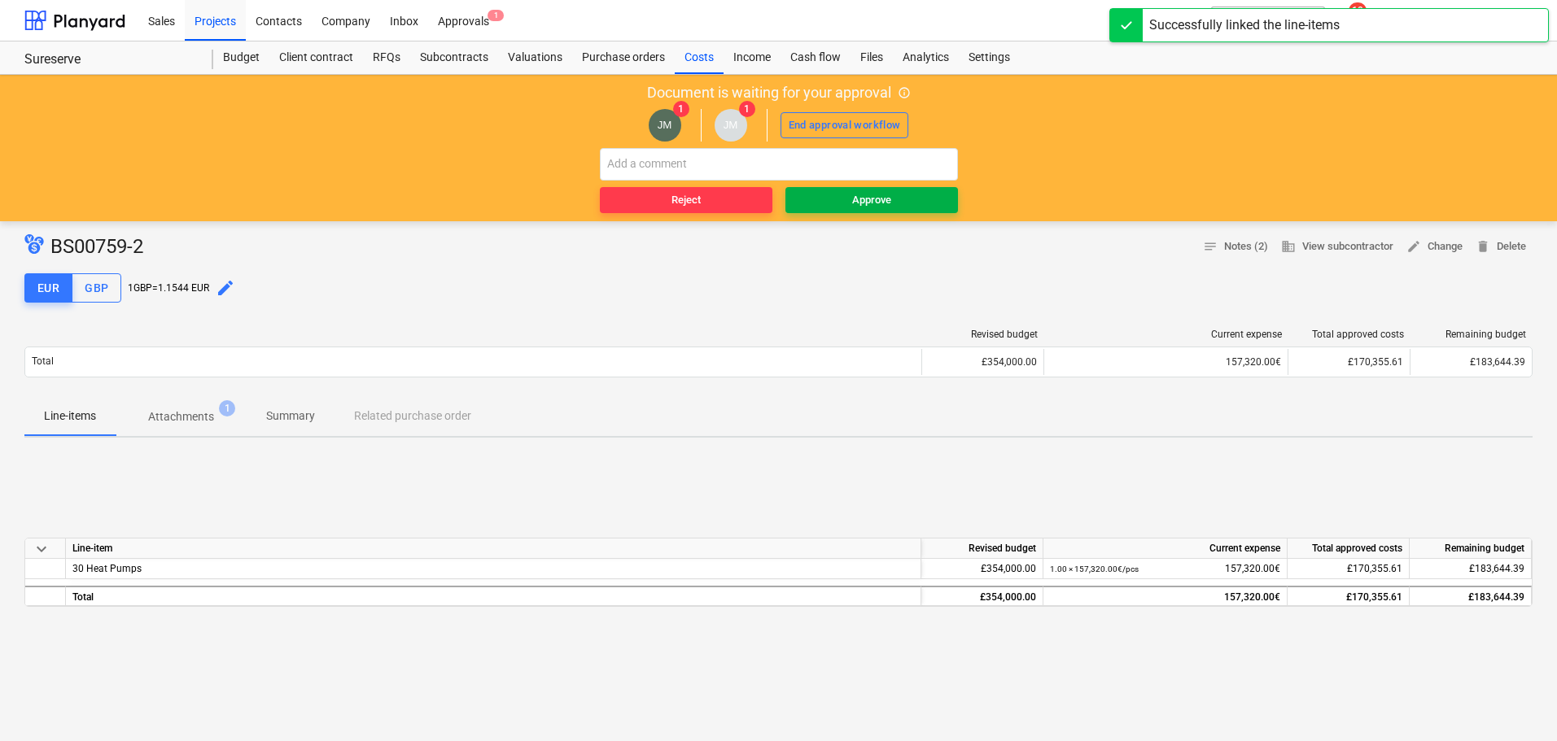
click at [816, 211] on button "Approve" at bounding box center [871, 200] width 173 height 26
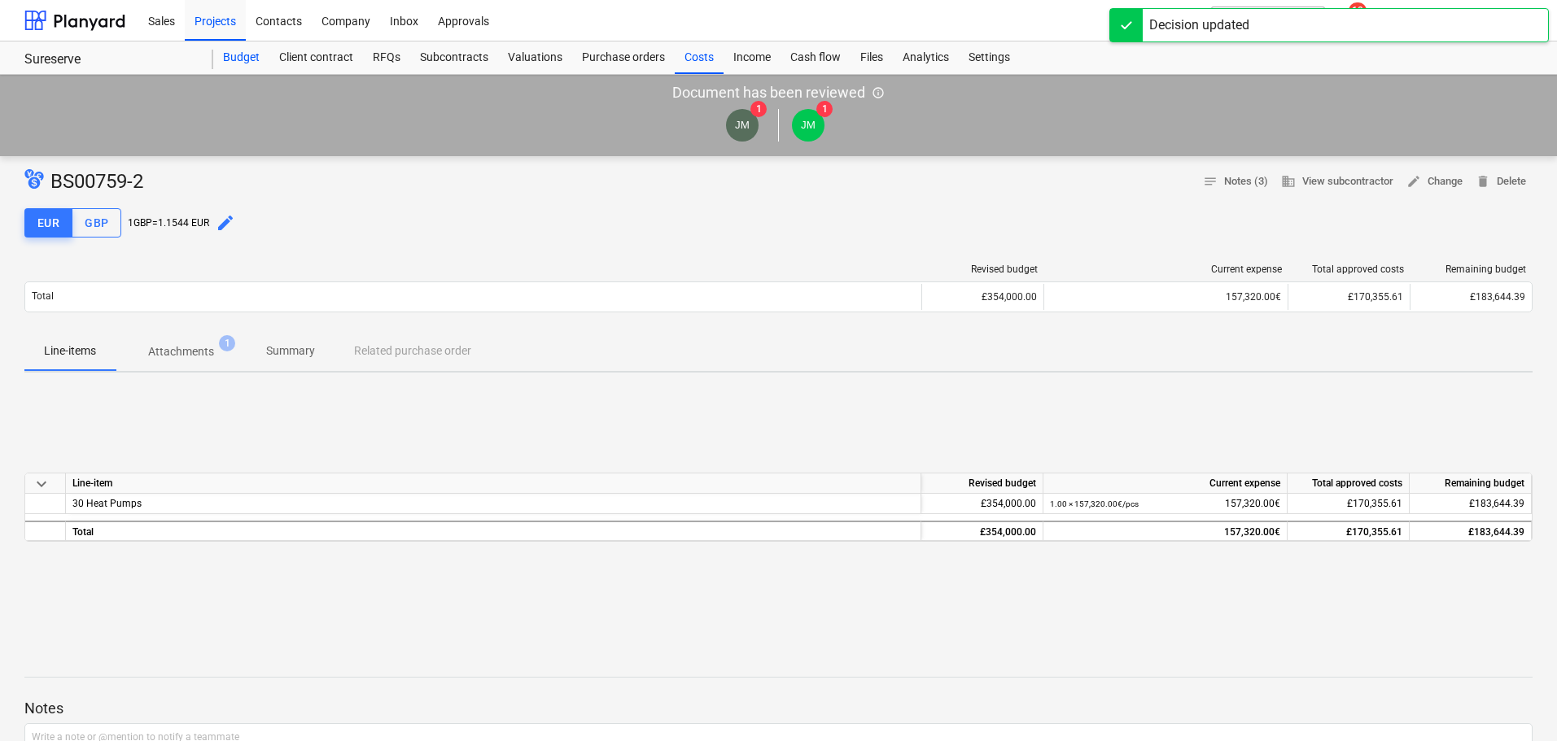
click at [227, 68] on div "Budget" at bounding box center [241, 58] width 56 height 33
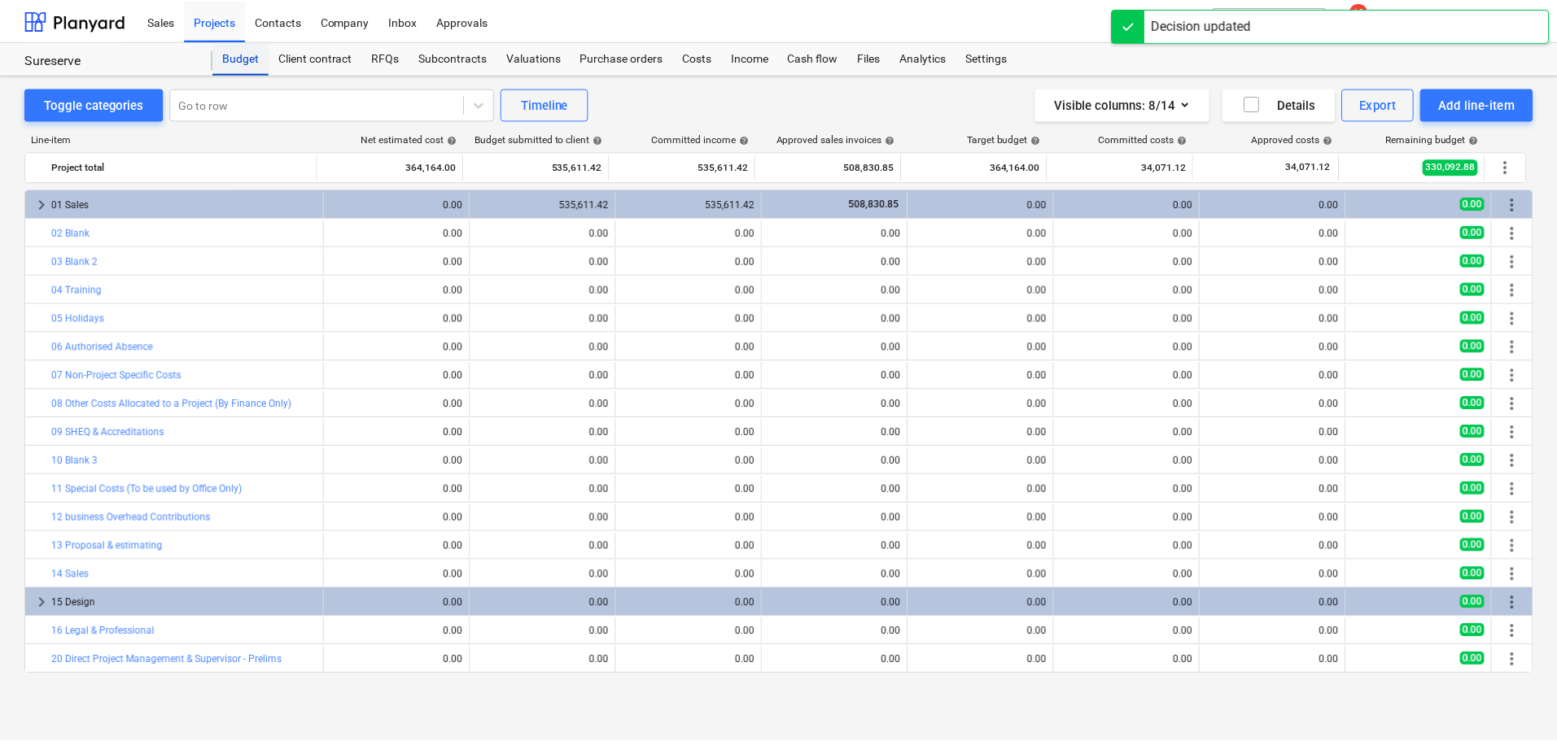
scroll to position [569, 0]
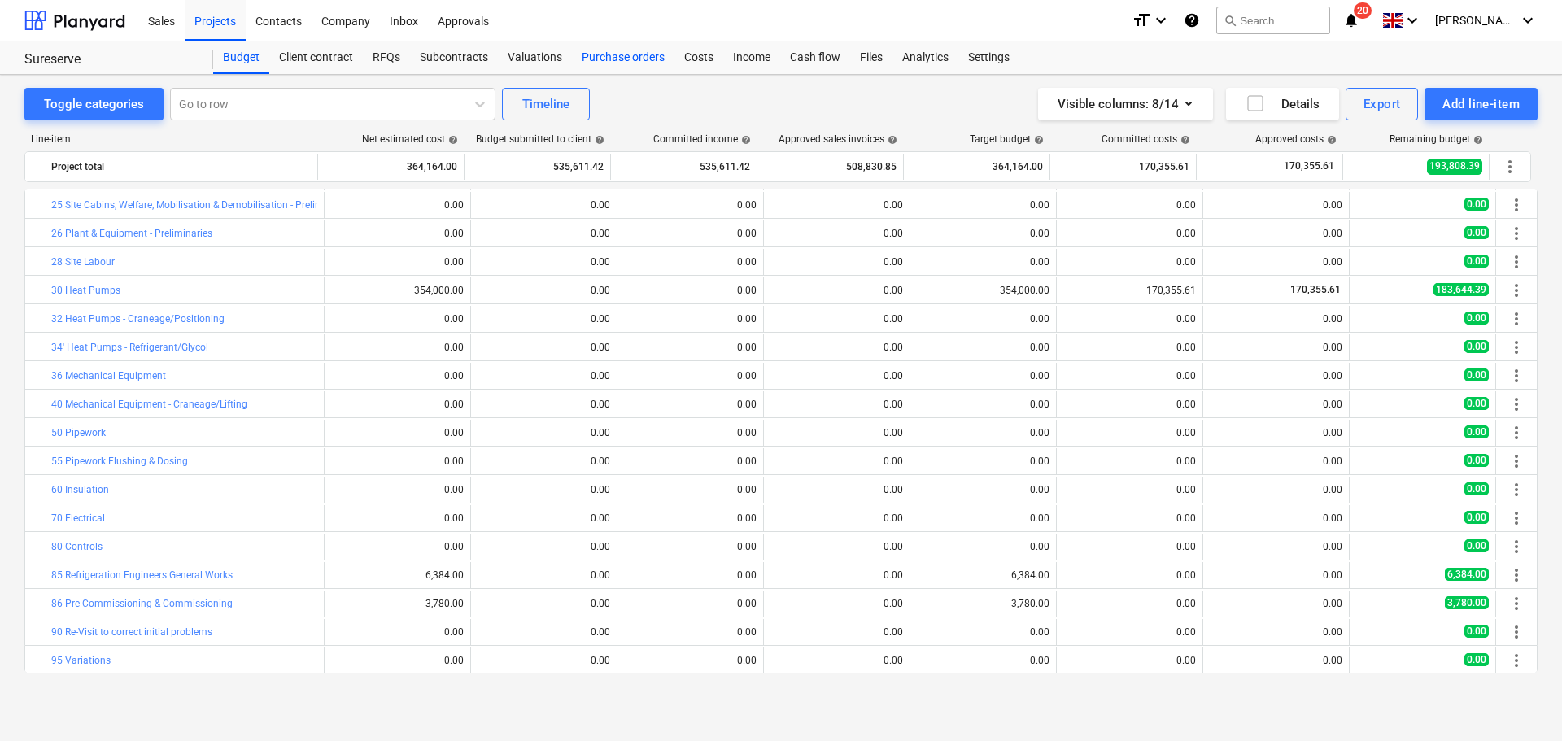
click at [636, 61] on div "Purchase orders" at bounding box center [623, 58] width 103 height 33
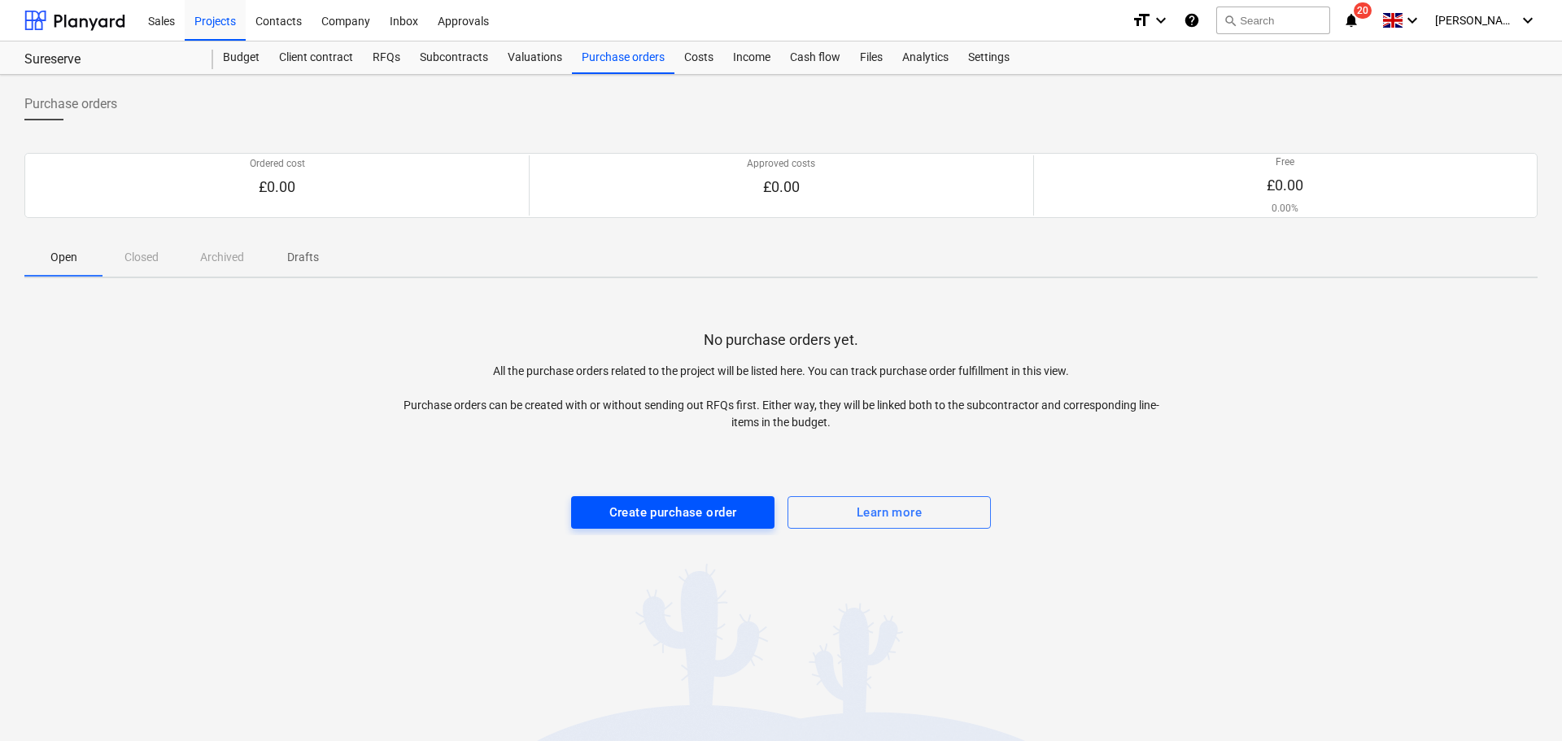
click at [660, 513] on div "Create purchase order" at bounding box center [673, 512] width 128 height 21
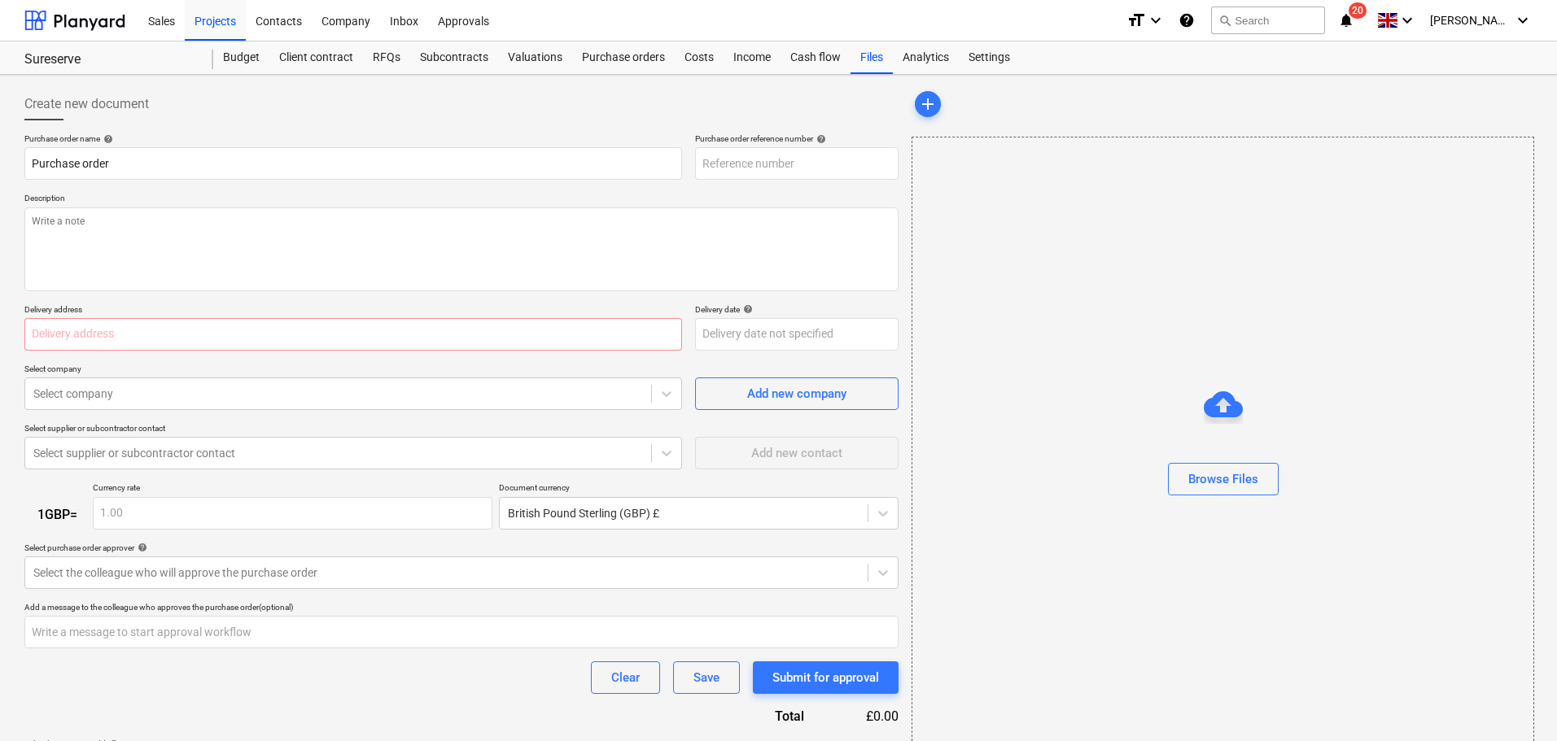
type textarea "x"
type input "PRC055-PO-001"
click at [1221, 470] on div "Browse Files" at bounding box center [1223, 479] width 70 height 21
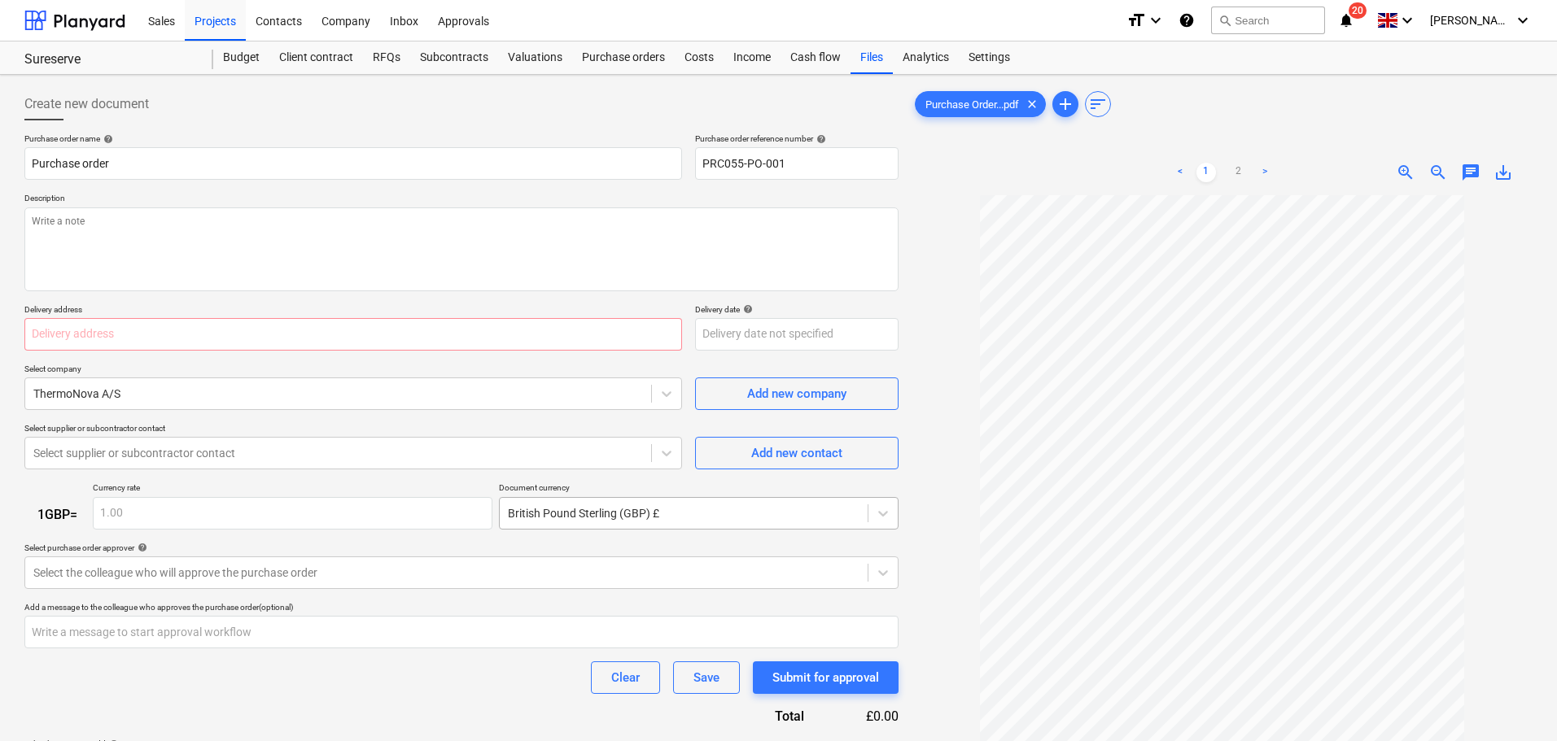
click at [647, 514] on body "Sales Projects Contacts Company Inbox Approvals format_size keyboard_arrow_down…" at bounding box center [778, 370] width 1557 height 741
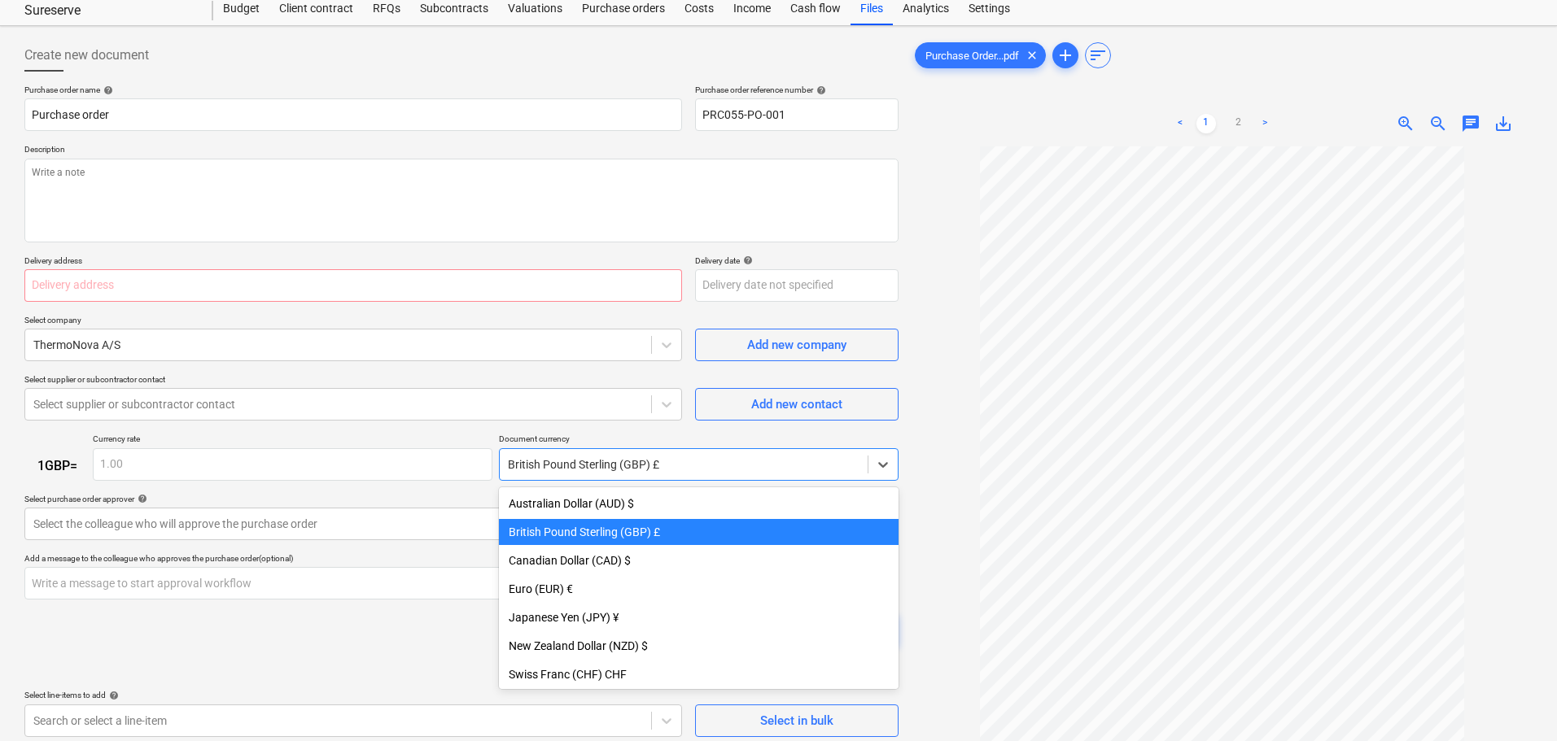
scroll to position [28, 0]
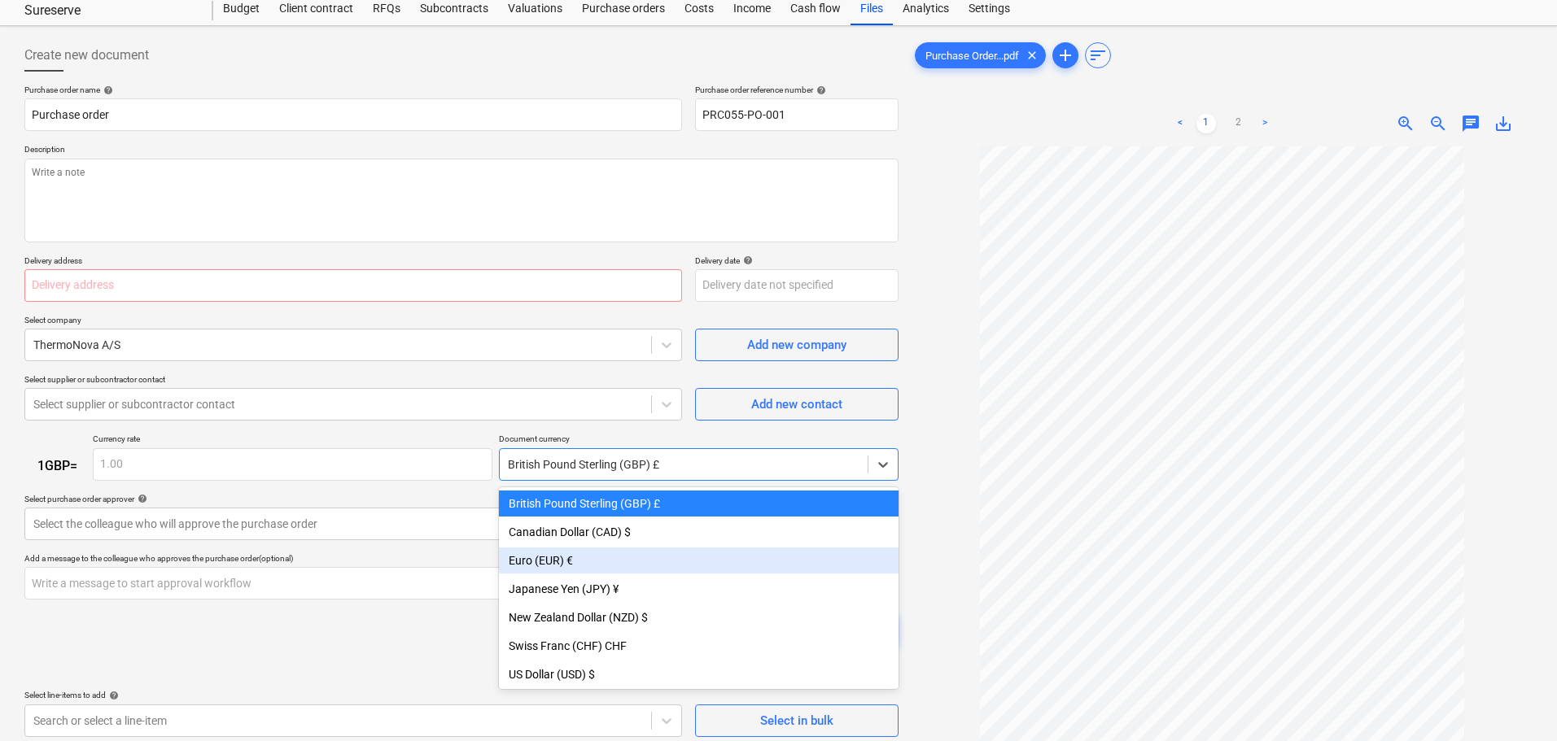
click at [577, 561] on div "Euro (EUR) €" at bounding box center [699, 561] width 400 height 26
type textarea "x"
type input "1.15"
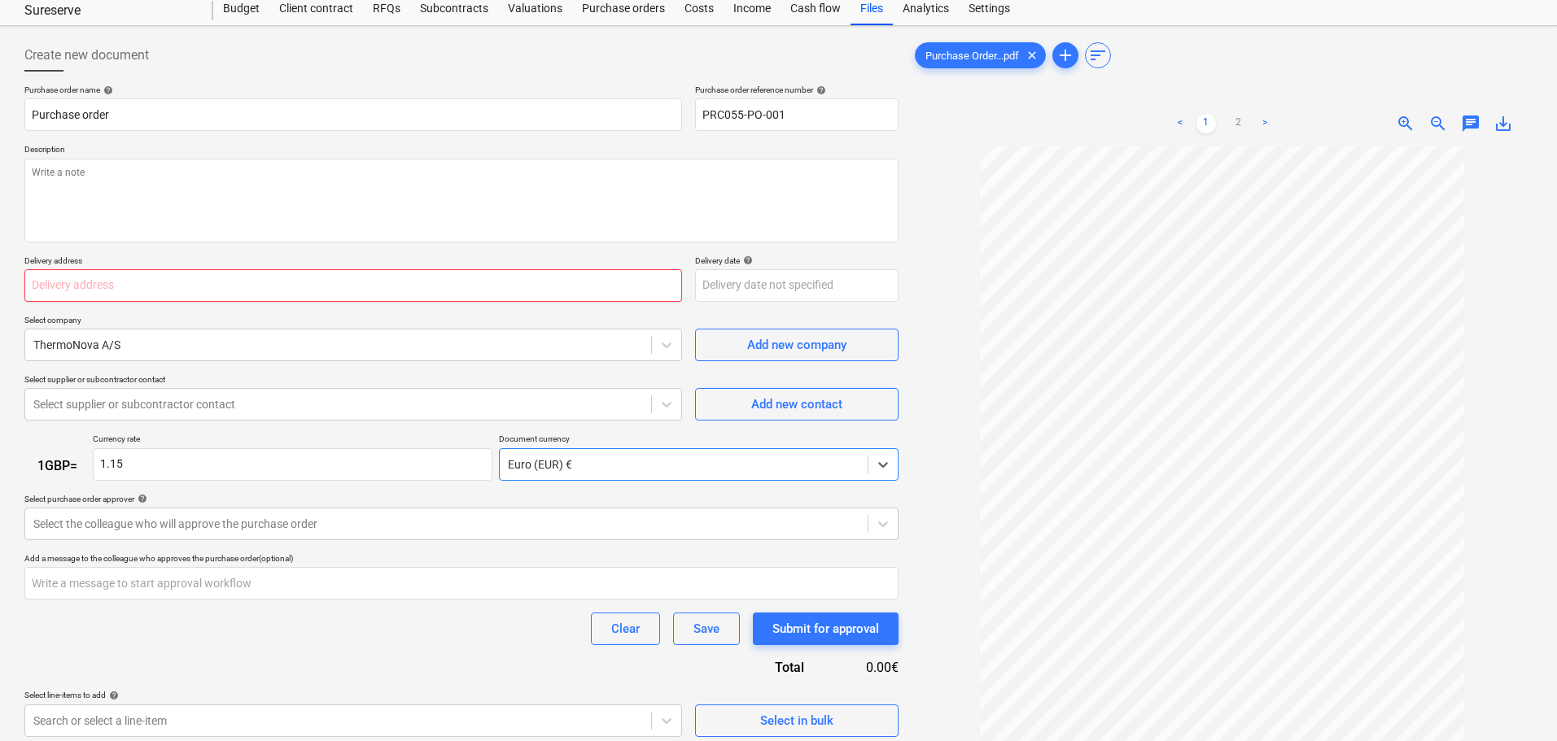
click at [165, 288] on input "text" at bounding box center [353, 285] width 658 height 33
click at [755, 288] on body "Sales Projects Contacts Company Inbox Approvals format_size keyboard_arrow_down…" at bounding box center [778, 321] width 1557 height 741
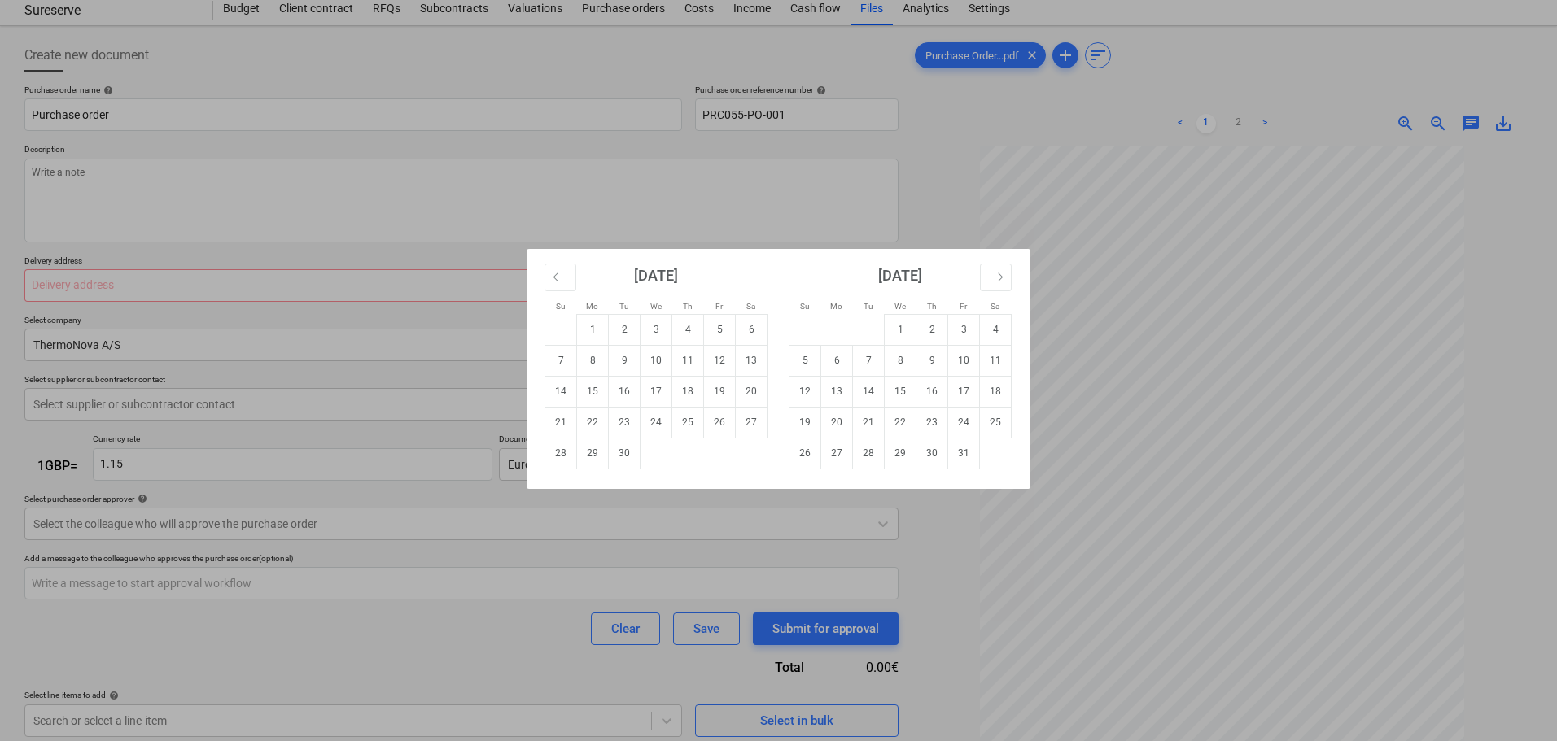
click at [755, 288] on div "[DATE]" at bounding box center [655, 281] width 223 height 65
click at [860, 199] on div "Su Mo Tu We Th Fr Sa Su Mo Tu We Th Fr Sa [DATE] 1 2 3 4 5 6 7 8 9 10 11 12 13 …" at bounding box center [778, 370] width 1557 height 741
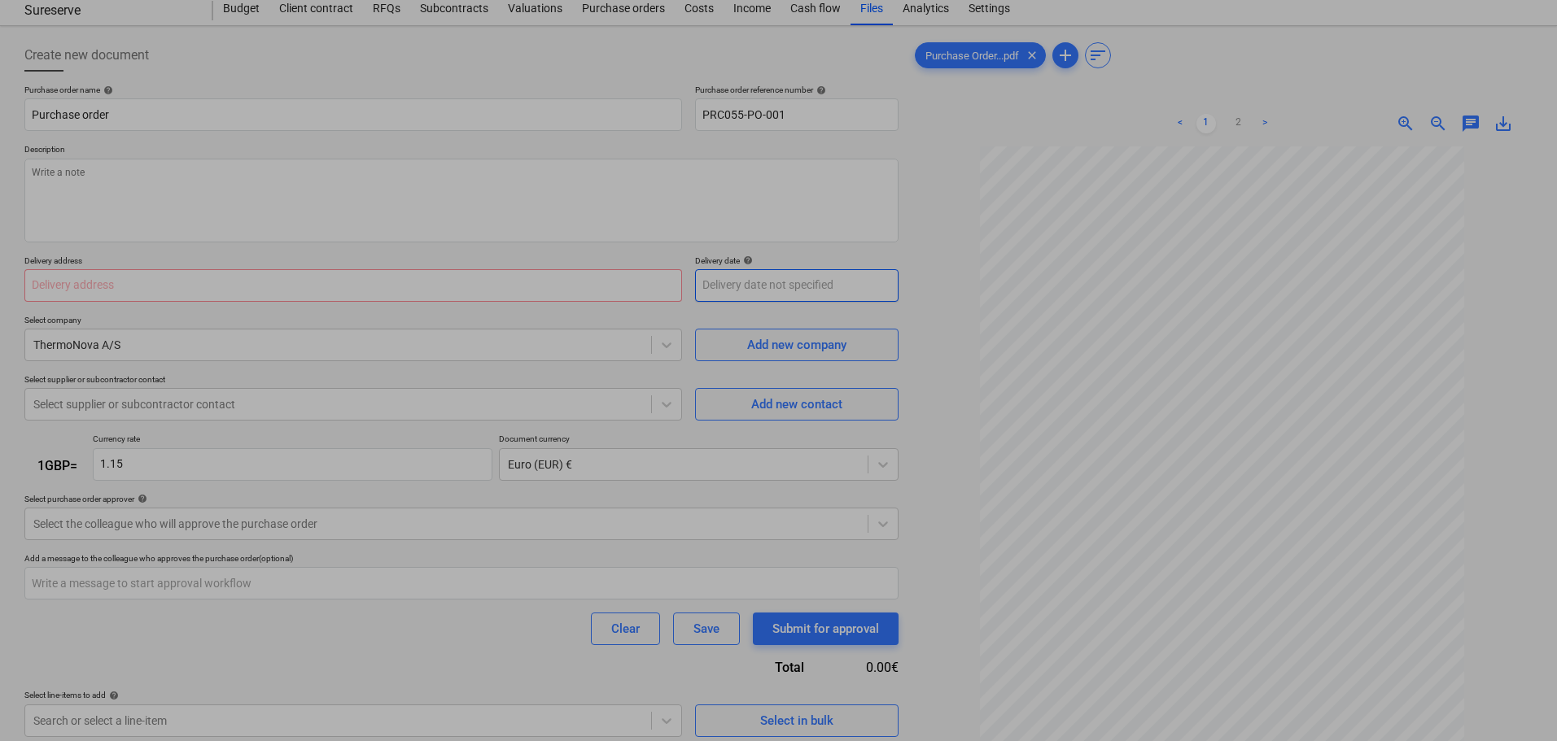
click at [764, 287] on body "Sales Projects Contacts Company Inbox Approvals format_size keyboard_arrow_down…" at bounding box center [778, 321] width 1557 height 741
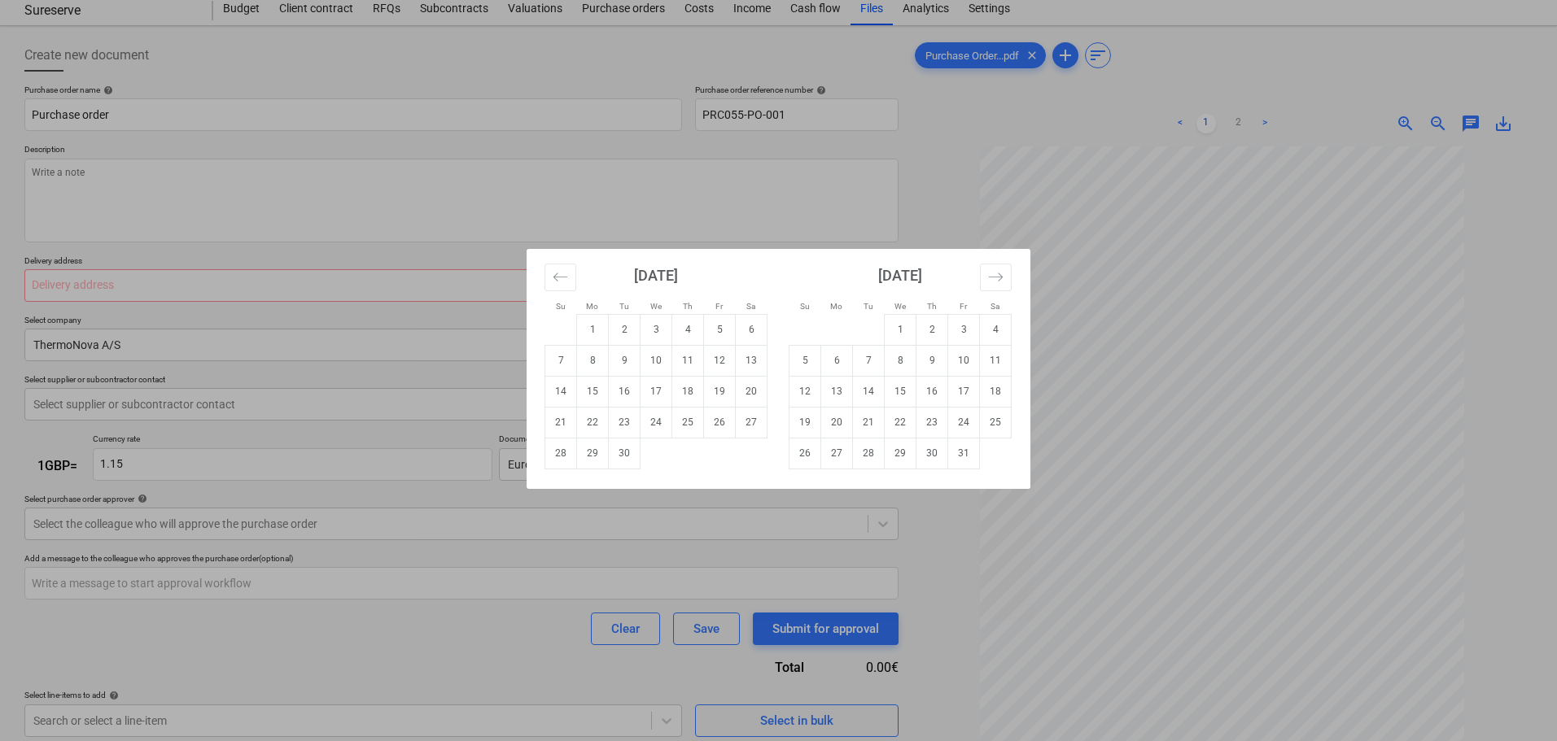
click at [897, 327] on td "1" at bounding box center [901, 329] width 32 height 31
type textarea "x"
type input "[DATE]"
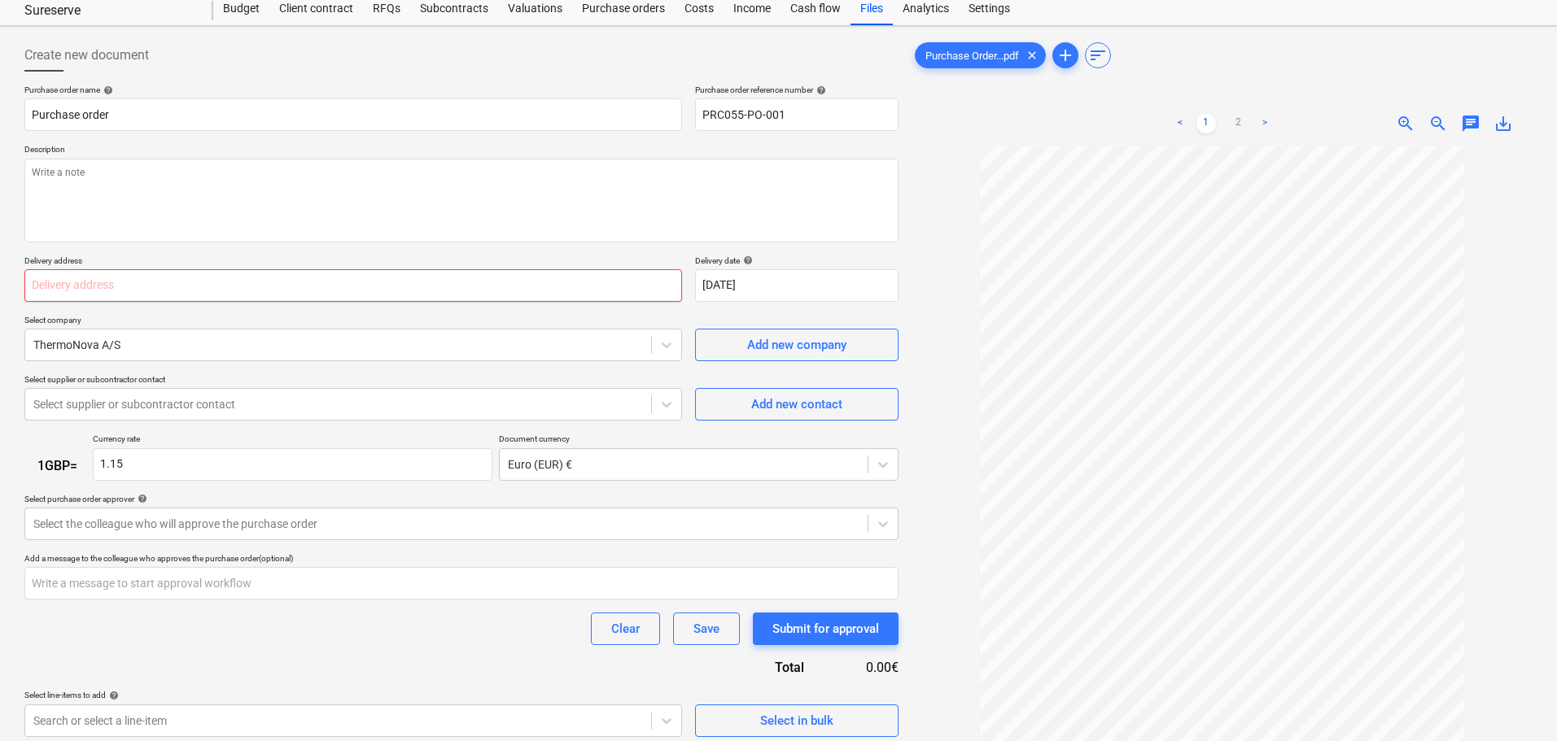
click at [252, 292] on input "text" at bounding box center [353, 285] width 658 height 33
type textarea "x"
type input "T"
type textarea "x"
type input "Te"
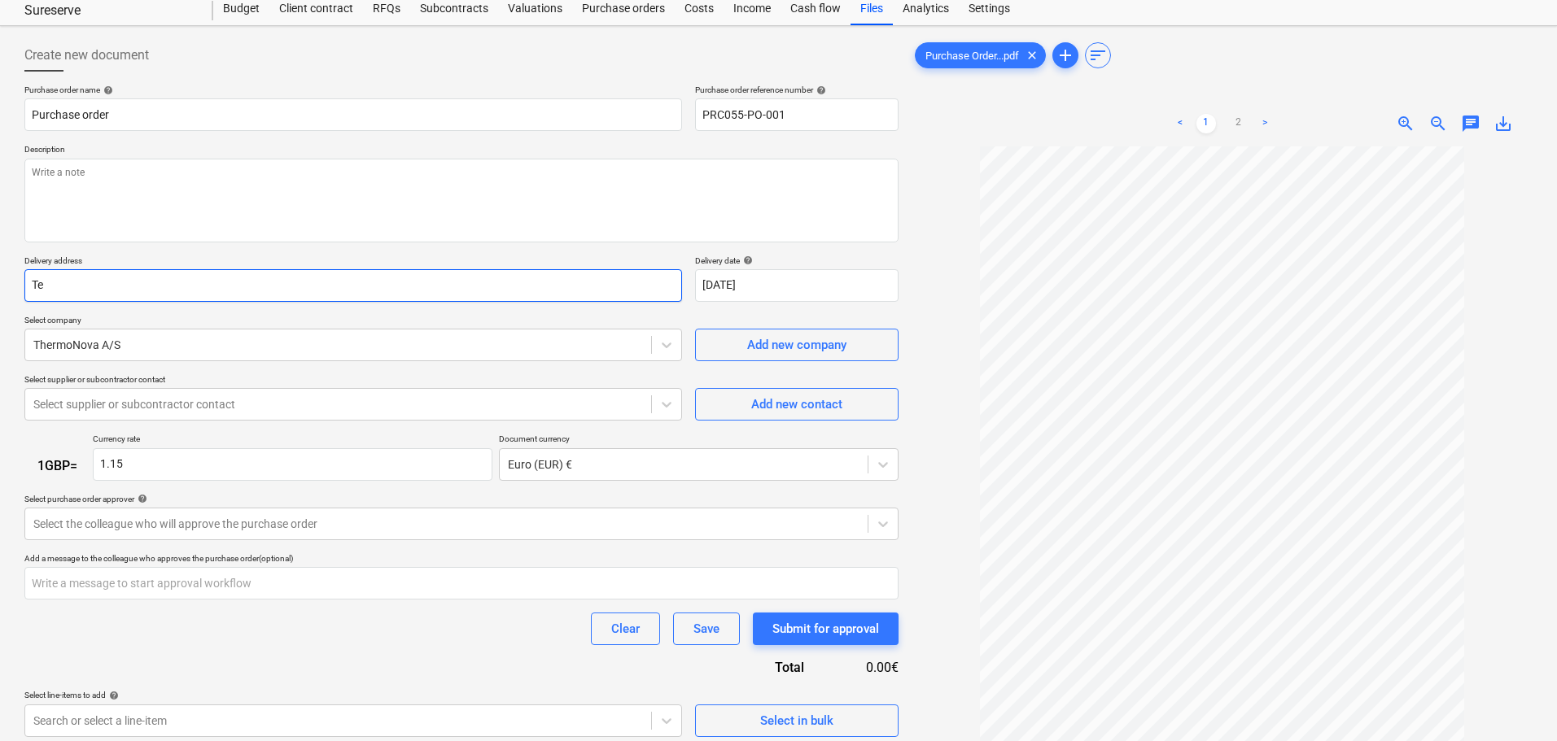
type textarea "x"
type input "Tes"
type textarea "x"
type input "Test"
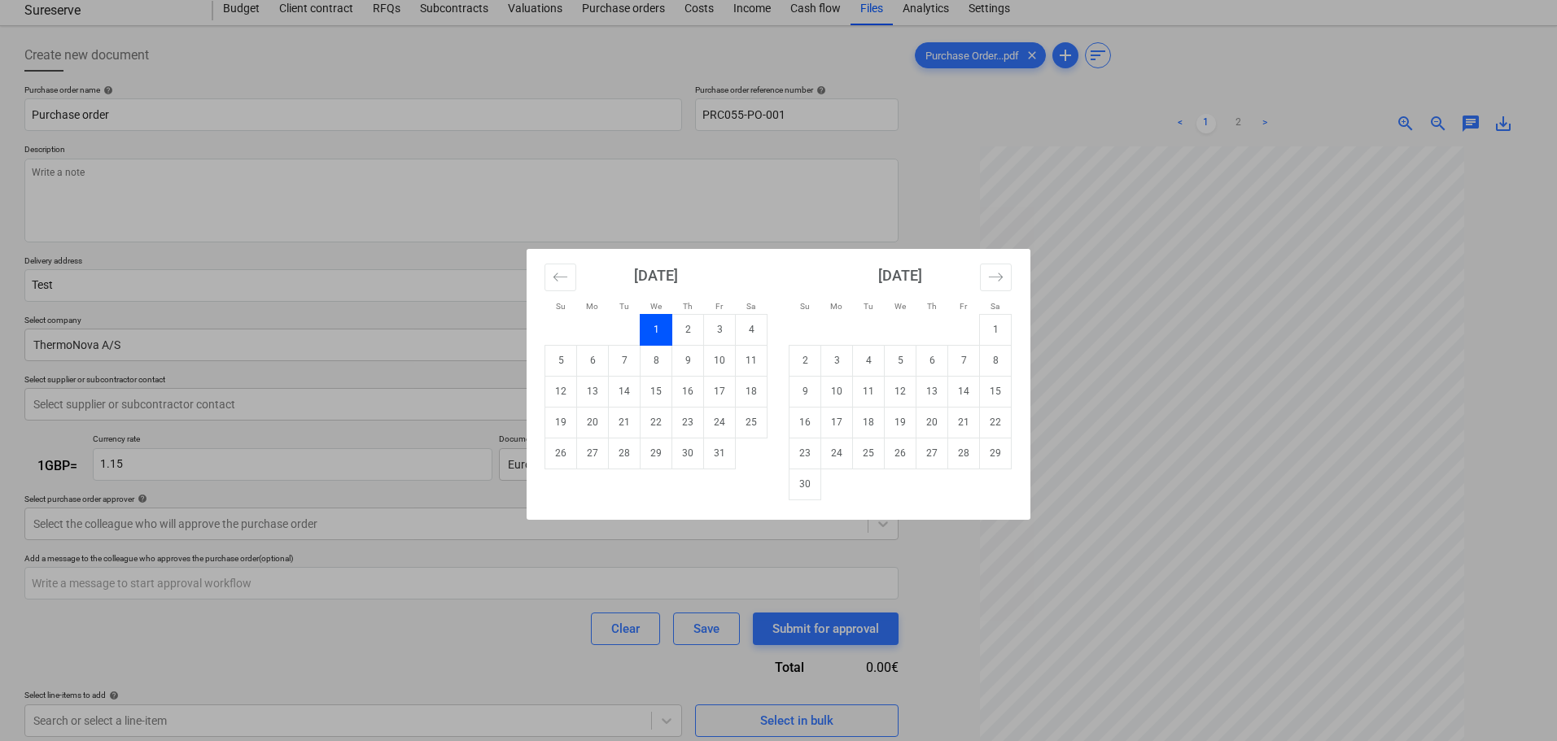
click at [652, 322] on td "1" at bounding box center [656, 329] width 32 height 31
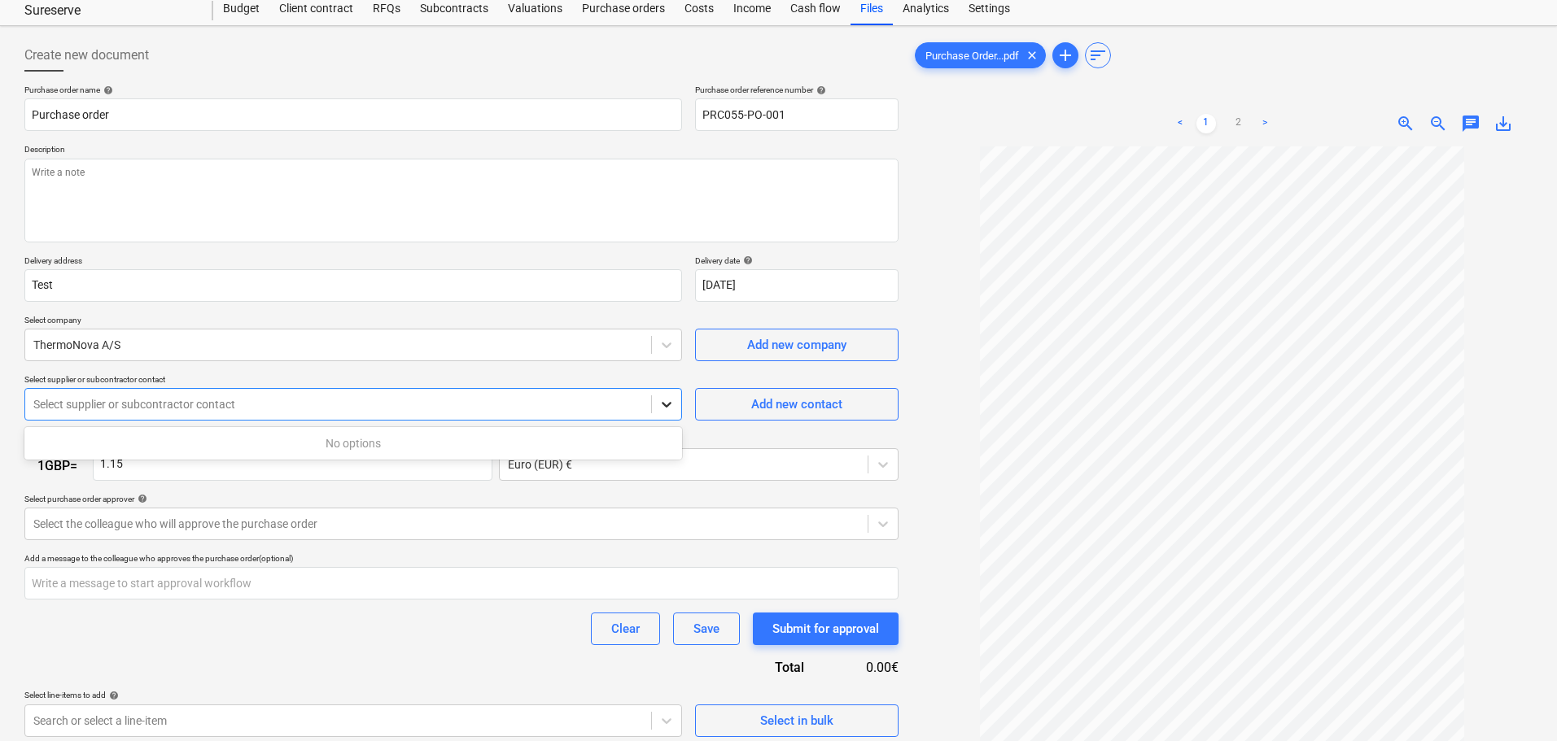
click at [661, 408] on icon at bounding box center [666, 404] width 16 height 16
click at [360, 417] on div "Select supplier or subcontractor contact" at bounding box center [353, 404] width 658 height 33
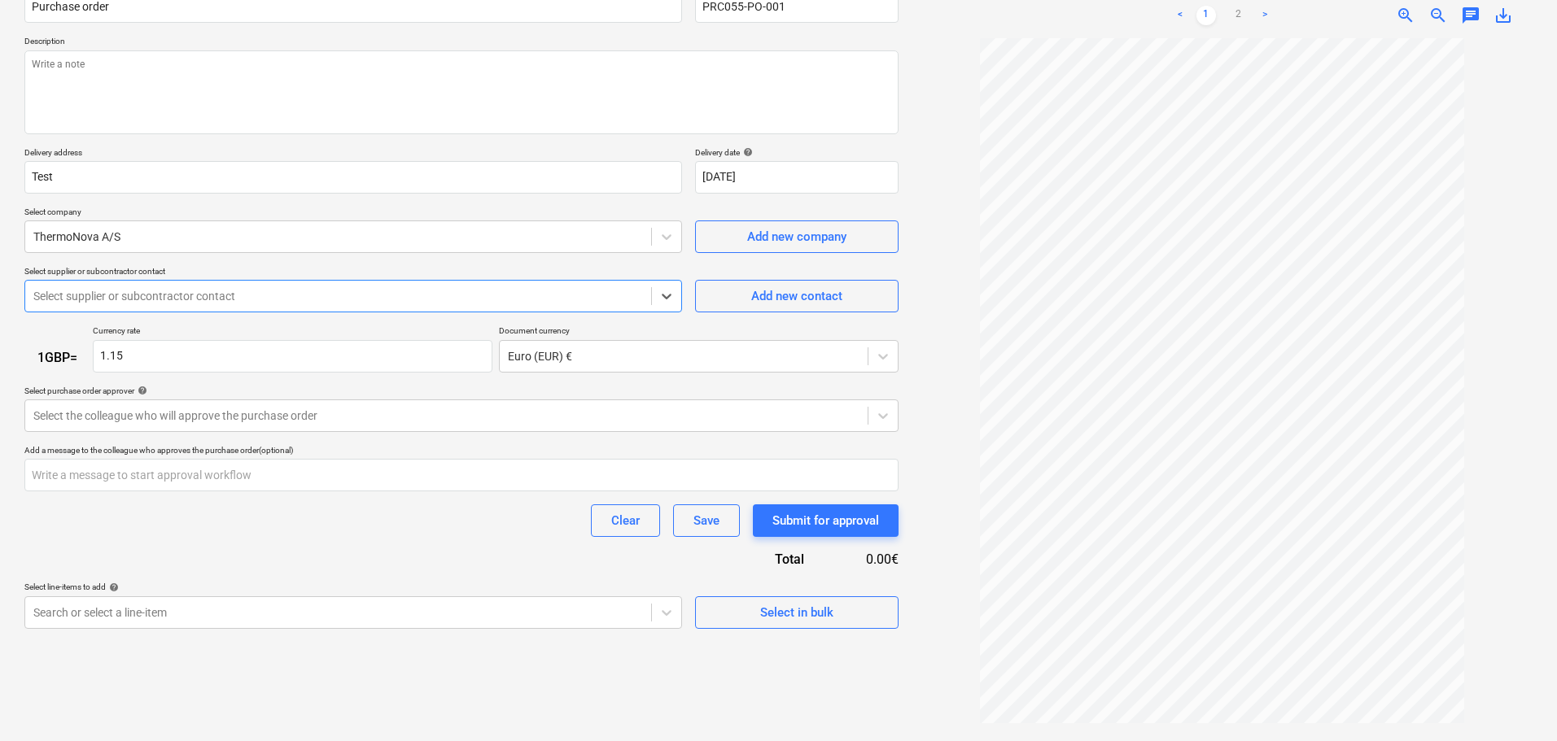
scroll to position [163, 0]
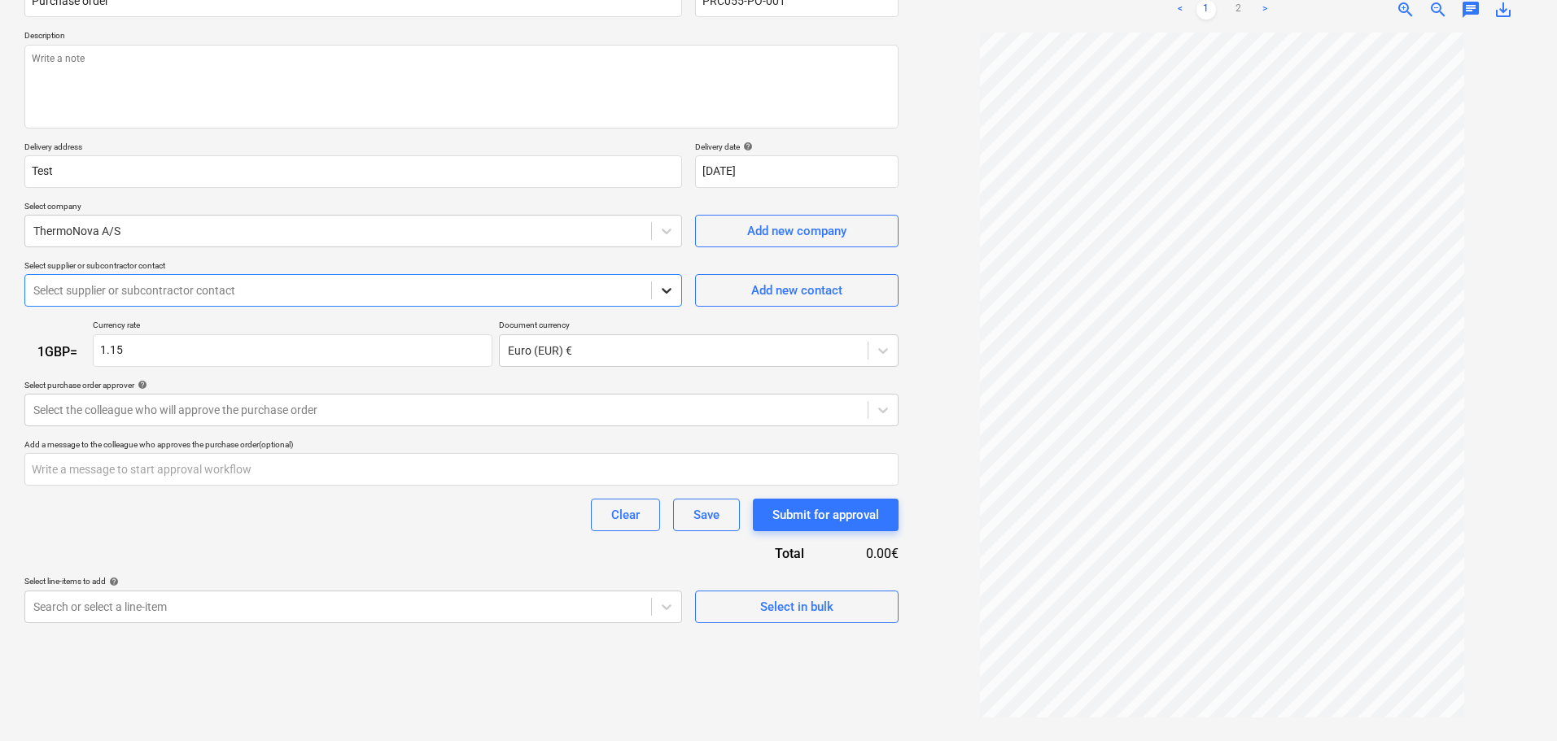
click at [669, 297] on icon at bounding box center [666, 290] width 16 height 16
click at [670, 289] on icon at bounding box center [666, 290] width 16 height 16
click at [369, 406] on div at bounding box center [446, 410] width 826 height 16
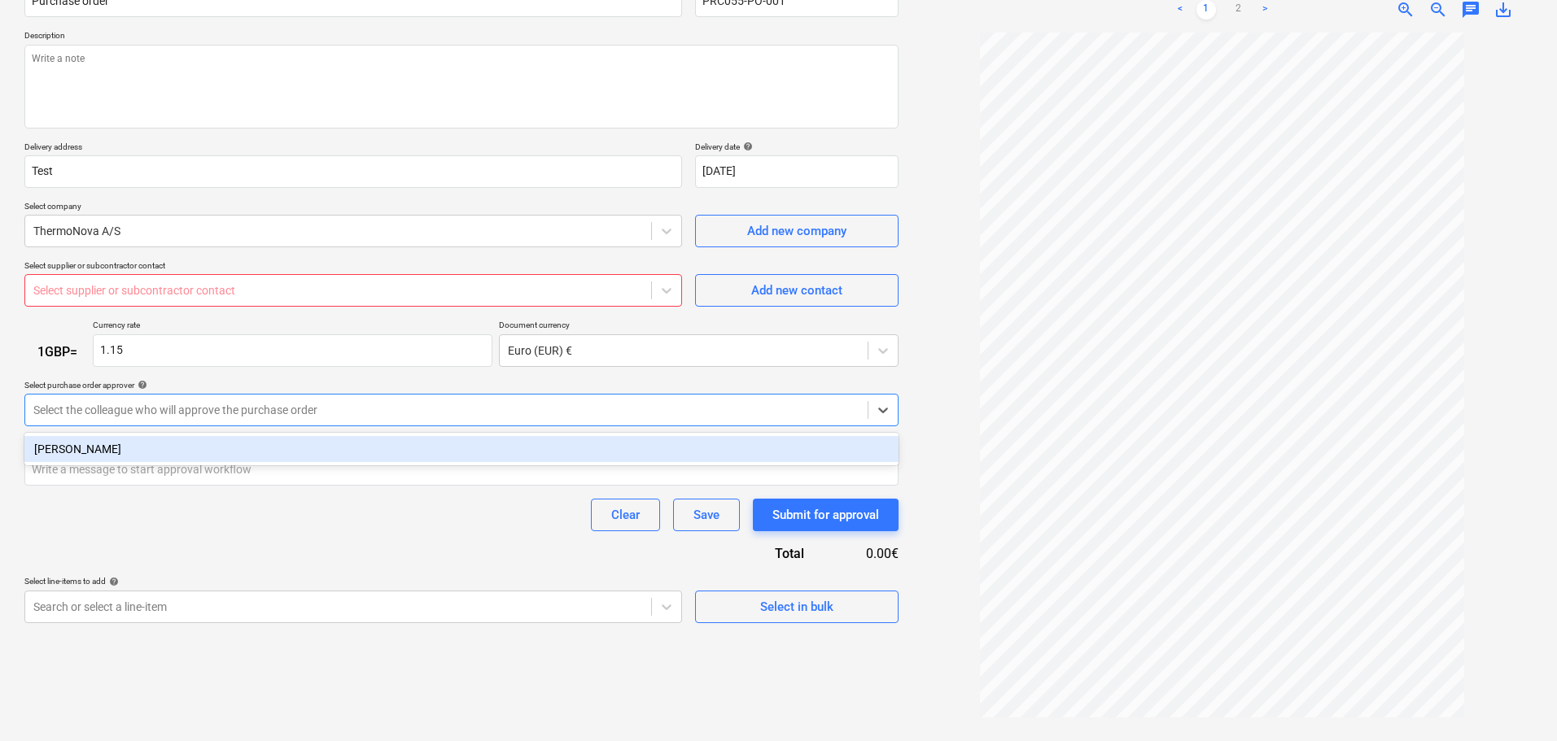
click at [263, 441] on div "[PERSON_NAME]" at bounding box center [461, 449] width 874 height 26
type textarea "x"
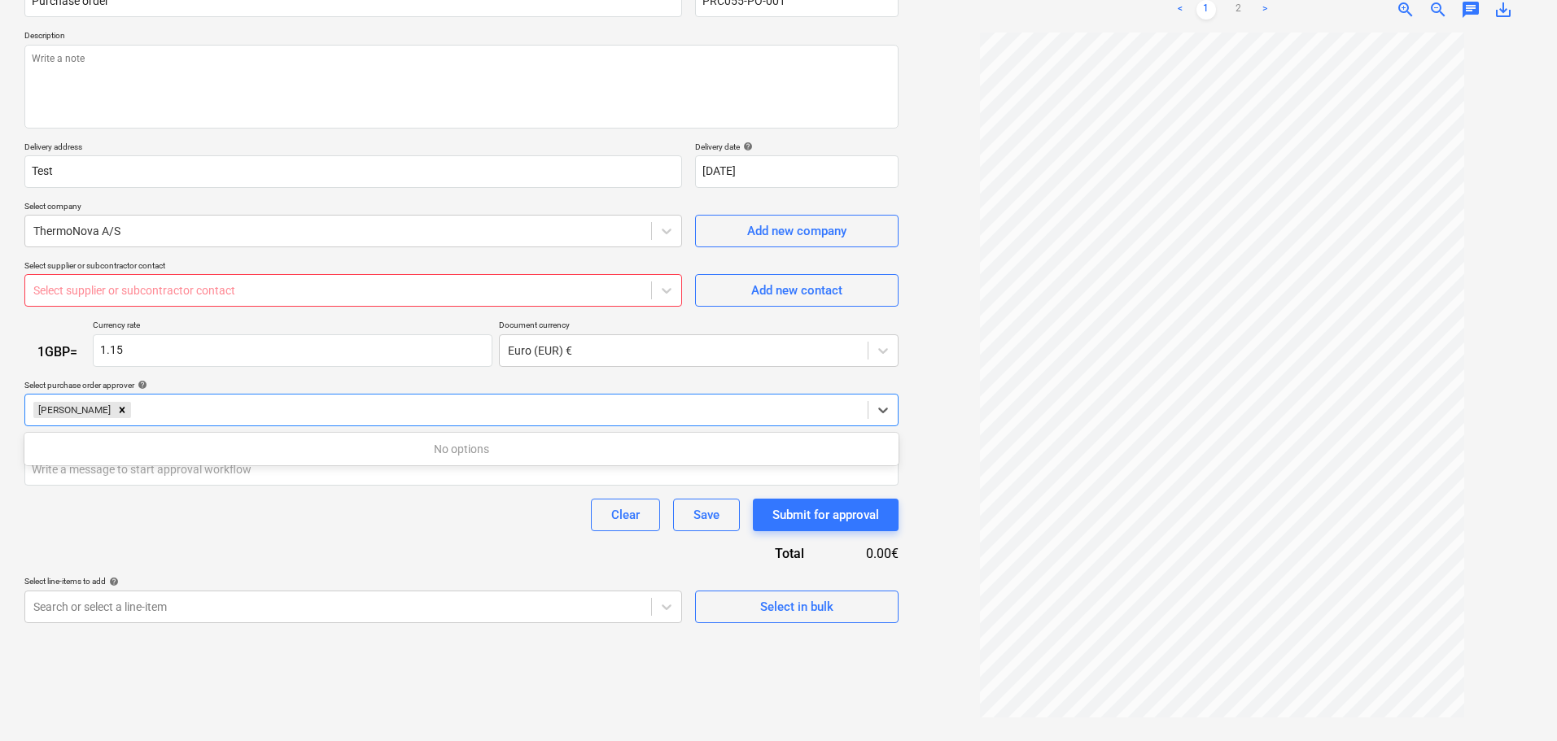
click at [305, 311] on div "Purchase order name help Purchase order Purchase order reference number help PR…" at bounding box center [461, 297] width 874 height 653
click at [298, 293] on div at bounding box center [337, 290] width 609 height 16
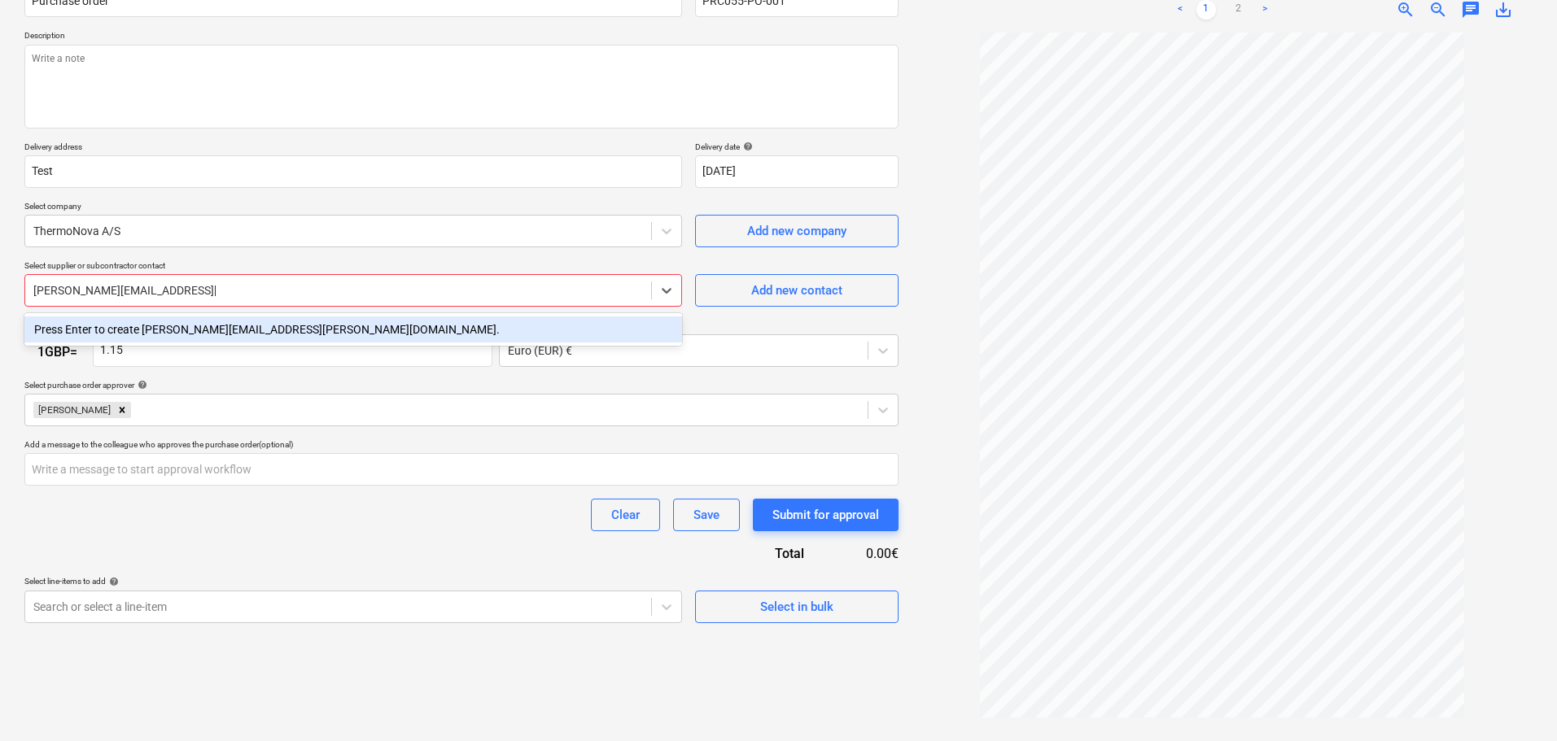
type input "[PERSON_NAME][EMAIL_ADDRESS][PERSON_NAME][DOMAIN_NAME]"
type textarea "x"
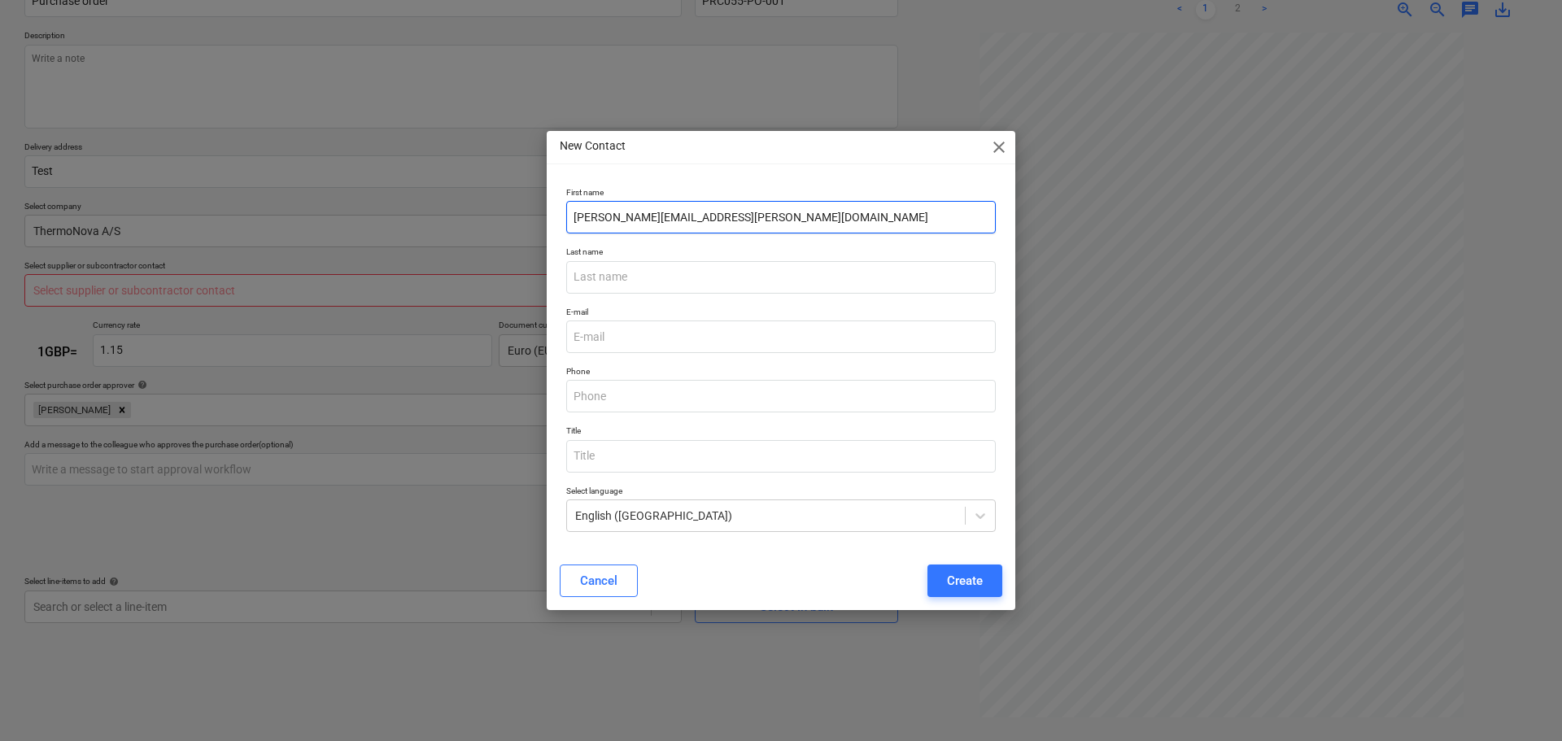
drag, startPoint x: 787, startPoint y: 210, endPoint x: 350, endPoint y: 212, distance: 437.0
click at [350, 212] on div "New Contact close First name [PERSON_NAME][EMAIL_ADDRESS][PERSON_NAME][DOMAIN_N…" at bounding box center [781, 370] width 1562 height 741
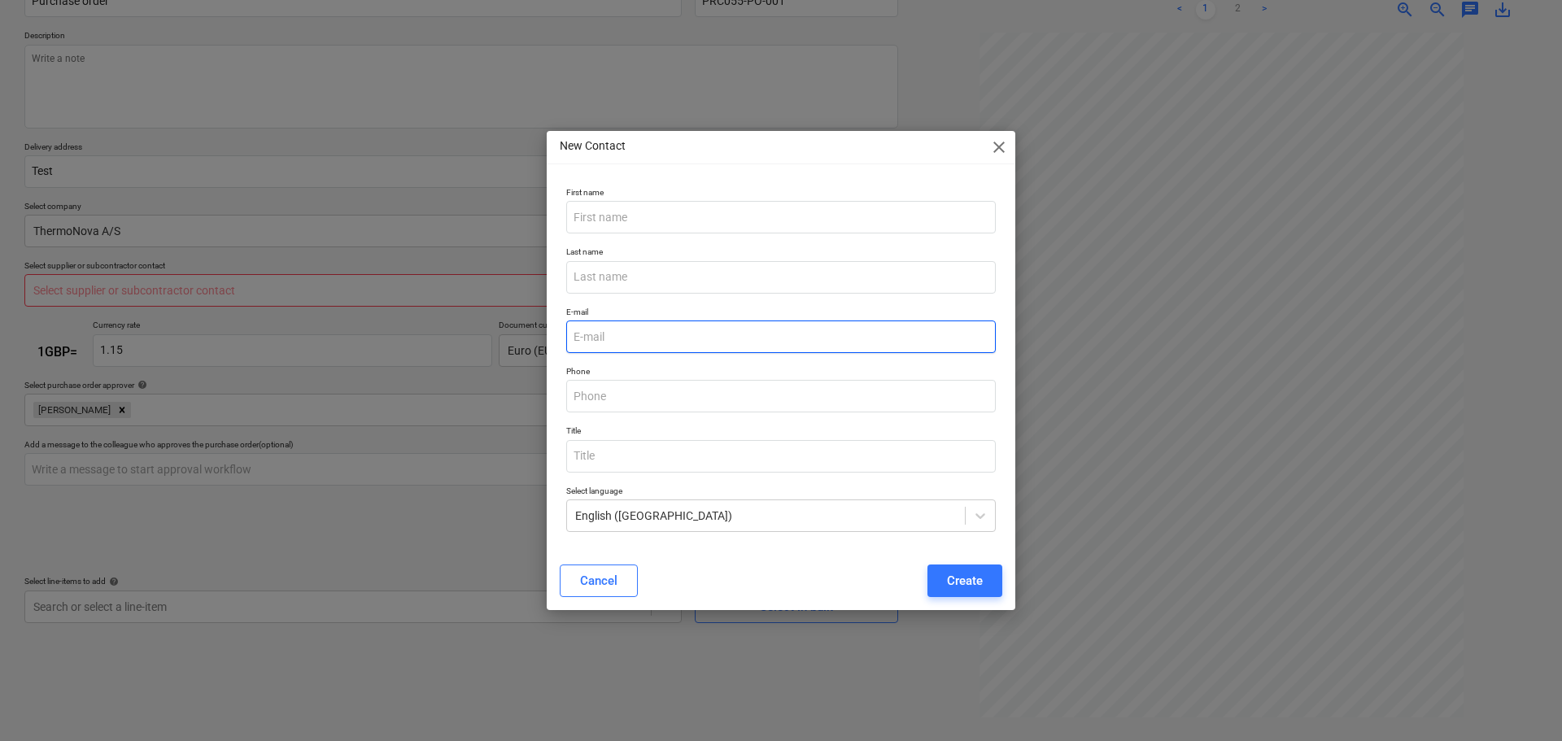
click at [627, 340] on input "email" at bounding box center [781, 337] width 430 height 33
paste input "[PERSON_NAME][EMAIL_ADDRESS][PERSON_NAME][DOMAIN_NAME]"
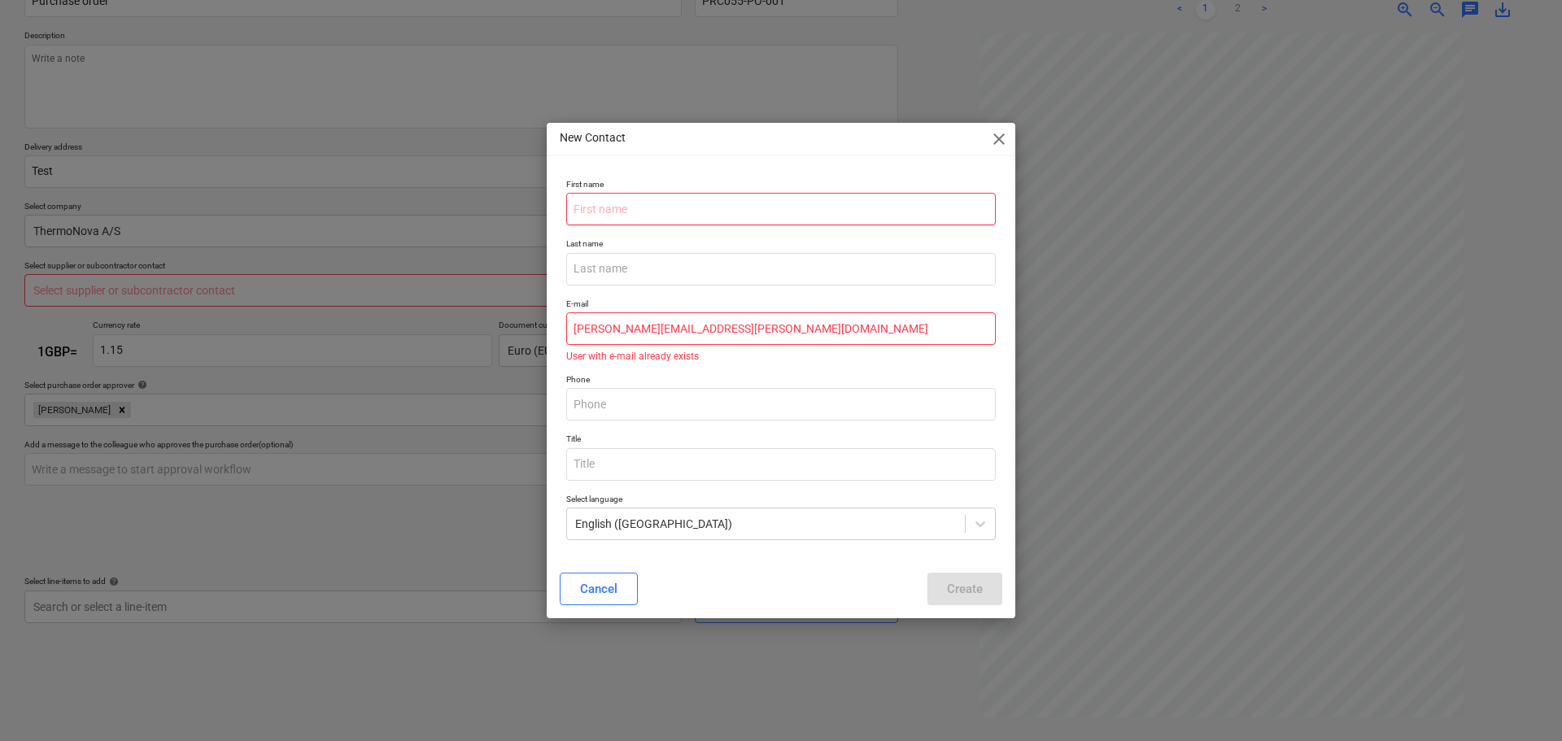
type input "[PERSON_NAME][EMAIL_ADDRESS][PERSON_NAME][DOMAIN_NAME]"
click at [658, 203] on input "text" at bounding box center [781, 209] width 430 height 33
type input "[PERSON_NAME]"
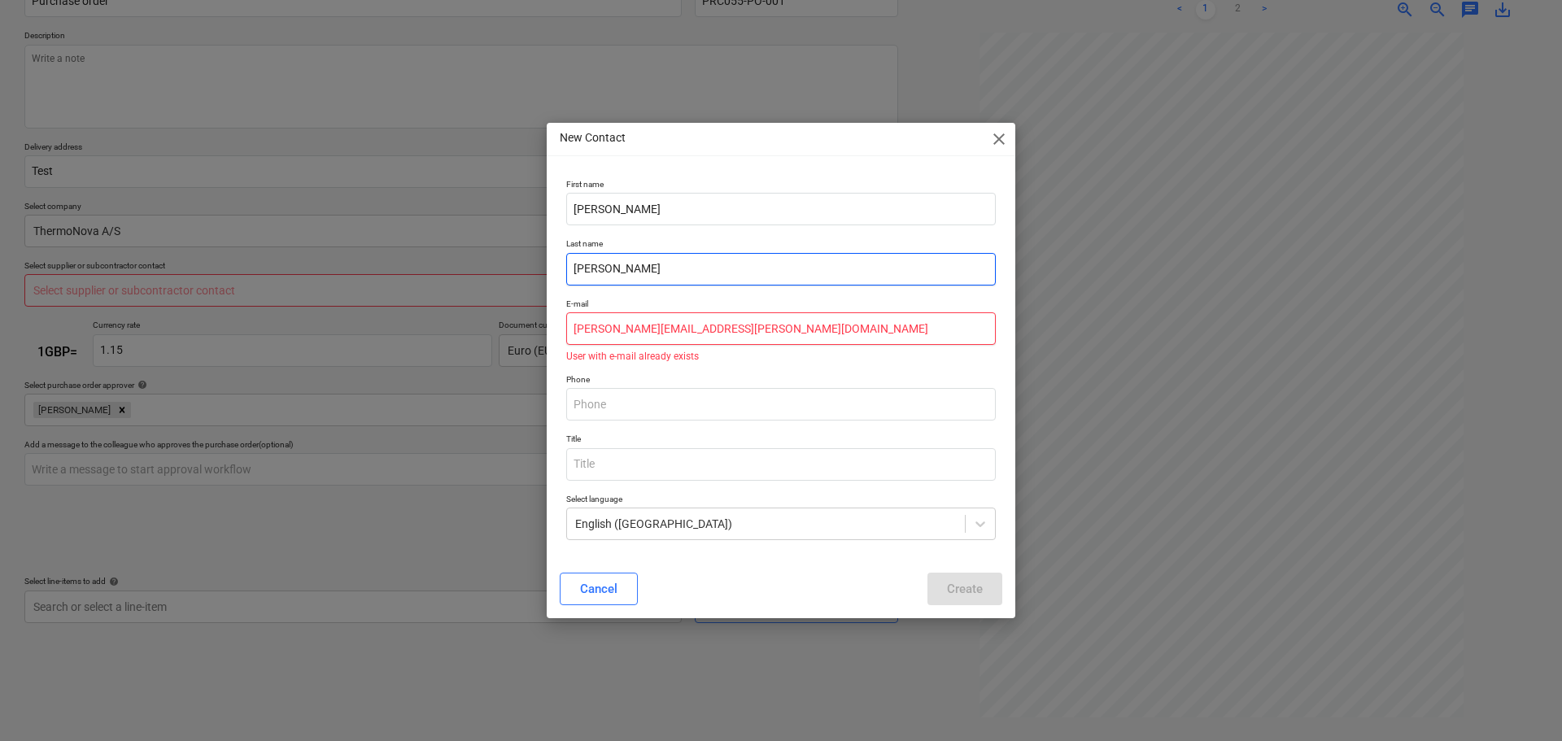
type input "[PERSON_NAME]"
click at [802, 328] on input "[PERSON_NAME][EMAIL_ADDRESS][PERSON_NAME][DOMAIN_NAME]" at bounding box center [781, 328] width 430 height 33
click at [627, 582] on button "Cancel" at bounding box center [599, 589] width 78 height 33
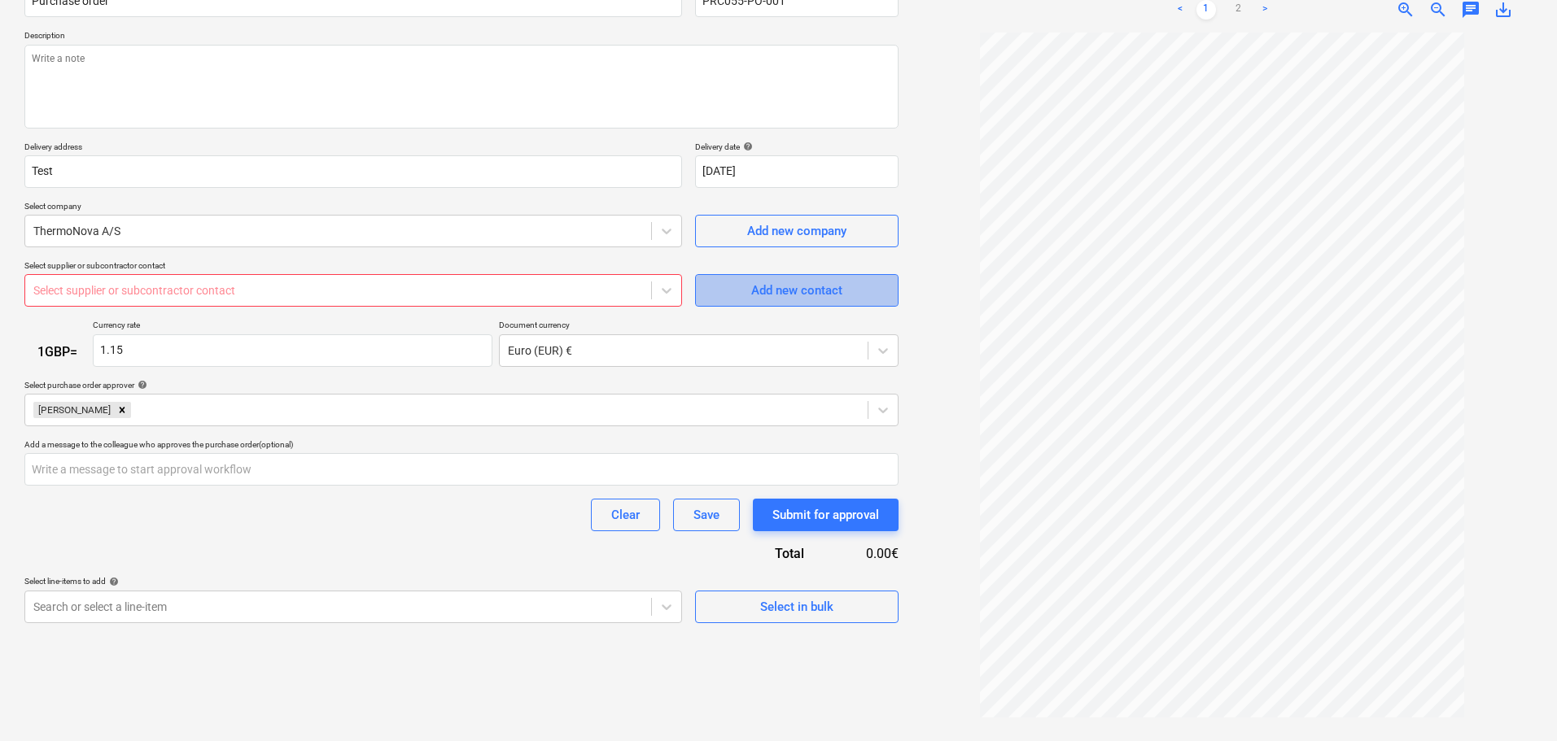
click at [760, 291] on div "Add new contact" at bounding box center [796, 290] width 91 height 21
type textarea "x"
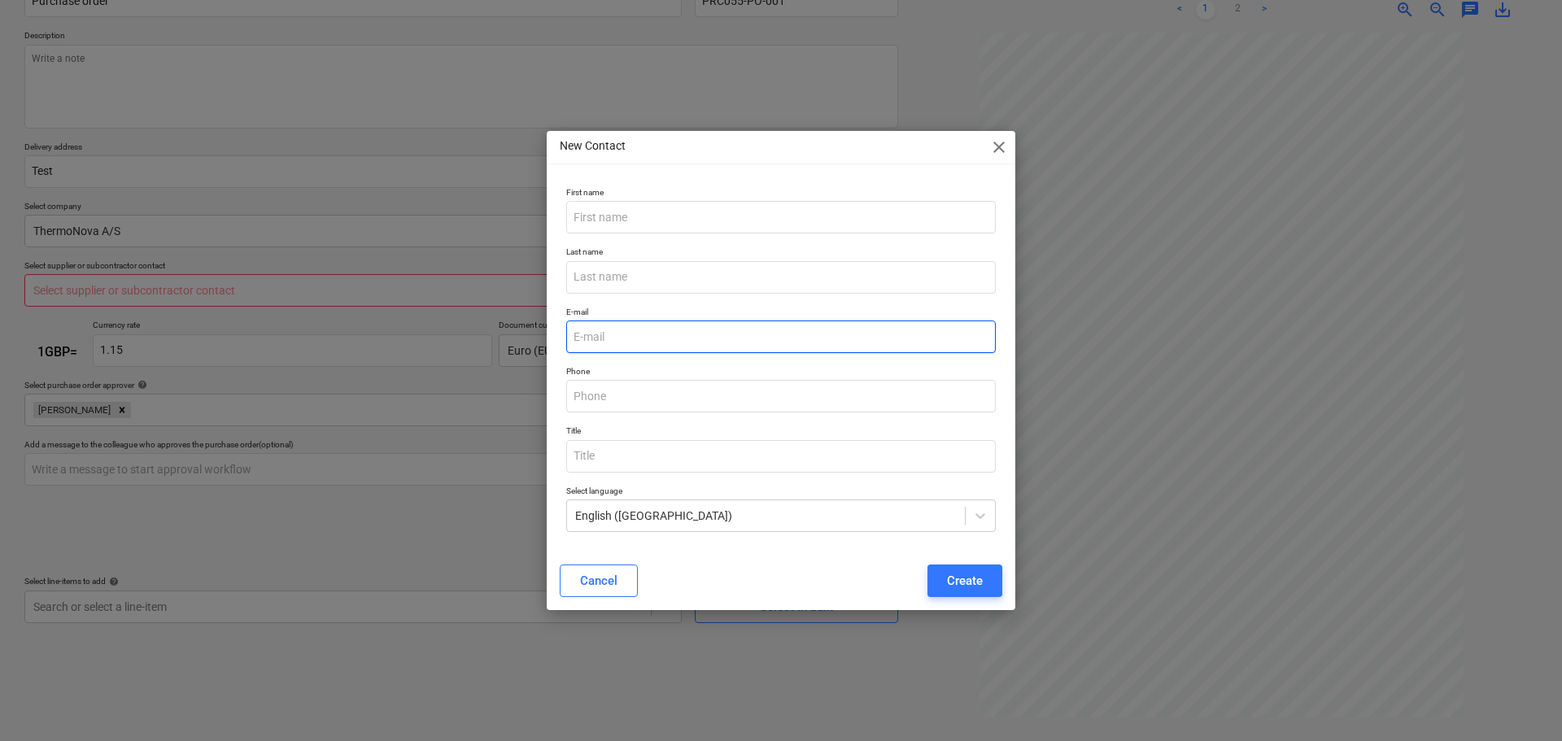
click at [662, 325] on input "email" at bounding box center [781, 337] width 430 height 33
type input "[PERSON_NAME][EMAIL_ADDRESS][DOMAIN_NAME]"
click at [981, 572] on div "Create" at bounding box center [965, 580] width 36 height 21
click at [707, 199] on p "First name" at bounding box center [781, 194] width 430 height 14
click at [686, 212] on input "text" at bounding box center [781, 217] width 430 height 33
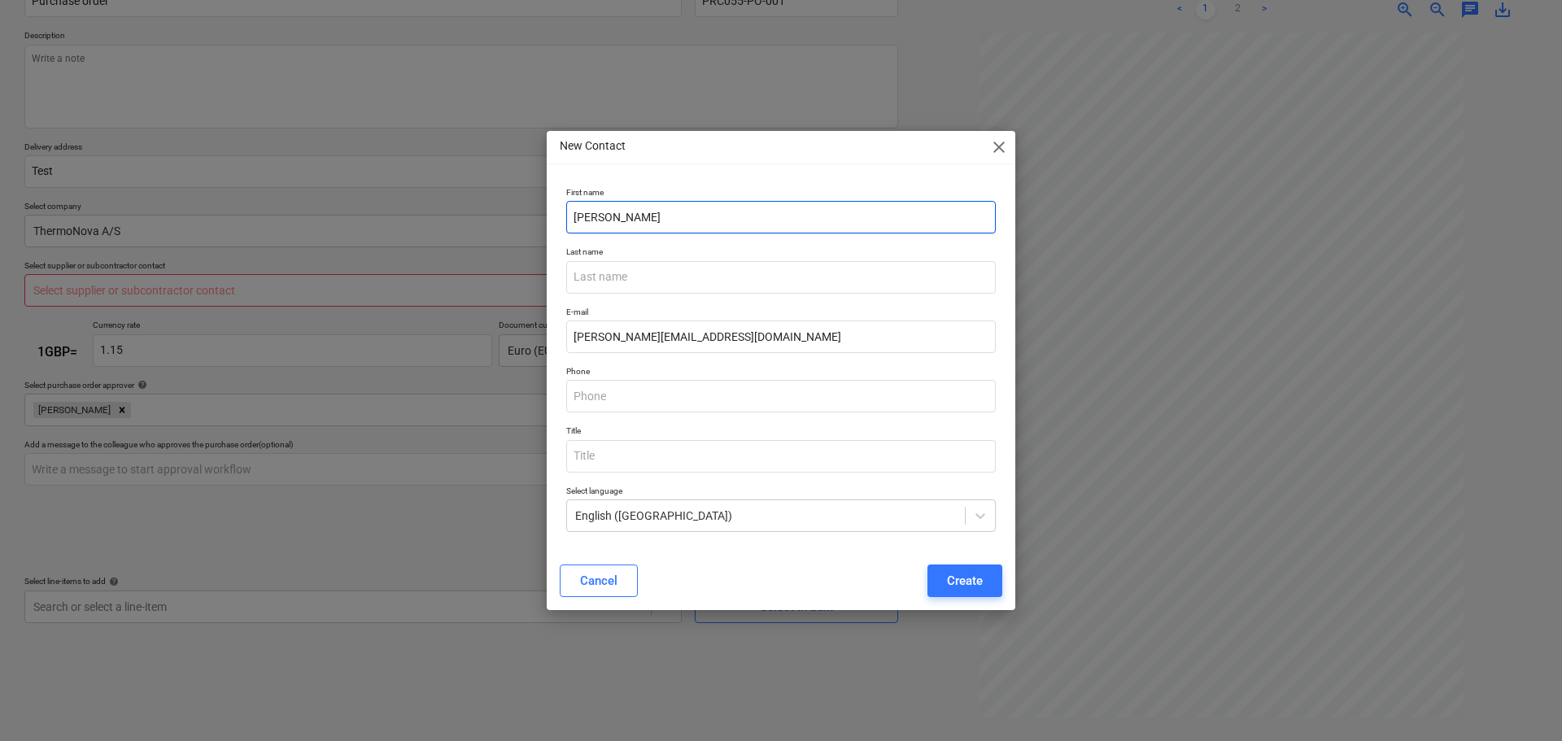
type input "[PERSON_NAME]"
click at [953, 570] on div "Create" at bounding box center [965, 580] width 36 height 21
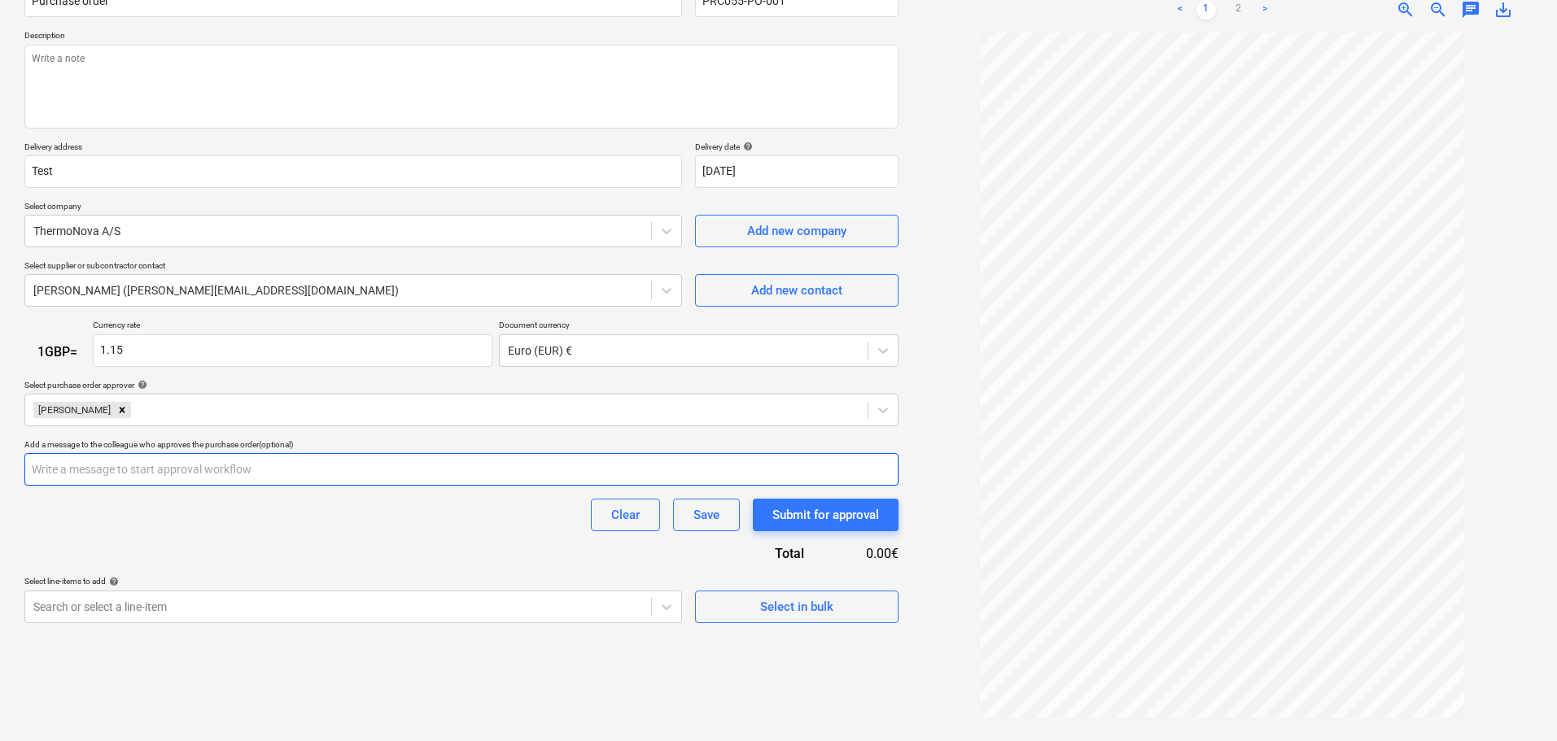
click at [259, 462] on input "text" at bounding box center [461, 469] width 874 height 33
click at [662, 579] on body "Sales Projects Contacts Company Inbox Approvals format_size keyboard_arrow_down…" at bounding box center [778, 207] width 1557 height 741
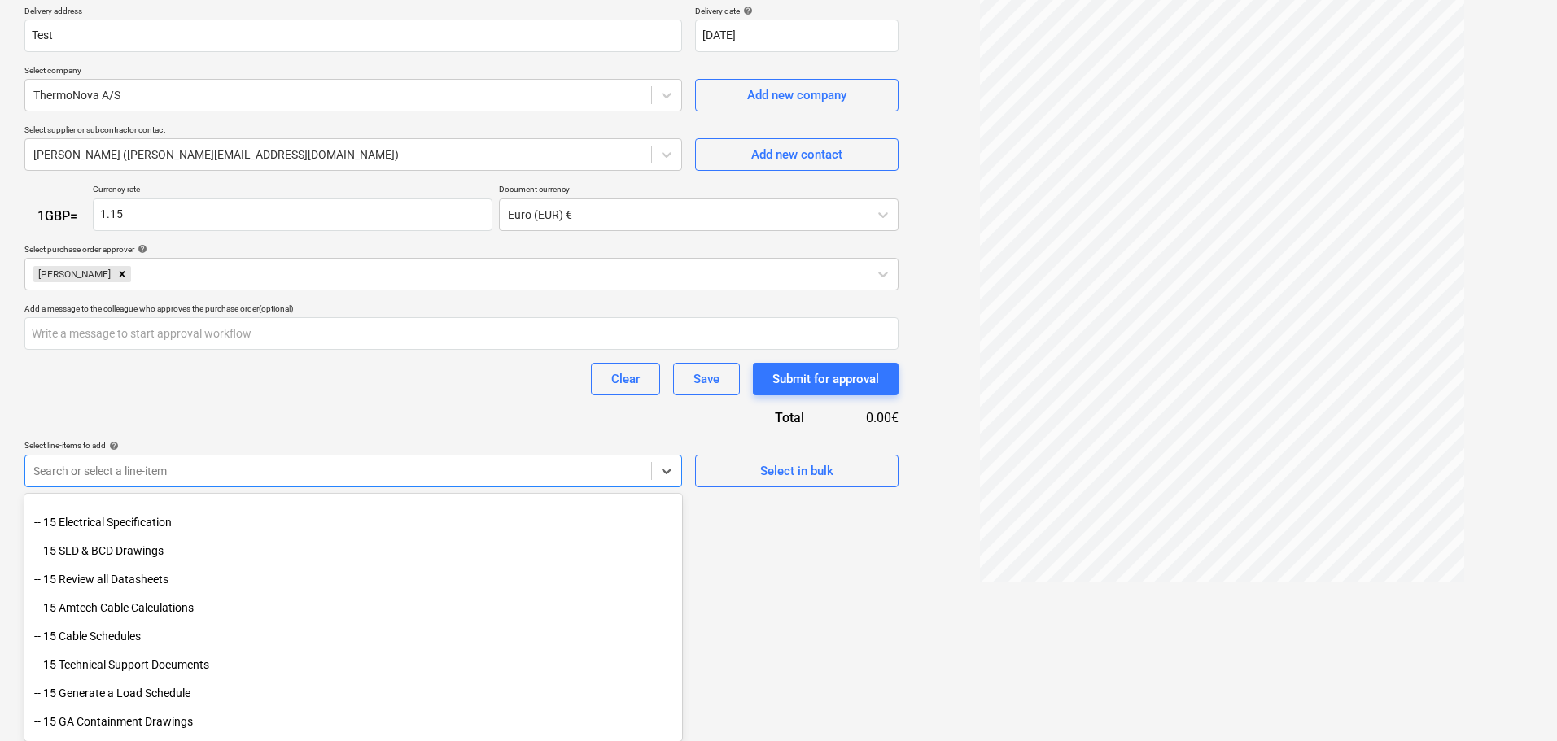
scroll to position [895, 0]
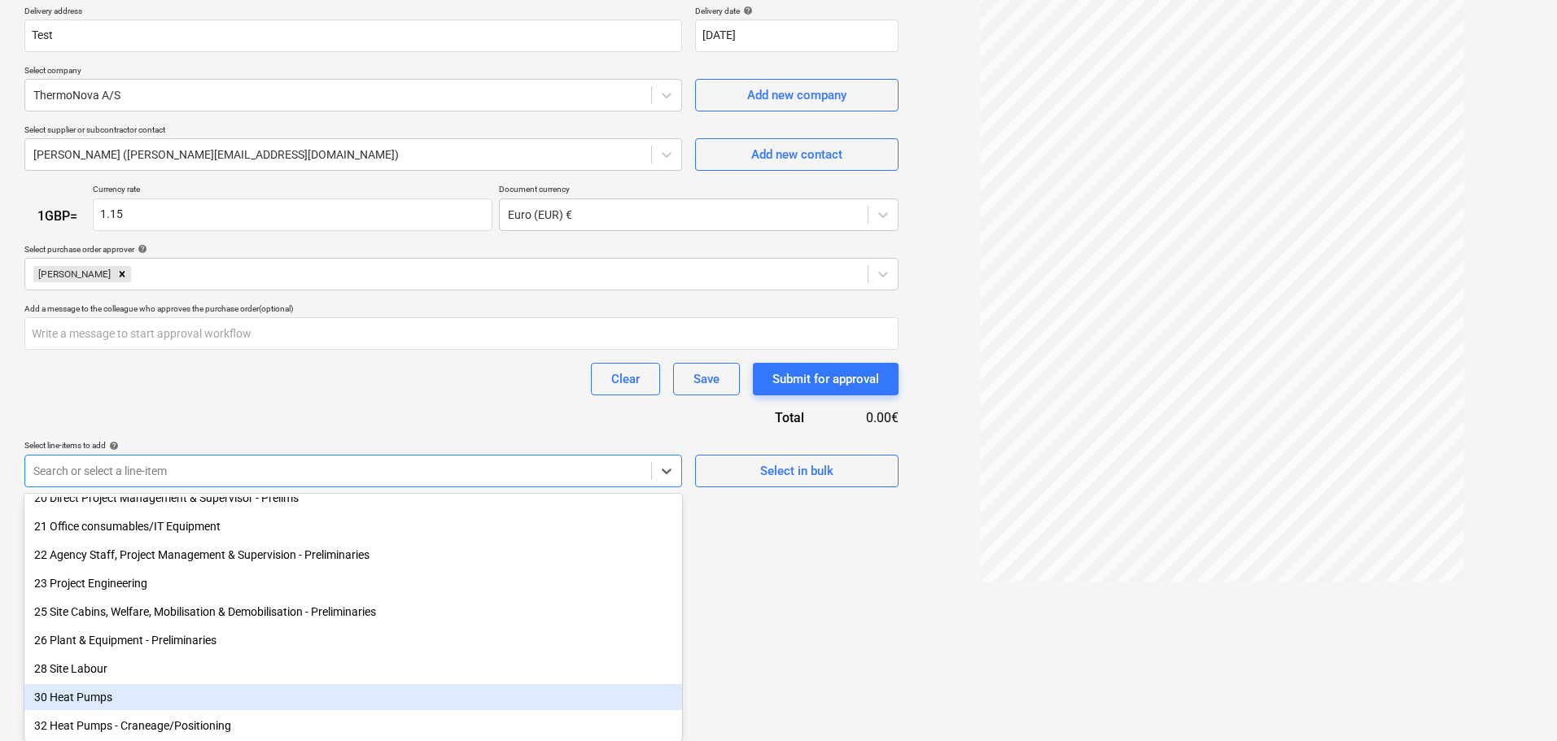
click at [74, 694] on div "30 Heat Pumps" at bounding box center [353, 697] width 658 height 26
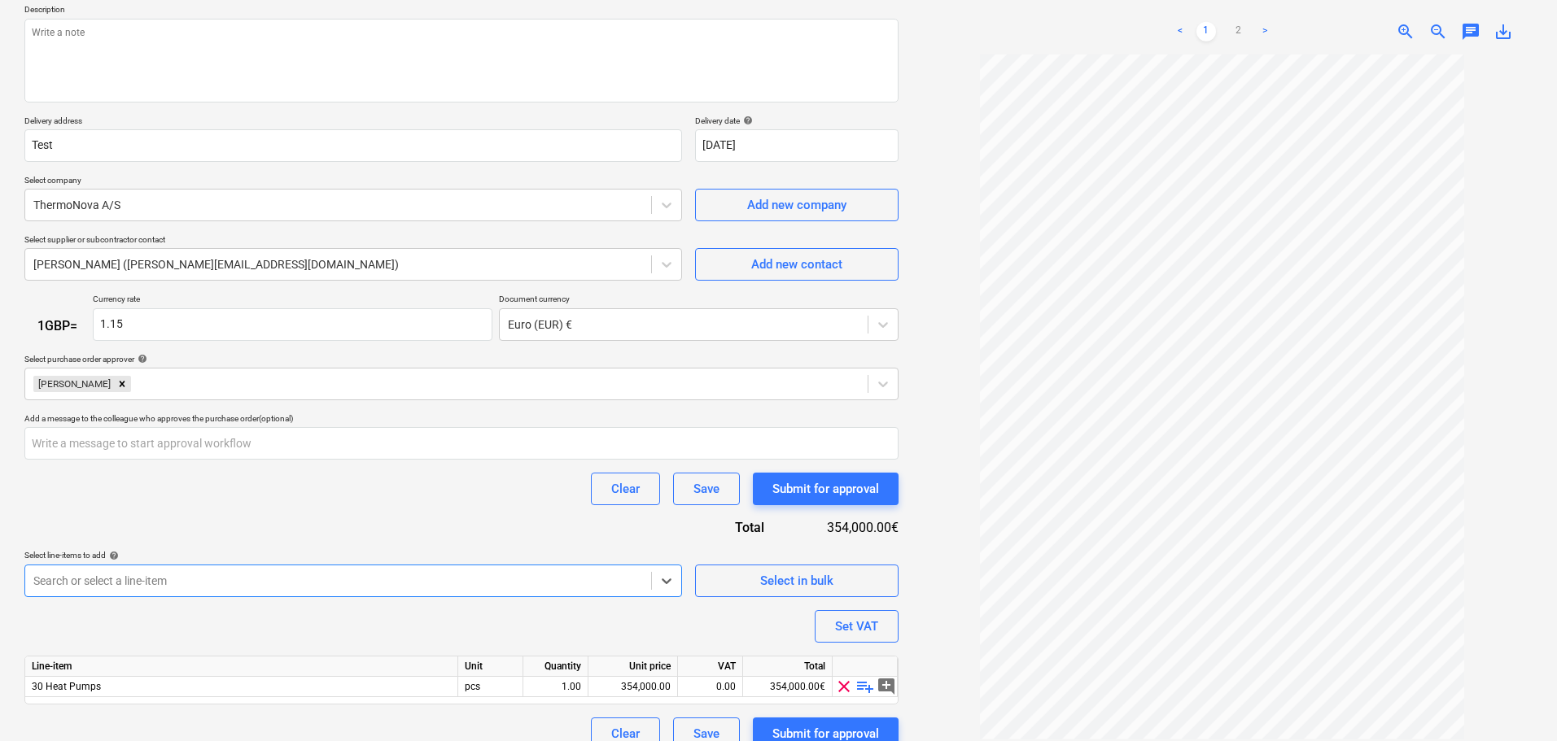
scroll to position [211, 0]
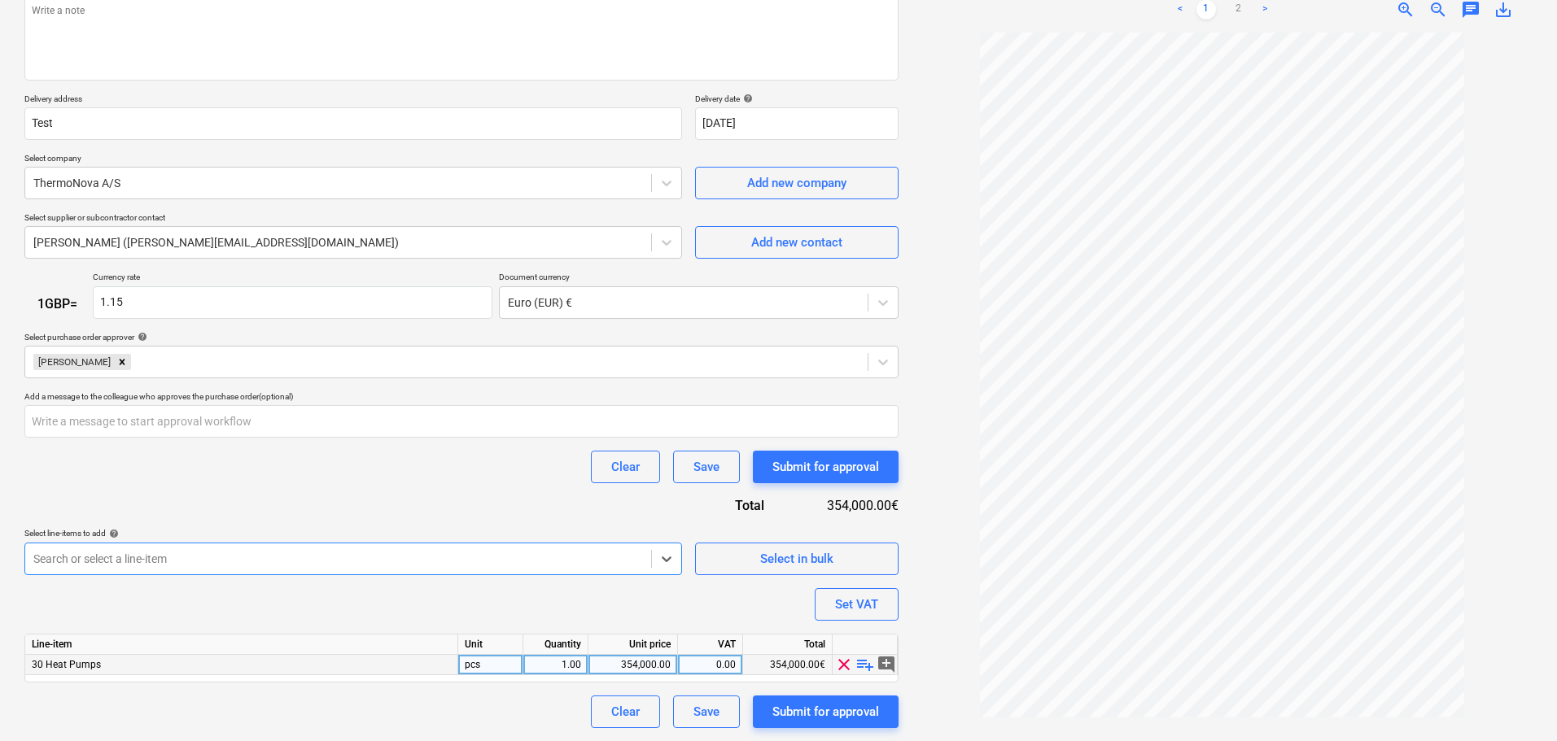
type textarea "x"
click at [616, 664] on div "354,000.00" at bounding box center [633, 665] width 76 height 20
type input "393000"
click at [839, 707] on div "Submit for approval" at bounding box center [825, 711] width 107 height 21
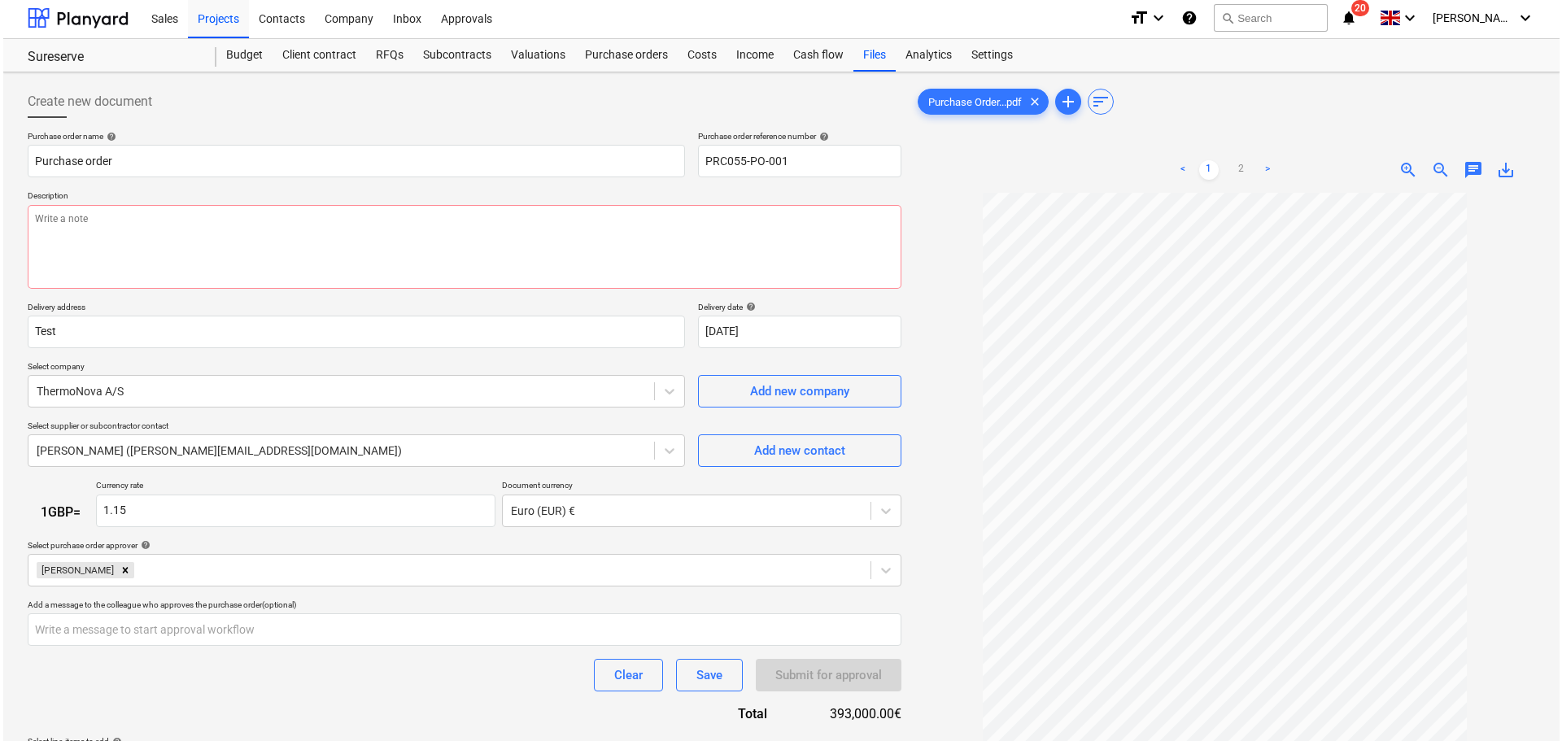
scroll to position [0, 0]
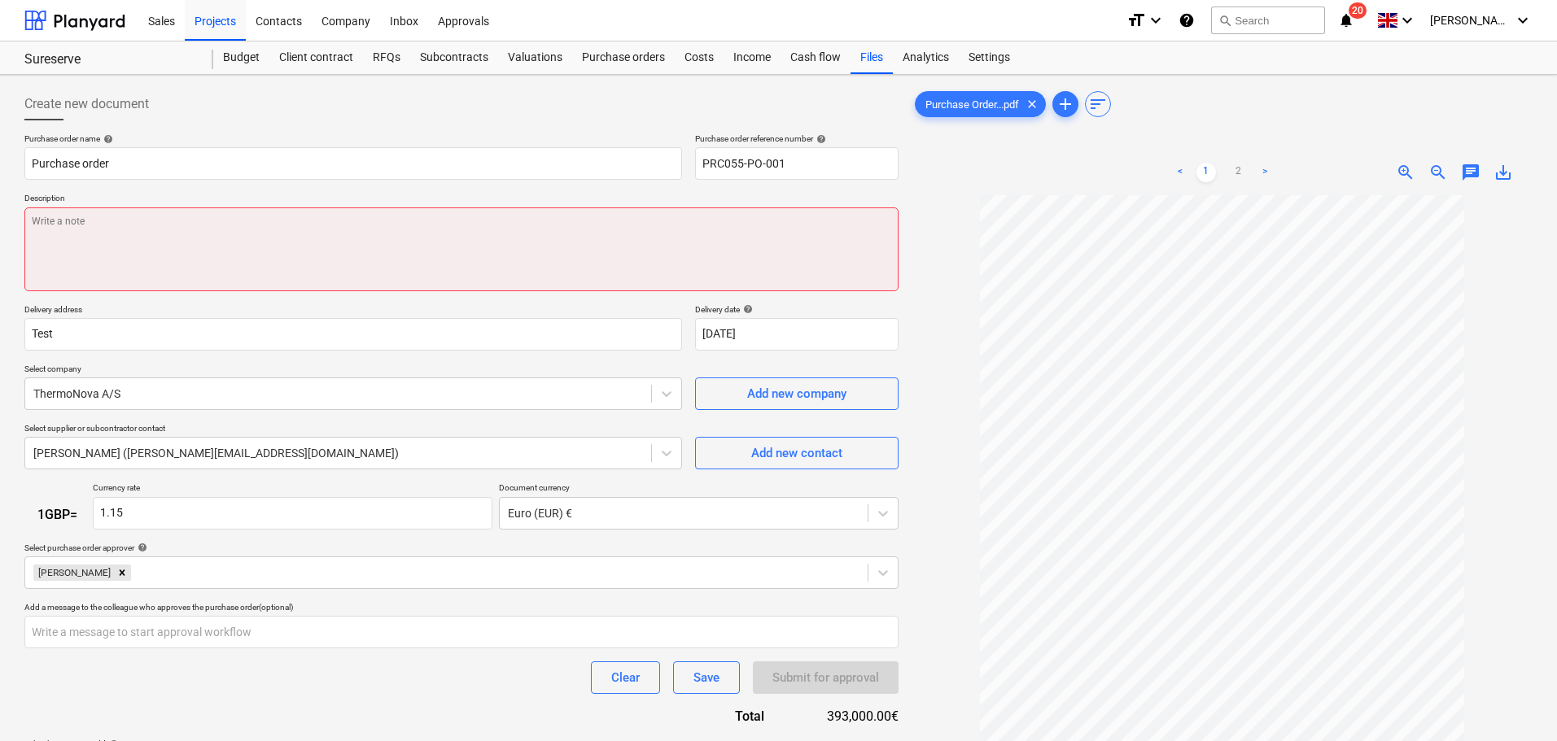
click at [132, 212] on textarea at bounding box center [461, 250] width 874 height 84
click at [80, 212] on textarea at bounding box center [461, 250] width 874 height 84
paste textarea "Revised to Euros. This supersedes order number PRC055-001 which is now cancelle…"
type textarea "x"
type textarea "Revised to Euros. This supersedes order number PRC055-001 which is now cancelle…"
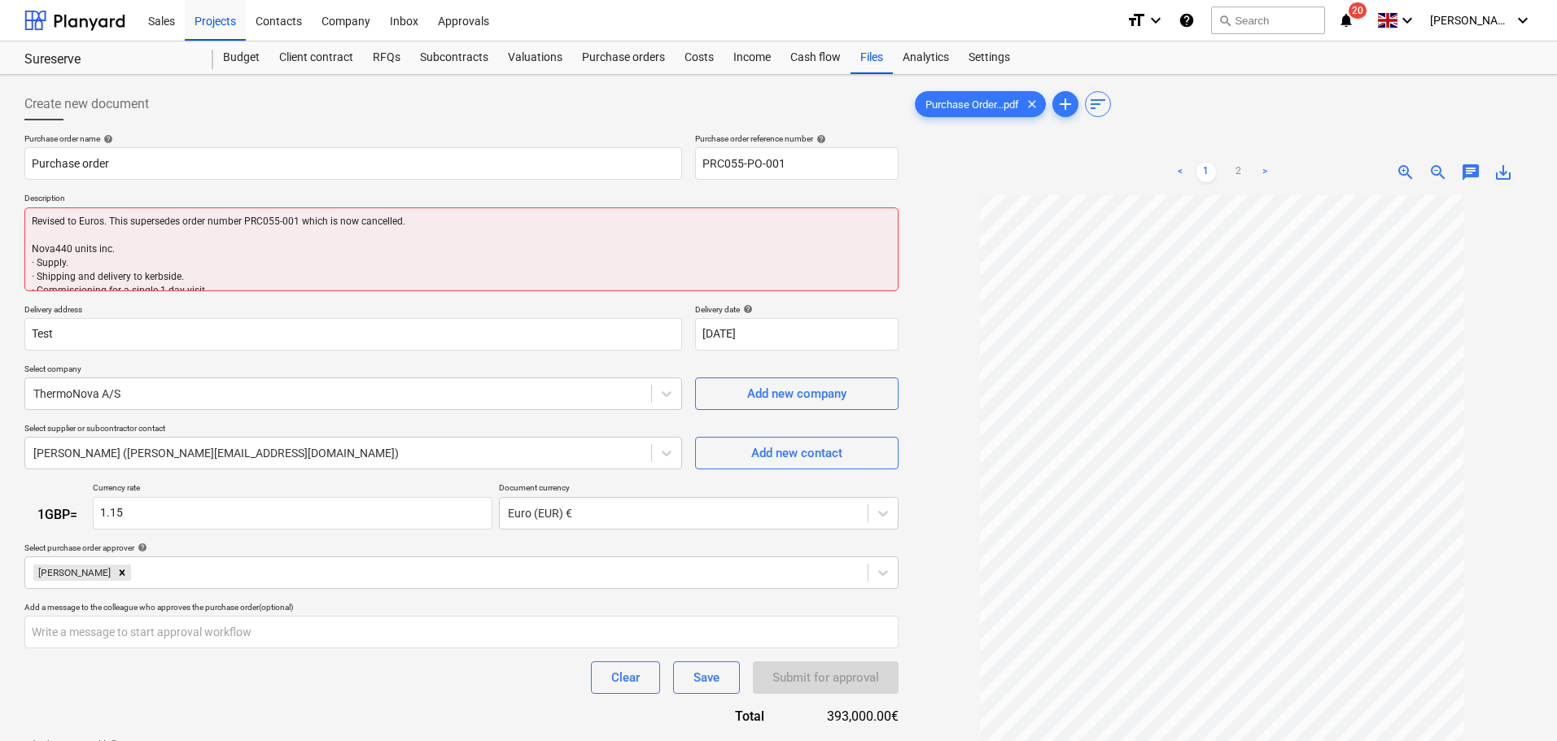
type textarea "x"
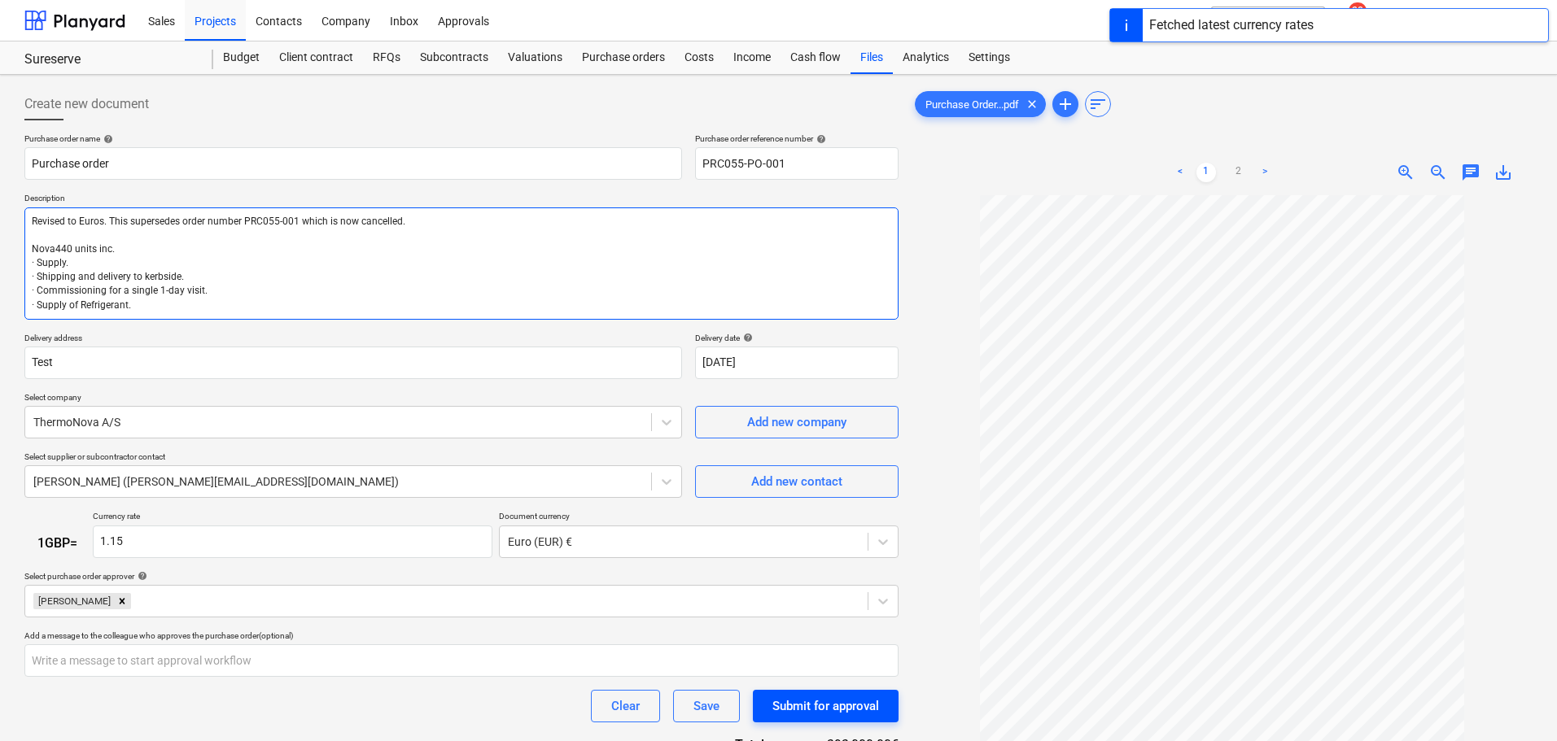
type textarea "Revised to Euros. This supersedes order number PRC055-001 which is now cancelle…"
click at [859, 706] on div "Submit for approval" at bounding box center [825, 706] width 107 height 21
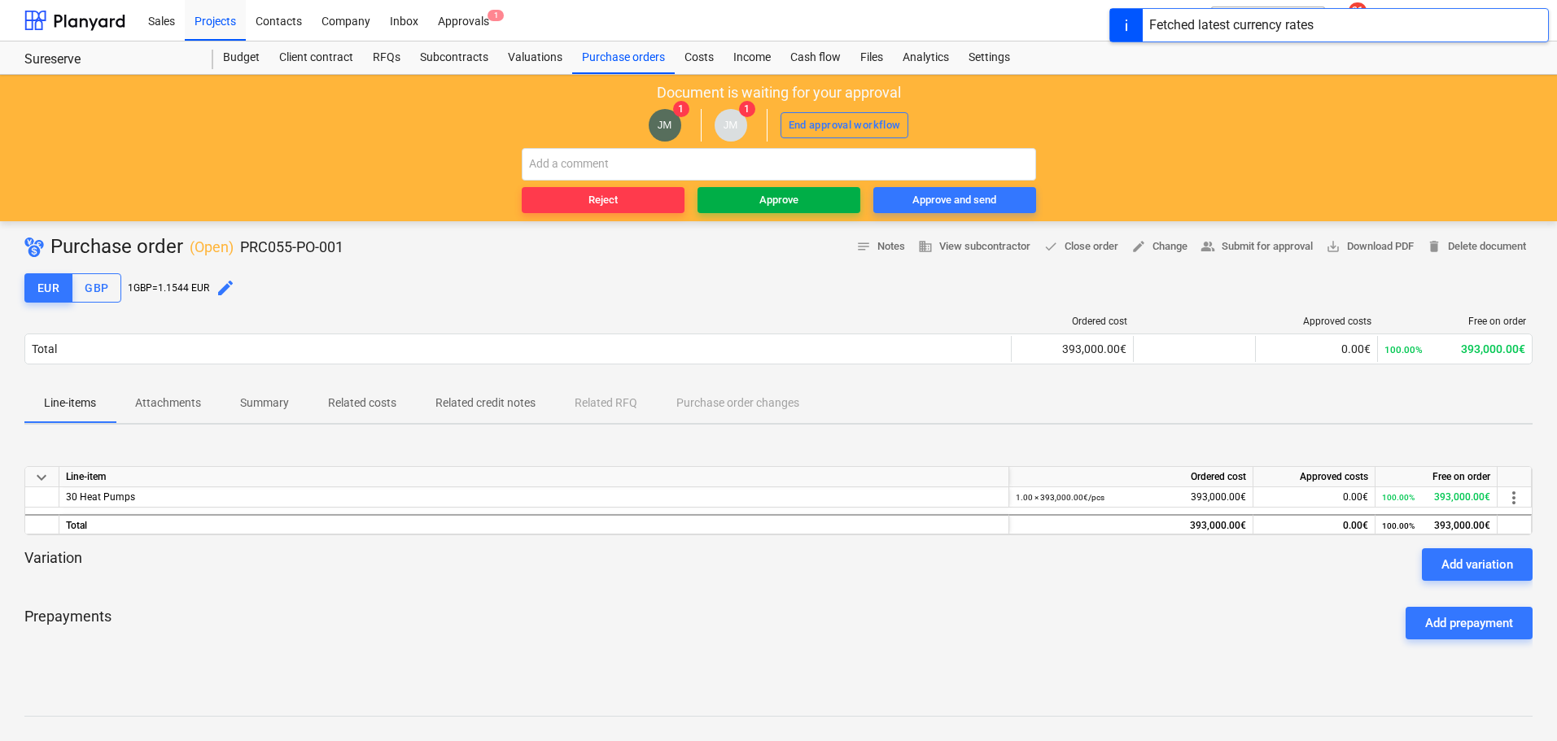
click at [812, 203] on span "Approve" at bounding box center [779, 200] width 150 height 19
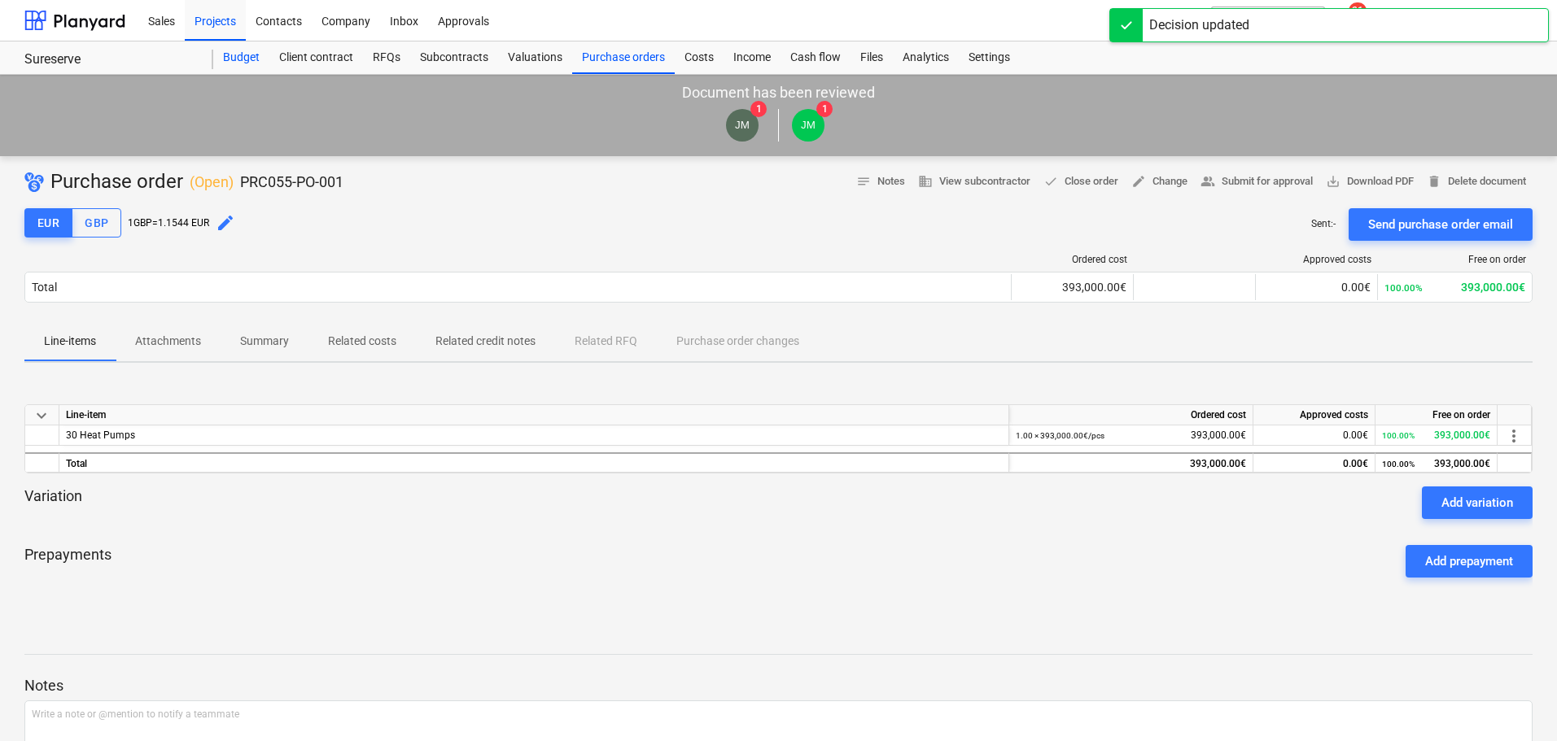
click at [237, 55] on div "Budget" at bounding box center [241, 58] width 56 height 33
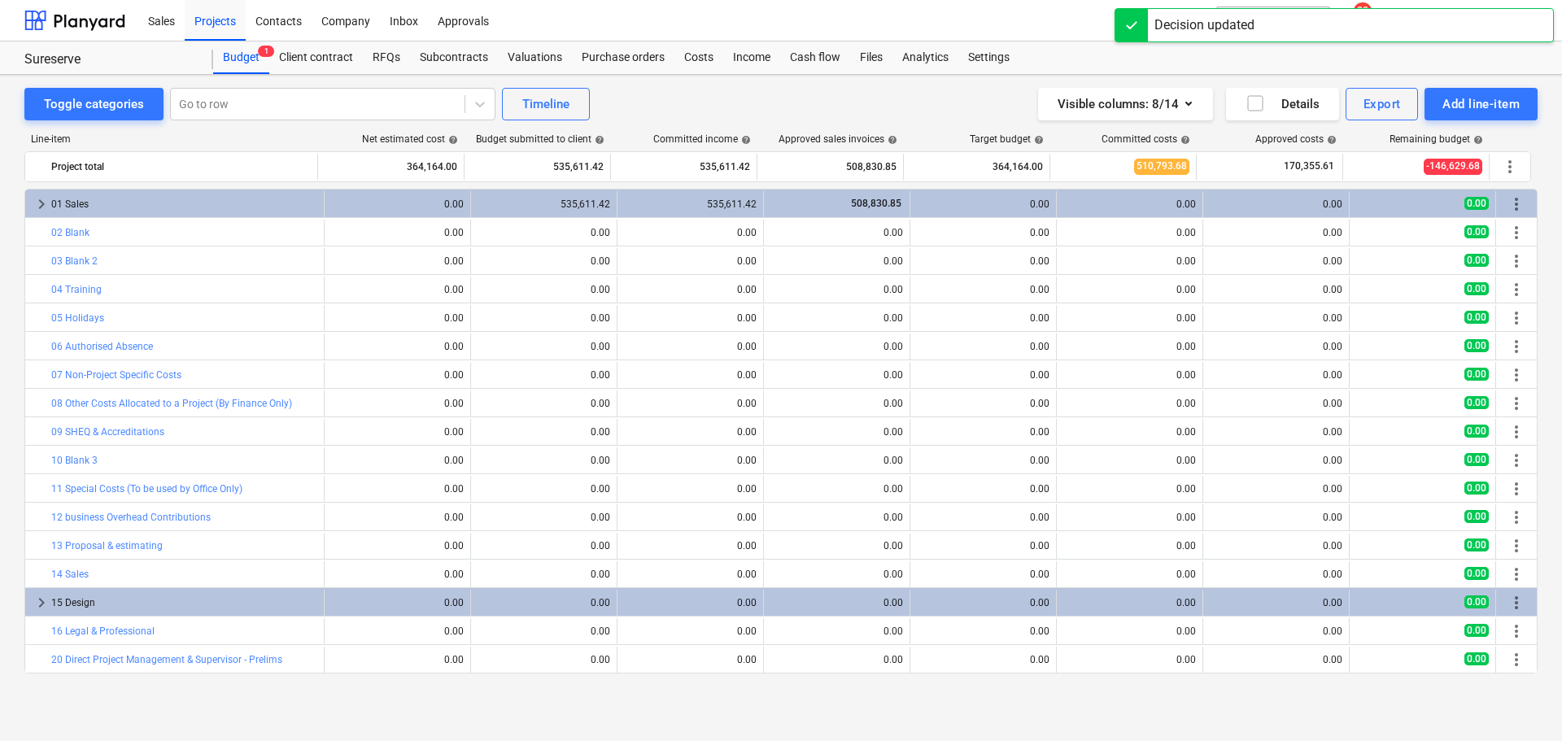
scroll to position [569, 0]
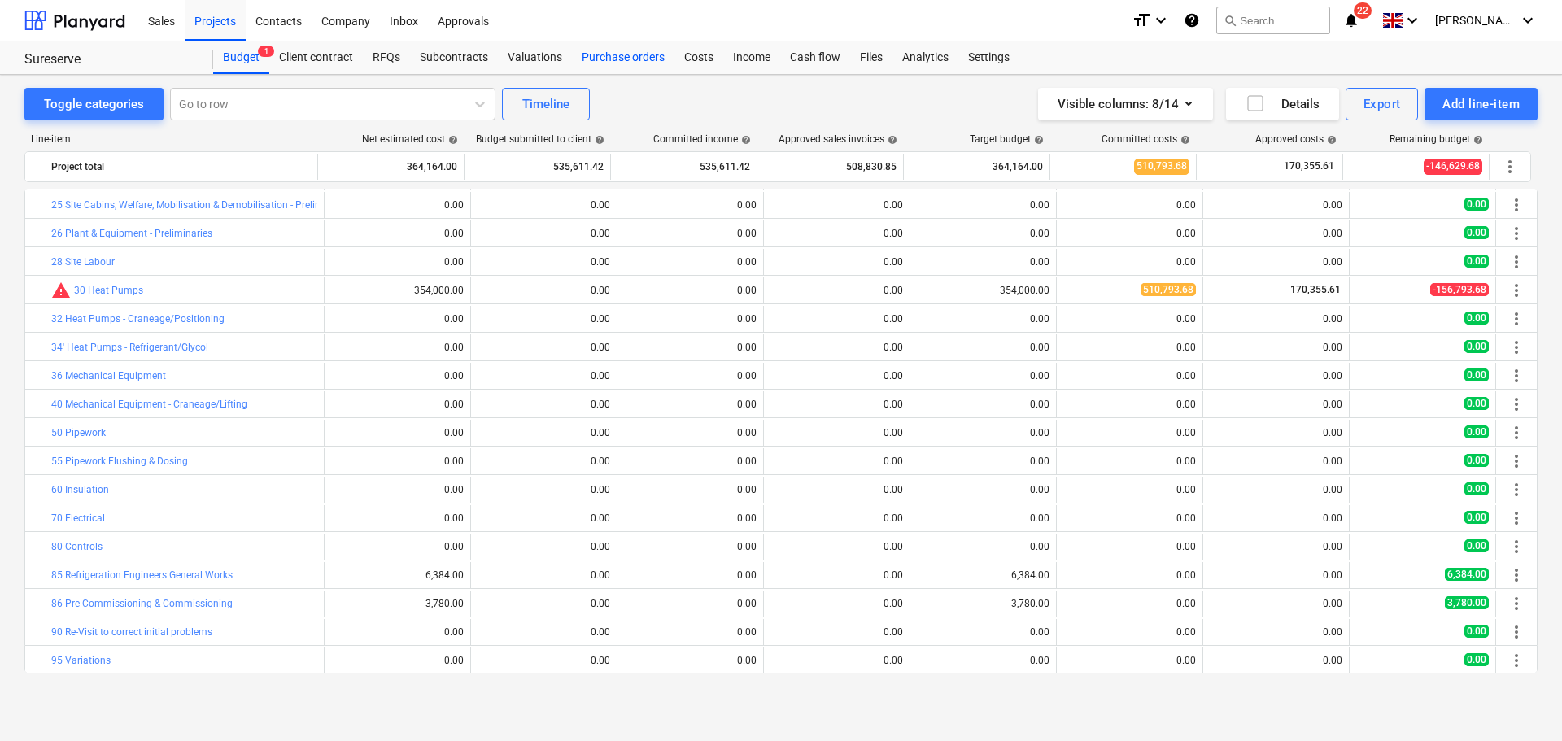
click at [610, 45] on div "Purchase orders" at bounding box center [623, 58] width 103 height 33
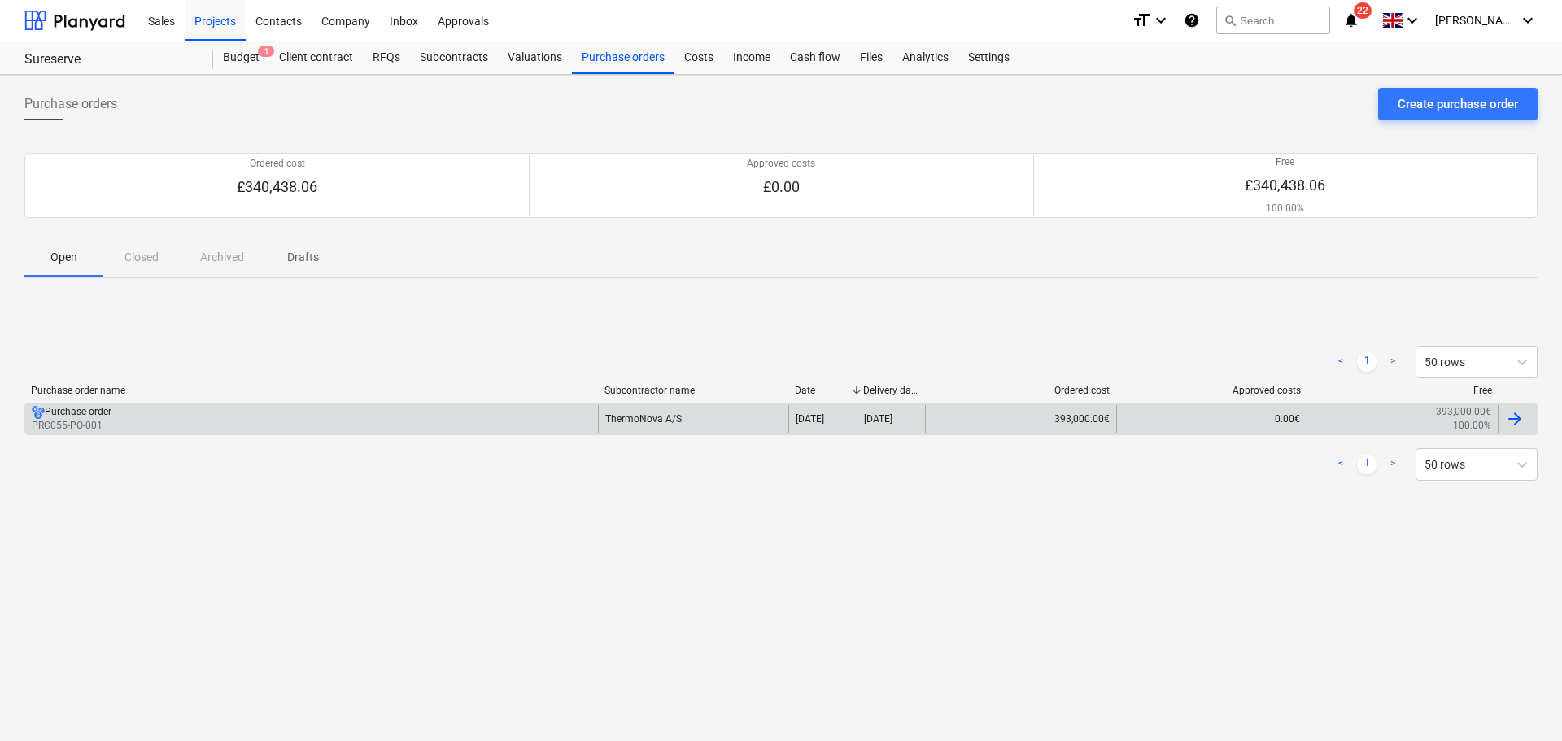
click at [937, 419] on div "393,000.00€" at bounding box center [1020, 419] width 191 height 28
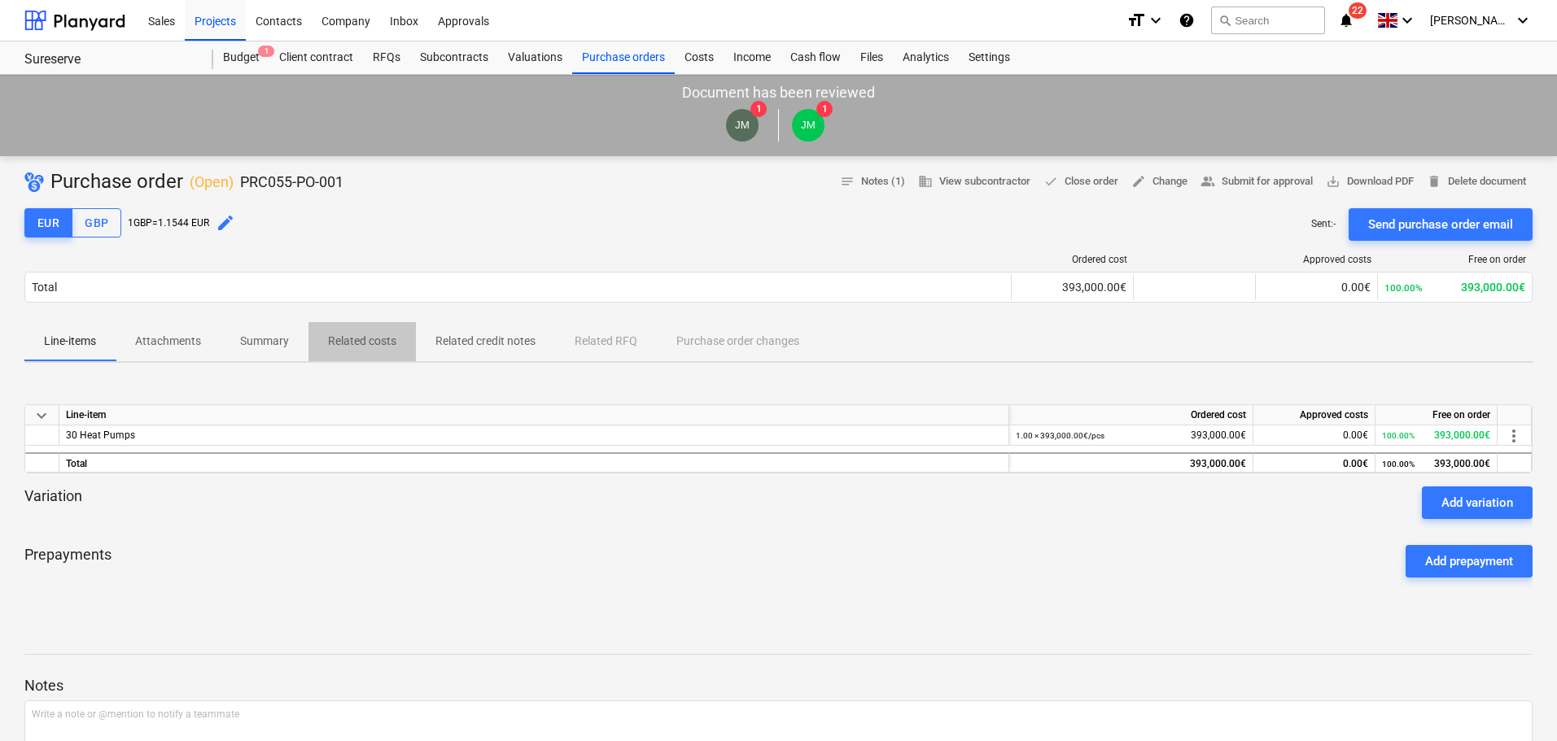
click at [358, 341] on p "Related costs" at bounding box center [362, 341] width 68 height 17
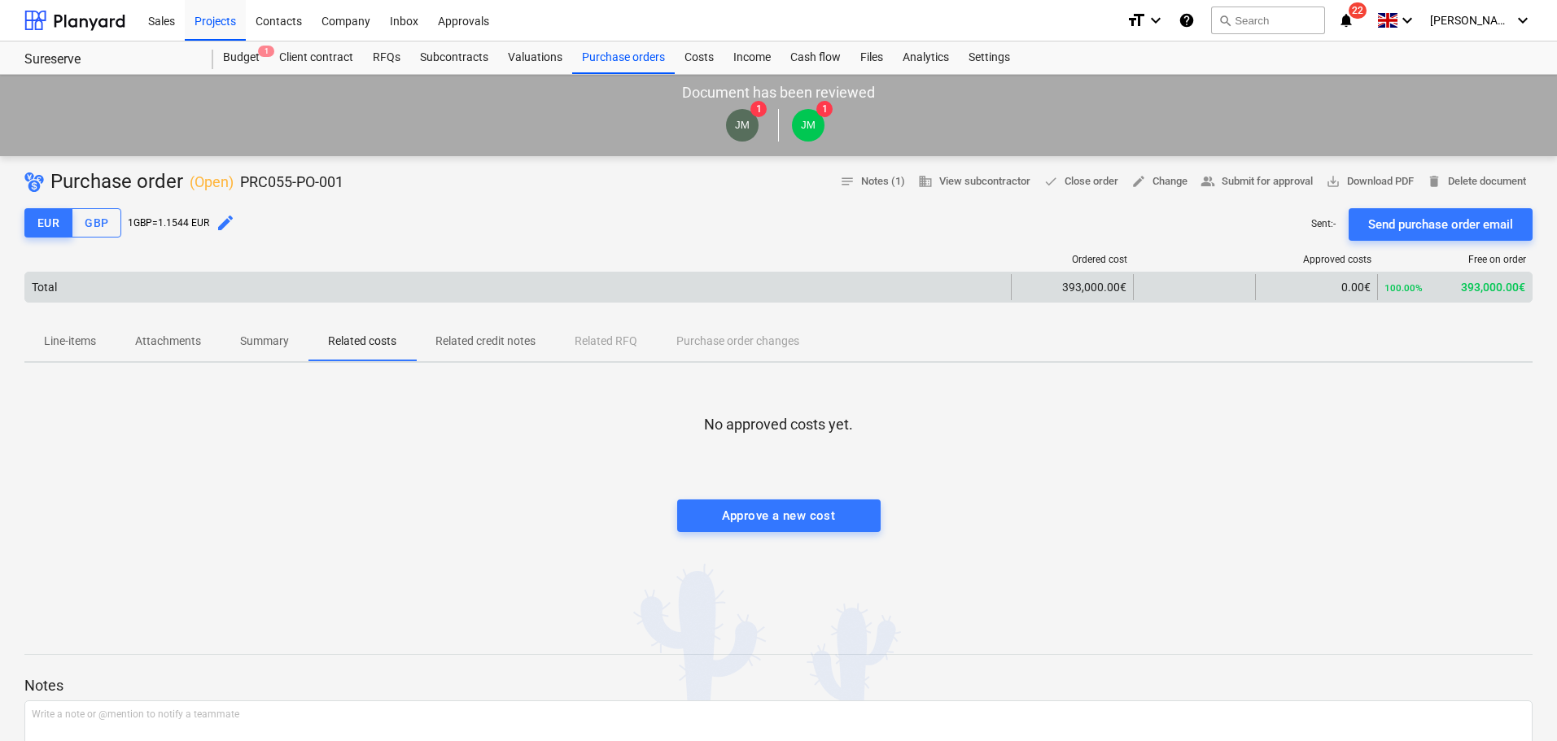
click at [1077, 285] on div "393,000.00€" at bounding box center [1072, 287] width 108 height 13
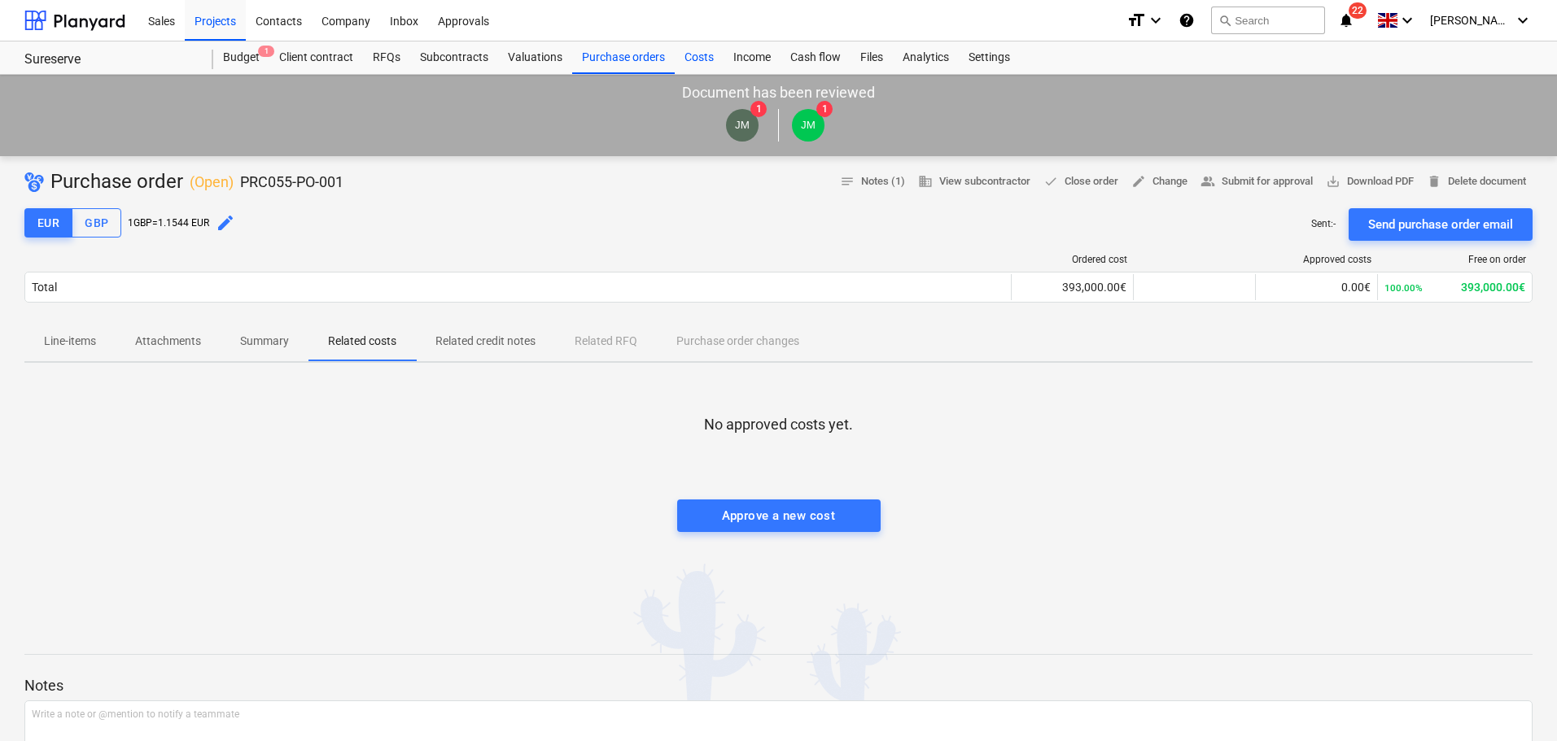
click at [712, 54] on div "Costs" at bounding box center [699, 58] width 49 height 33
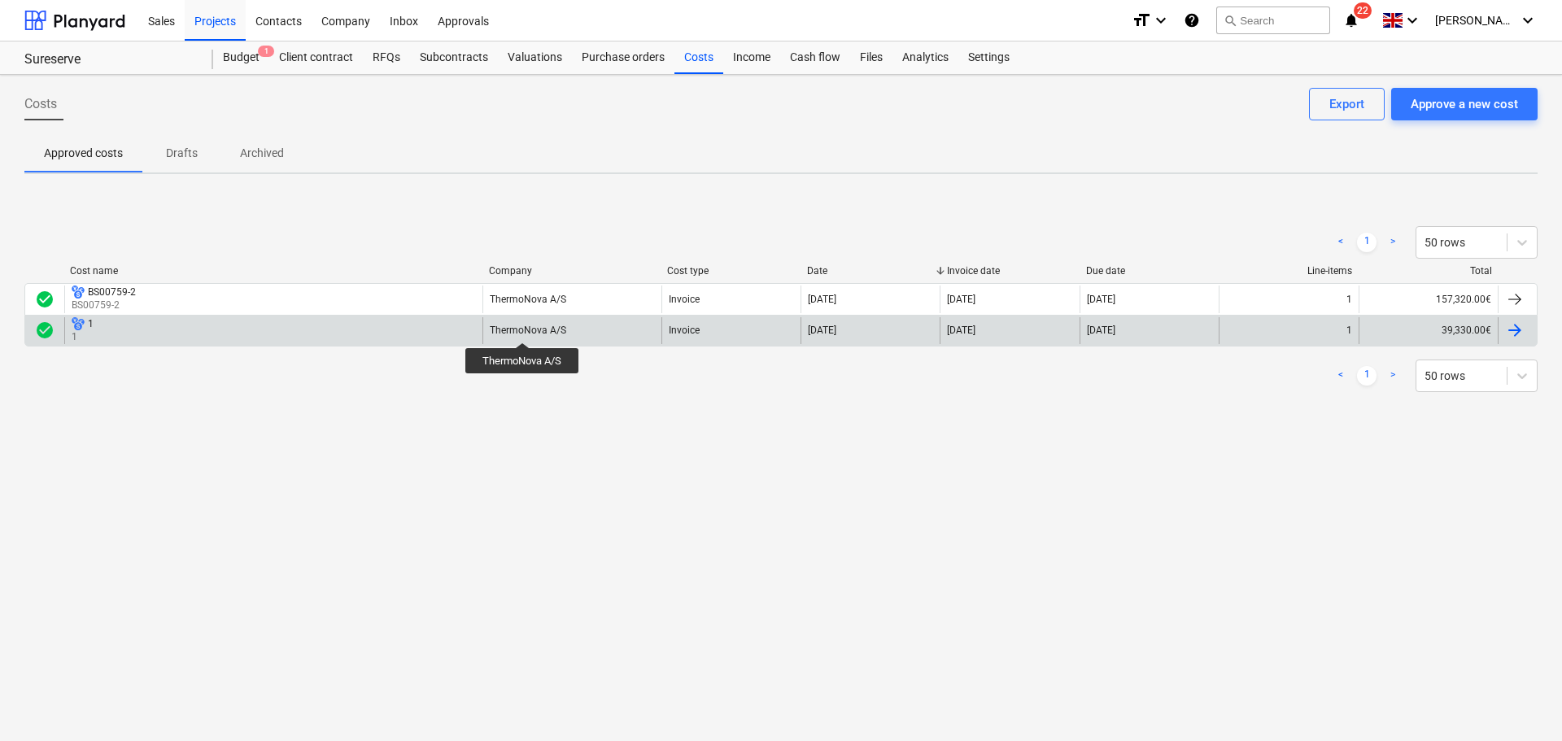
click at [523, 328] on div "ThermoNova A/S" at bounding box center [528, 330] width 76 height 11
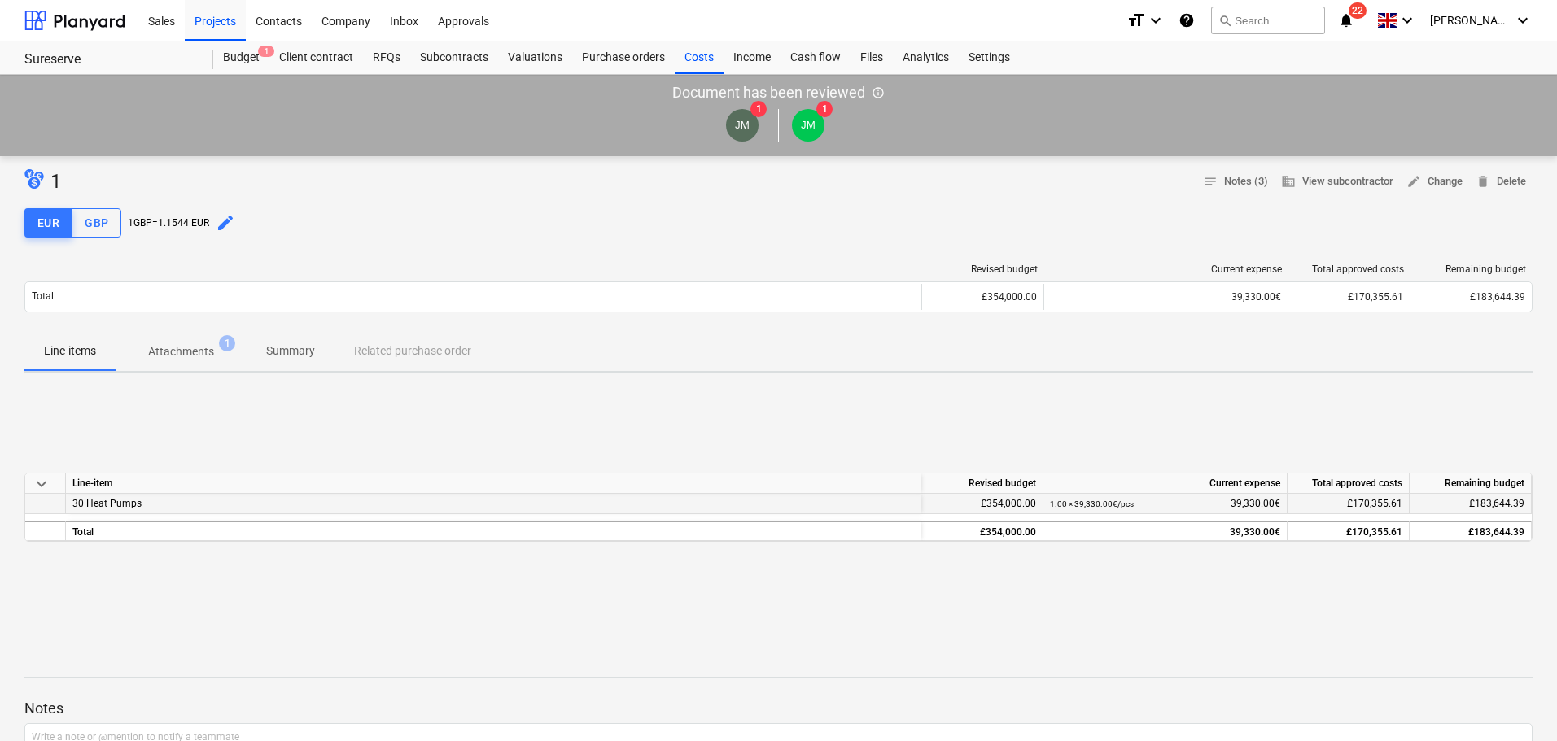
click at [1351, 498] on span "£170,355.61" at bounding box center [1374, 503] width 55 height 11
click at [1239, 517] on div "keyboard_arrow_down Line-item Revised budget Current expense Total approved cos…" at bounding box center [778, 507] width 1508 height 69
click at [1000, 509] on div "£354,000.00" at bounding box center [982, 504] width 122 height 20
click at [1417, 181] on span "edit" at bounding box center [1413, 181] width 15 height 15
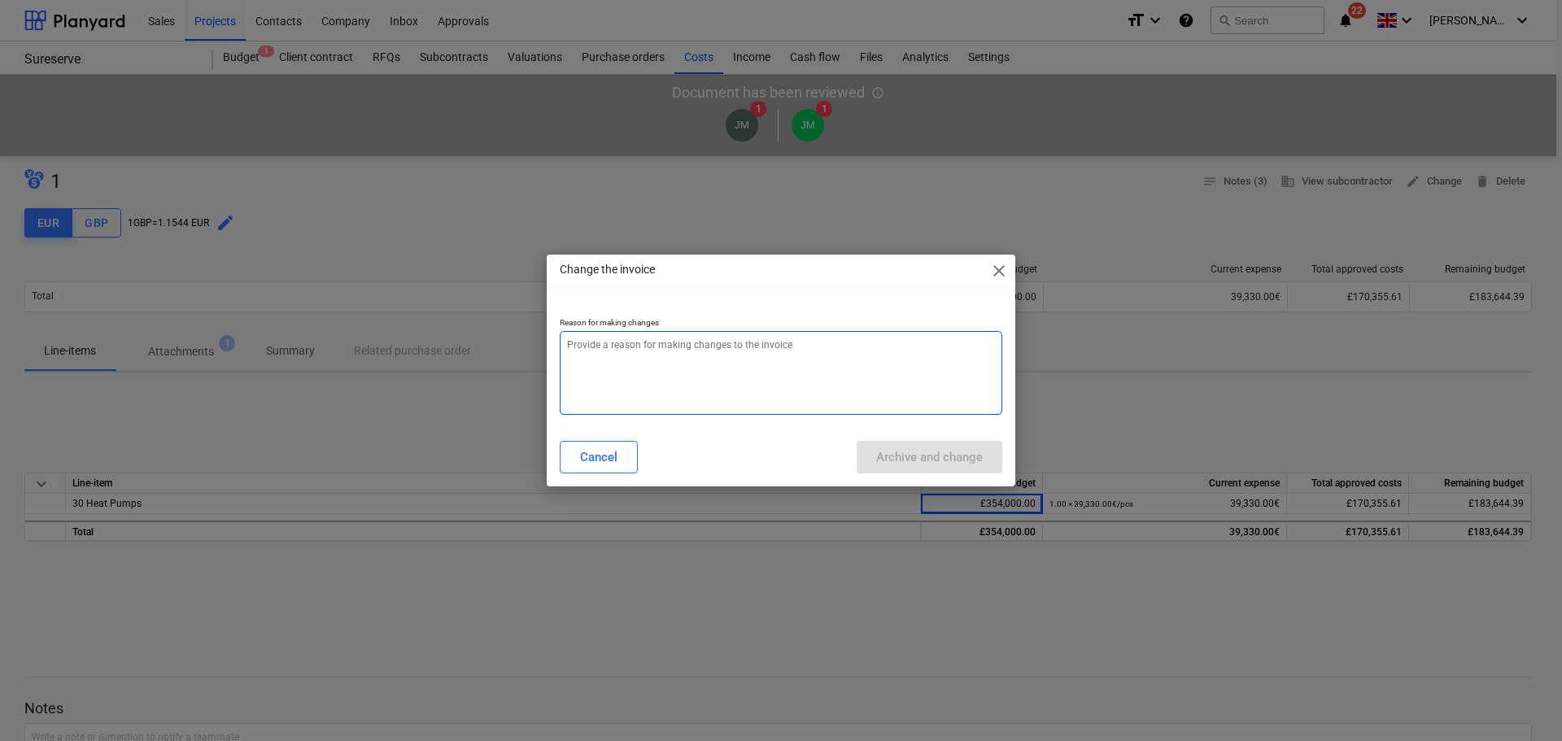
click at [784, 361] on textarea at bounding box center [781, 373] width 443 height 84
type textarea "x"
type textarea "Q"
type textarea "x"
type textarea "QT"
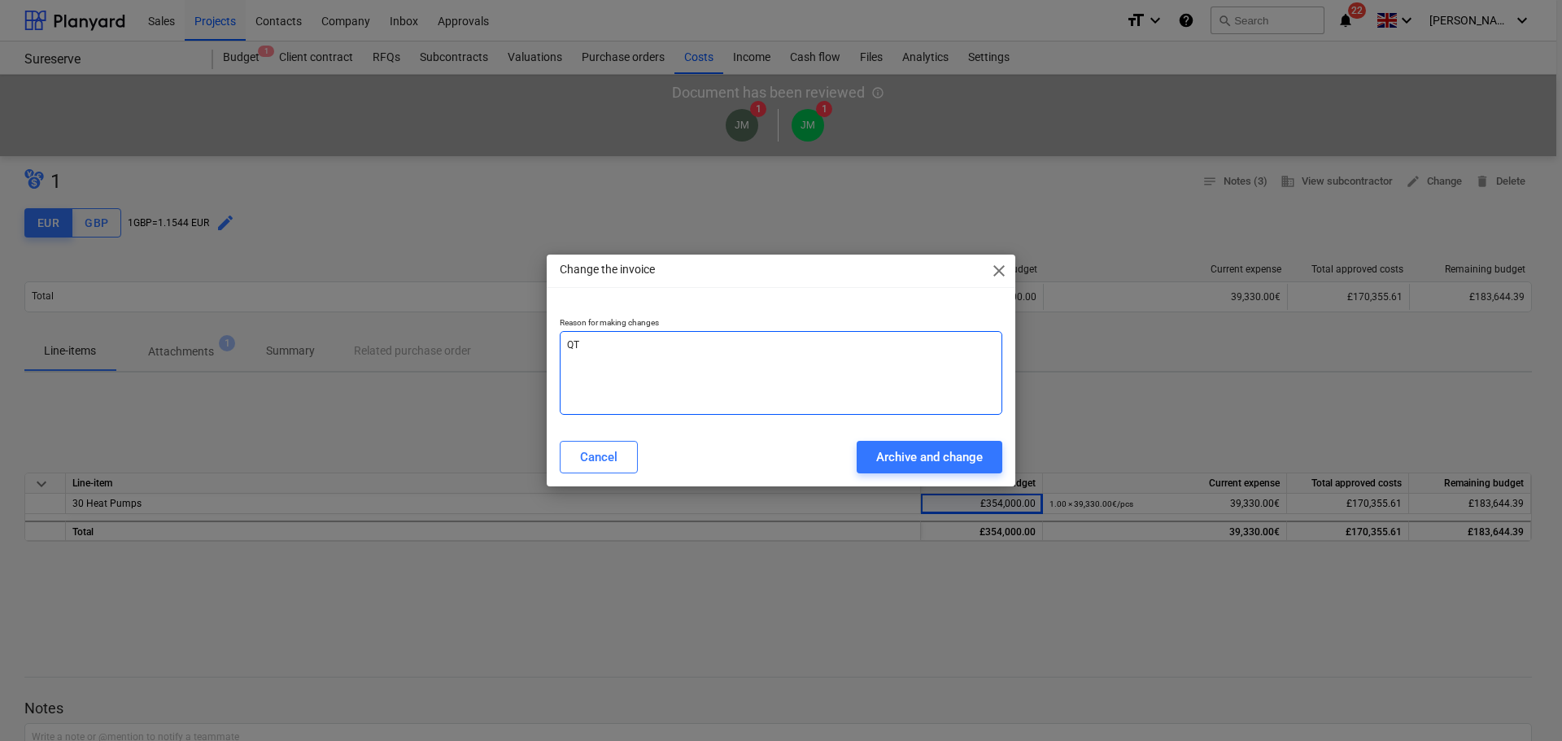
type textarea "x"
type textarea "QTY"
